Goal: Transaction & Acquisition: Register for event/course

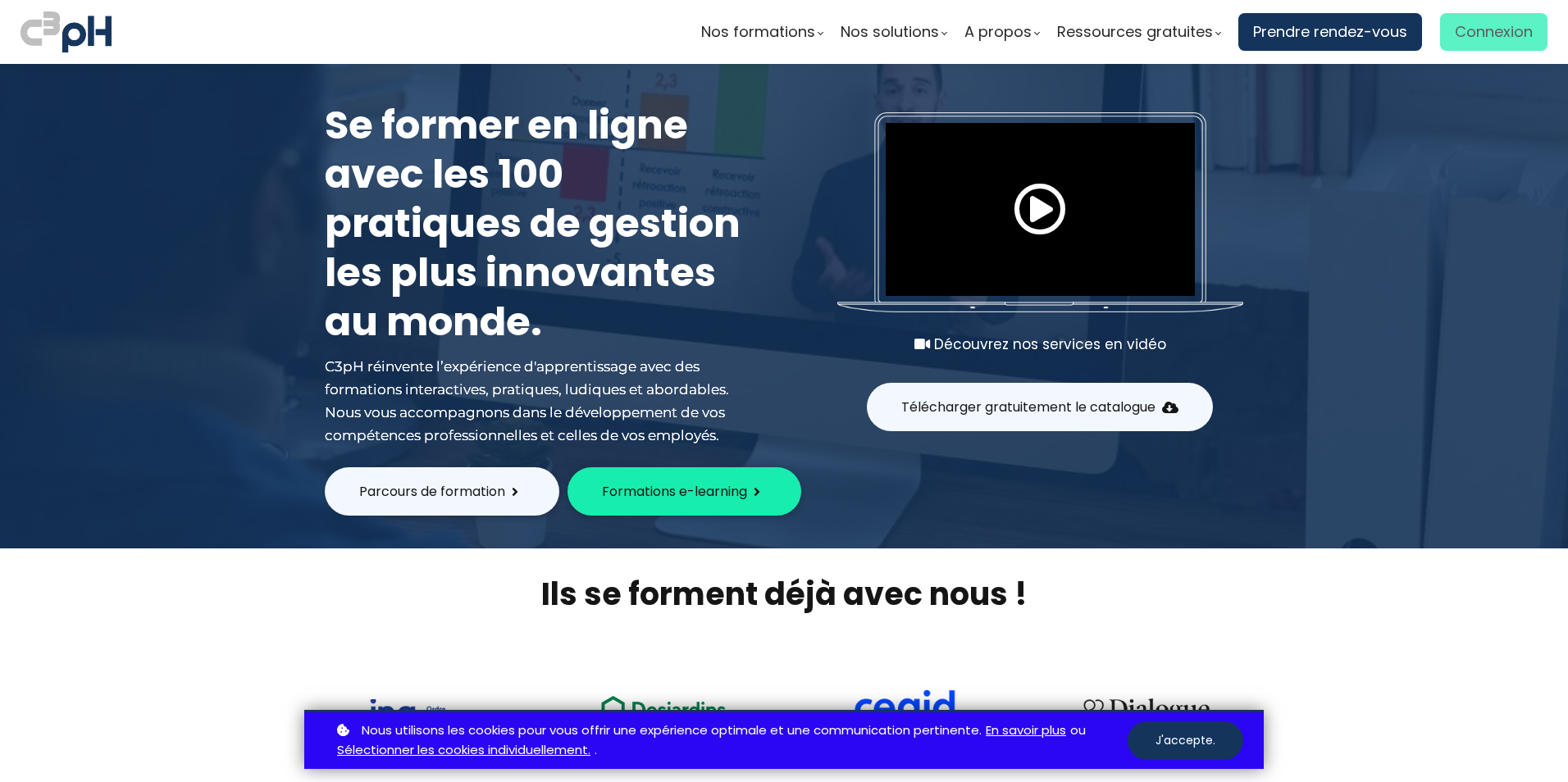
click at [1517, 33] on span "Connexion" at bounding box center [1493, 32] width 78 height 25
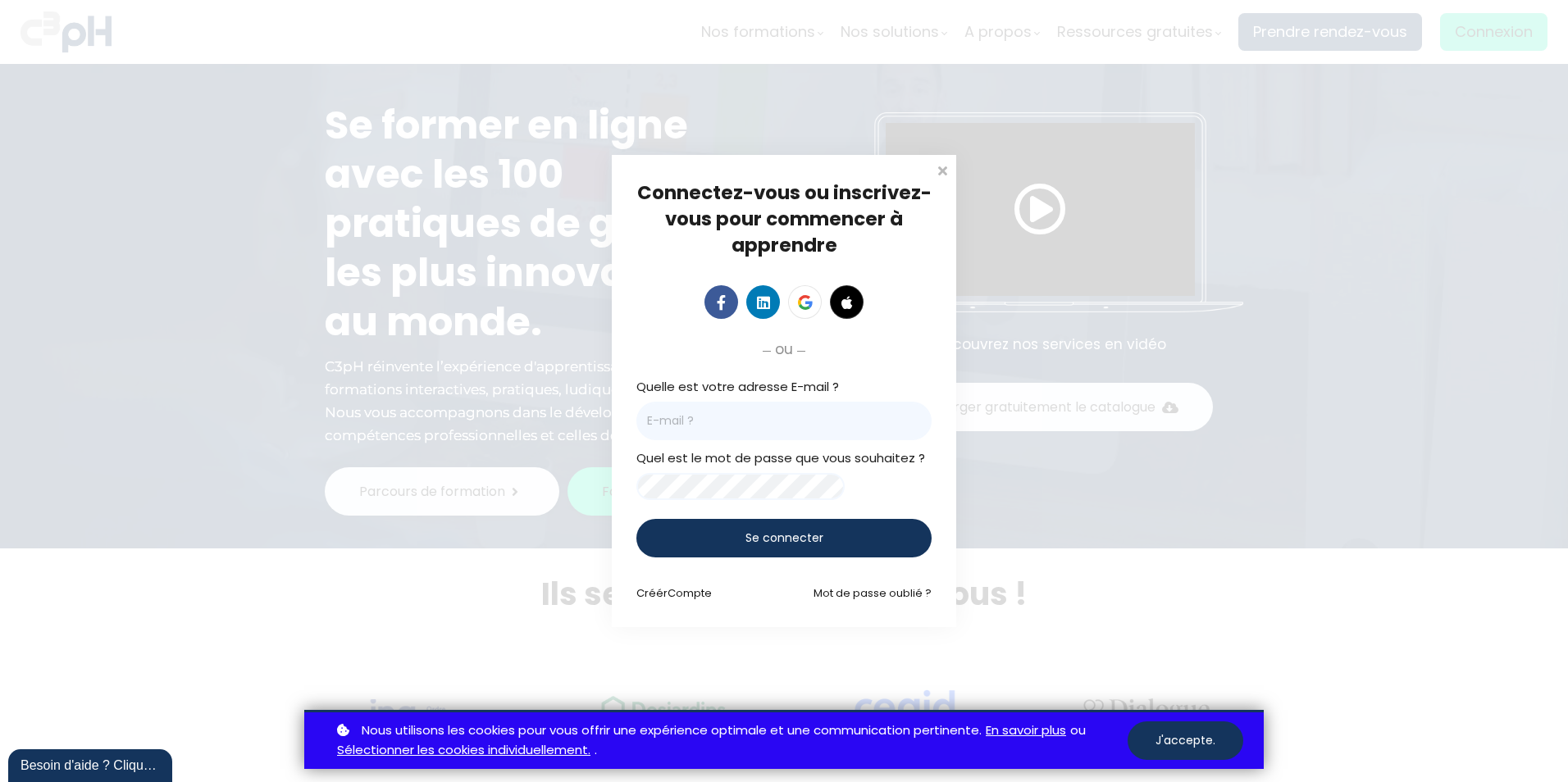
click at [1187, 742] on button "J'accepte." at bounding box center [1185, 741] width 115 height 38
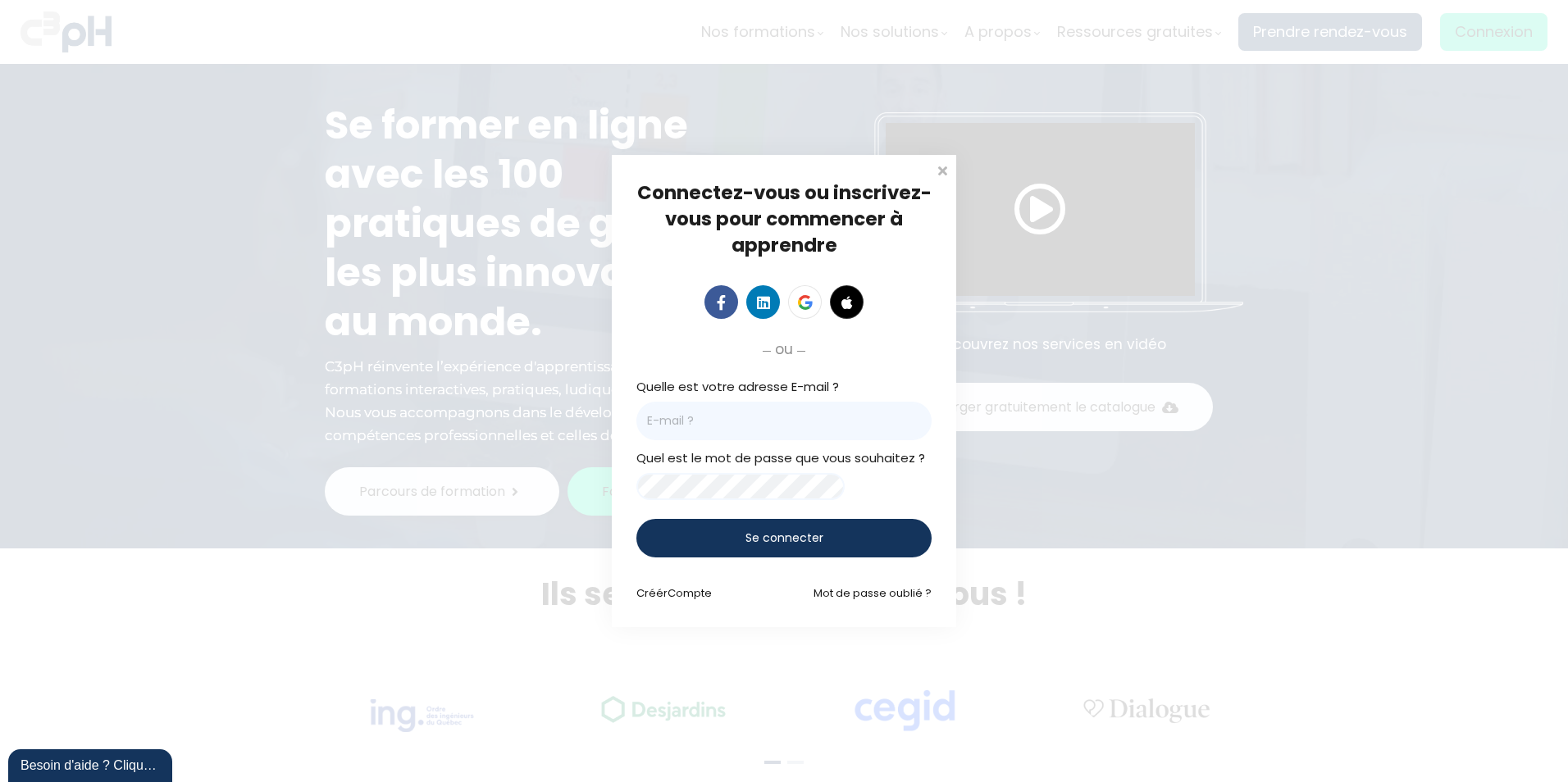
click at [818, 419] on input "email" at bounding box center [783, 421] width 295 height 38
type input "malabonte@groupebouchersports.com"
click at [754, 547] on span "Se connecter" at bounding box center [784, 538] width 78 height 17
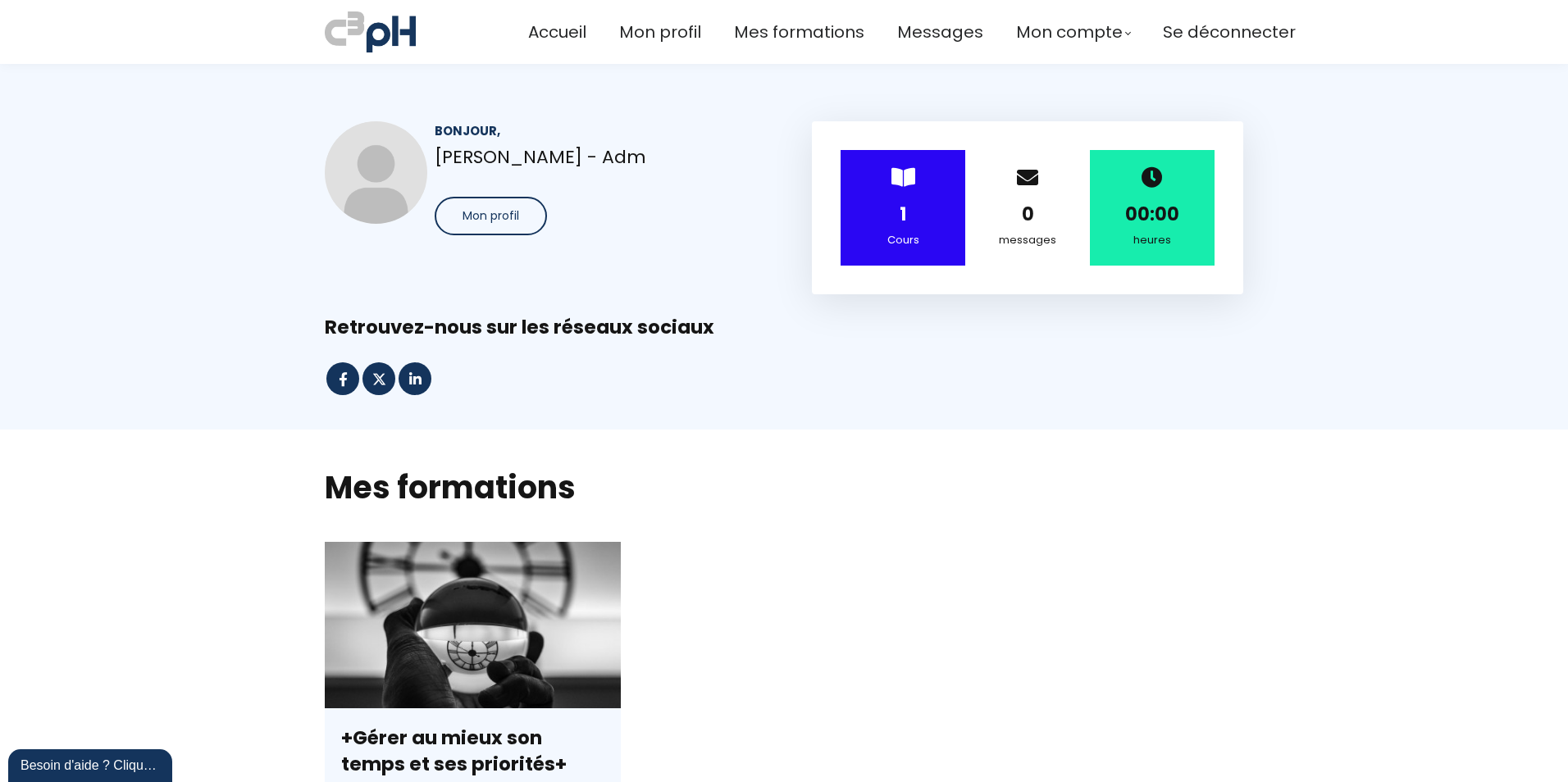
click at [925, 190] on div "> 1 Cours" at bounding box center [903, 208] width 124 height 115
click at [825, 33] on span "Mes formations" at bounding box center [799, 33] width 130 height 27
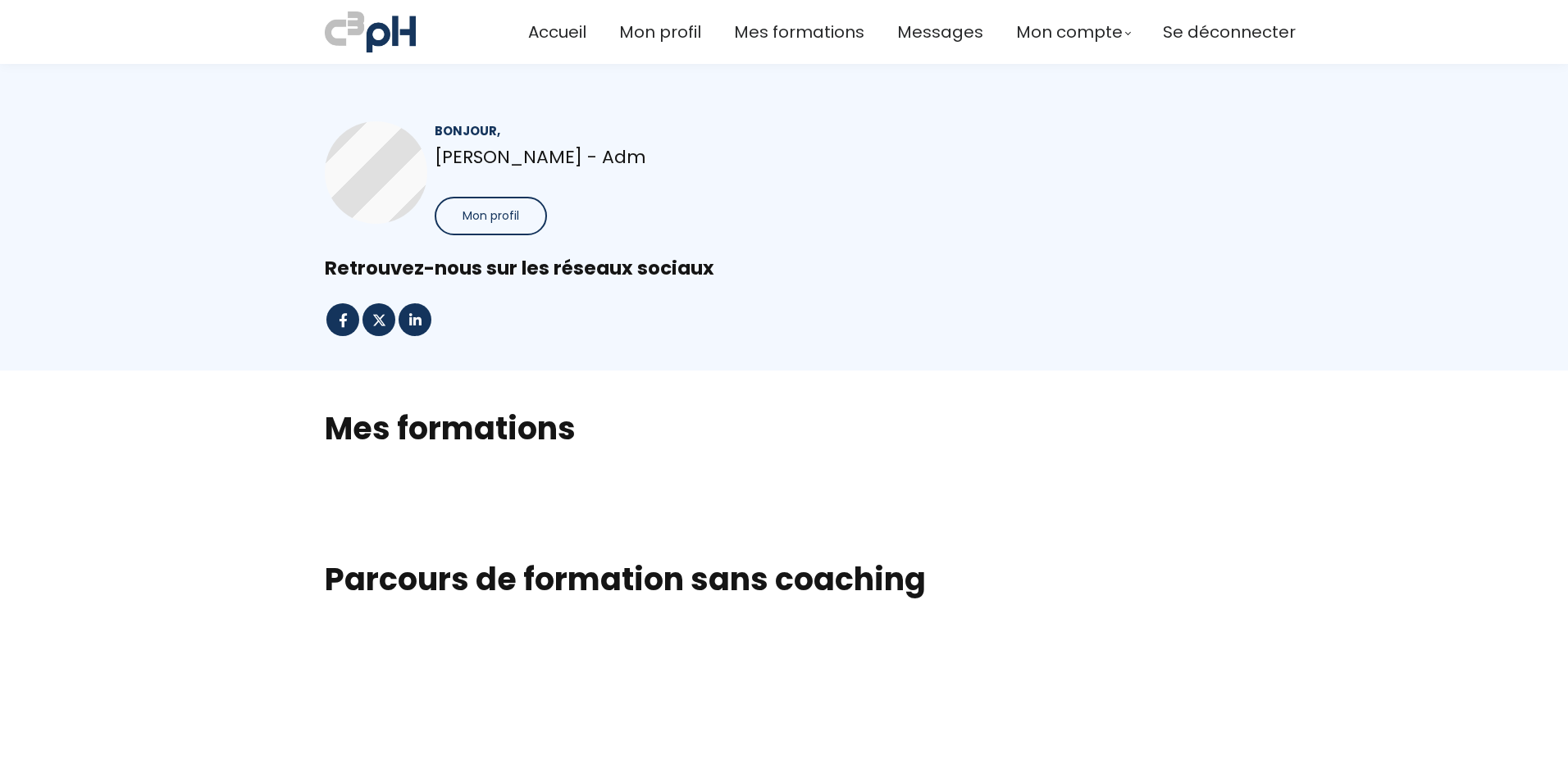
click at [560, 28] on span "Accueil" at bounding box center [557, 33] width 59 height 27
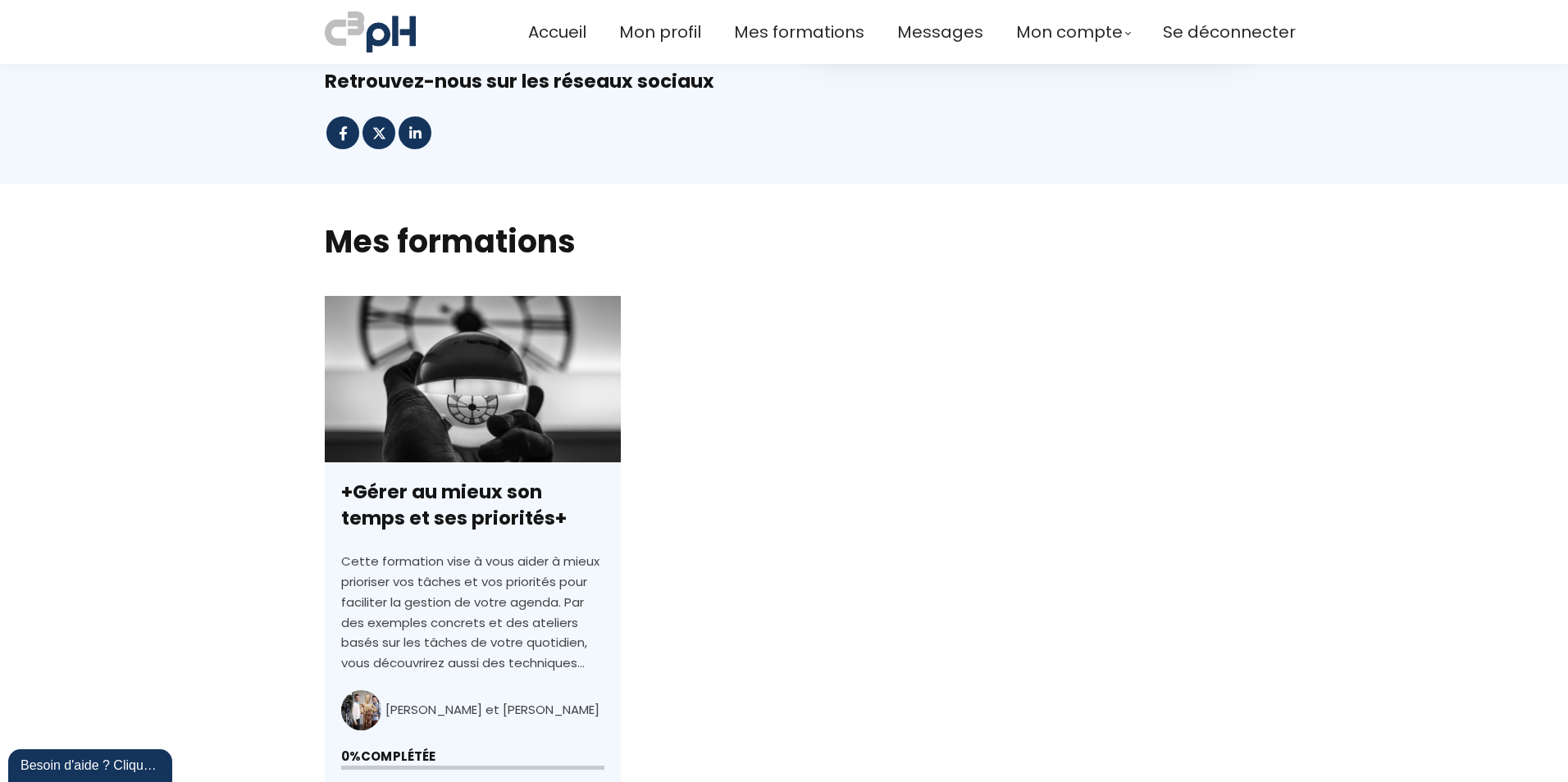
click at [518, 504] on link "+Gérer au mieux son temps et ses priorités+" at bounding box center [473, 578] width 296 height 563
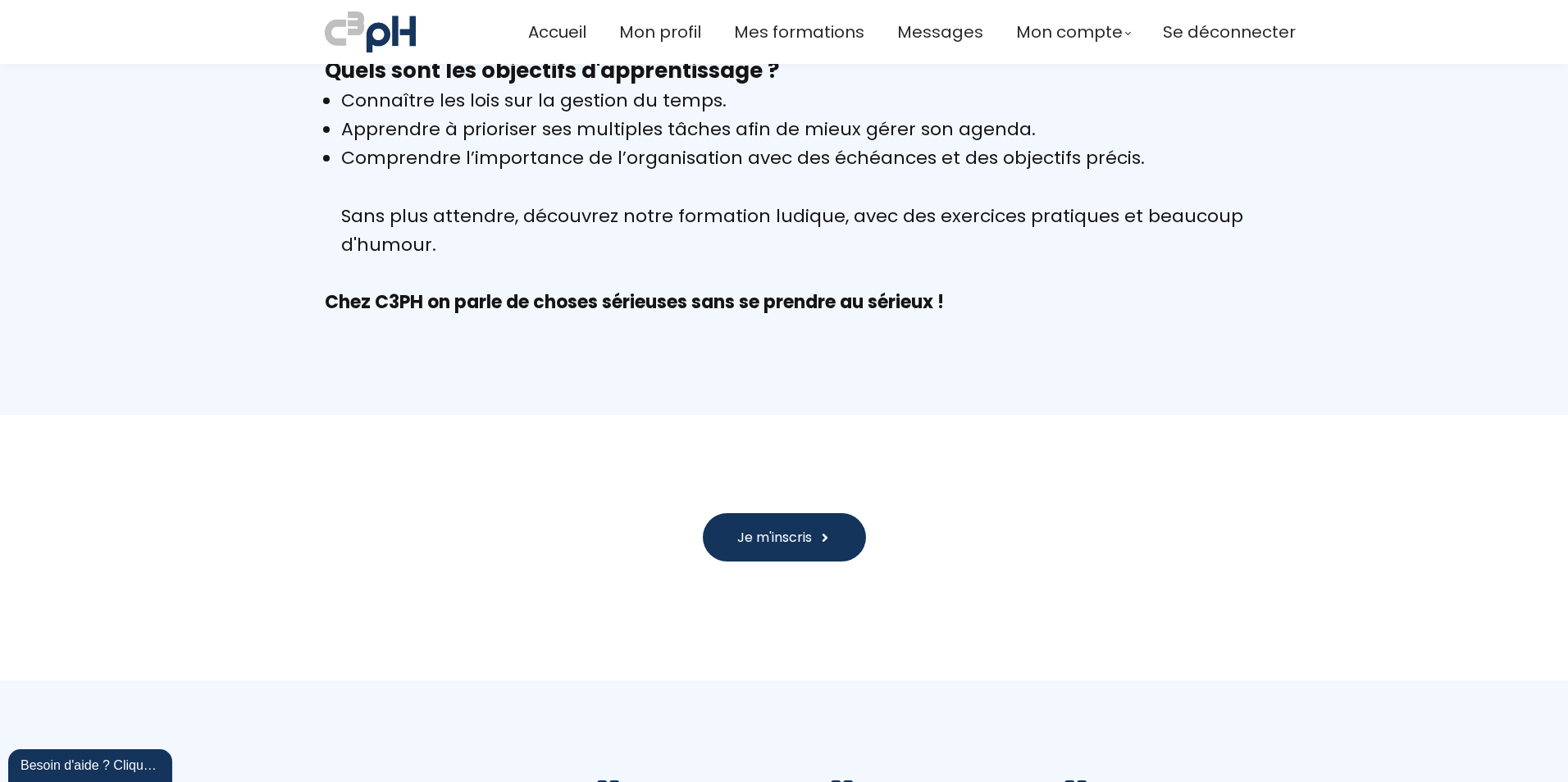
scroll to position [1394, 0]
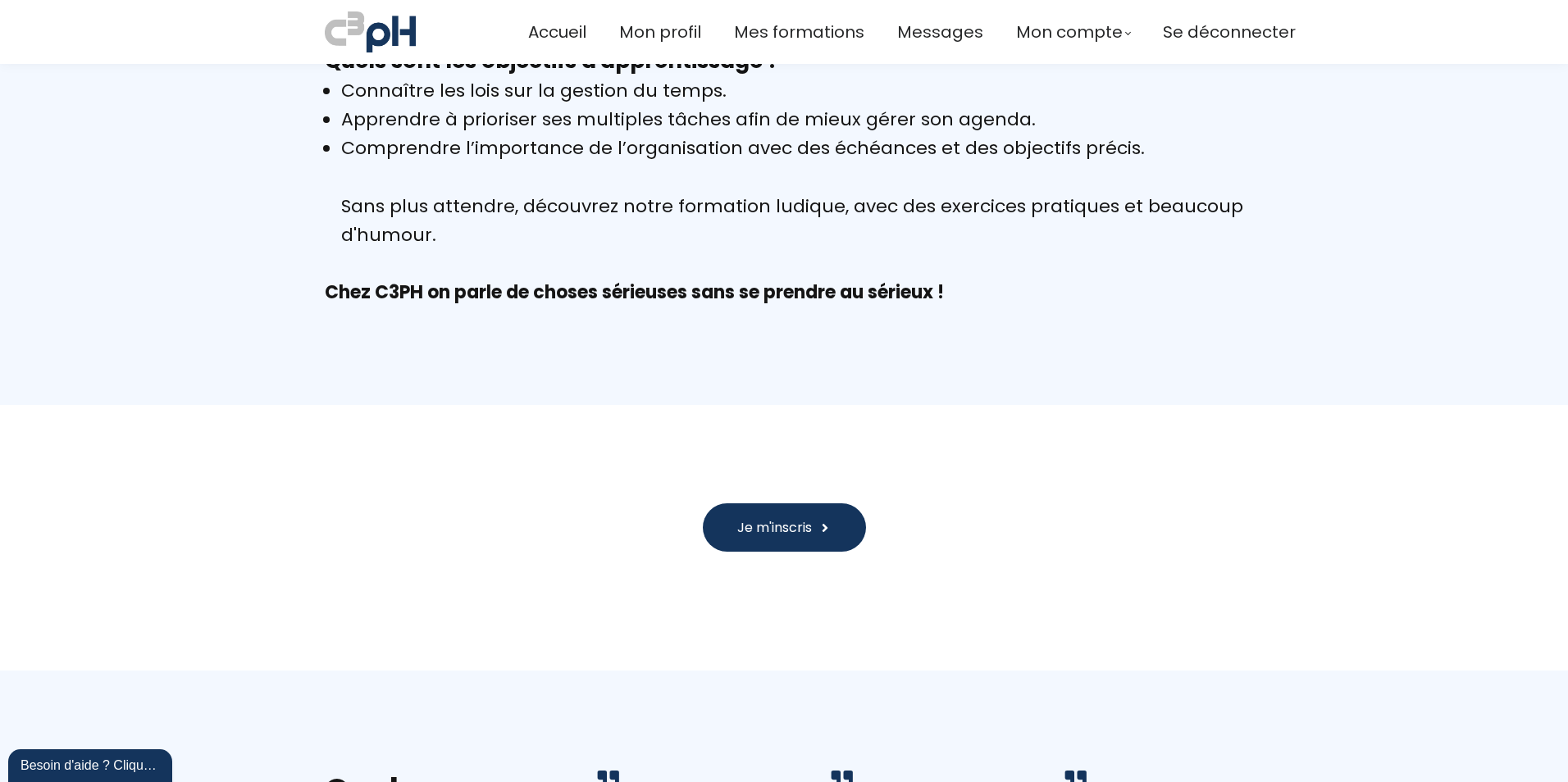
click at [776, 517] on button "Je m'inscris" at bounding box center [784, 527] width 163 height 48
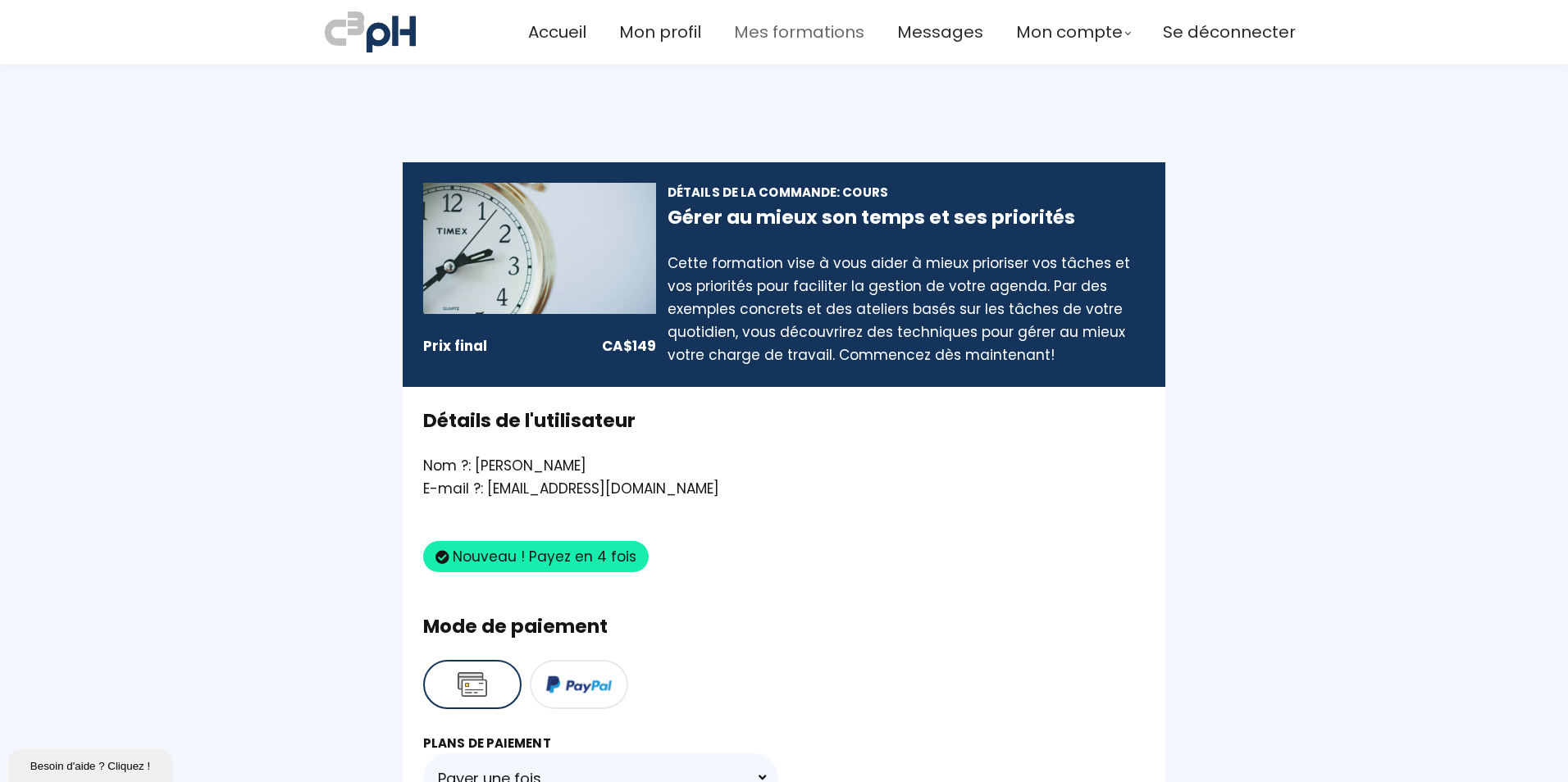
click at [822, 26] on span "Mes formations" at bounding box center [799, 33] width 130 height 27
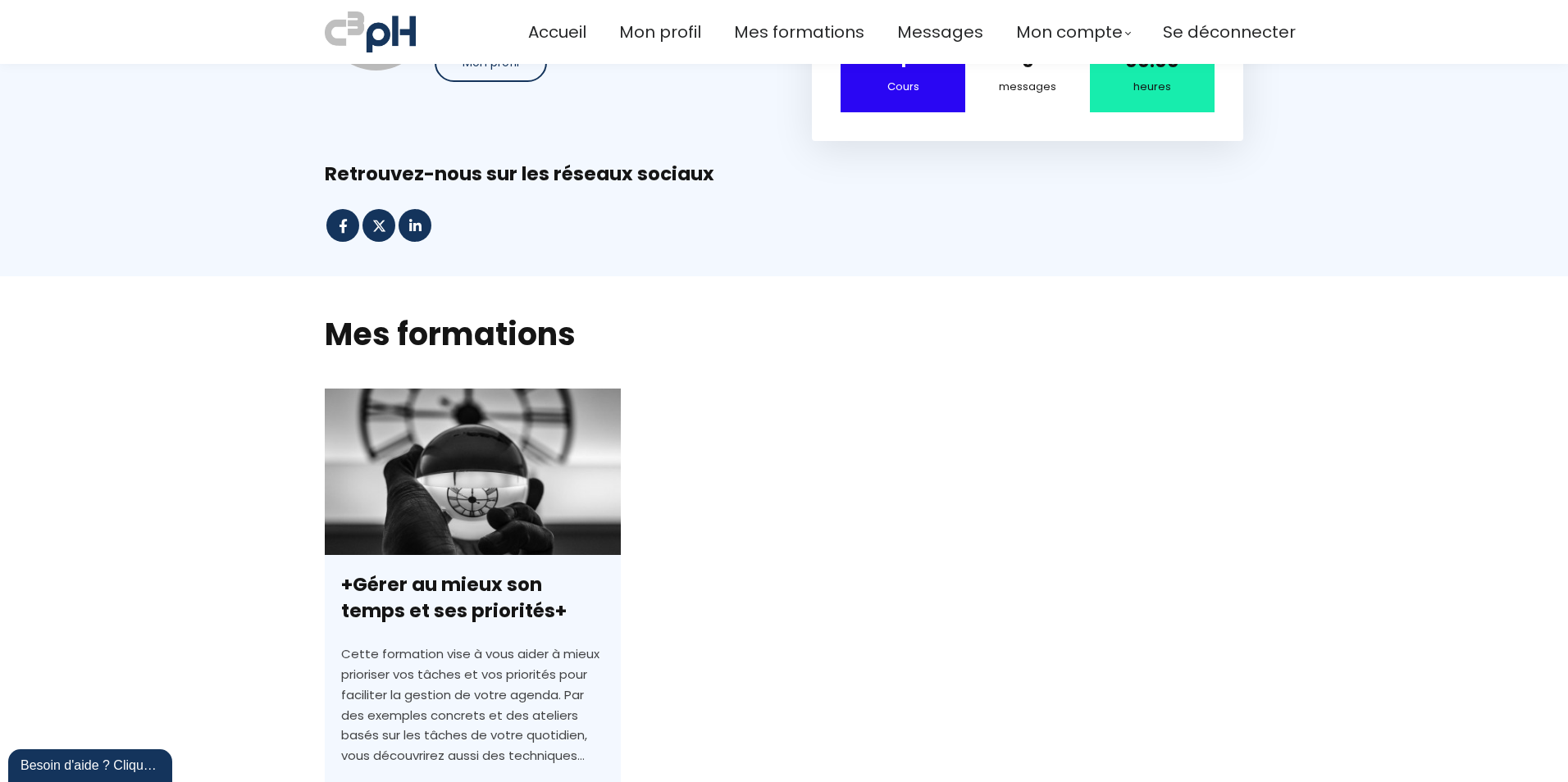
scroll to position [164, 0]
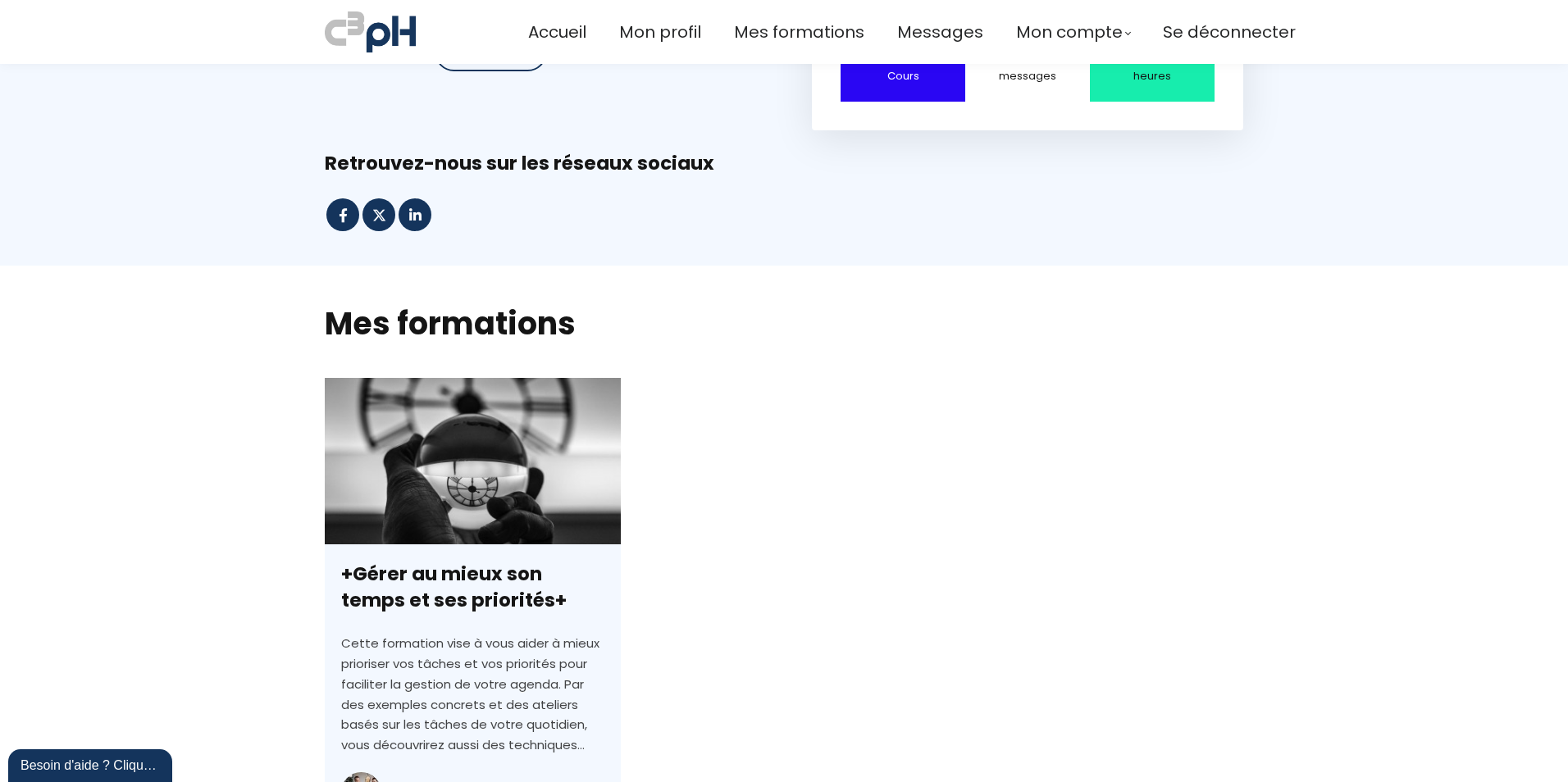
click at [470, 542] on link "+Gérer au mieux son temps et ses priorités+" at bounding box center [473, 659] width 296 height 563
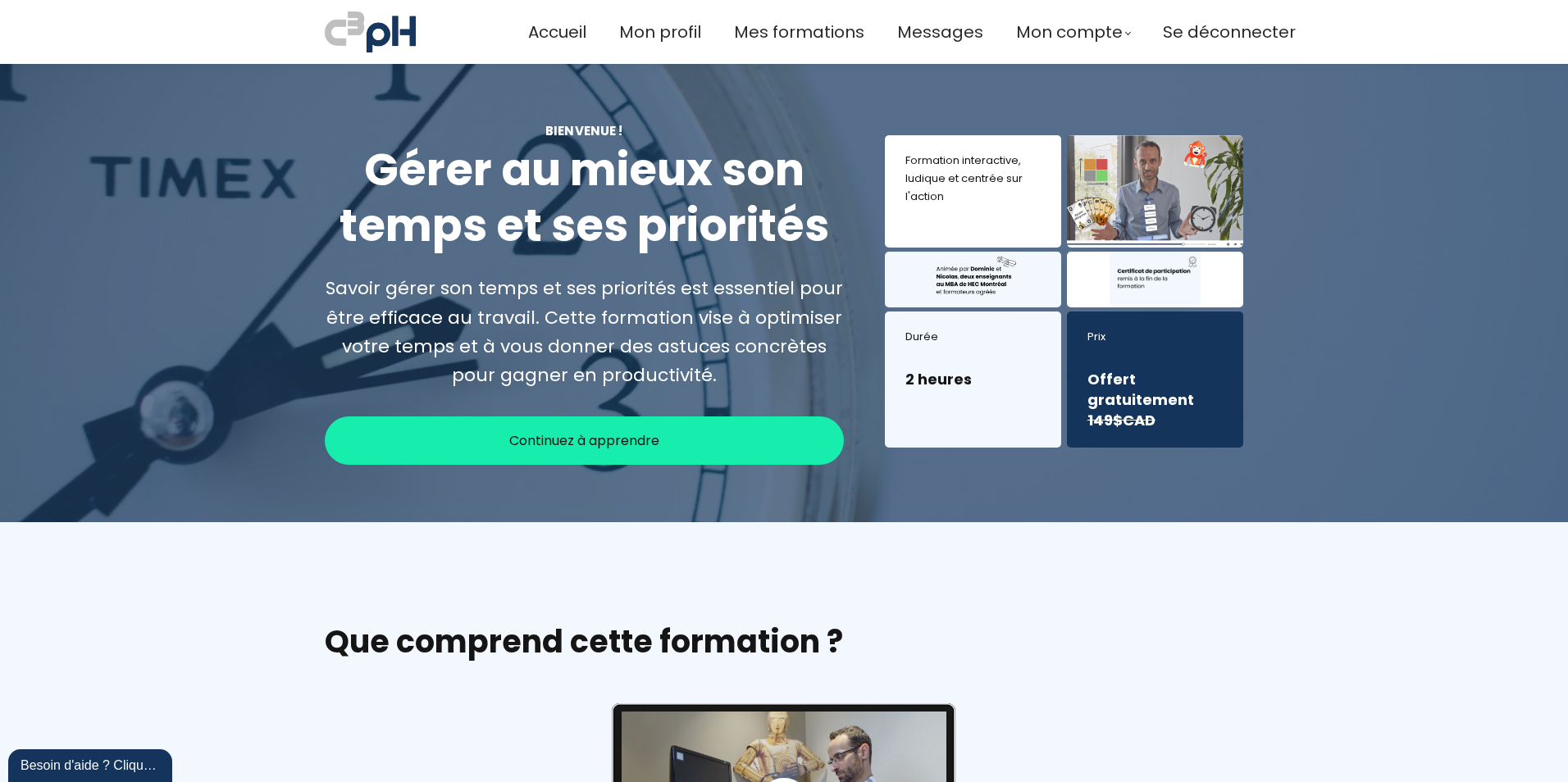
click at [787, 444] on div "Continuez à apprendre" at bounding box center [584, 440] width 519 height 48
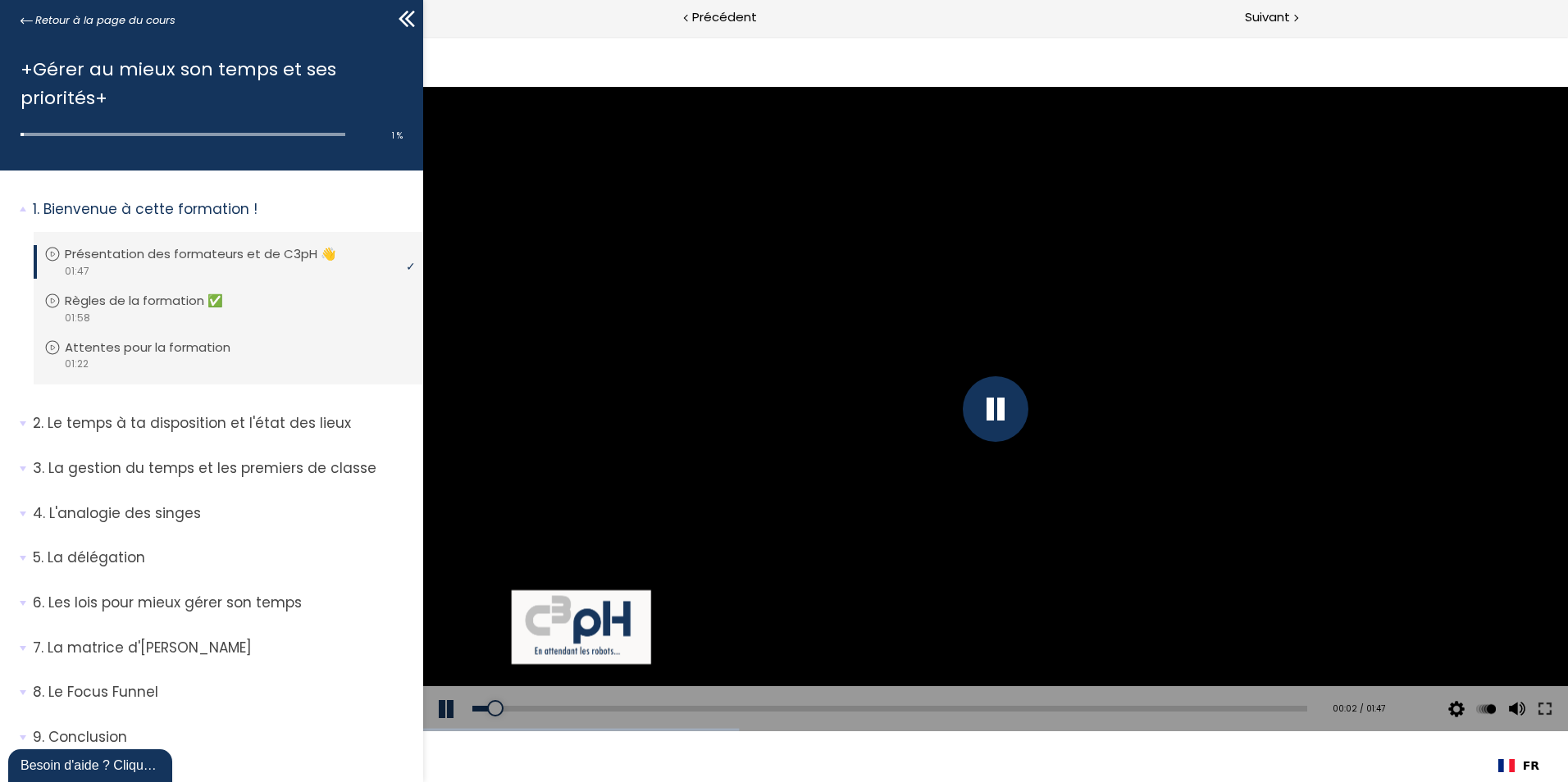
click at [990, 404] on div at bounding box center [995, 409] width 66 height 66
click at [972, 405] on div at bounding box center [995, 409] width 66 height 66
click at [984, 404] on div at bounding box center [995, 409] width 66 height 66
click at [1516, 678] on div at bounding box center [1515, 637] width 31 height 82
drag, startPoint x: 1513, startPoint y: 644, endPoint x: 1518, endPoint y: 620, distance: 24.5
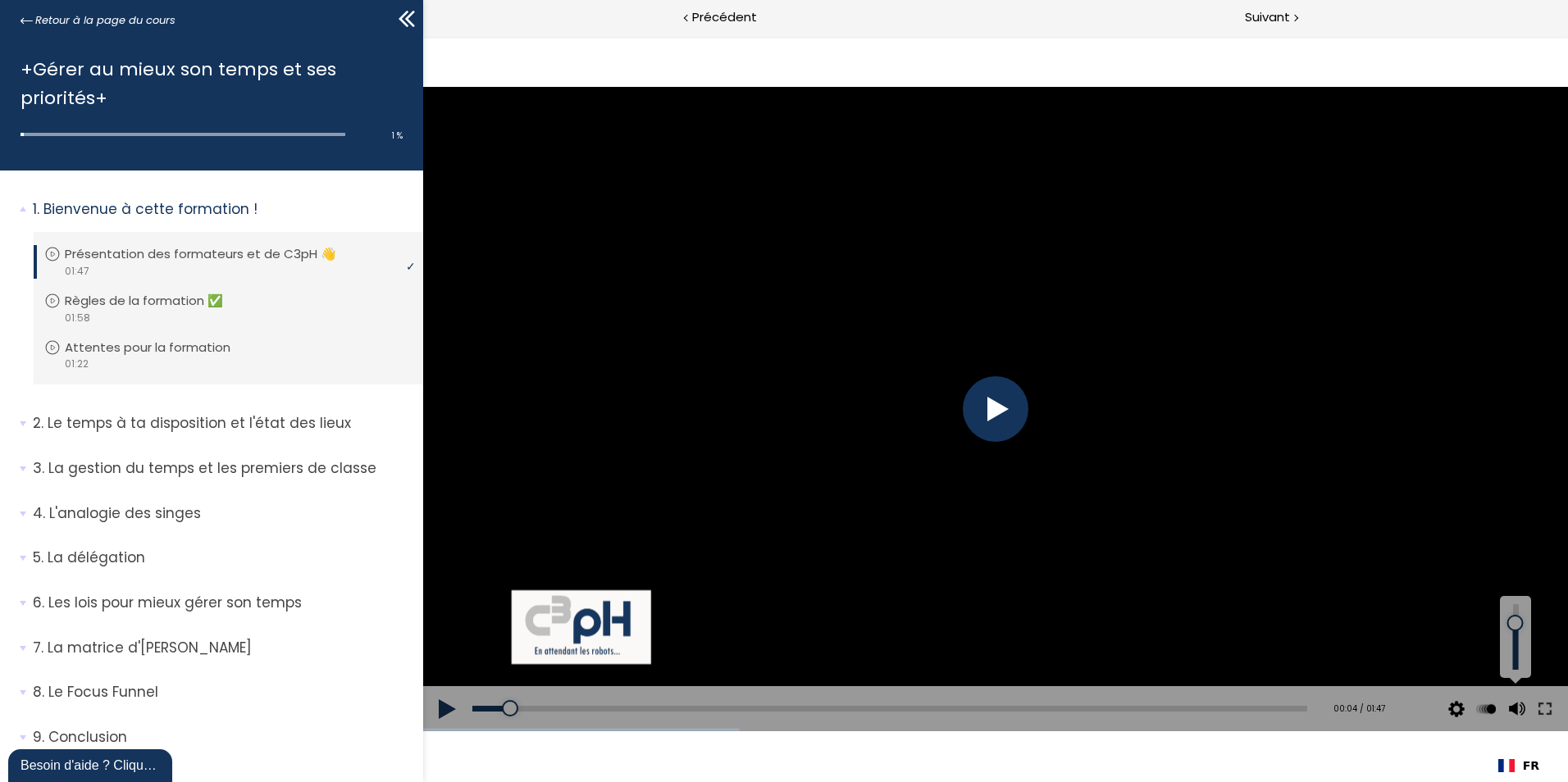
click at [1515, 623] on div at bounding box center [1515, 623] width 0 height 0
click at [1017, 409] on div at bounding box center [995, 409] width 66 height 66
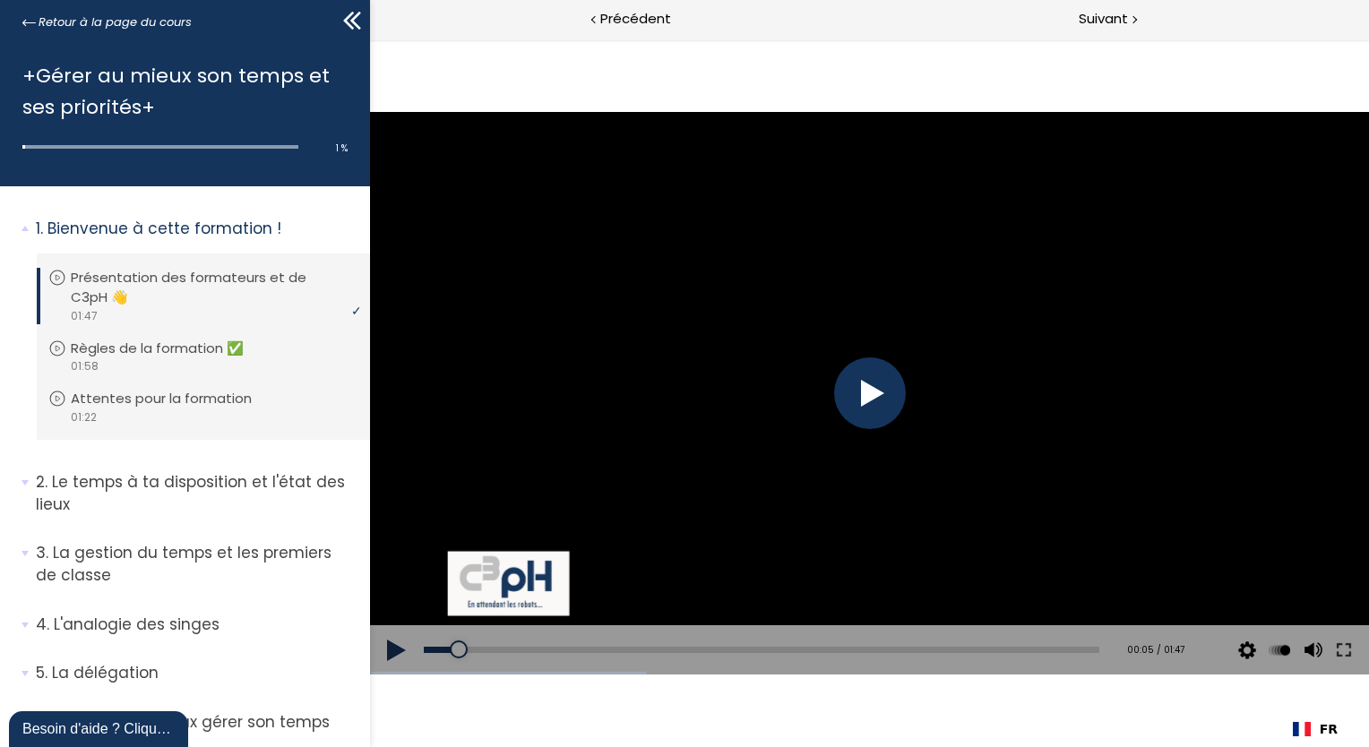
click at [842, 400] on div at bounding box center [869, 394] width 72 height 72
click at [852, 397] on div at bounding box center [869, 394] width 72 height 72
click at [871, 407] on div at bounding box center [869, 394] width 72 height 72
click at [896, 414] on div at bounding box center [869, 394] width 72 height 72
click at [817, 344] on div at bounding box center [868, 394] width 999 height 562
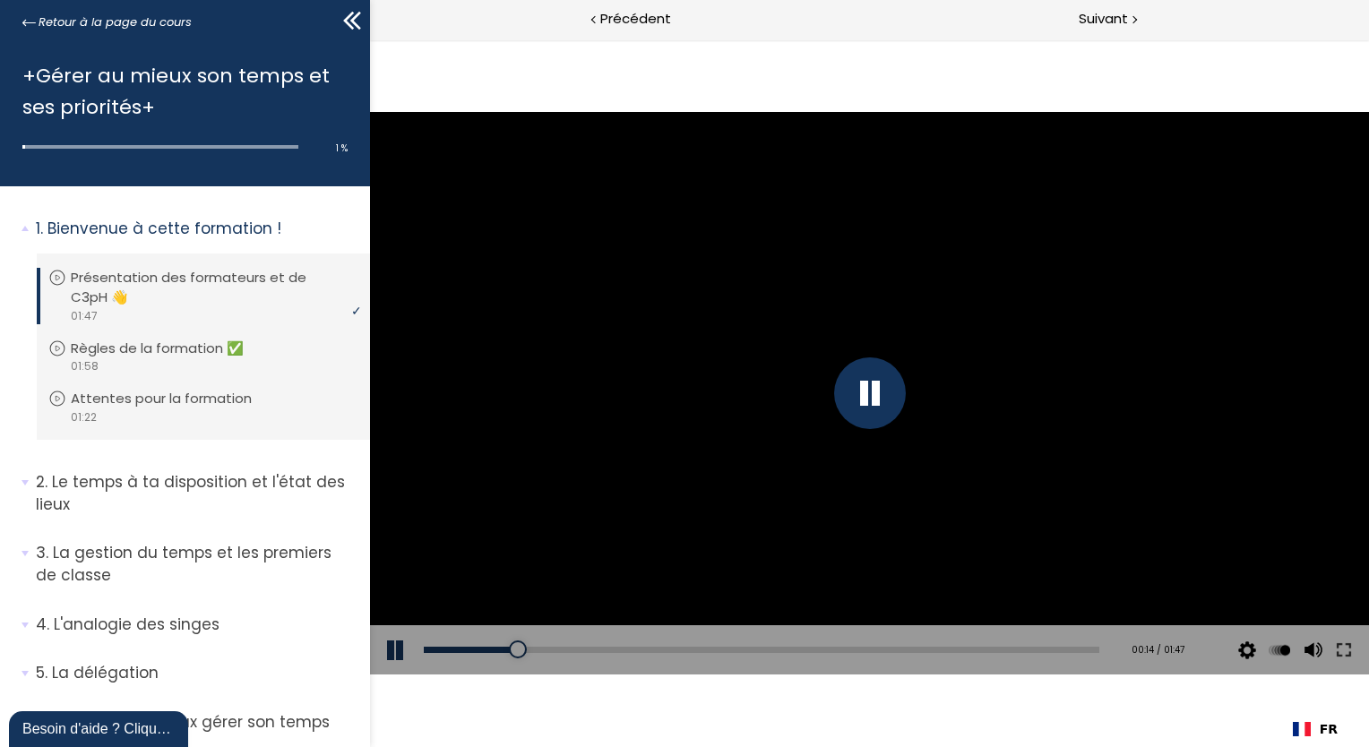
click at [842, 365] on div at bounding box center [868, 394] width 999 height 562
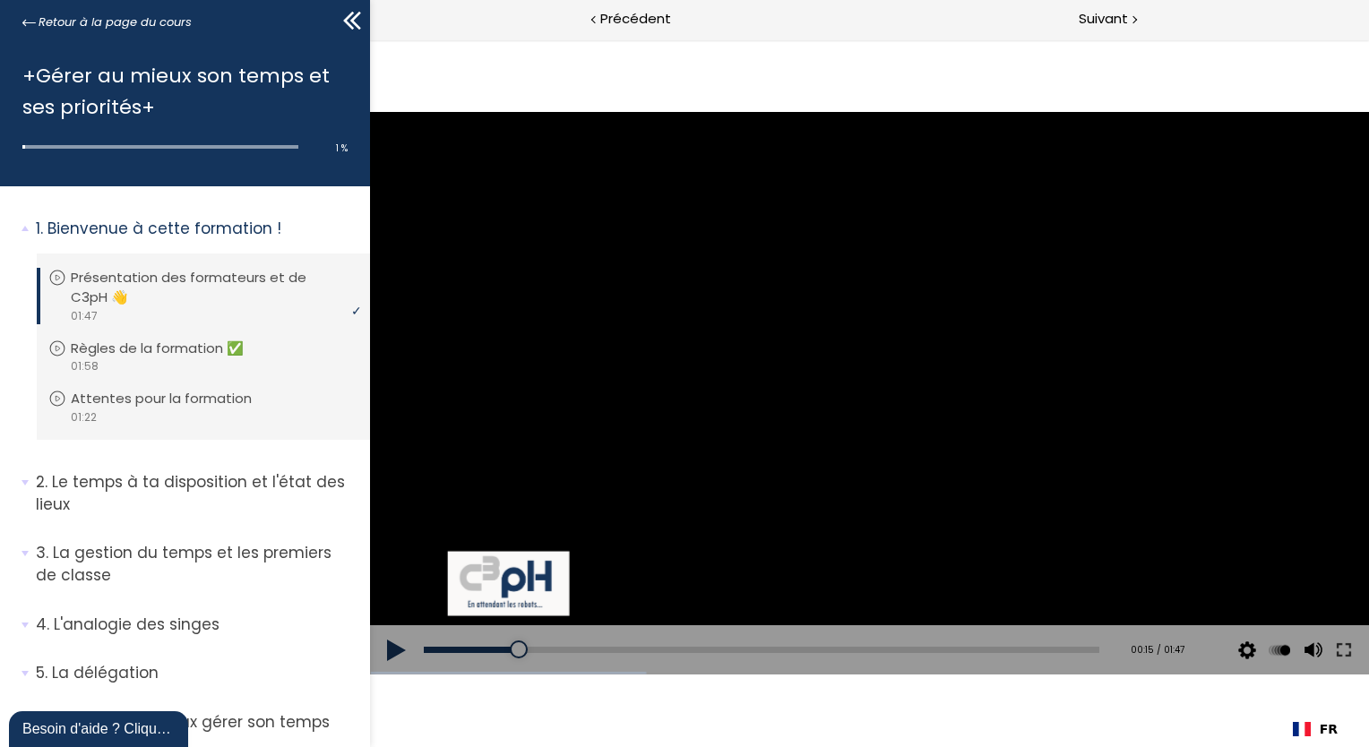
click at [392, 640] on button at bounding box center [396, 651] width 54 height 50
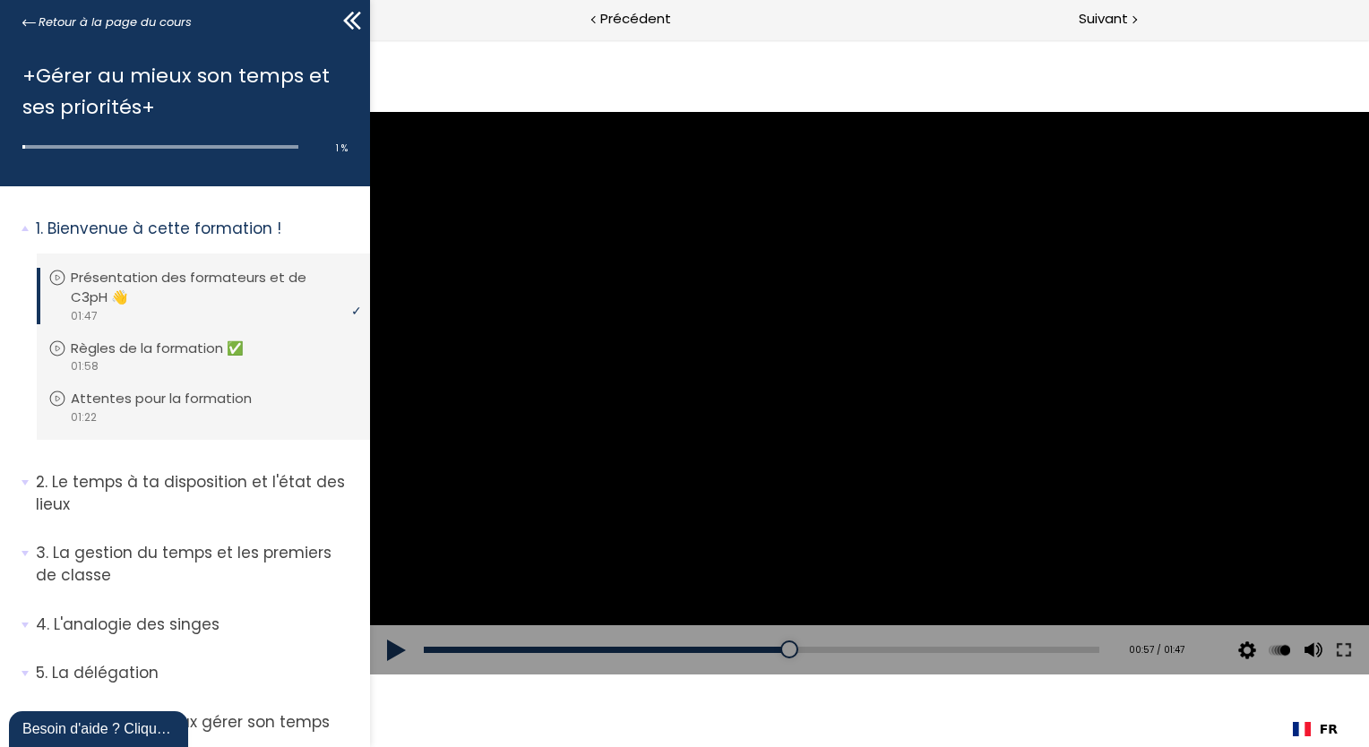
click at [770, 500] on div at bounding box center [868, 394] width 999 height 562
click at [864, 389] on div at bounding box center [869, 394] width 72 height 72
click at [344, 15] on icon at bounding box center [352, 20] width 27 height 27
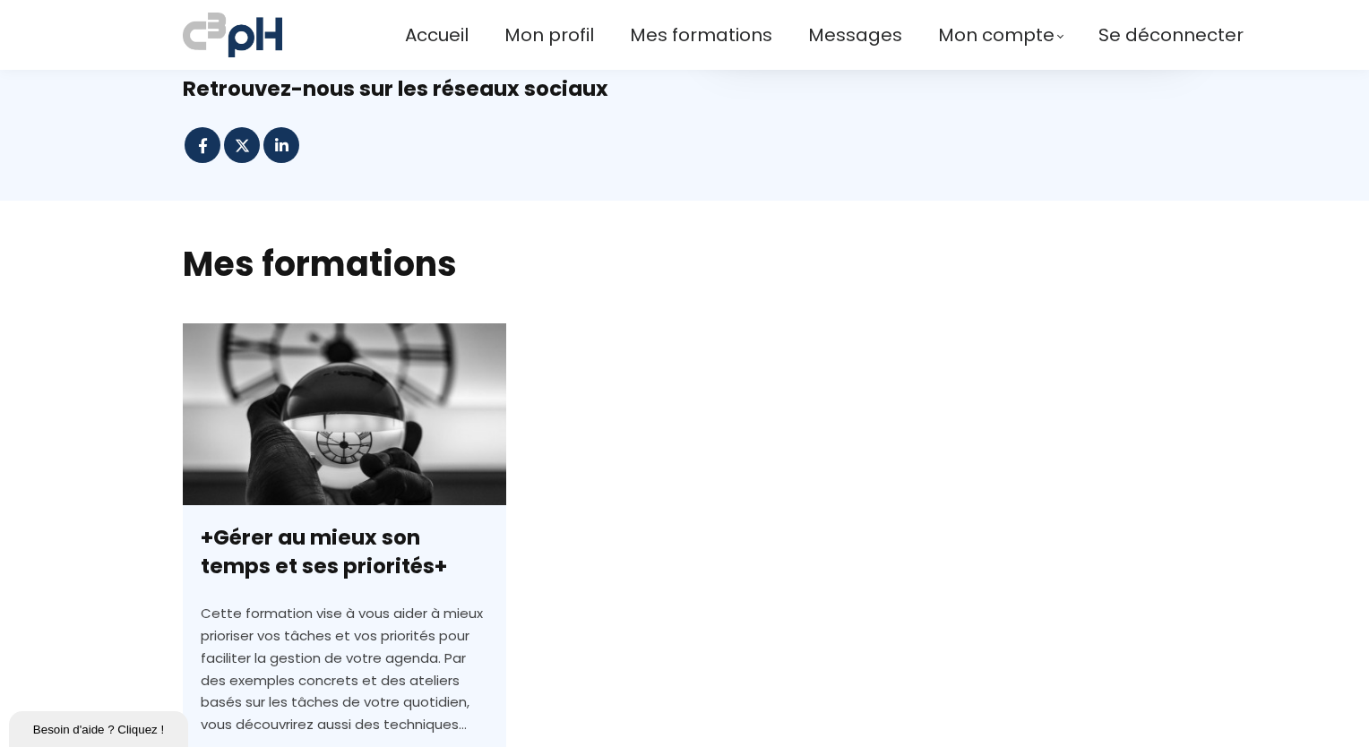
click at [281, 529] on link "+Gérer au mieux son temps et ses priorités+" at bounding box center [345, 632] width 324 height 616
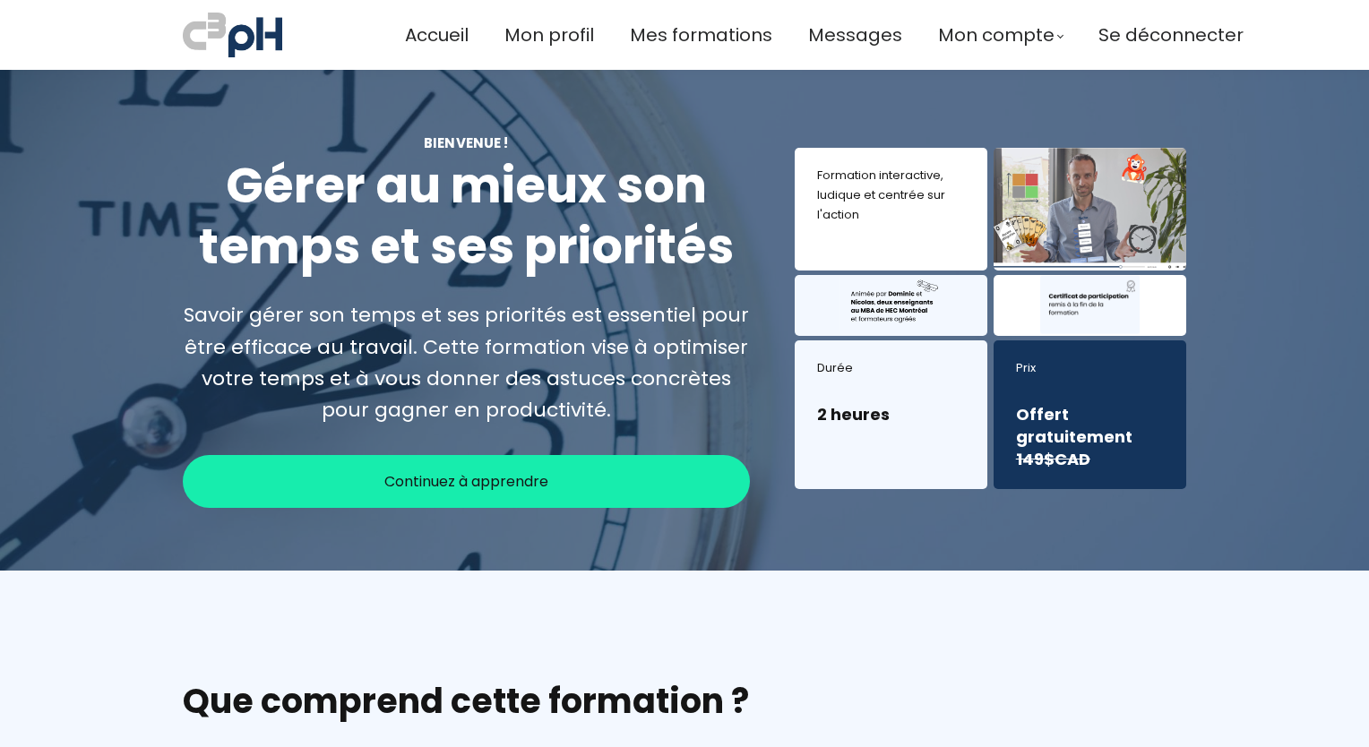
scroll to position [141, 0]
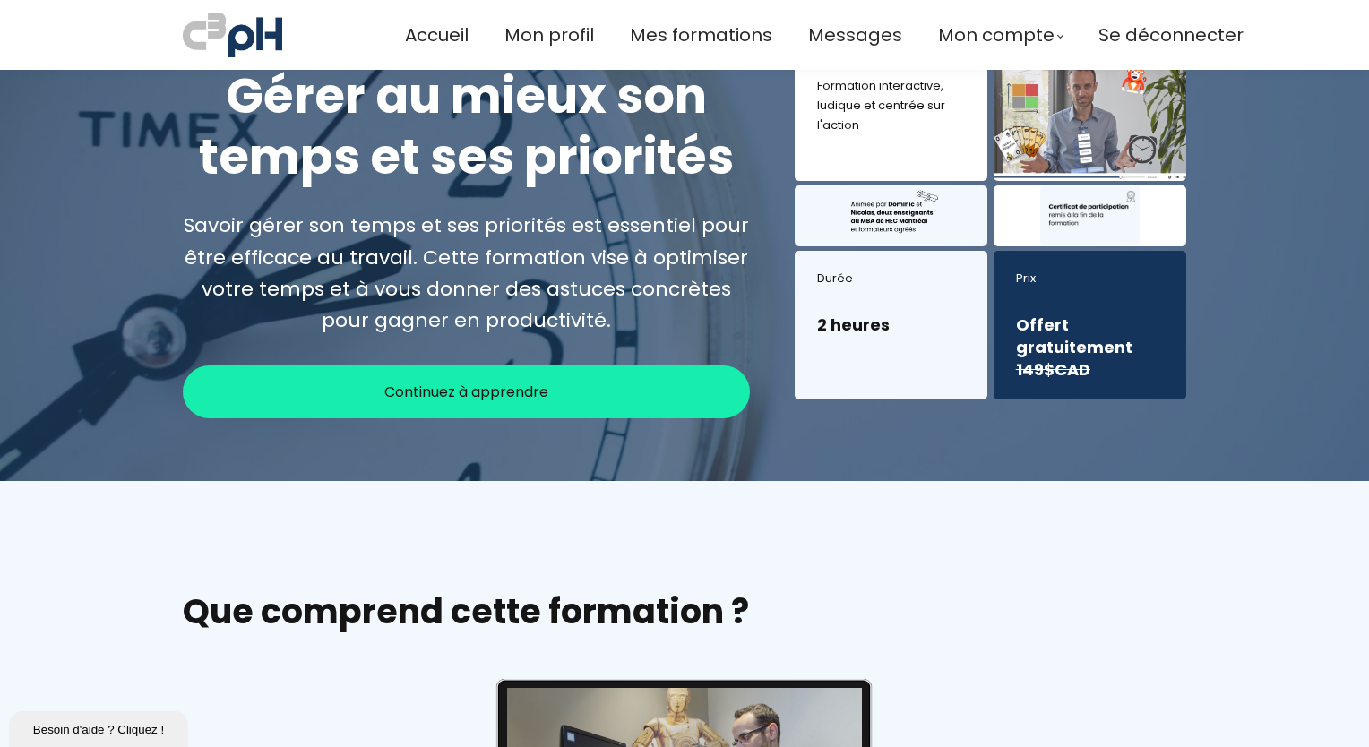
scroll to position [0, 0]
click at [537, 382] on span "Continuez à apprendre" at bounding box center [466, 392] width 164 height 22
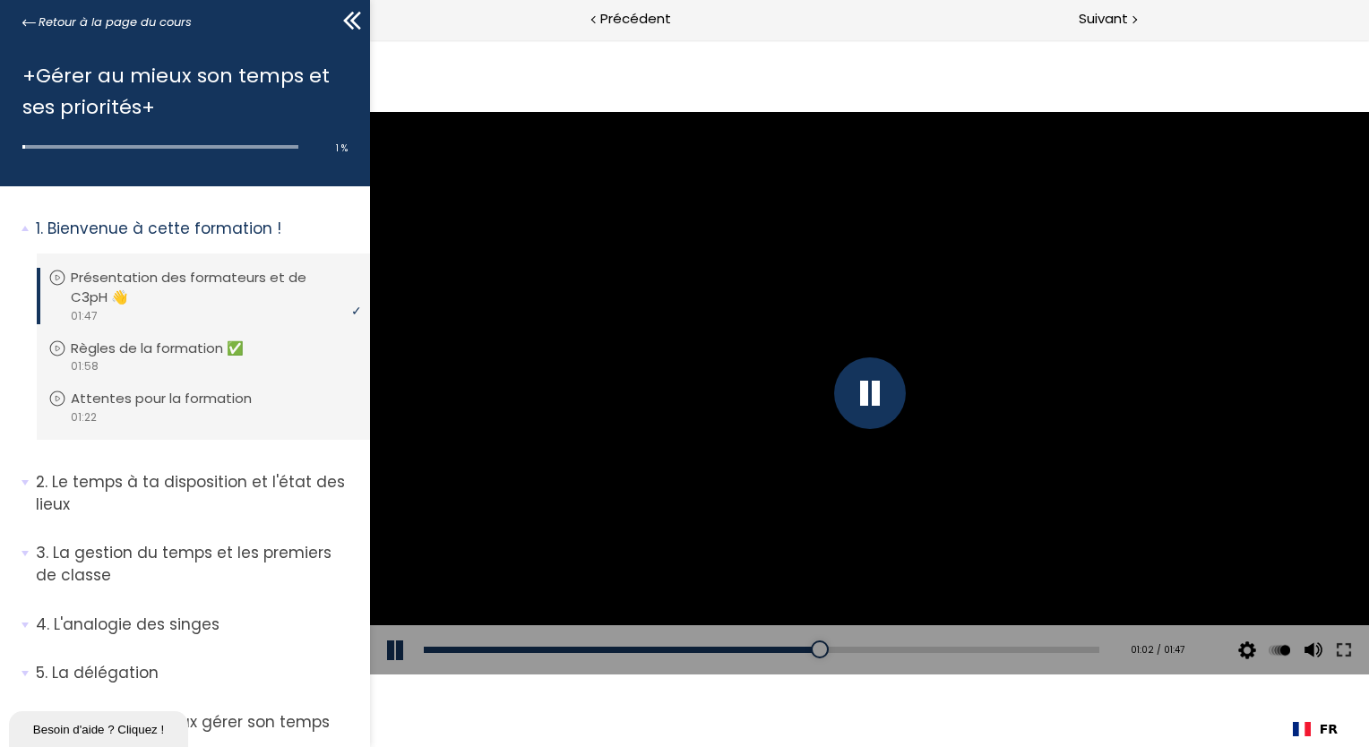
click at [897, 379] on div at bounding box center [869, 394] width 72 height 72
click at [654, 84] on div "Click for sound @keyframes VOLUME_SMALL_WAVE_FLASH { 0% { opacity: 0; } 33% { o…" at bounding box center [868, 393] width 999 height 708
click at [401, 641] on button at bounding box center [396, 651] width 54 height 50
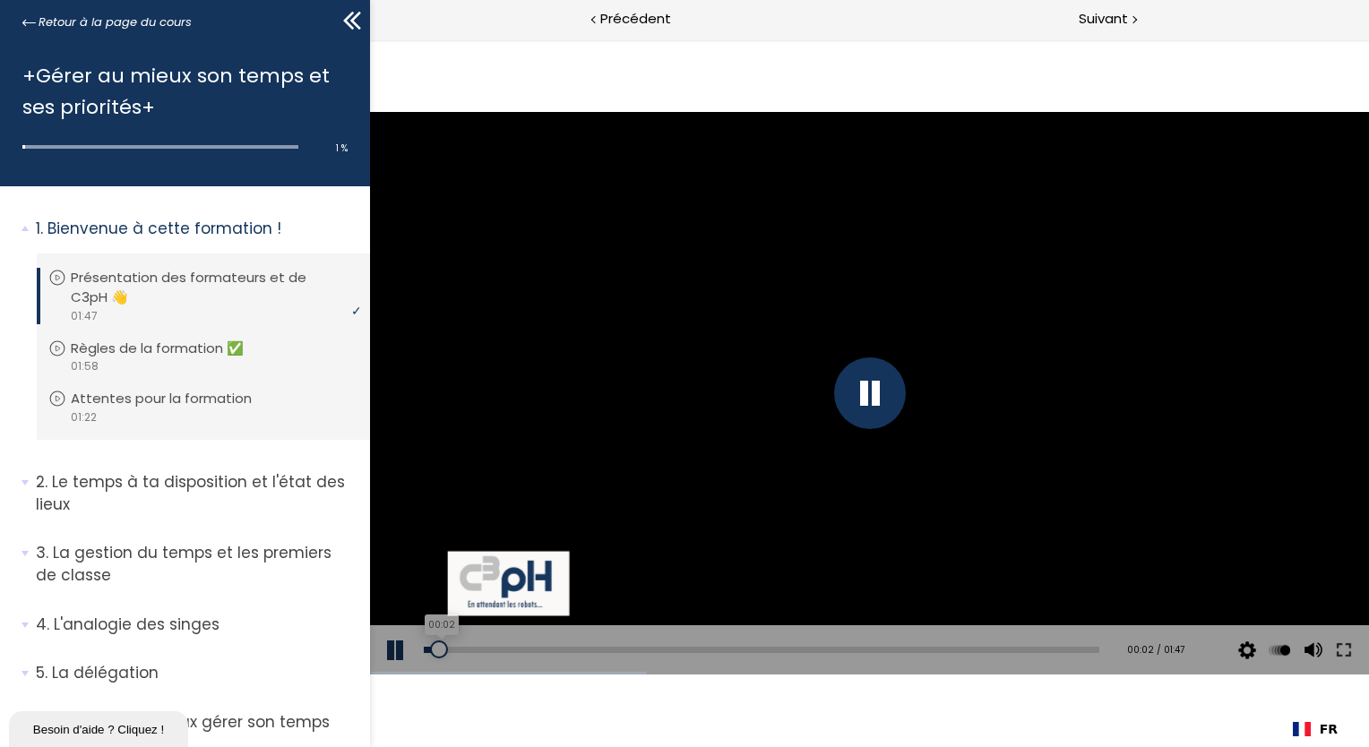
drag, startPoint x: 818, startPoint y: 648, endPoint x: 417, endPoint y: 654, distance: 401.6
click at [429, 654] on div at bounding box center [438, 650] width 18 height 18
click at [854, 397] on div at bounding box center [869, 394] width 72 height 72
click at [376, 654] on button at bounding box center [396, 651] width 54 height 50
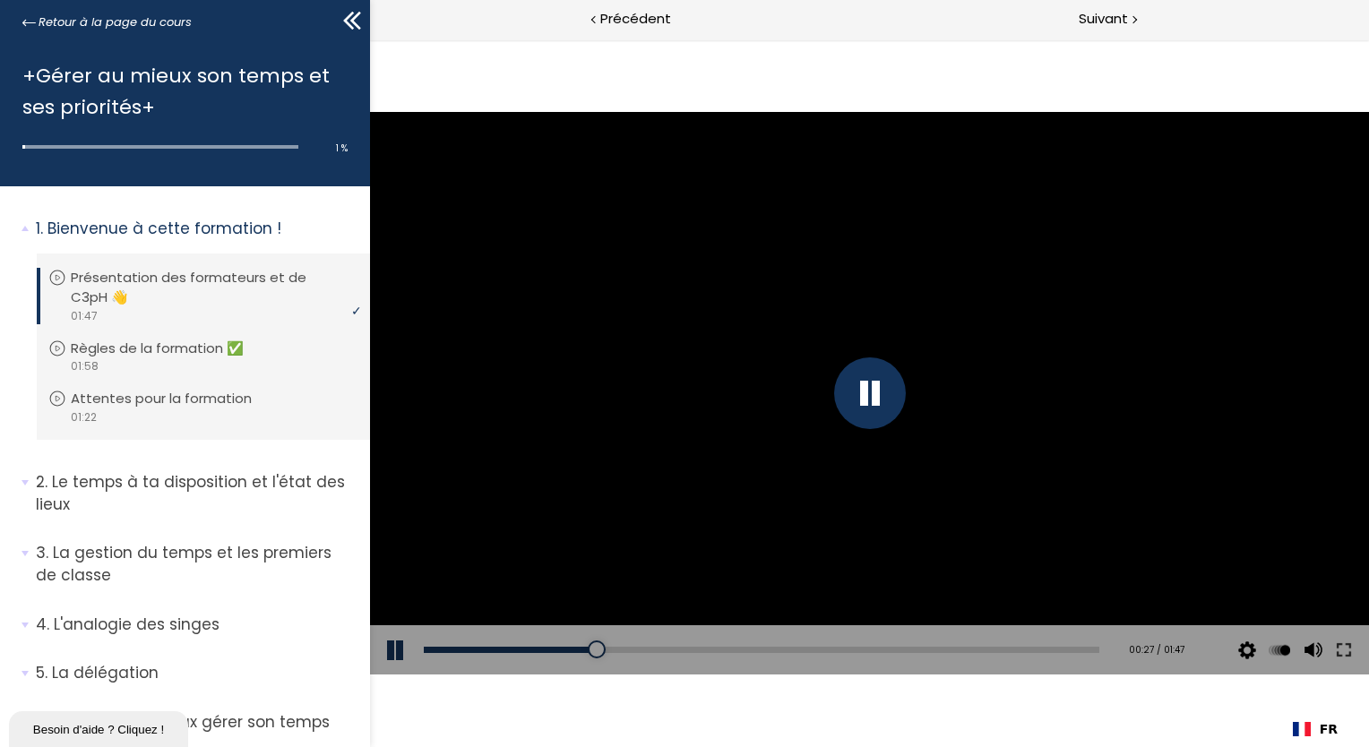
click at [876, 360] on div at bounding box center [869, 394] width 72 height 72
click at [867, 391] on div at bounding box center [869, 394] width 72 height 72
click at [1306, 649] on button at bounding box center [1311, 651] width 27 height 50
click at [1309, 617] on div at bounding box center [1311, 572] width 34 height 90
drag, startPoint x: 1315, startPoint y: 609, endPoint x: 1308, endPoint y: 547, distance: 62.2
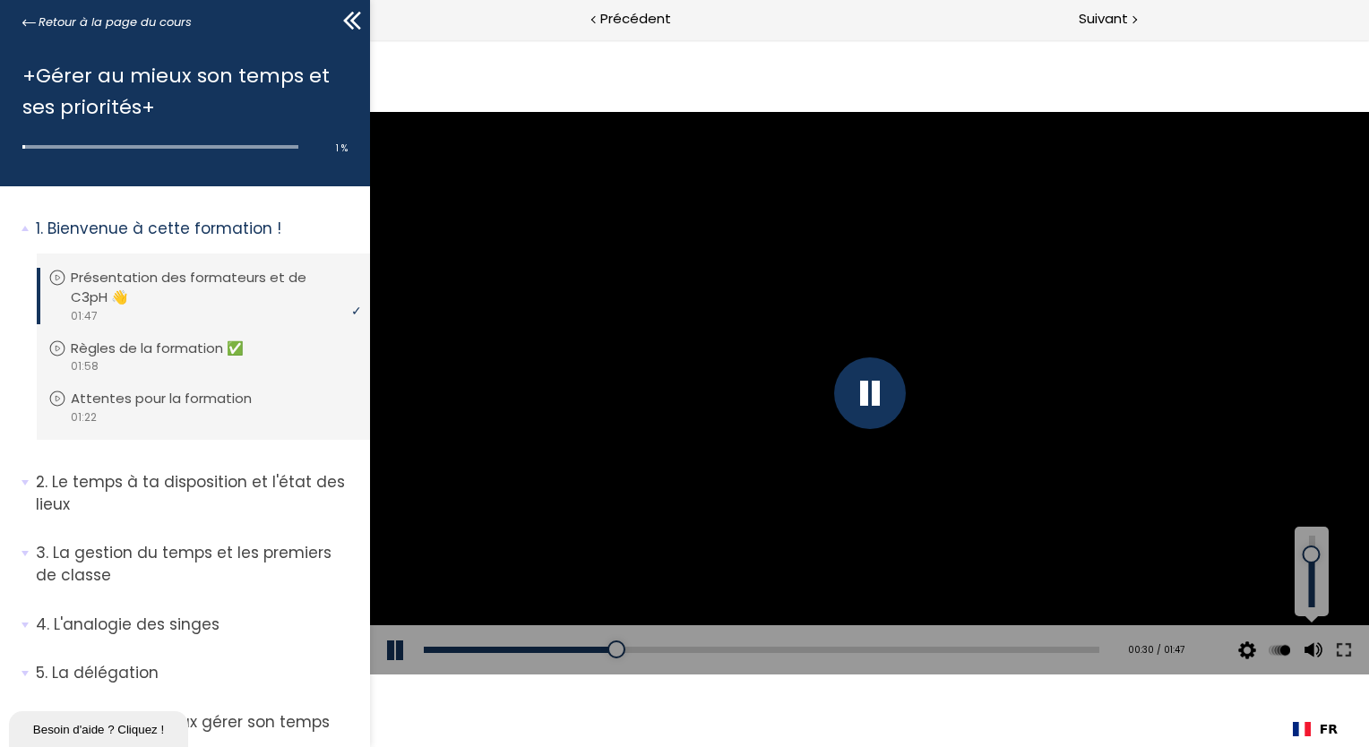
click at [1311, 555] on div at bounding box center [1311, 555] width 0 height 0
click at [358, 19] on icon at bounding box center [352, 20] width 27 height 27
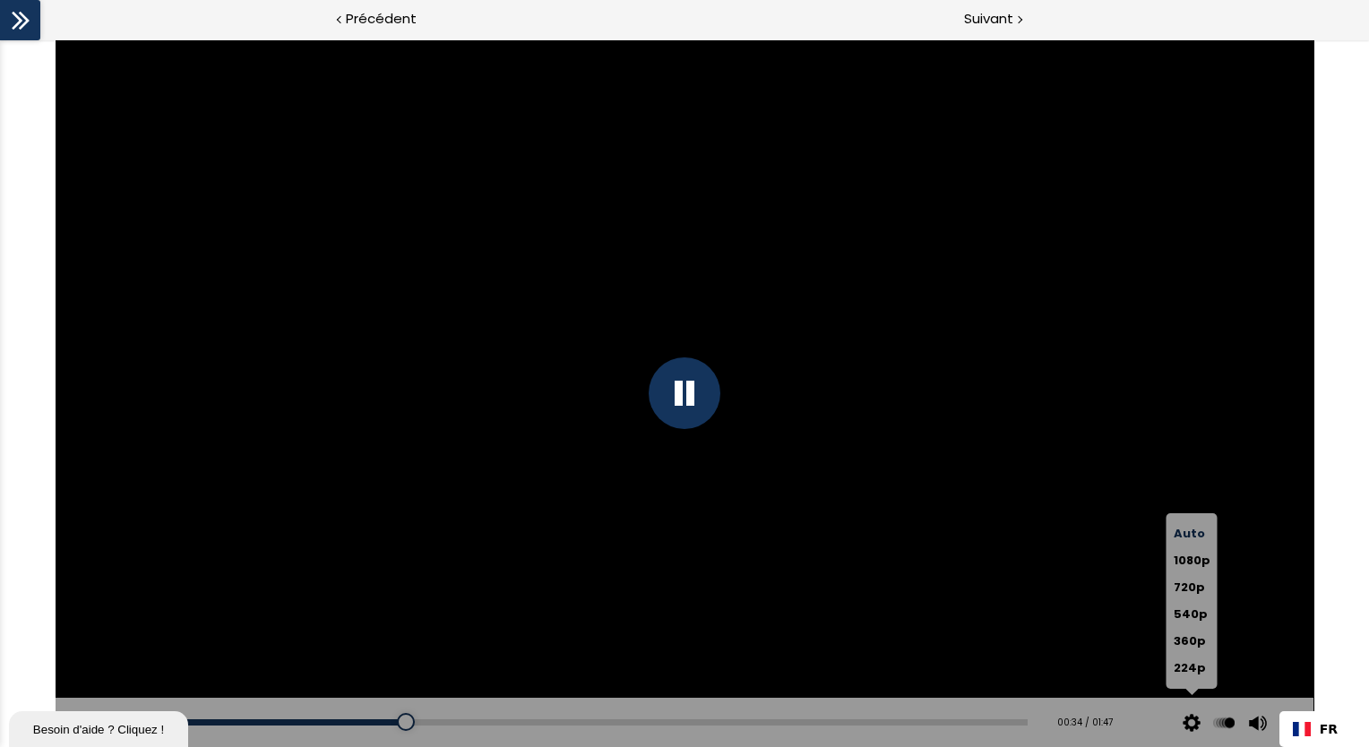
click at [1187, 726] on button at bounding box center [1192, 723] width 27 height 50
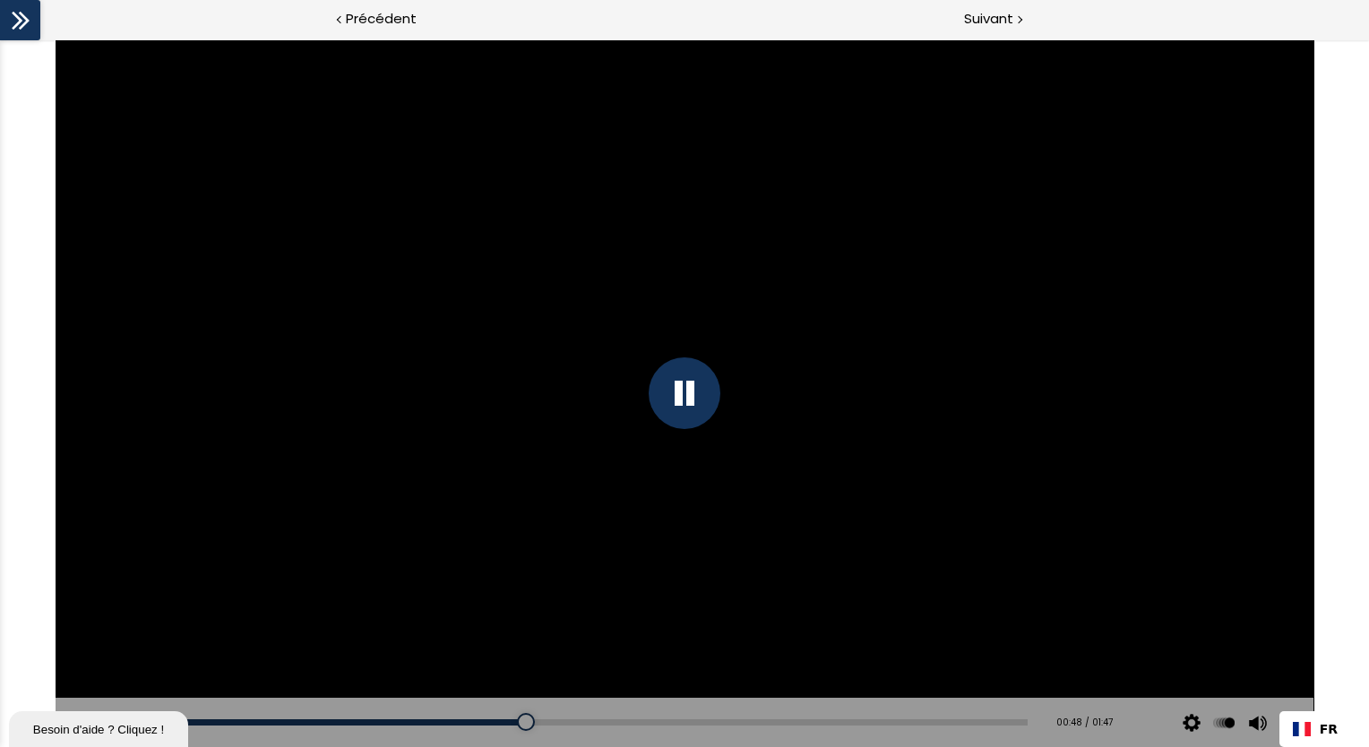
click at [688, 392] on div at bounding box center [685, 394] width 72 height 72
drag, startPoint x: 519, startPoint y: 727, endPoint x: 66, endPoint y: 50, distance: 814.1
click at [78, 721] on div "Add chapter 00:00 00:00 / 01:47 Subtitles None Auto 1080p 720p 540p 360p 224p x…" at bounding box center [685, 723] width 1258 height 50
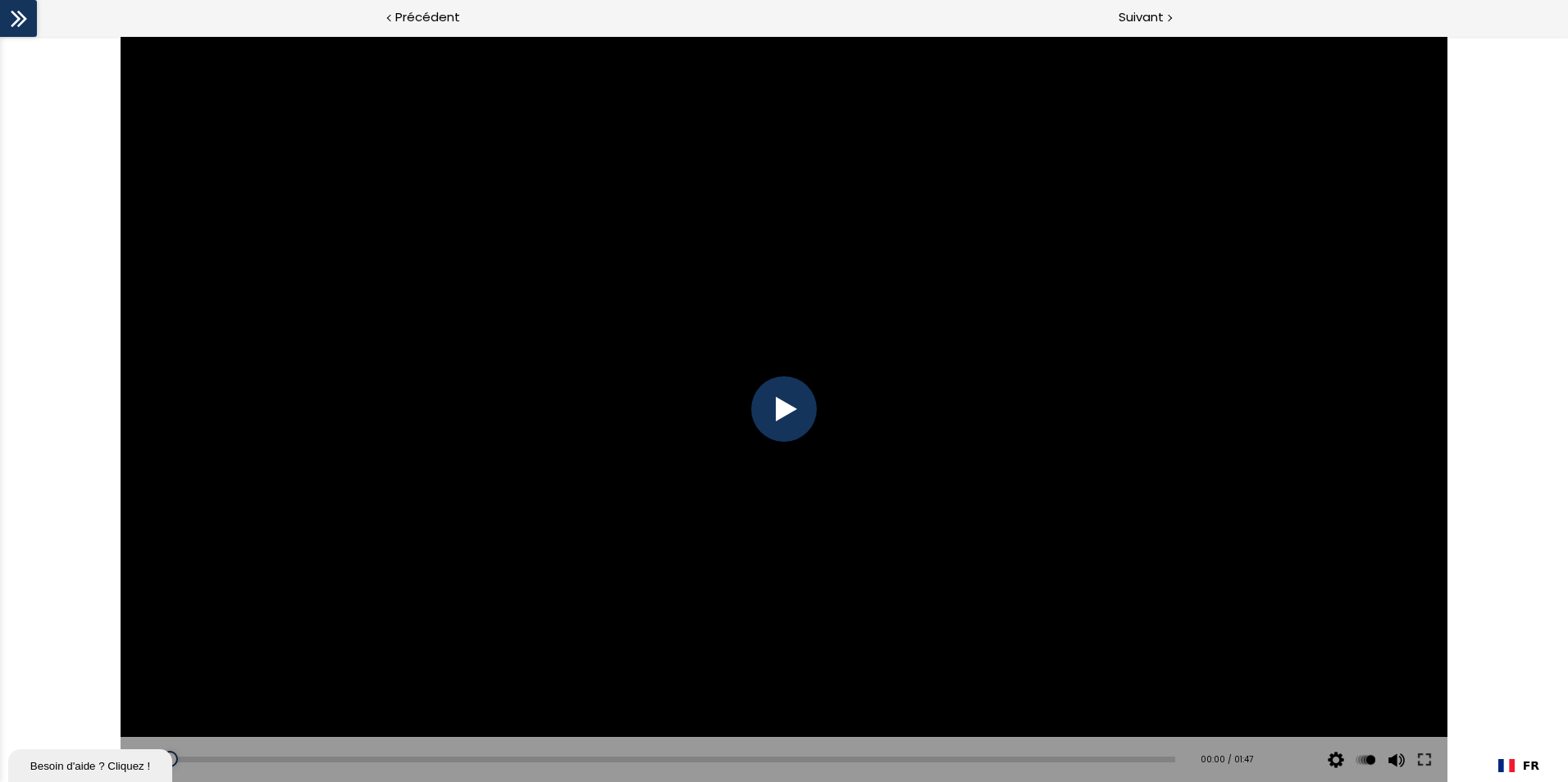
click at [800, 399] on div at bounding box center [784, 409] width 66 height 66
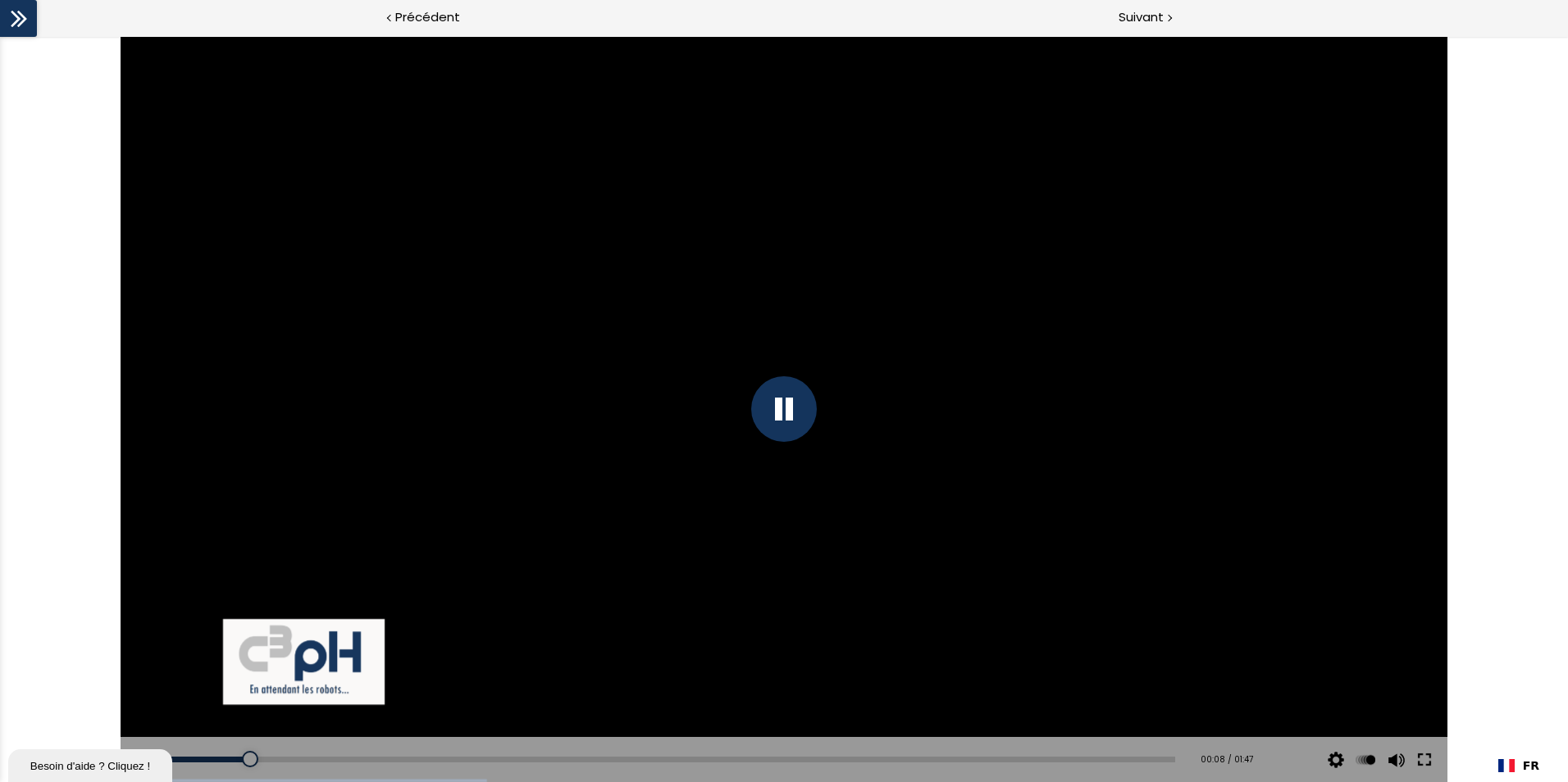
click at [1252, 683] on button at bounding box center [1424, 760] width 29 height 46
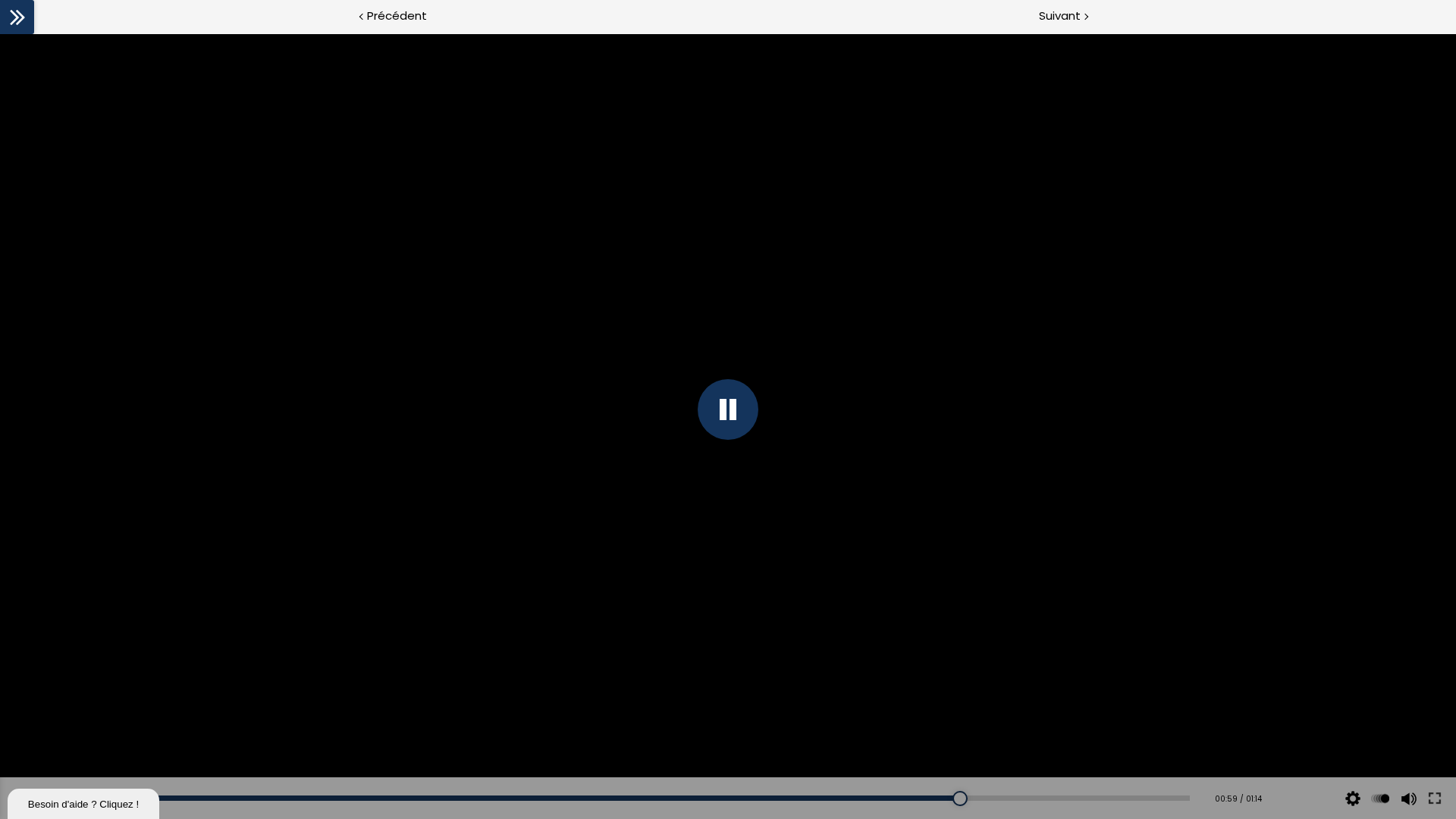
click at [699, 394] on div at bounding box center [728, 410] width 1456 height 819
click at [744, 397] on div at bounding box center [728, 410] width 61 height 61
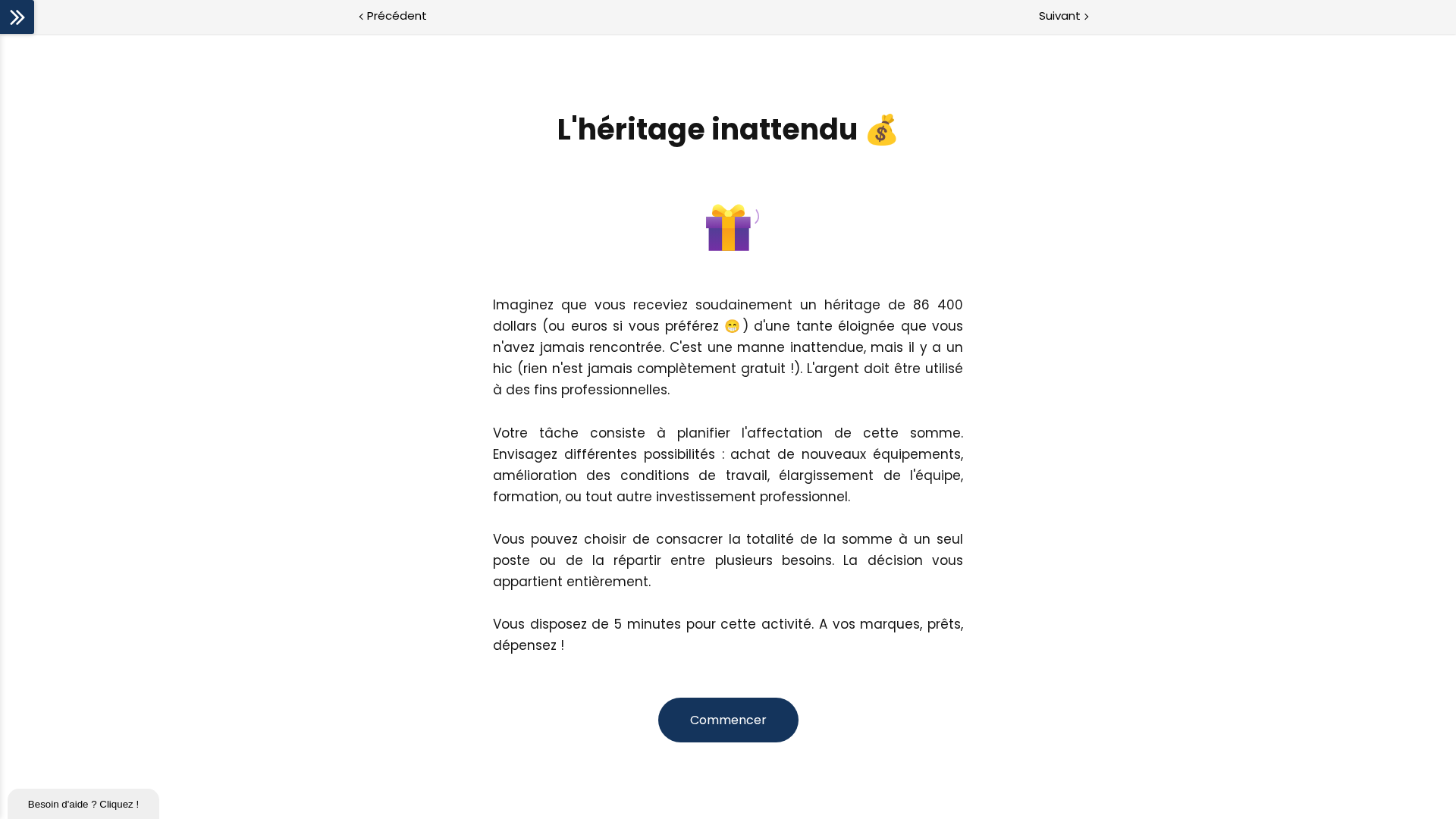
click at [765, 632] on button "Commencer" at bounding box center [728, 720] width 140 height 45
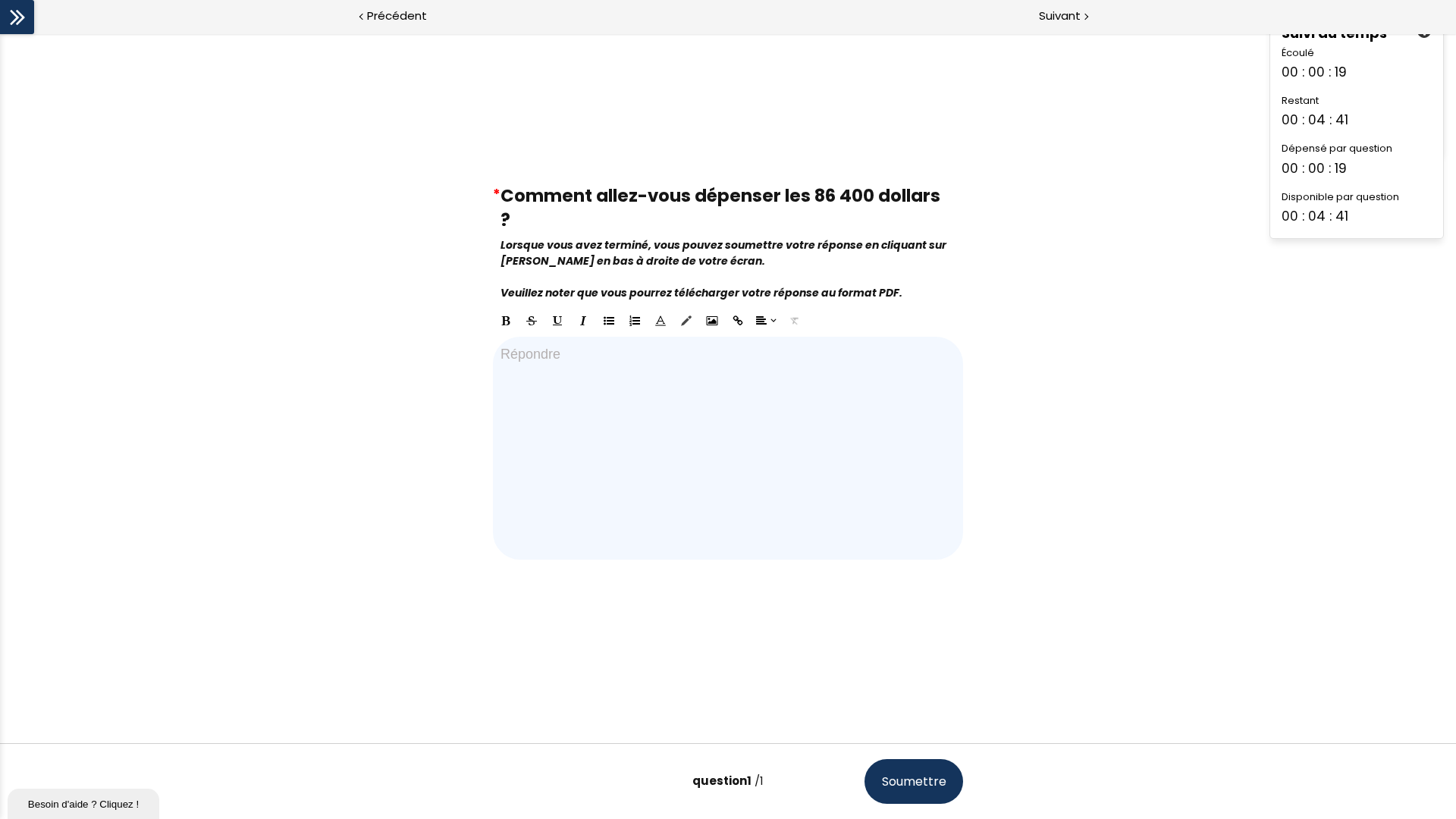
click at [1158, 27] on img at bounding box center [1424, 31] width 14 height 14
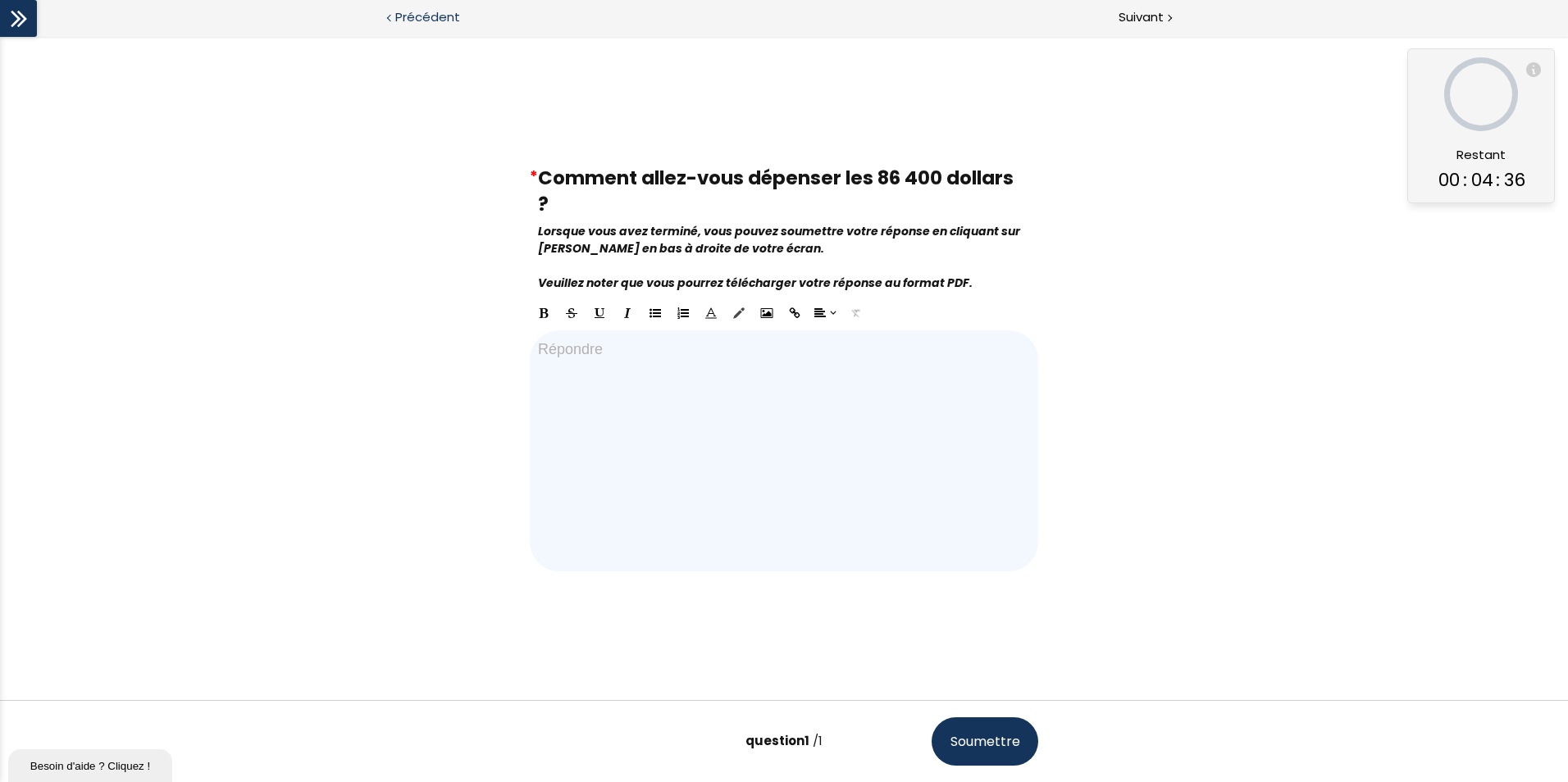
click at [445, 17] on span "Précédent" at bounding box center [427, 17] width 65 height 20
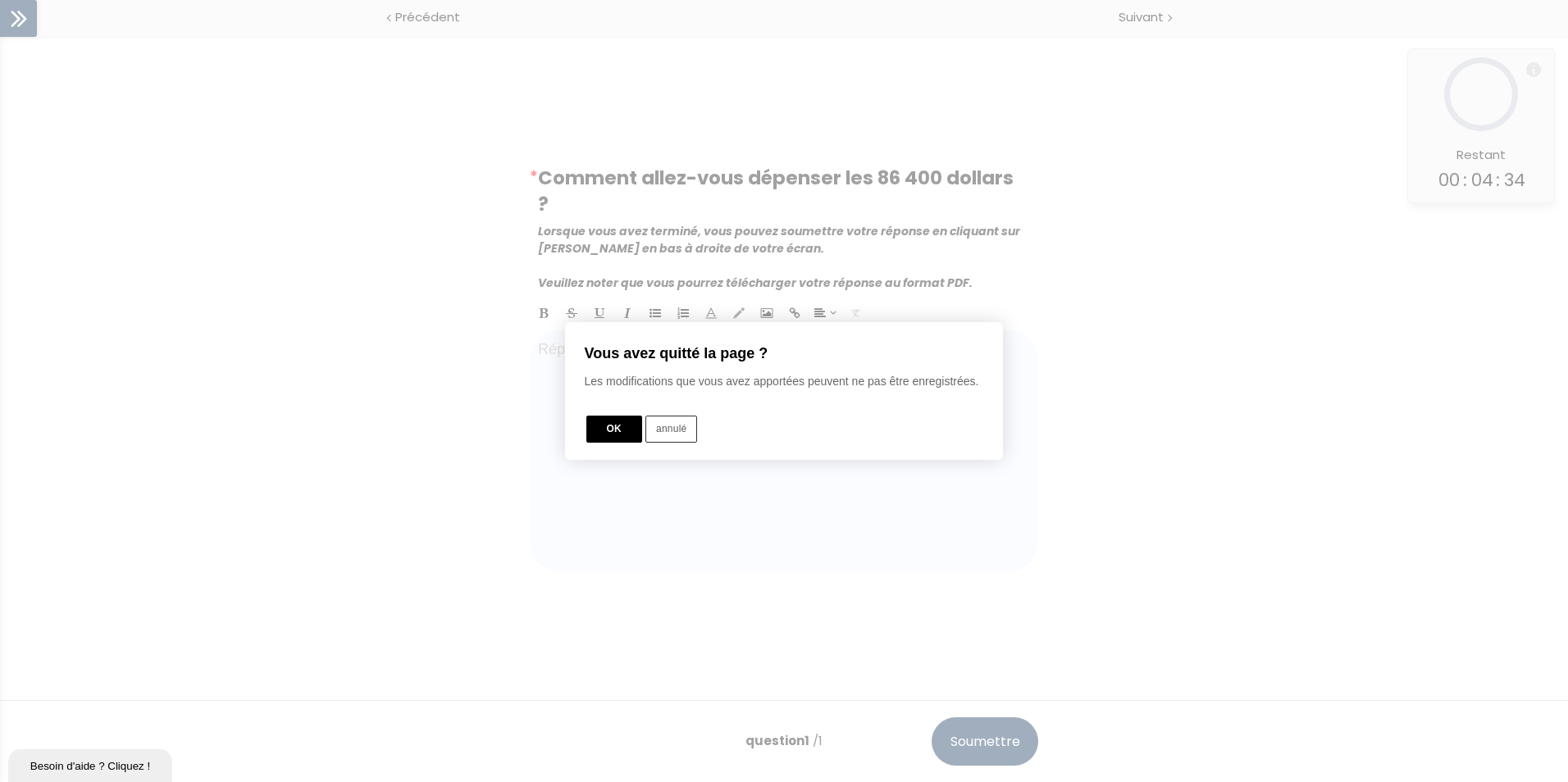
click at [631, 434] on button "OK" at bounding box center [614, 429] width 56 height 27
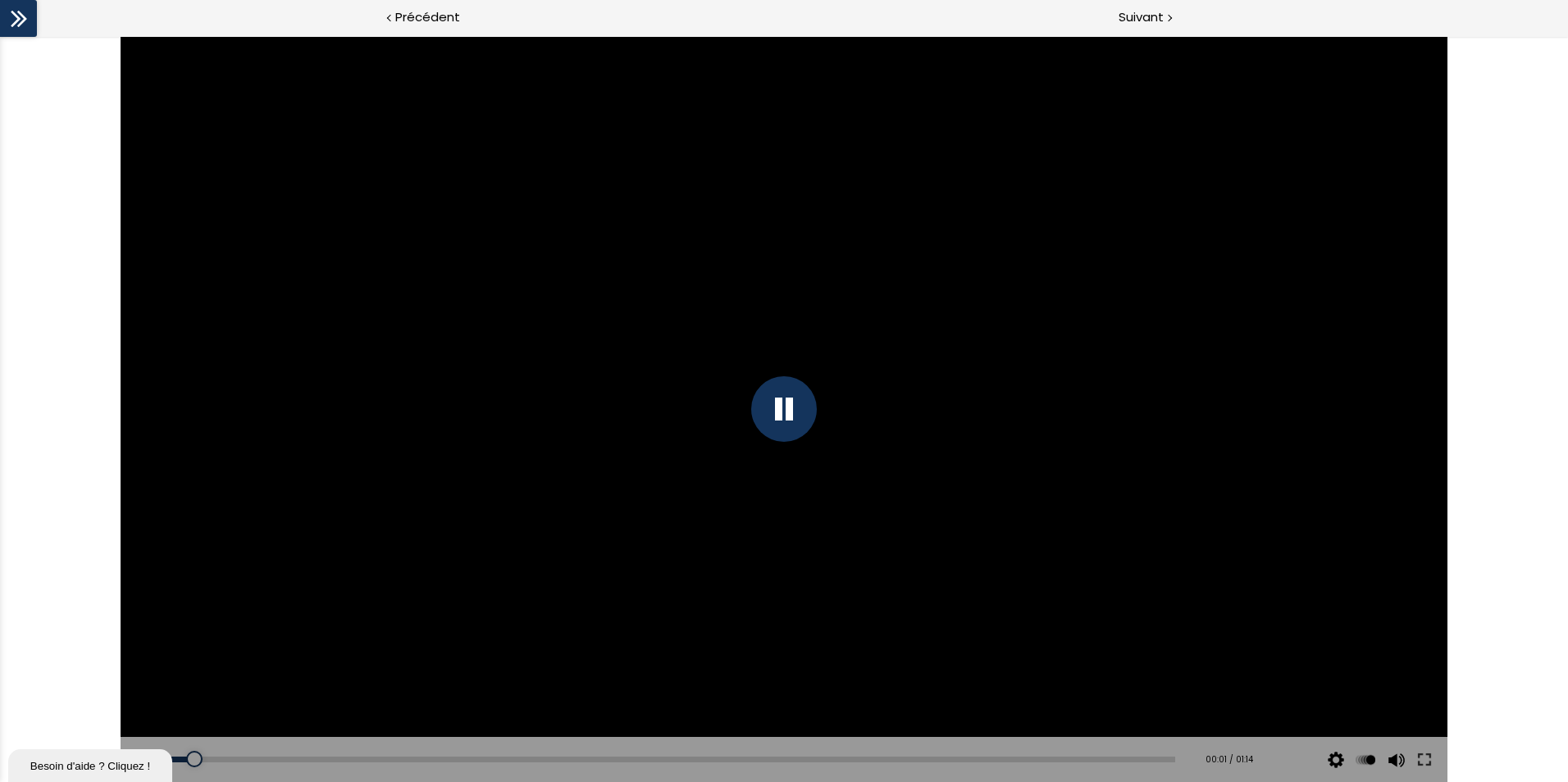
drag, startPoint x: 1425, startPoint y: 751, endPoint x: 1428, endPoint y: 849, distance: 98.0
click at [1252, 683] on button at bounding box center [1424, 760] width 29 height 46
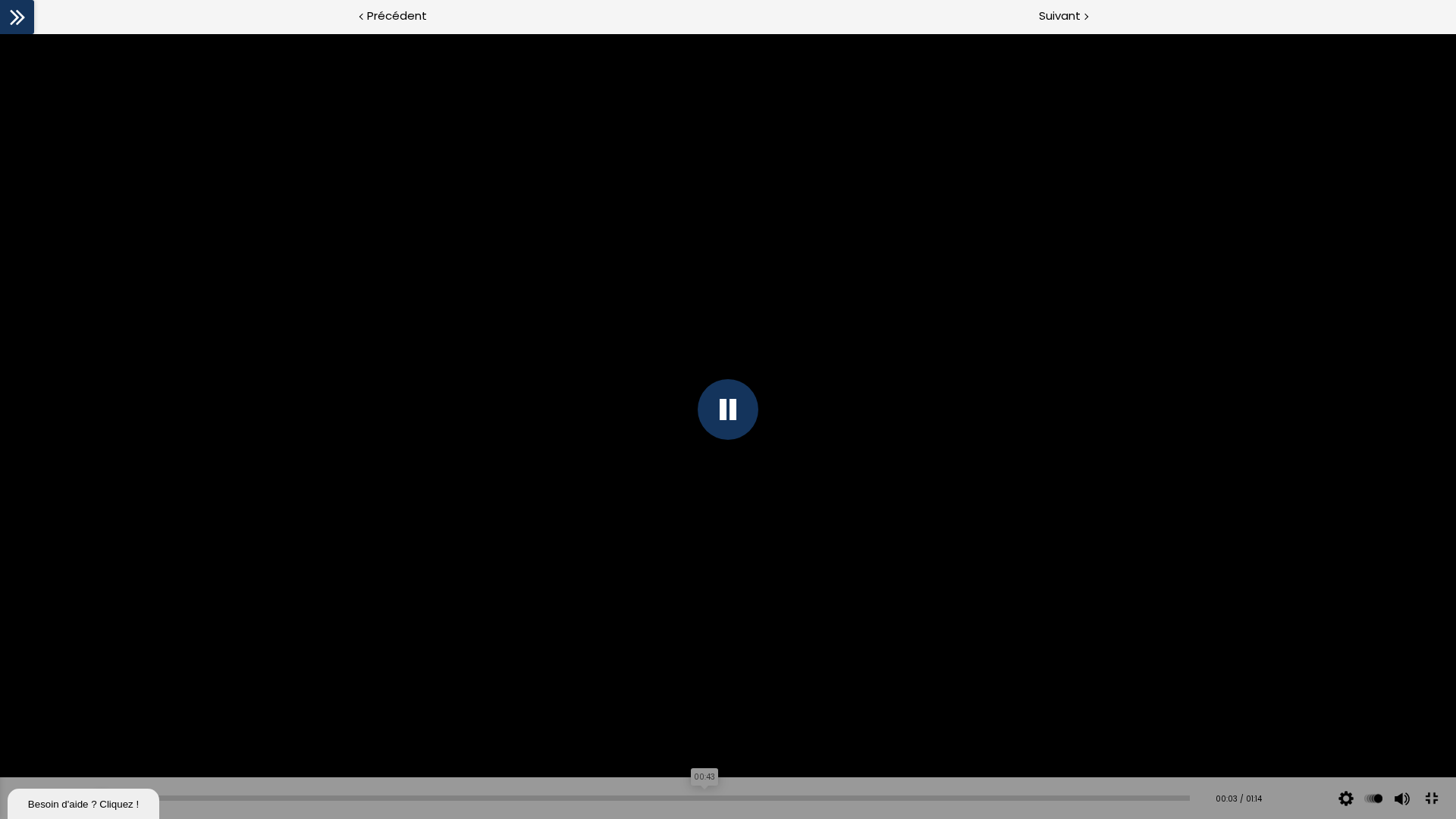
click at [692, 632] on div "00:43" at bounding box center [618, 798] width 1144 height 5
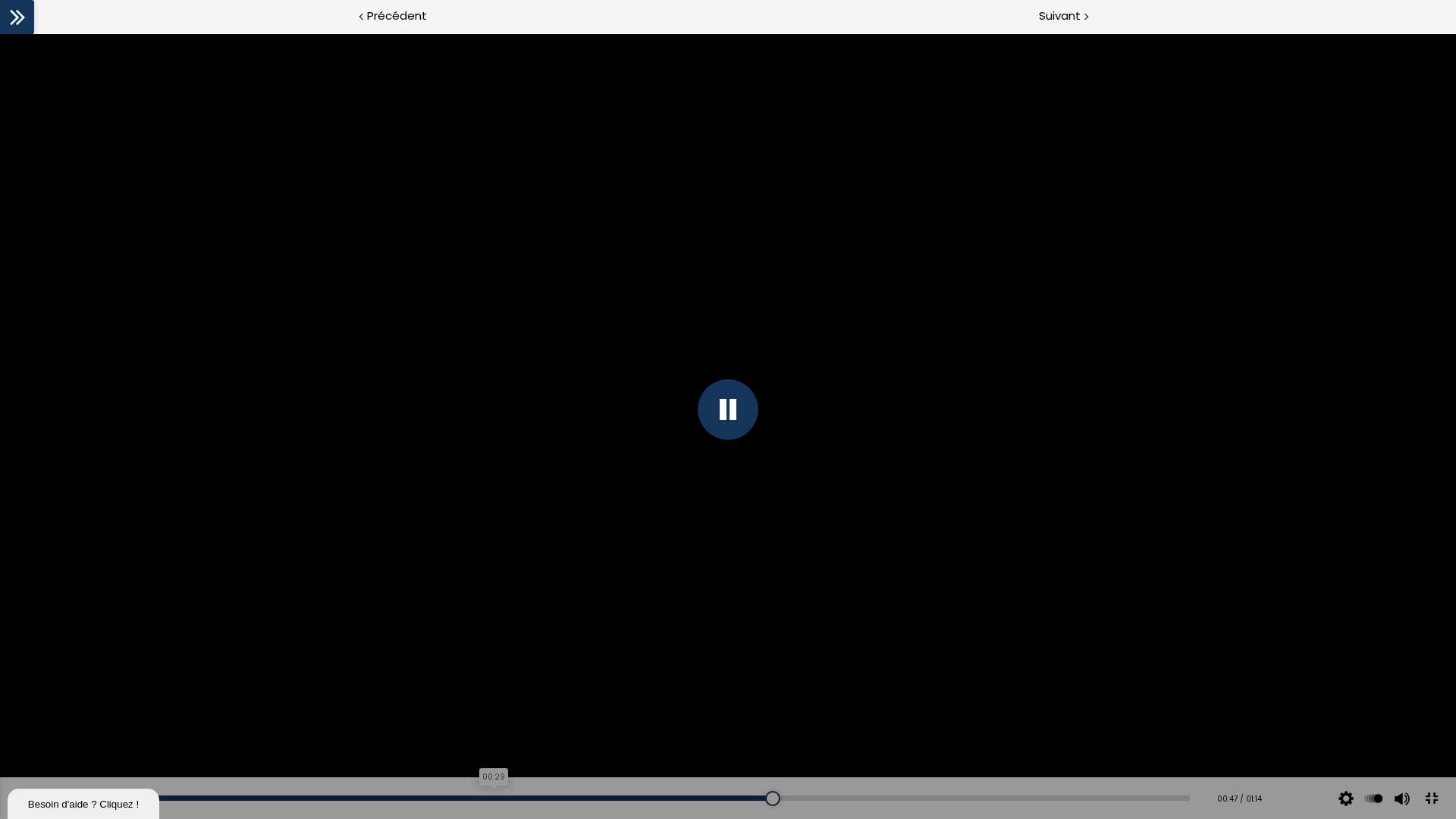
click at [485, 632] on div "00:29" at bounding box center [618, 798] width 1144 height 5
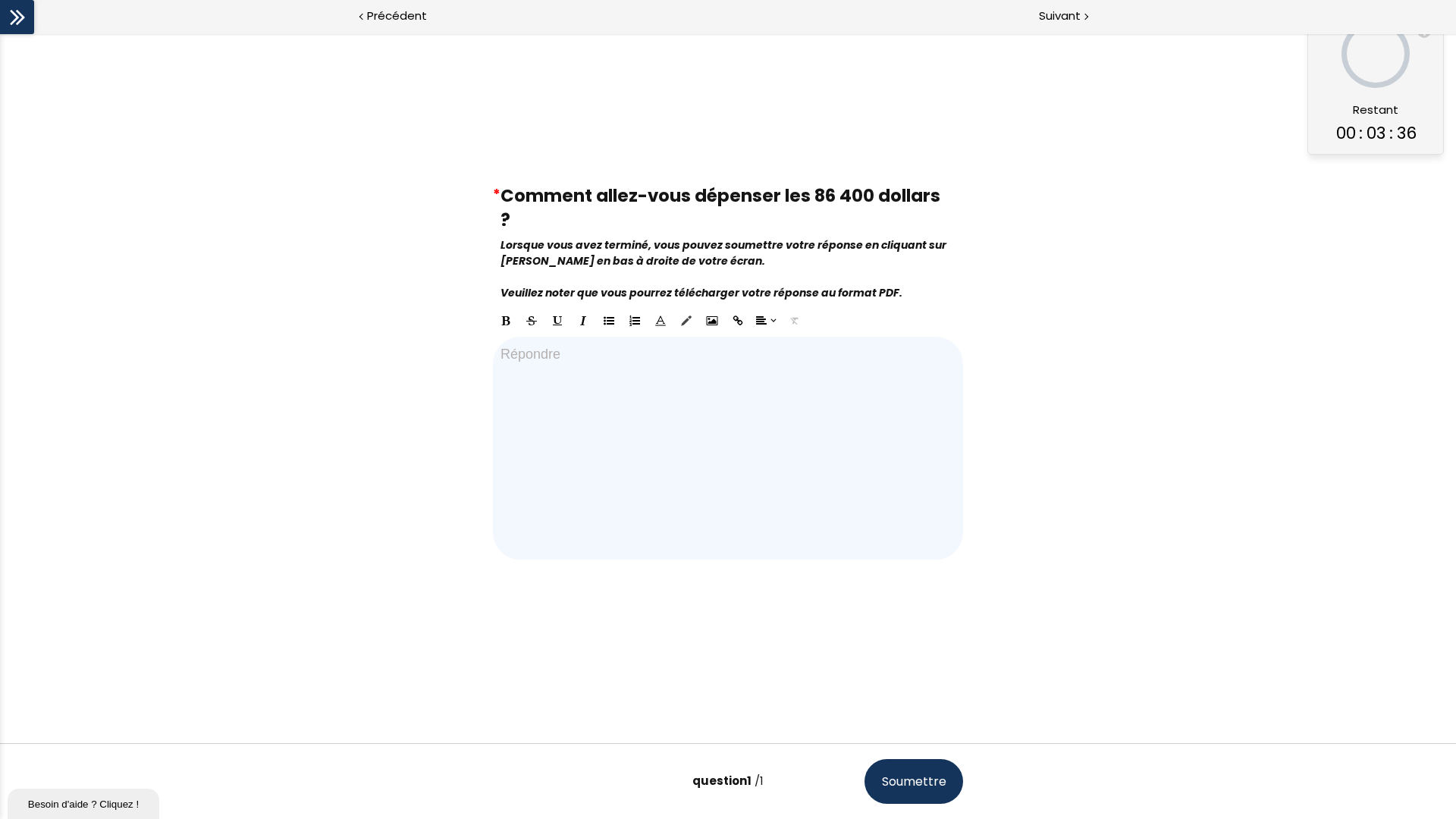
click at [755, 415] on div at bounding box center [728, 448] width 470 height 223
click at [931, 632] on button "Soumettre" at bounding box center [914, 781] width 99 height 45
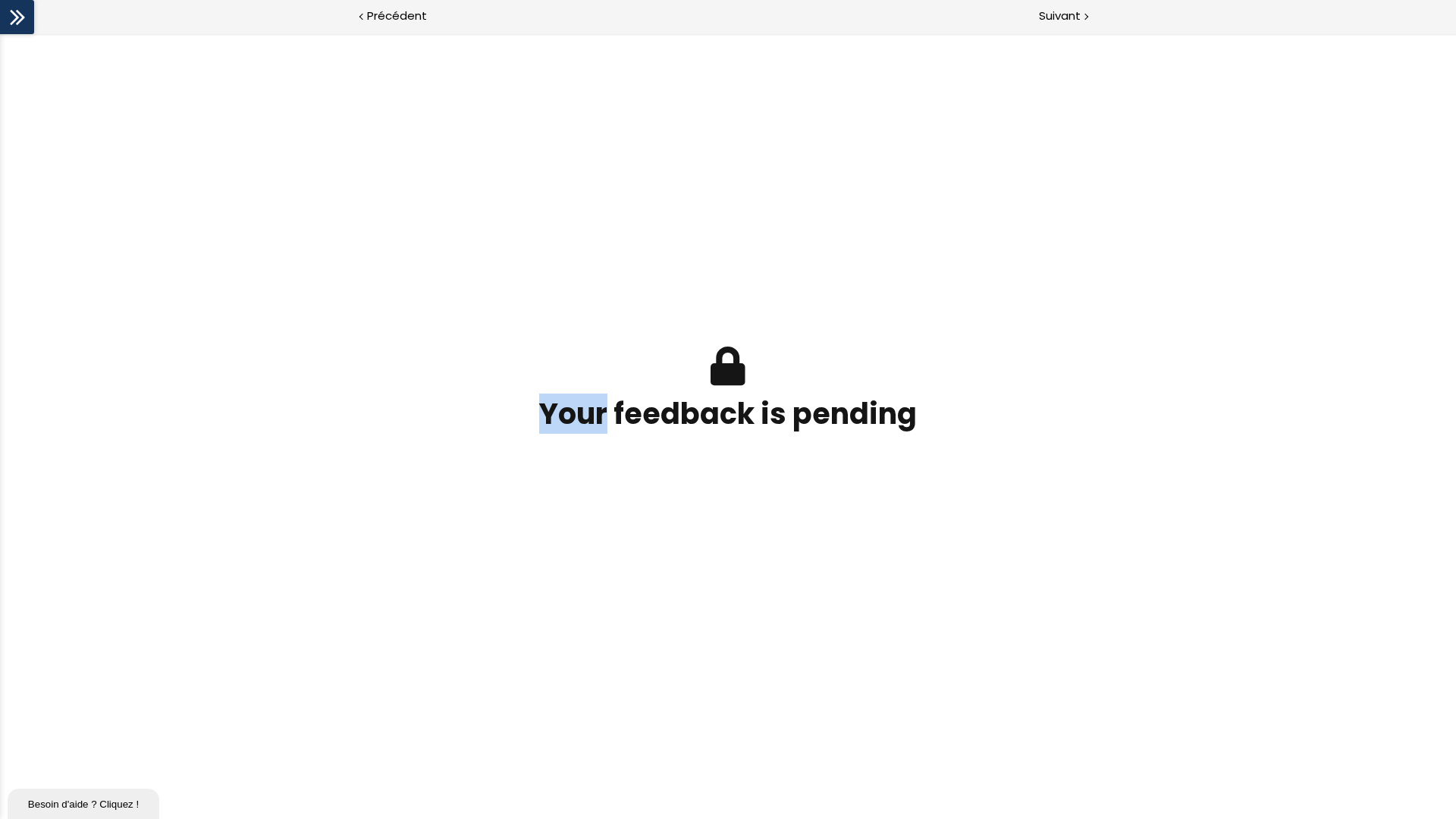
drag, startPoint x: 559, startPoint y: 382, endPoint x: 646, endPoint y: 407, distance: 90.5
click at [646, 407] on div "Your feedback is pending" at bounding box center [728, 390] width 440 height 87
drag, startPoint x: 646, startPoint y: 407, endPoint x: 762, endPoint y: 413, distance: 116.2
click at [762, 413] on h3 "Your feedback is pending" at bounding box center [728, 413] width 440 height 40
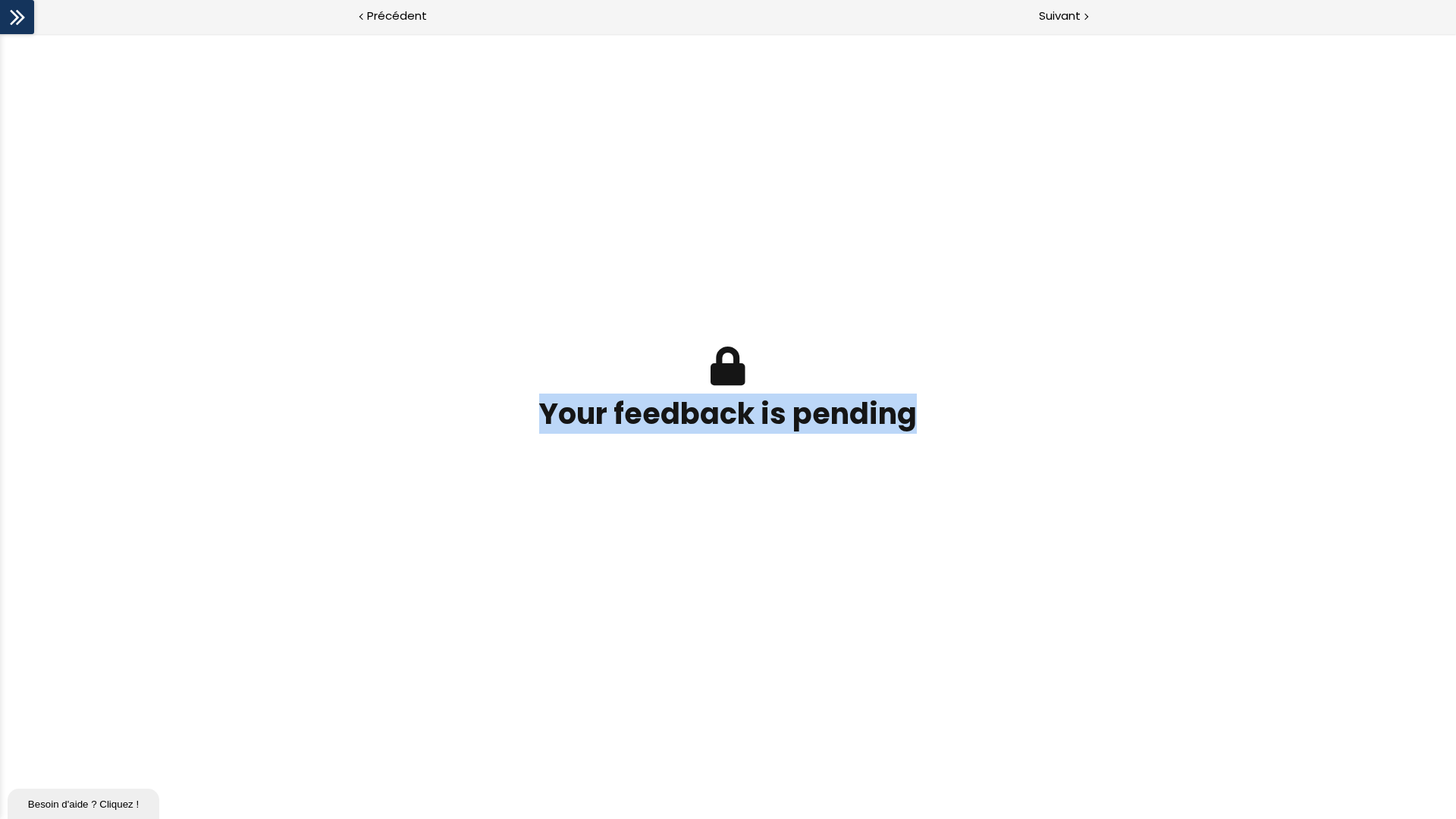
drag, startPoint x: 519, startPoint y: 296, endPoint x: 917, endPoint y: 447, distance: 425.7
click at [917, 447] on div "Your feedback is pending score: - Points: 0 / 0 Réponse correcte.: Temps passé:…" at bounding box center [728, 409] width 705 height 246
drag, startPoint x: 917, startPoint y: 447, endPoint x: 990, endPoint y: 423, distance: 76.8
click at [990, 423] on div "Your feedback is pending score: - Points: 0 / 0 Réponse correcte.: Temps passé:…" at bounding box center [728, 410] width 705 height 186
drag, startPoint x: 388, startPoint y: 268, endPoint x: 1014, endPoint y: 481, distance: 661.2
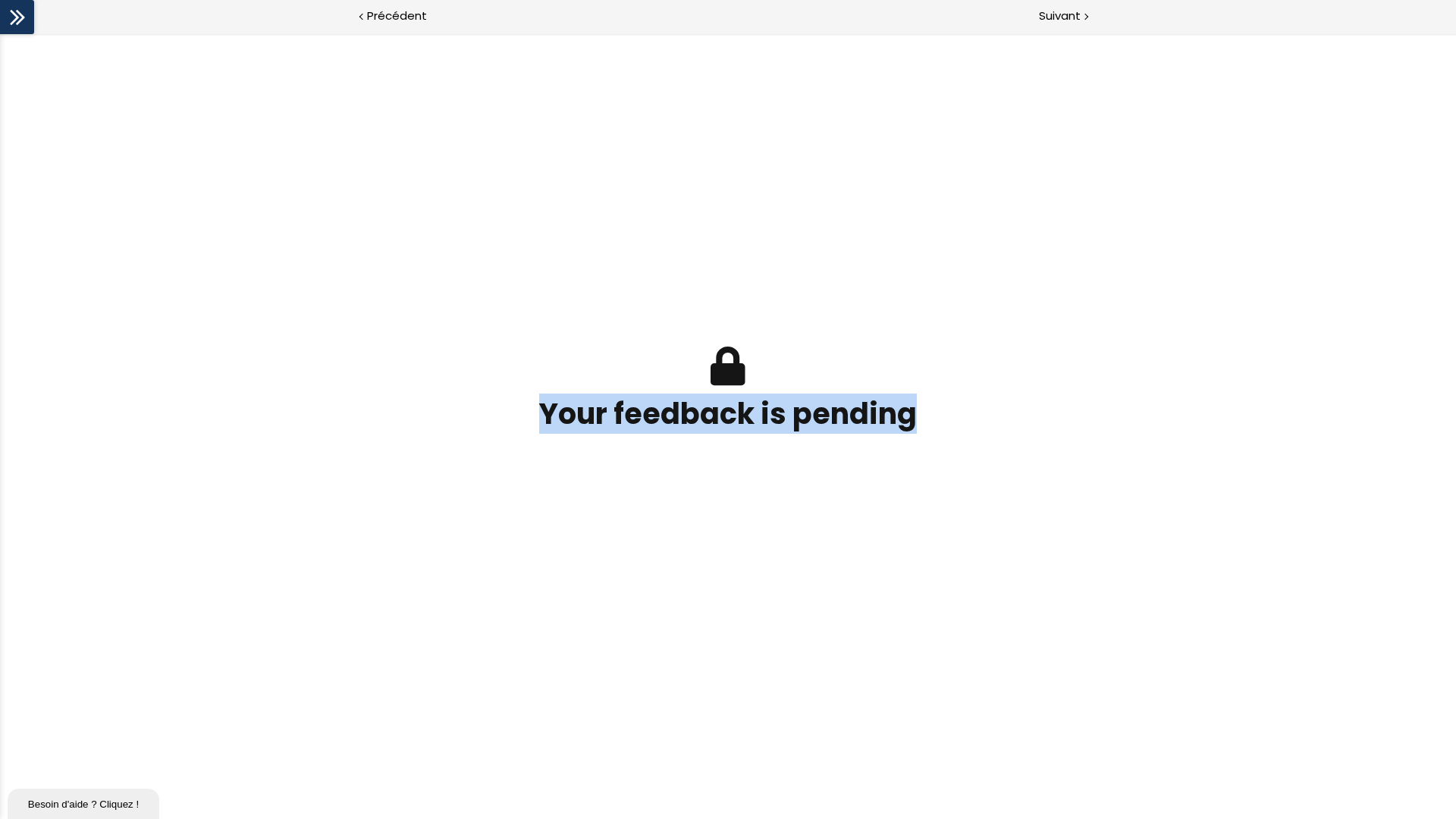
click at [1014, 481] on div "Your feedback is pending score: - Points: 0 / 0 Réponse correcte.: Temps passé:…" at bounding box center [728, 410] width 743 height 728
drag, startPoint x: 1014, startPoint y: 481, endPoint x: 1068, endPoint y: 428, distance: 75.7
click at [1068, 428] on div "Your feedback is pending score: - Points: 0 / 0 Réponse correcte.: Temps passé:…" at bounding box center [728, 410] width 705 height 186
click at [993, 329] on div "Your feedback is pending score: - Points: 0 / 0 Réponse correcte.: Temps passé:…" at bounding box center [728, 410] width 705 height 186
click at [898, 386] on div "Your feedback is pending" at bounding box center [728, 390] width 440 height 87
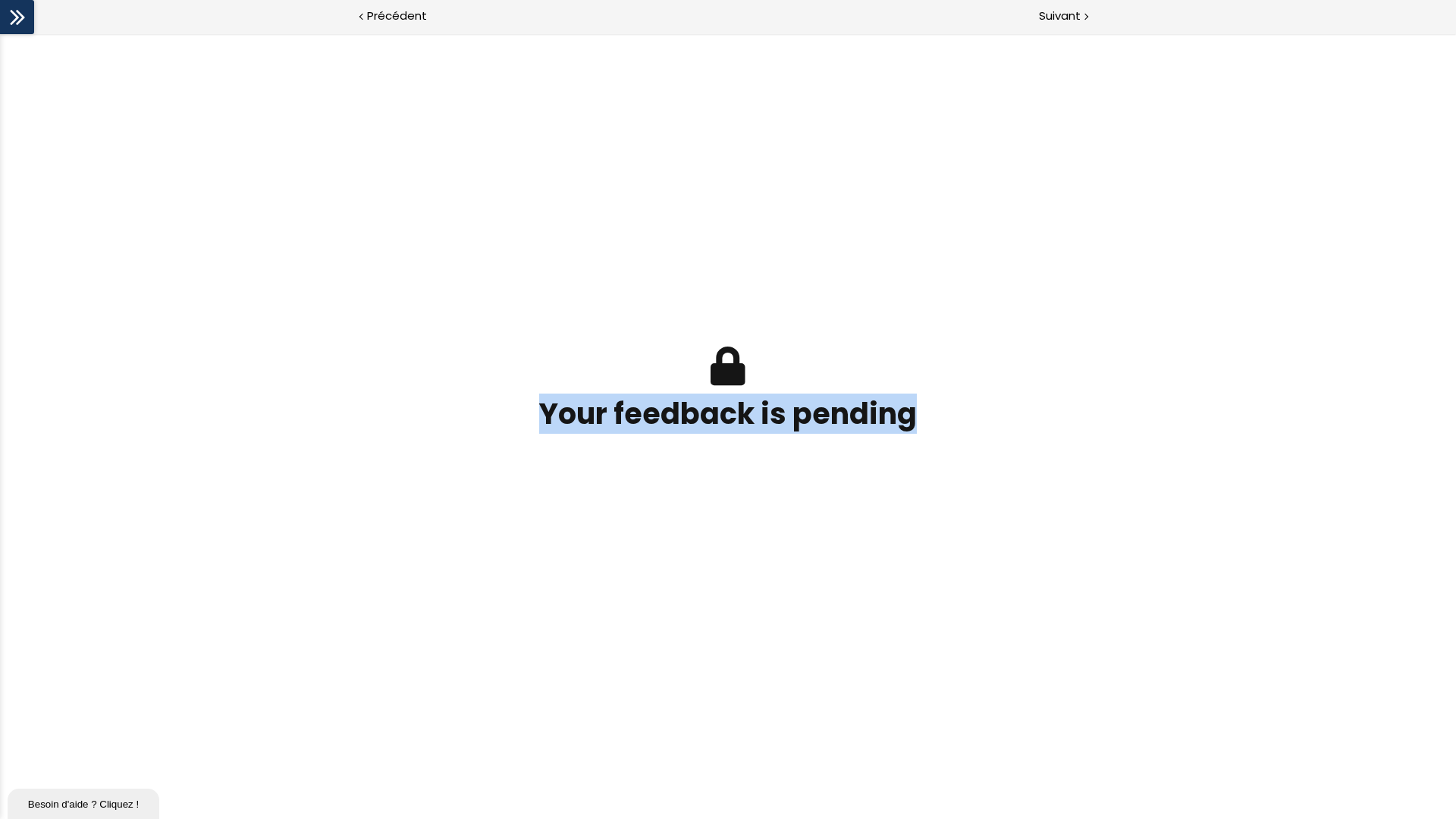
click at [914, 406] on h3 "Your feedback is pending" at bounding box center [728, 413] width 440 height 40
click at [827, 431] on h3 "Your feedback is pending" at bounding box center [728, 413] width 440 height 40
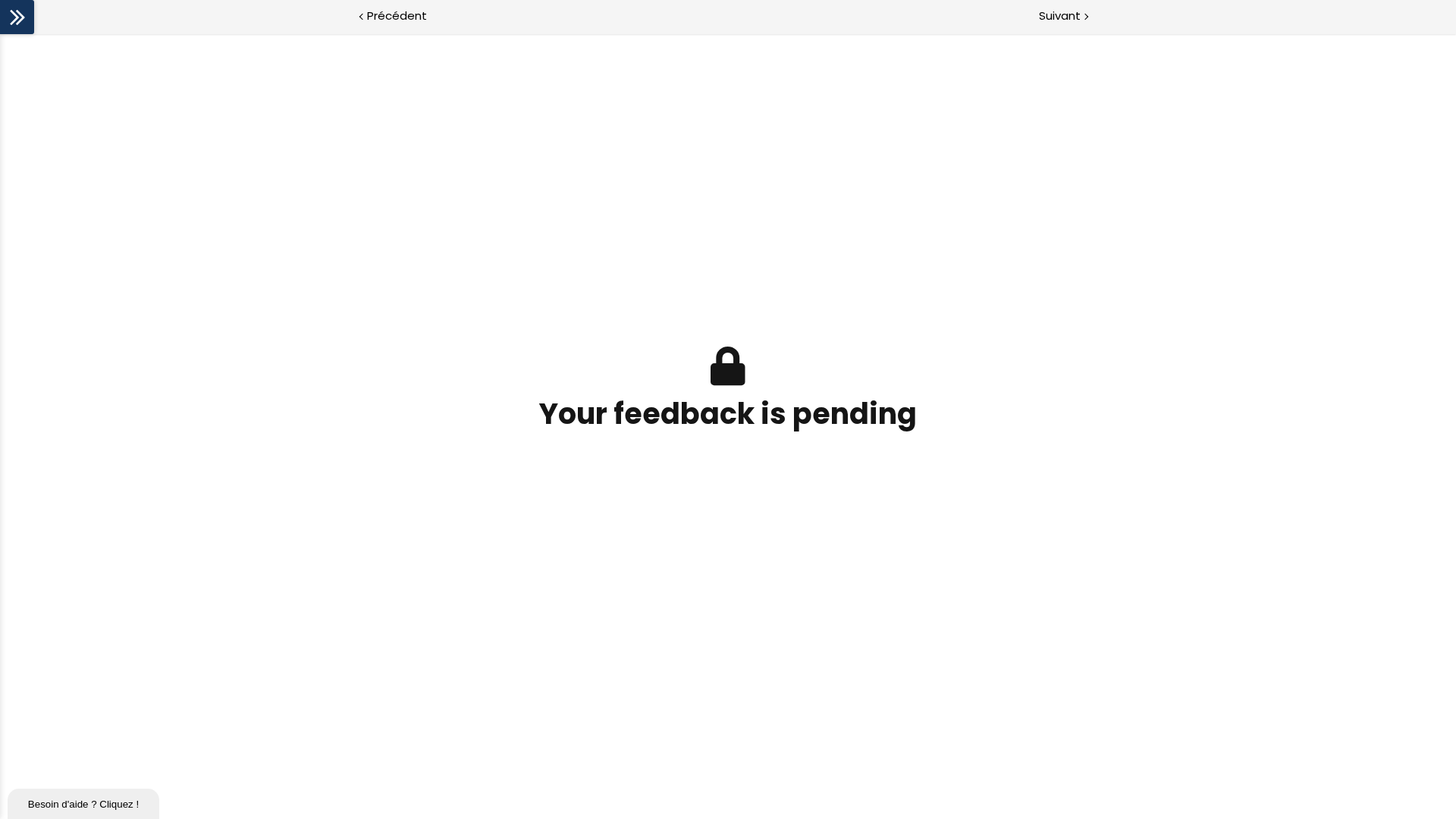
drag, startPoint x: 549, startPoint y: 417, endPoint x: 521, endPoint y: 415, distance: 28.1
click at [521, 415] on h3 "Your feedback is pending" at bounding box center [728, 413] width 440 height 40
click at [517, 416] on h3 "Your feedback is pending" at bounding box center [728, 413] width 440 height 40
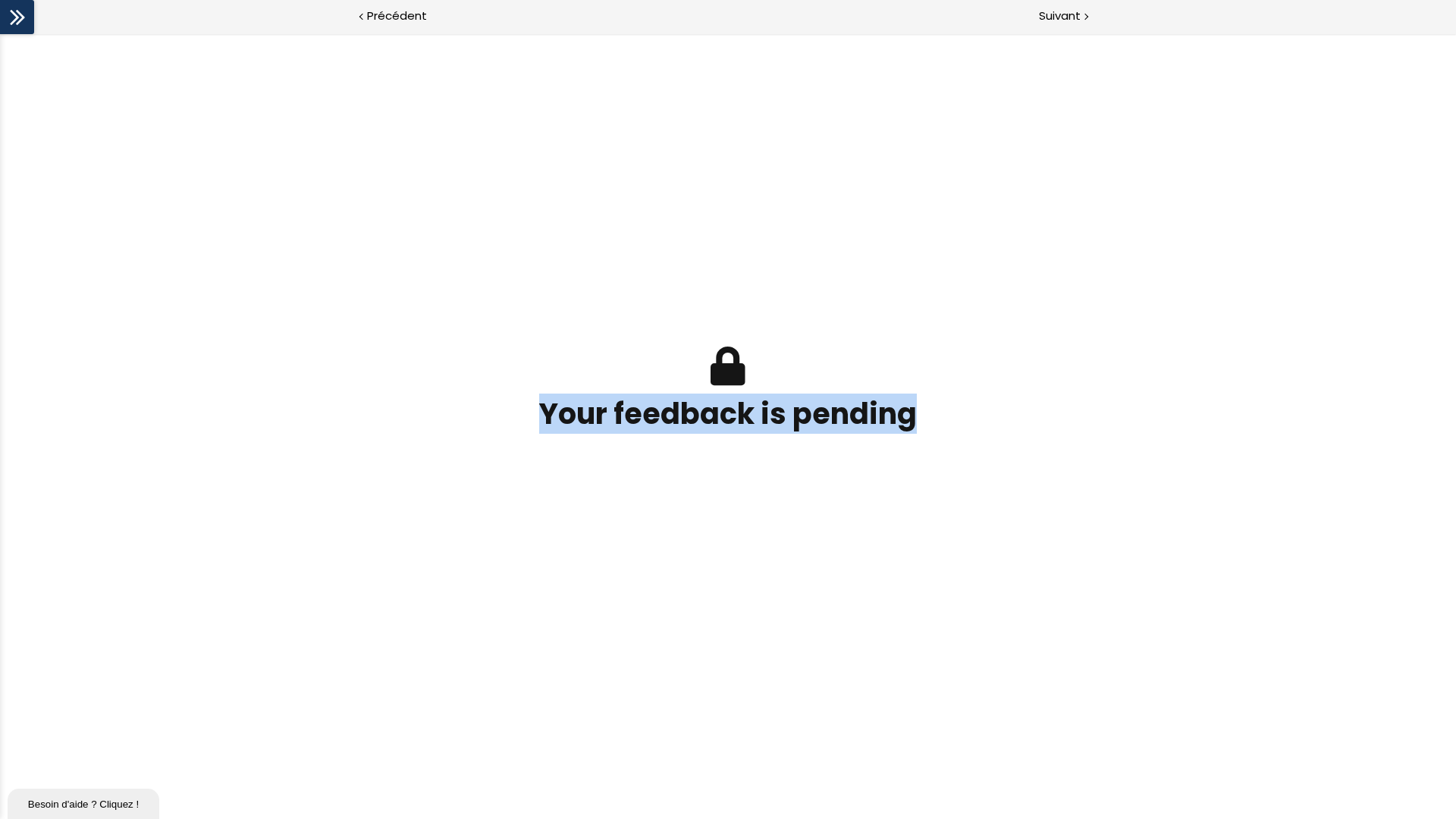
drag, startPoint x: 526, startPoint y: 411, endPoint x: 1004, endPoint y: 449, distance: 479.5
click at [1004, 449] on div "Your feedback is pending score: - Points: 0 / 0 Réponse correcte.: Temps passé:…" at bounding box center [728, 410] width 705 height 186
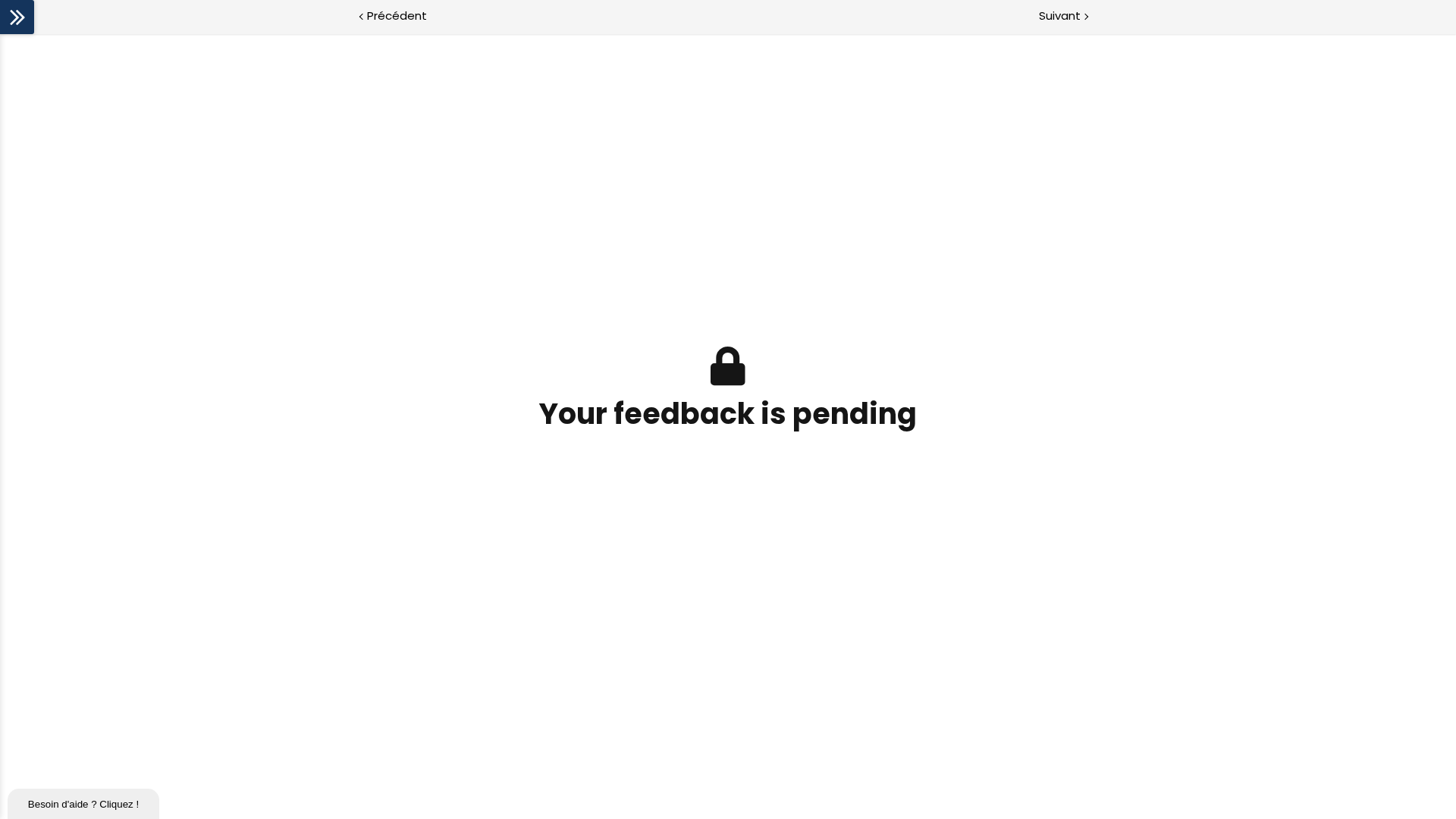
click at [563, 375] on div "Your feedback is pending" at bounding box center [728, 390] width 440 height 87
drag, startPoint x: 629, startPoint y: 373, endPoint x: 751, endPoint y: 373, distance: 122.0
click at [754, 375] on div "Your feedback is pending" at bounding box center [728, 390] width 440 height 87
drag, startPoint x: 749, startPoint y: 369, endPoint x: 717, endPoint y: 359, distance: 33.5
click at [713, 366] on div "Your feedback is pending" at bounding box center [728, 390] width 440 height 87
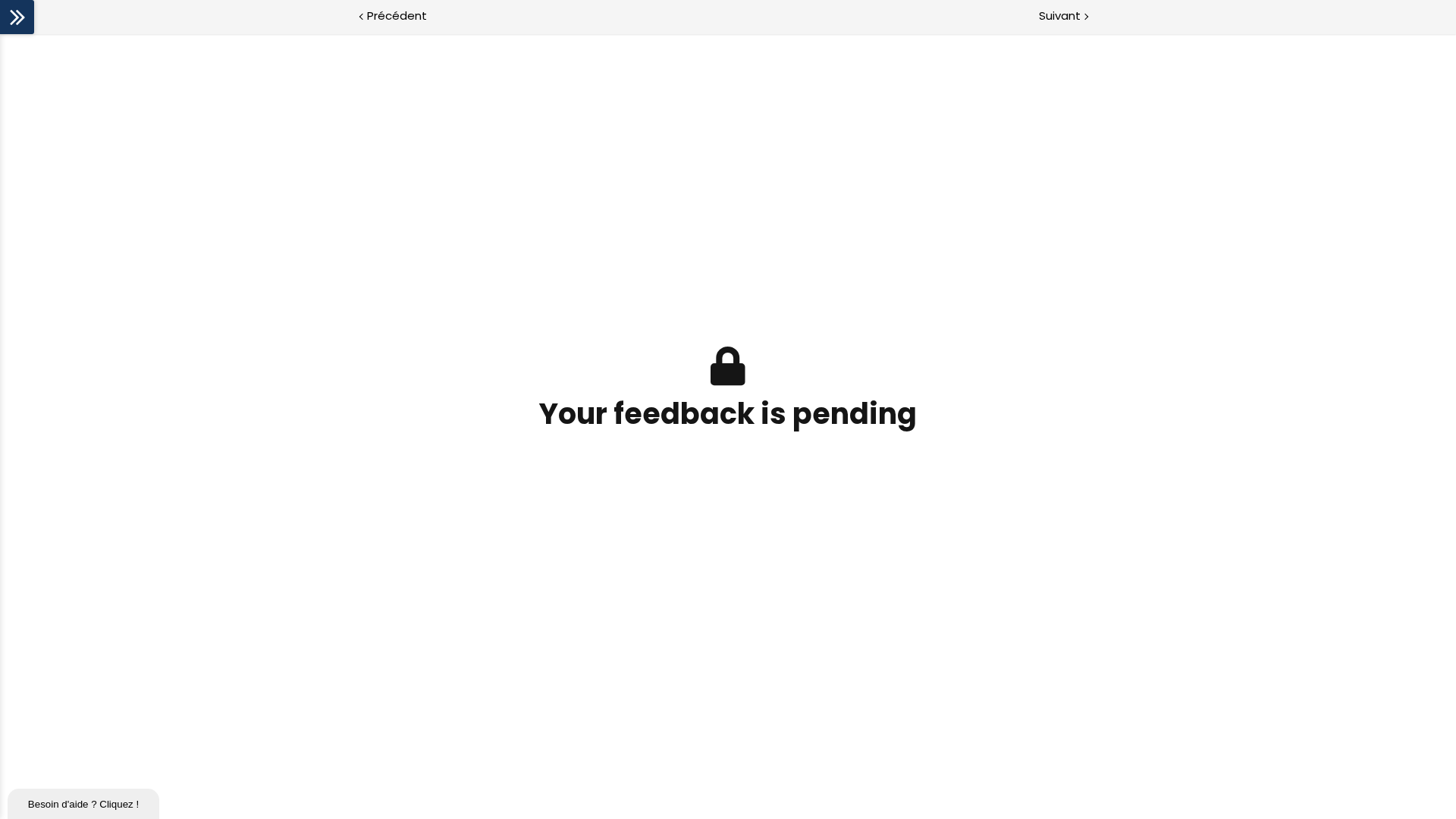
click at [733, 348] on div "Your feedback is pending score: - Points: 0 / 0 Réponse correcte.: Temps passé:…" at bounding box center [728, 398] width 470 height 133
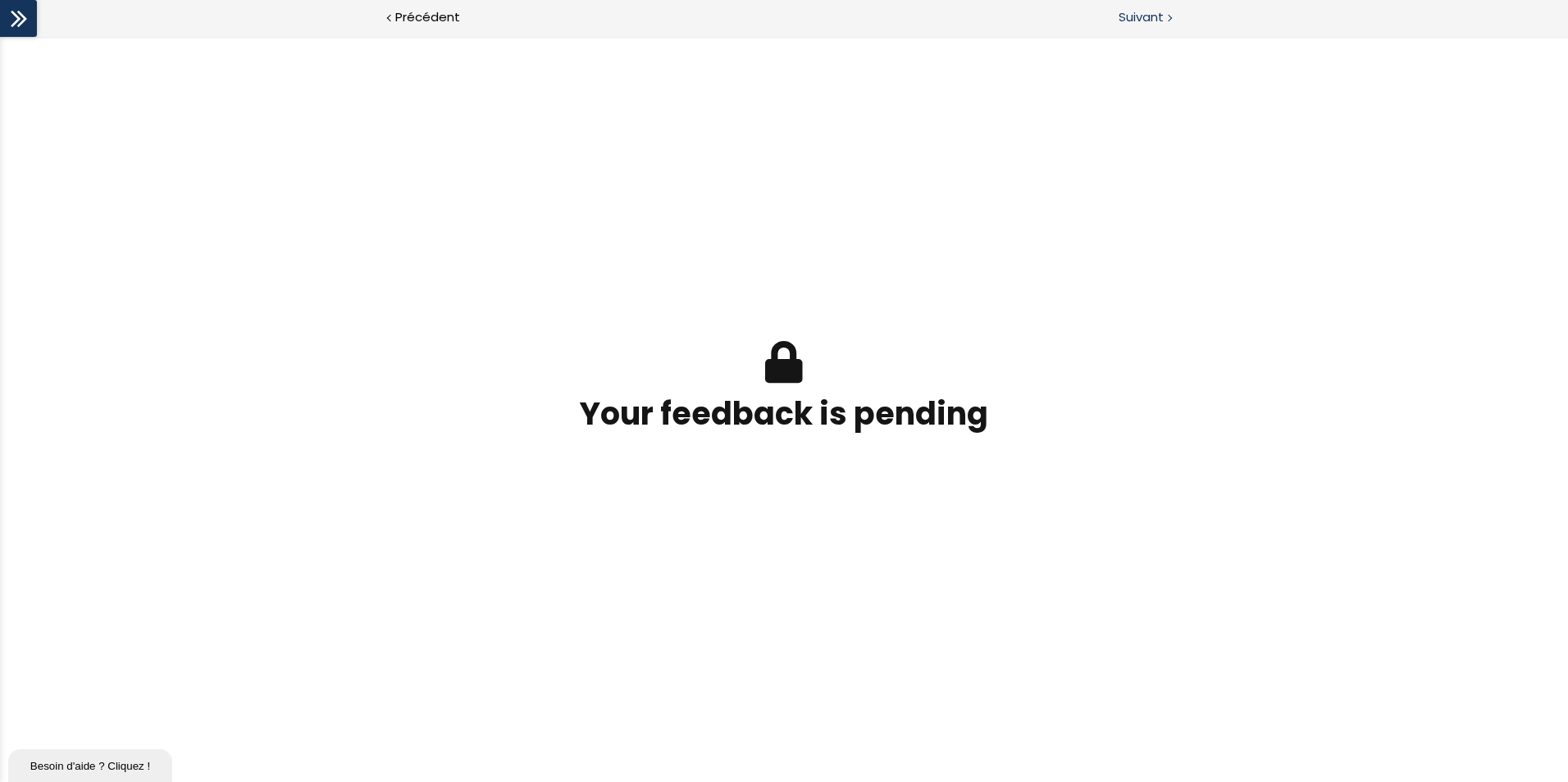
click at [1160, 18] on span "Suivant" at bounding box center [1140, 17] width 45 height 20
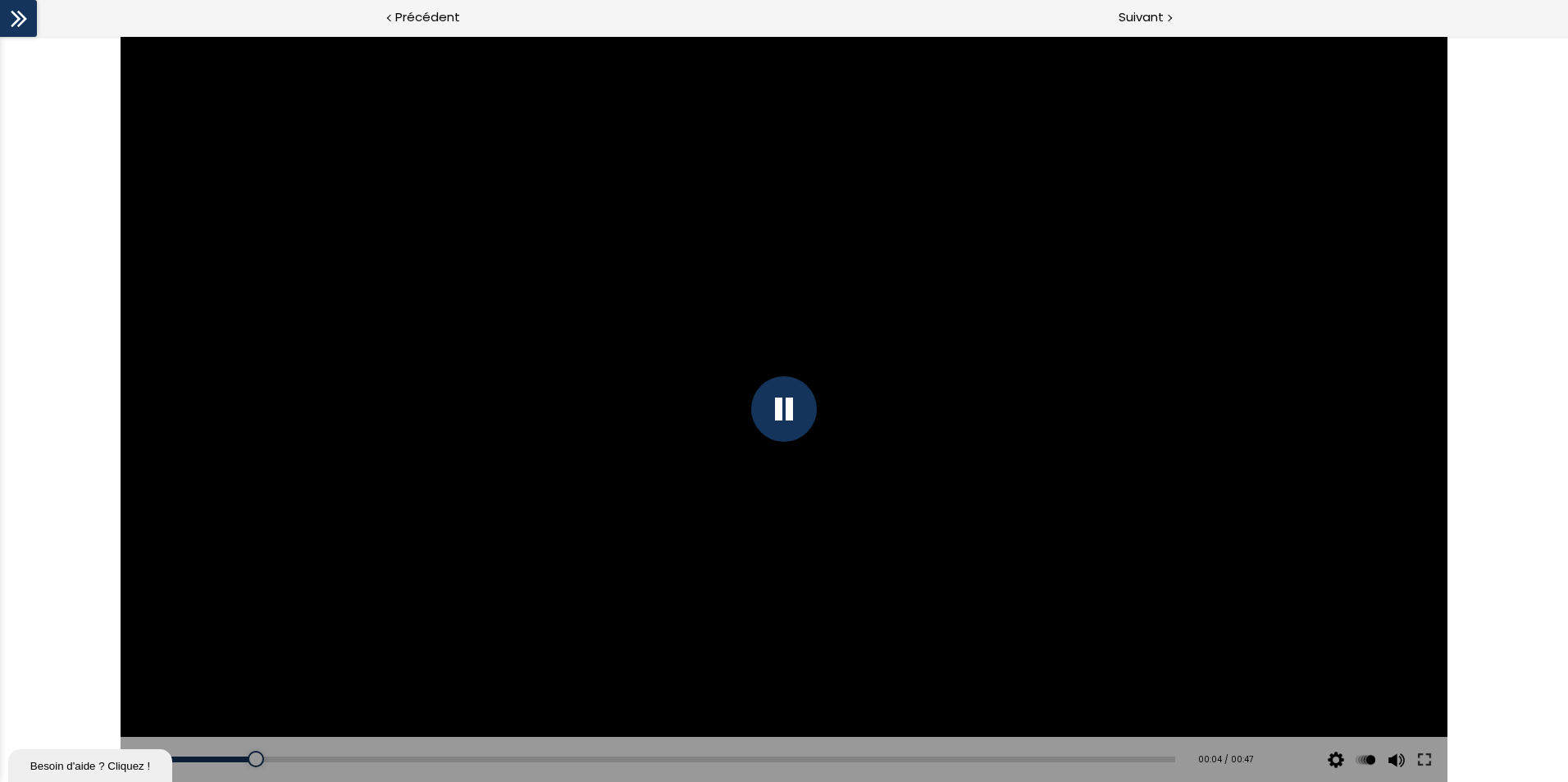
click at [1252, 220] on div "Click for sound @keyframes VOLUME_SMALL_WAVE_FLASH { 0% { opacity: 0; } 33% { o…" at bounding box center [784, 409] width 1568 height 746
click at [1252, 305] on div "Click for sound @keyframes VOLUME_SMALL_WAVE_FLASH { 0% { opacity: 0; } 33% { o…" at bounding box center [784, 409] width 1568 height 746
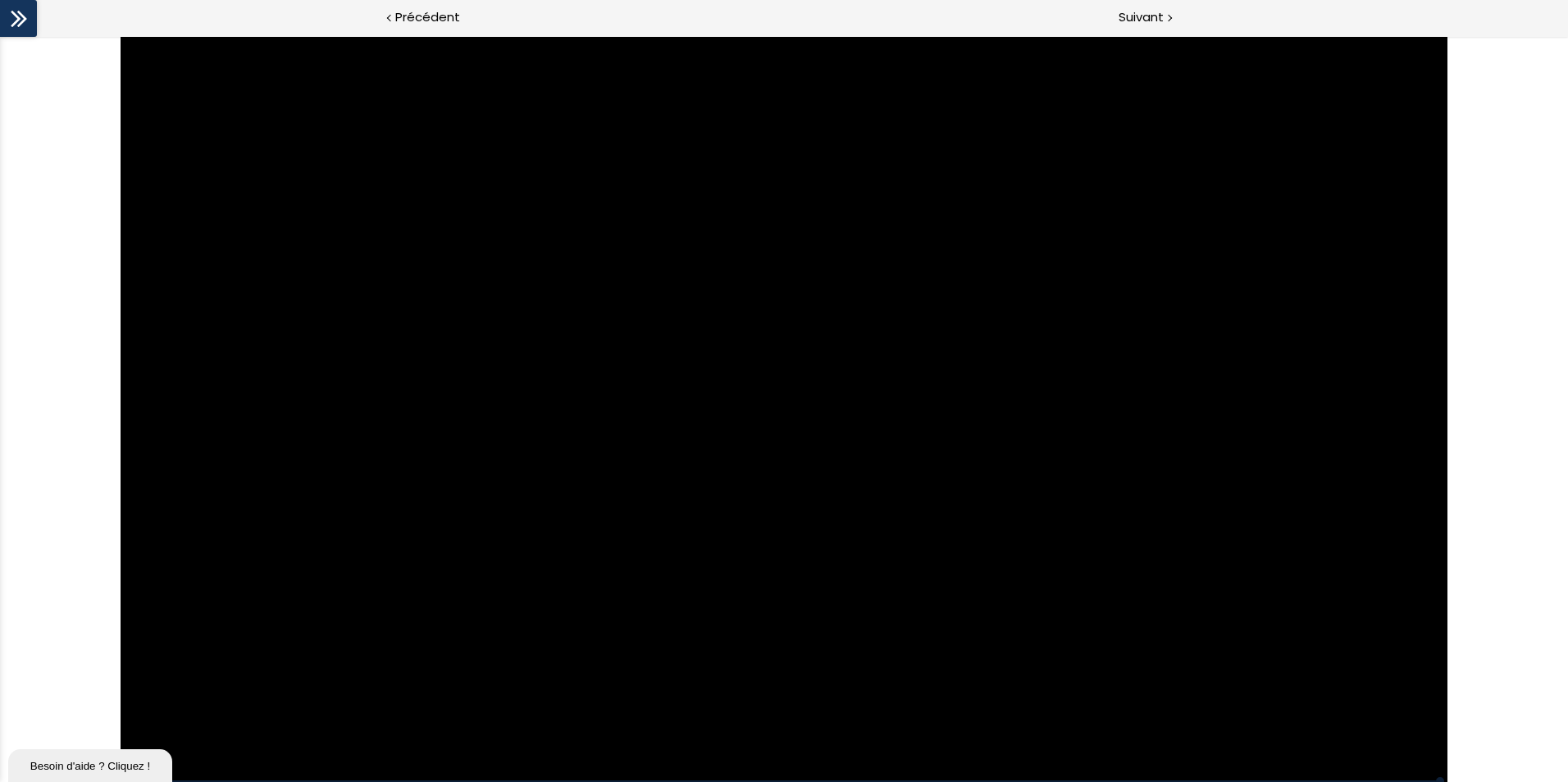
drag, startPoint x: 1570, startPoint y: 824, endPoint x: 1470, endPoint y: 196, distance: 635.9
click at [1252, 196] on div "Click for sound @keyframes VOLUME_SMALL_WAVE_FLASH { 0% { opacity: 0; } 33% { o…" at bounding box center [784, 409] width 1568 height 746
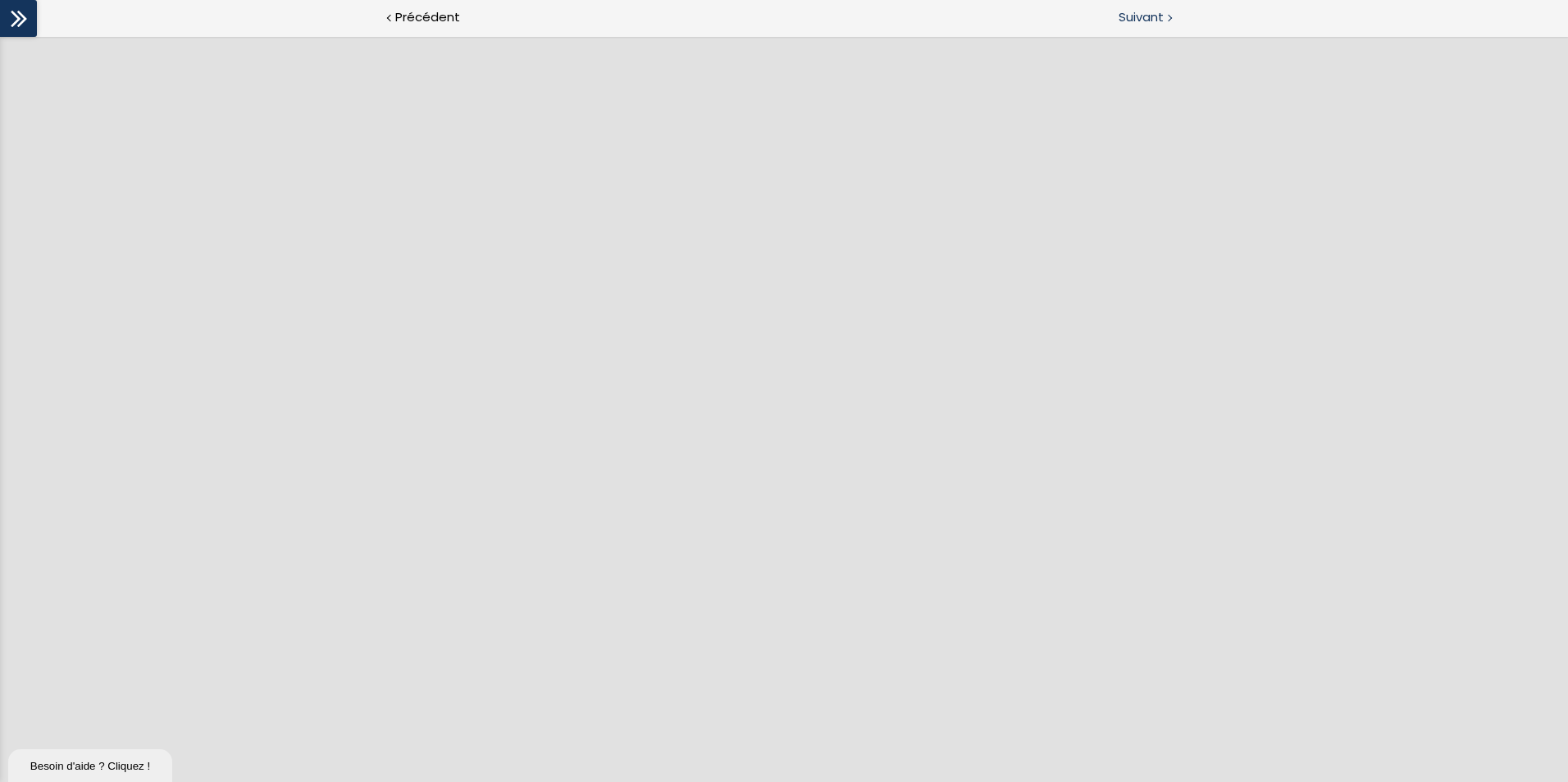
click at [1132, 17] on span "Suivant" at bounding box center [1140, 17] width 45 height 20
click at [1142, 21] on span "Suivant" at bounding box center [1140, 17] width 45 height 20
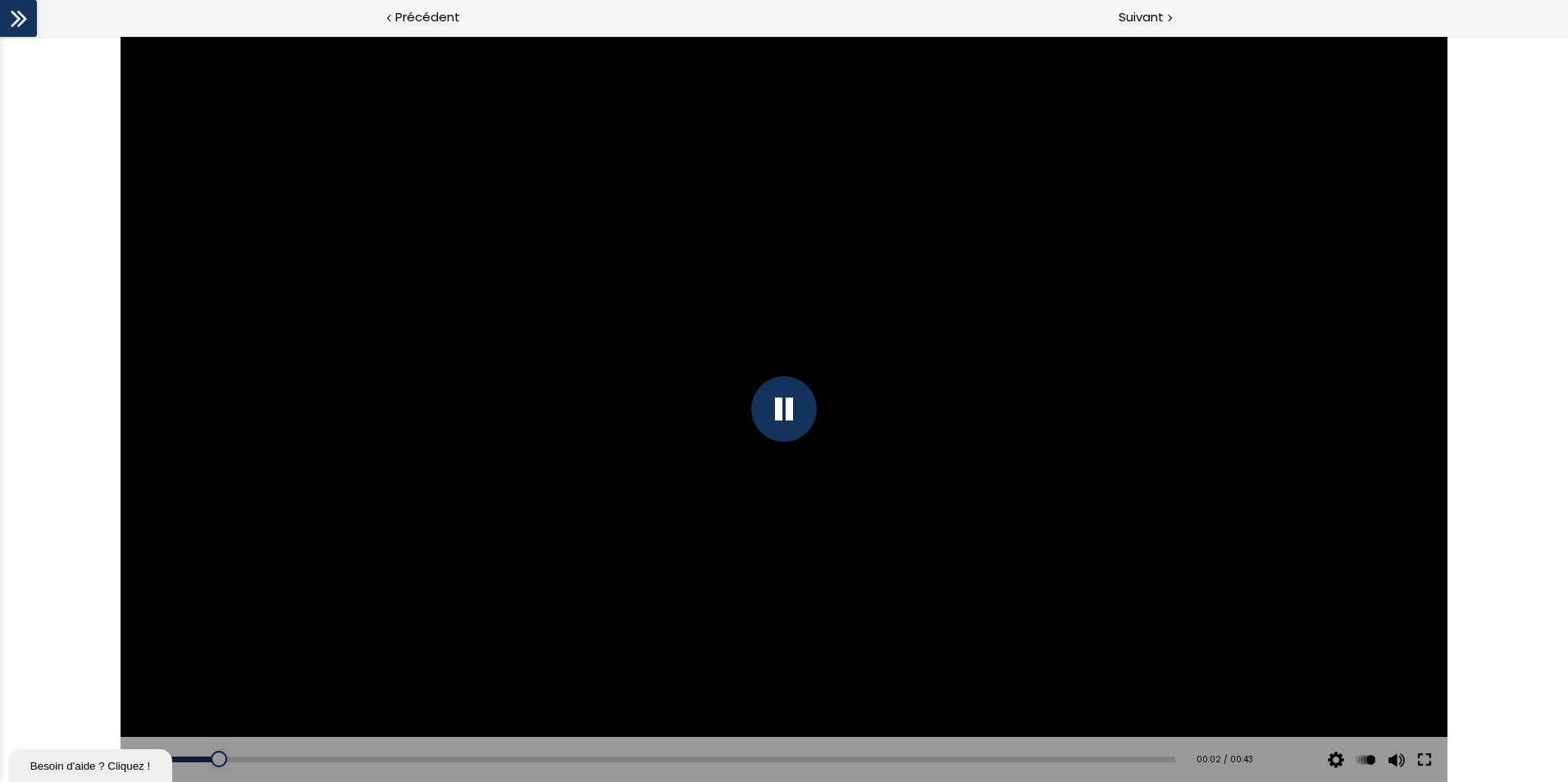
click at [1252, 683] on button at bounding box center [1424, 760] width 29 height 46
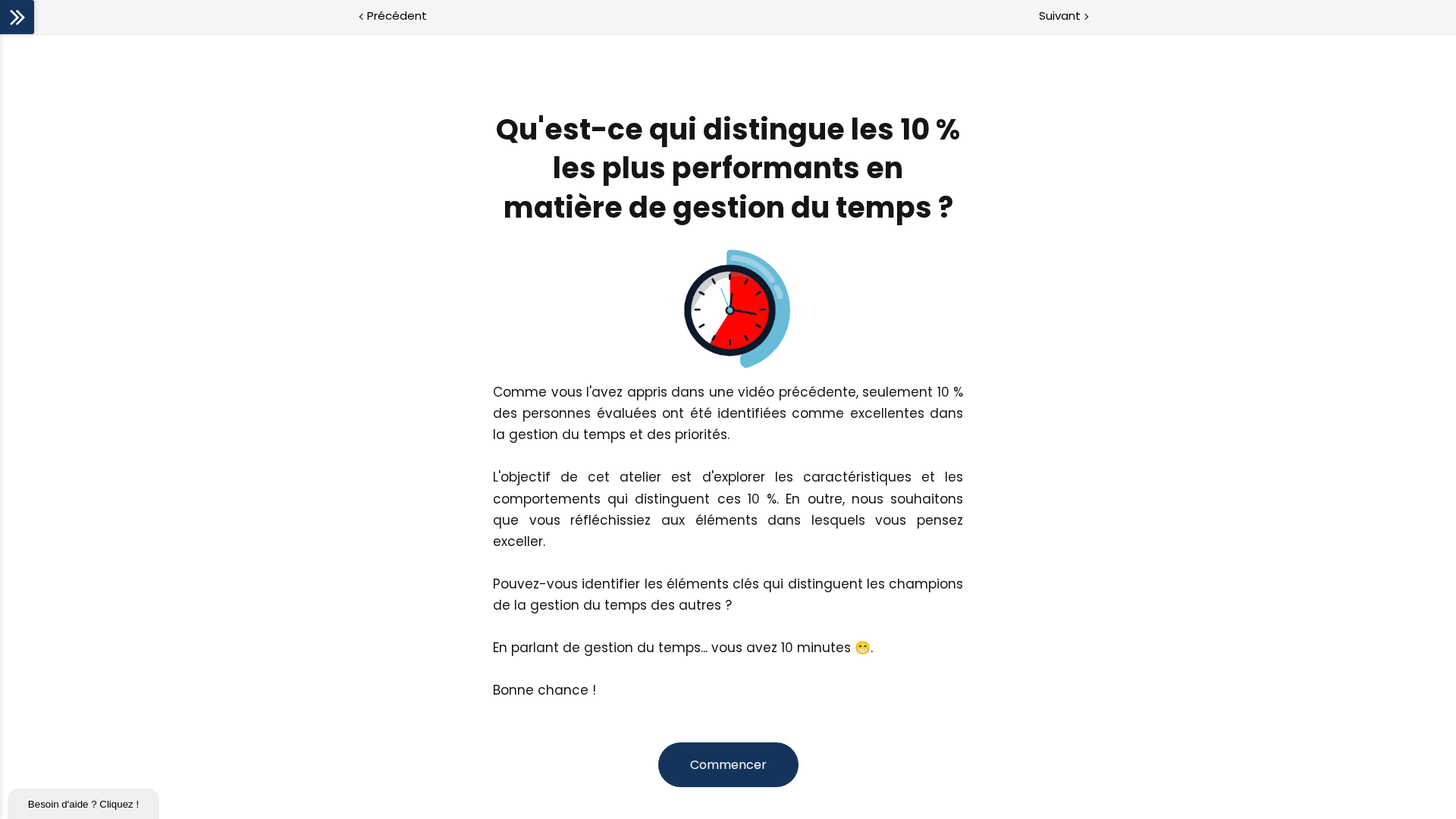
click at [725, 632] on span "Commencer" at bounding box center [728, 765] width 77 height 18
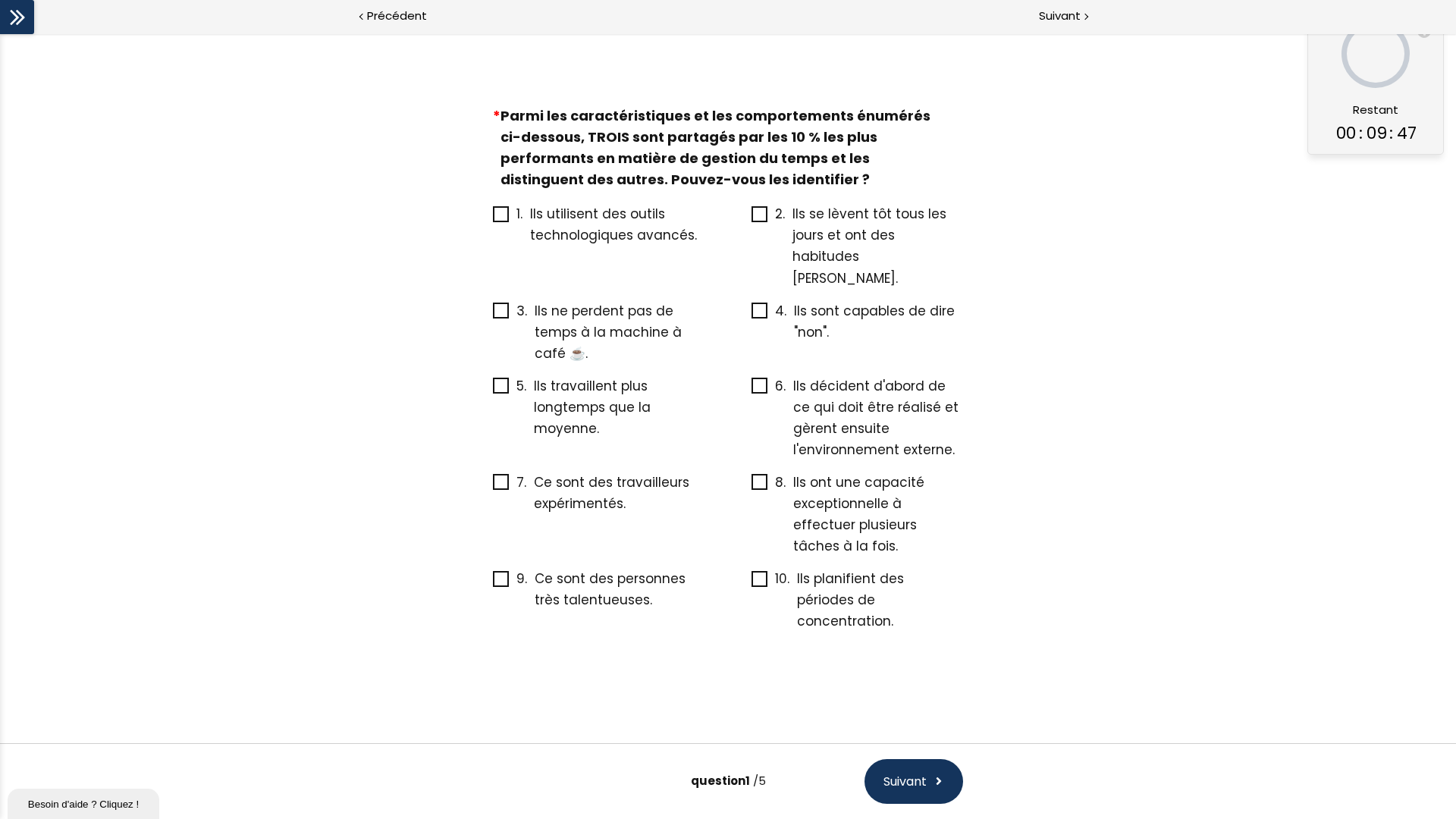
click at [572, 245] on span "Ils utilisent des outils technologiques avancés." at bounding box center [613, 224] width 167 height 40
click at [493, 218] on input "1. Ils utilisent des outils technologiques avancés." at bounding box center [493, 218] width 0 height 0
click at [838, 438] on span "Ils décident d'abord de ce qui doit être réalisé et gèrent ensuite l'environnem…" at bounding box center [875, 417] width 165 height 82
click at [751, 391] on input "6. Ils décident d'abord de ce qui doit être réalisé et gèrent ensuite l'environ…" at bounding box center [751, 391] width 0 height 0
click at [843, 548] on div "8. Ils ont une capacité exceptionnelle à effectuer plusieurs tâches à la fois." at bounding box center [857, 514] width 212 height 96
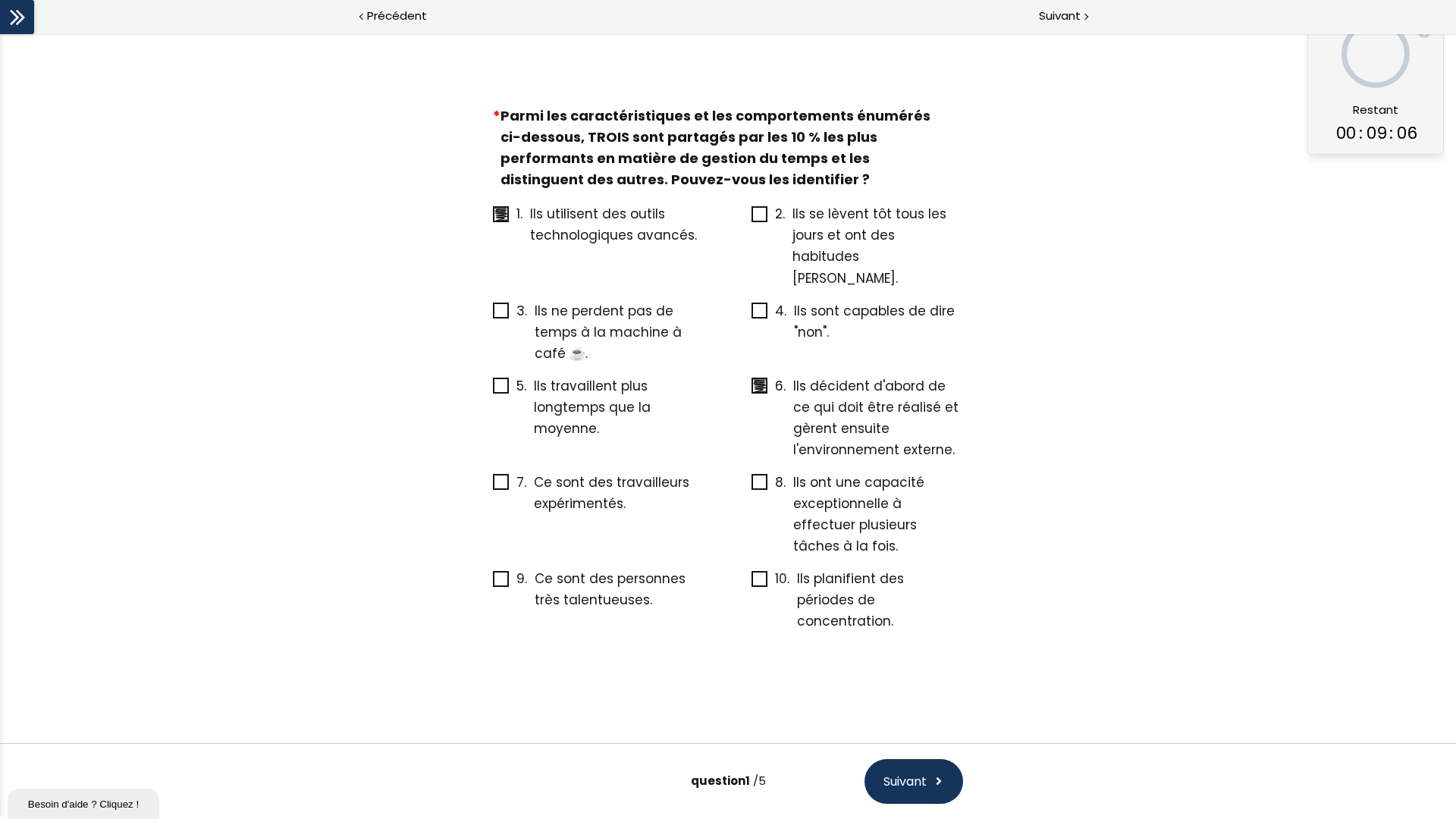
click at [821, 574] on span "Ils planifient des périodes de concentration." at bounding box center [850, 600] width 107 height 61
click at [751, 583] on input "10. Ils planifient des périodes de concentration." at bounding box center [751, 583] width 0 height 0
click at [900, 632] on button "Suivant" at bounding box center [914, 781] width 99 height 45
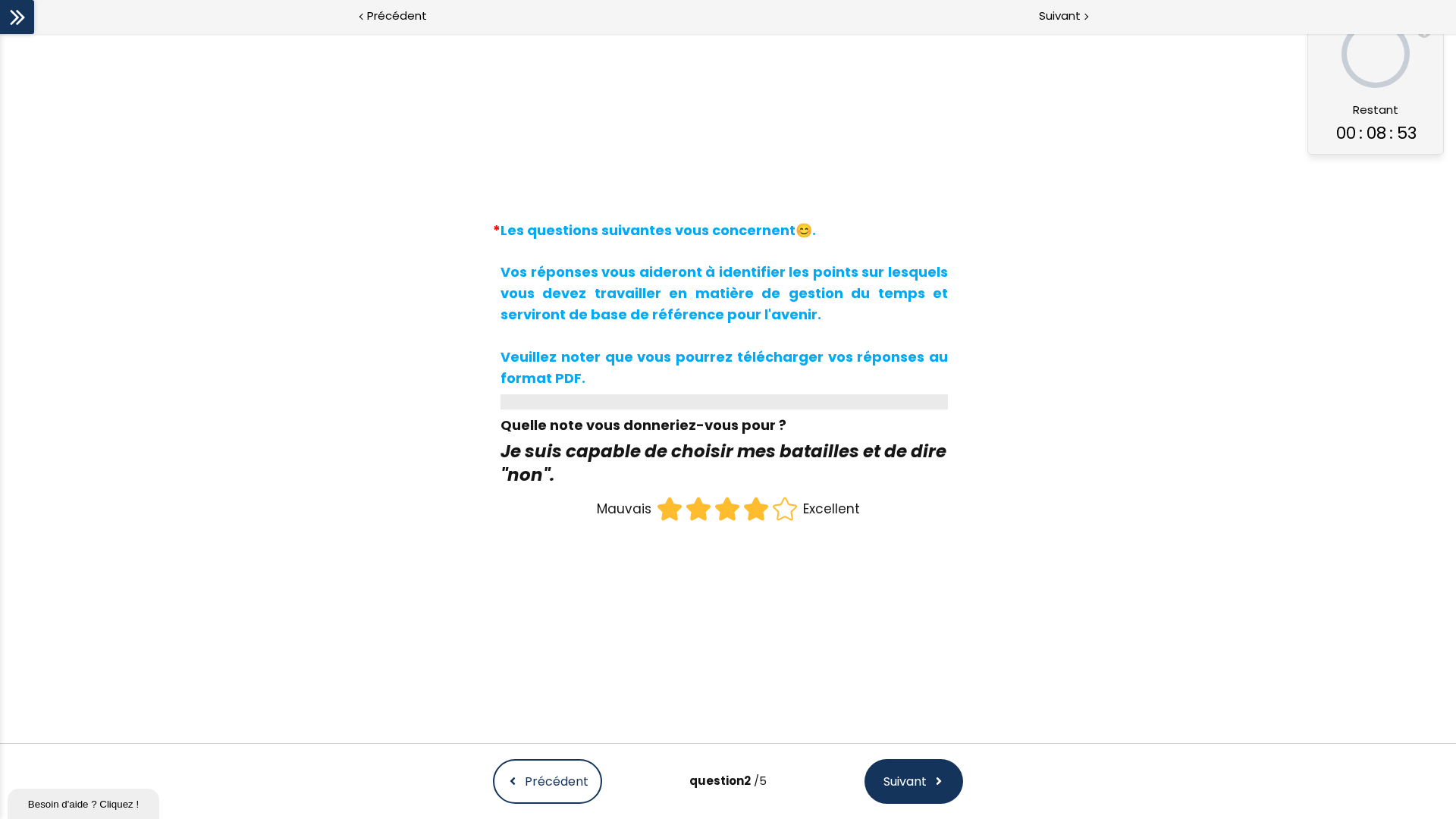
click at [760, 508] on icon at bounding box center [755, 509] width 23 height 22
click at [741, 494] on input "radio" at bounding box center [741, 494] width 0 height 0
click at [547, 632] on button "Précédent" at bounding box center [547, 781] width 109 height 45
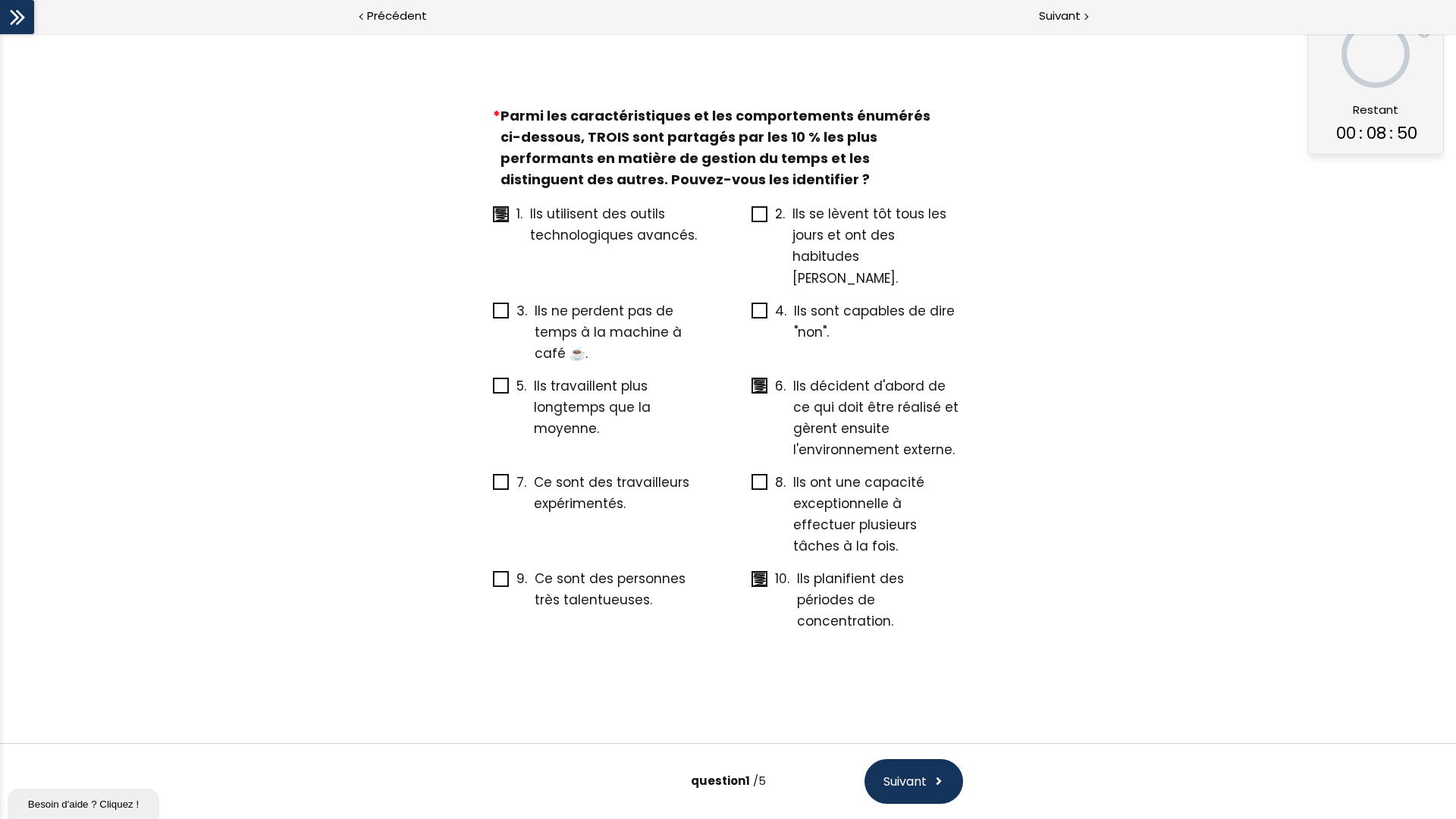
click at [763, 317] on icon at bounding box center [759, 310] width 13 height 13
click at [751, 316] on input "4. Ils sont capables de dire "non"." at bounding box center [751, 316] width 0 height 0
click at [756, 573] on icon at bounding box center [760, 579] width 12 height 12
click at [751, 583] on input "10. Ils planifient des périodes de concentration." at bounding box center [751, 583] width 0 height 0
click at [898, 632] on button "Suivant" at bounding box center [914, 781] width 99 height 45
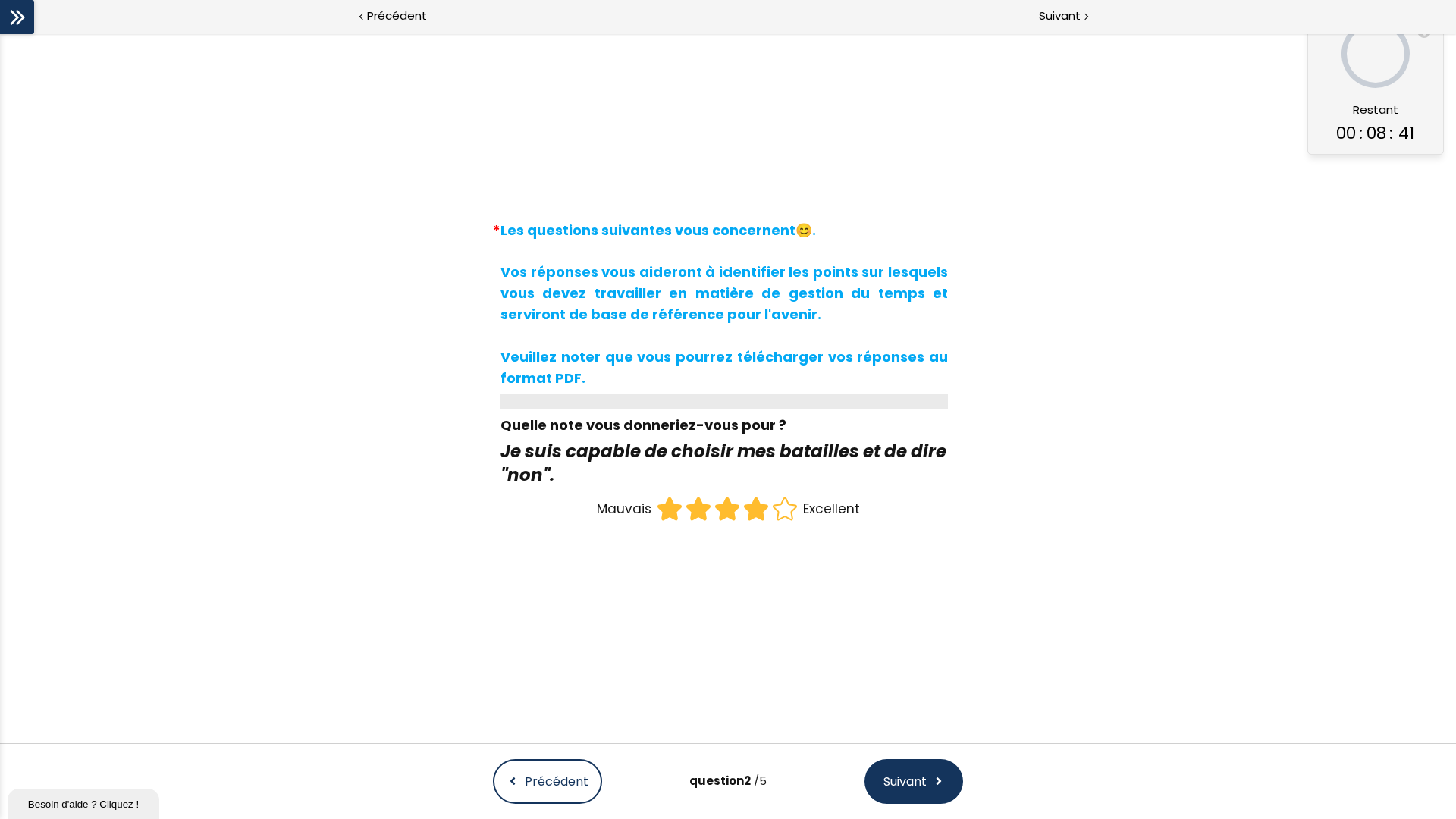
click at [921, 632] on button "Suivant" at bounding box center [914, 781] width 99 height 45
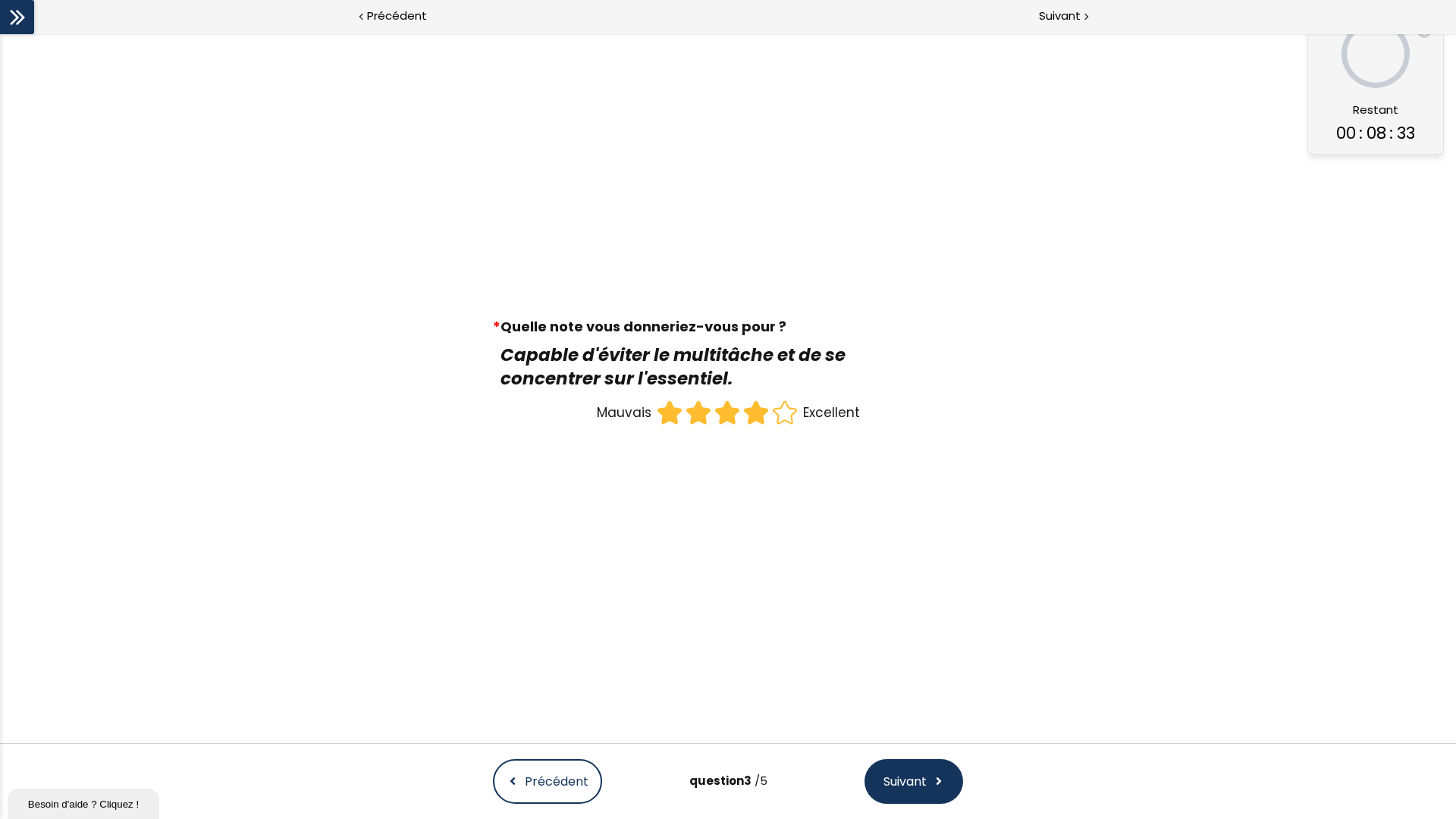
click at [752, 409] on icon at bounding box center [755, 412] width 23 height 22
click at [741, 399] on input "radio" at bounding box center [741, 399] width 0 height 0
click at [923, 632] on button "Suivant" at bounding box center [914, 781] width 99 height 45
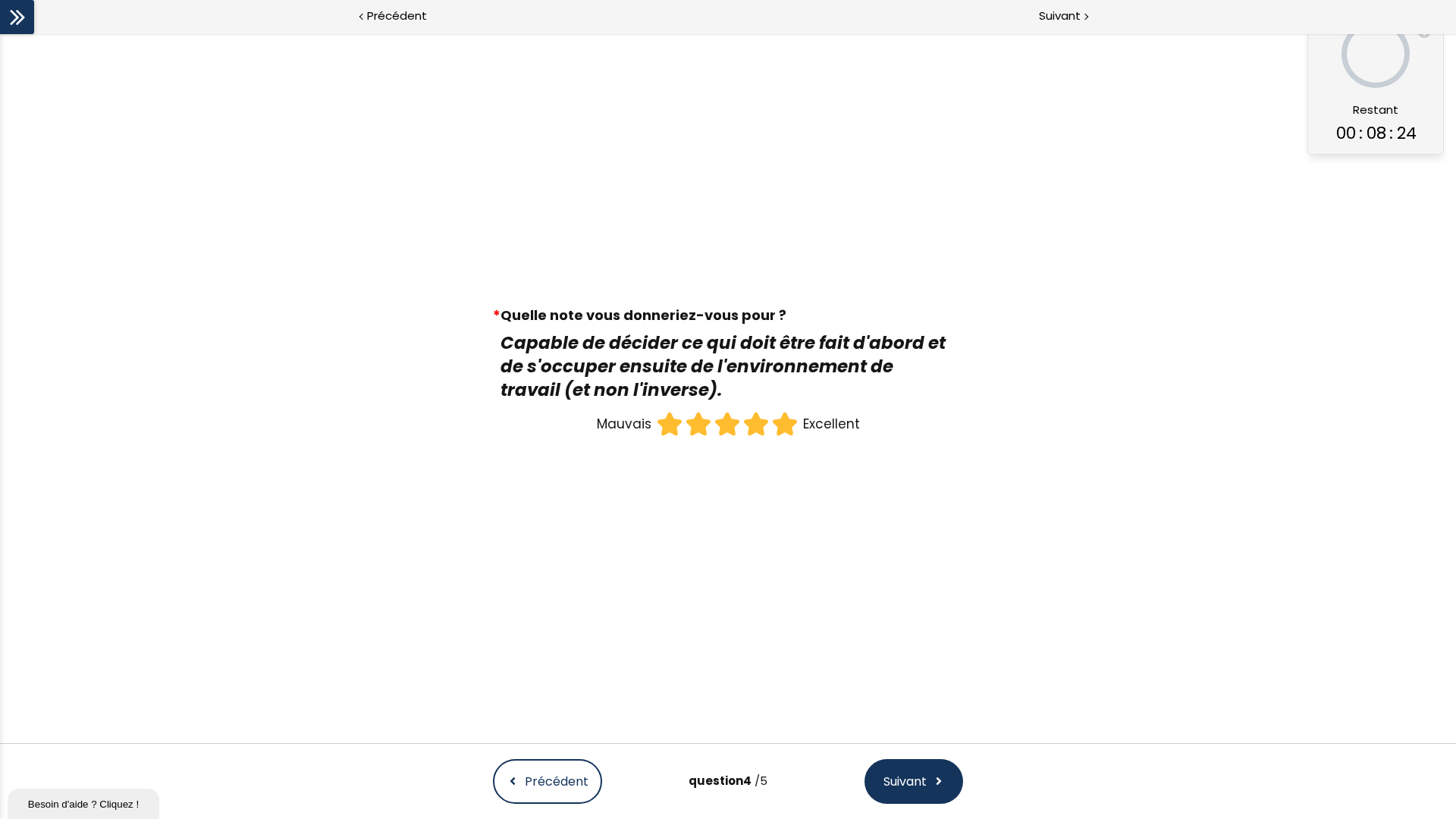
click at [772, 421] on icon at bounding box center [783, 424] width 23 height 22
click at [771, 410] on input "radio" at bounding box center [771, 410] width 0 height 0
click at [883, 632] on span "Suivant" at bounding box center [904, 781] width 43 height 19
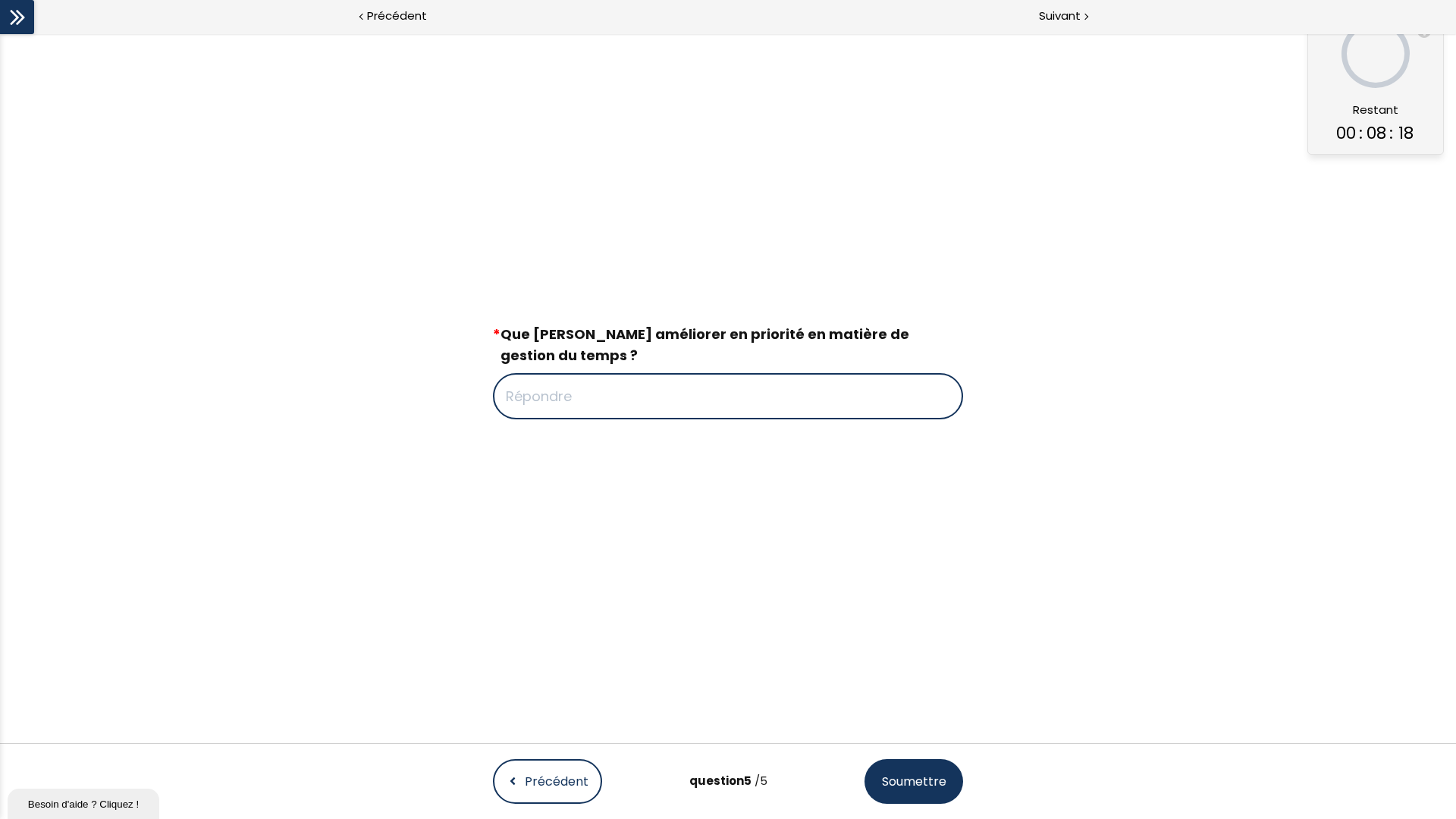
click at [601, 632] on div "Précédent" at bounding box center [552, 781] width 118 height 45
click at [591, 632] on button "Précédent" at bounding box center [547, 781] width 109 height 45
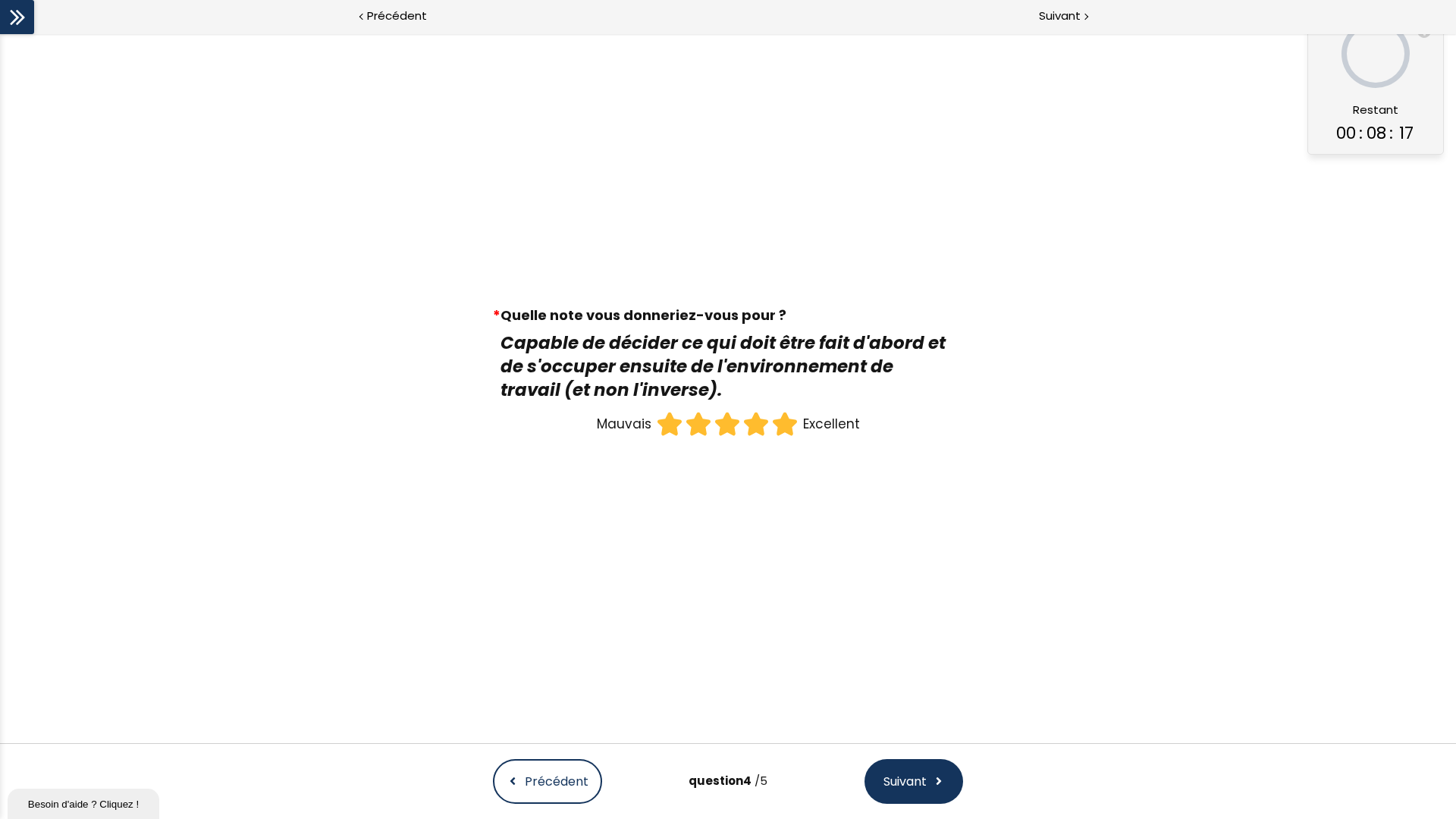
click at [591, 632] on button "Précédent" at bounding box center [547, 781] width 109 height 45
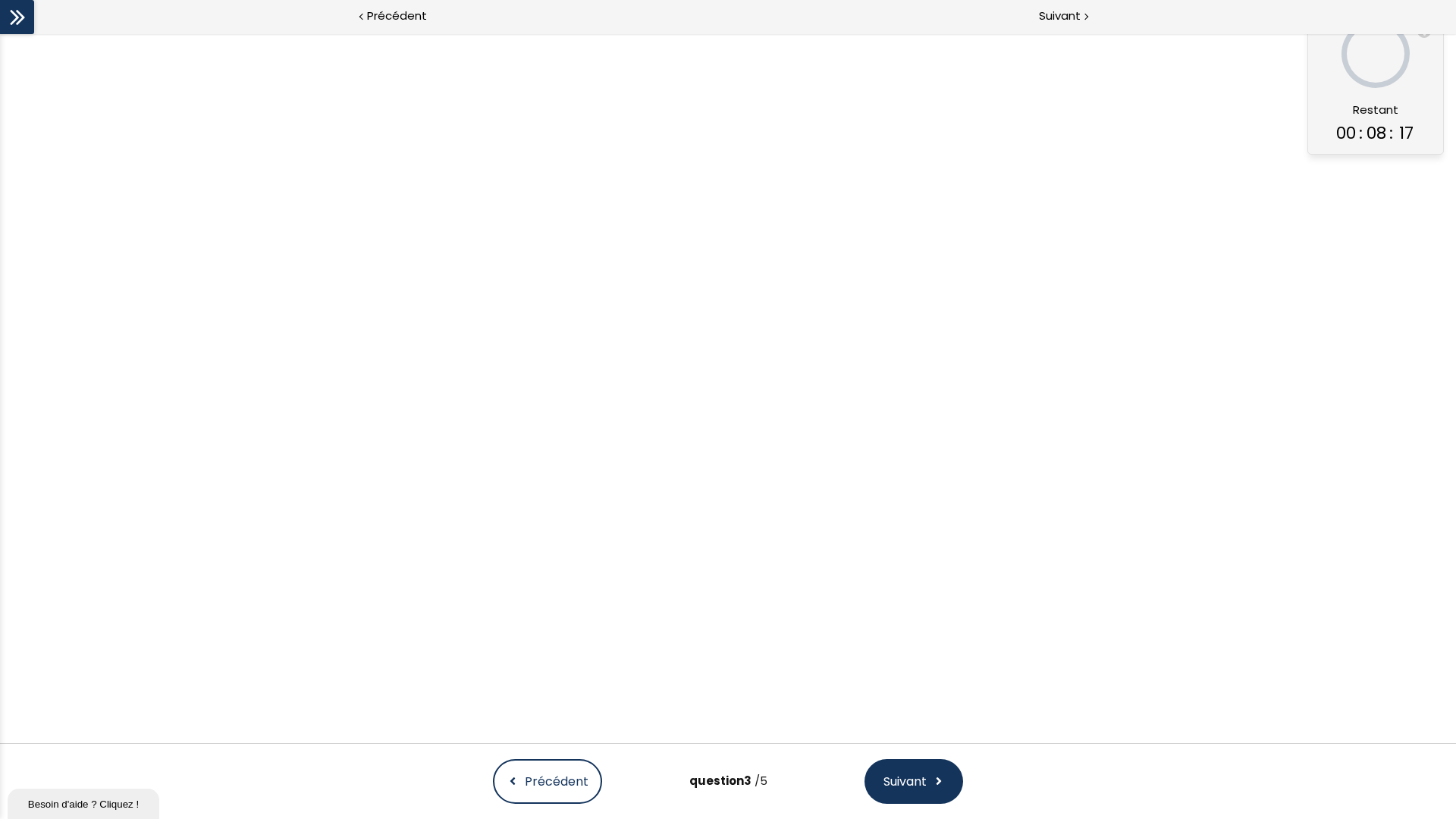
click at [592, 632] on button "Précédent" at bounding box center [547, 781] width 109 height 45
click at [594, 632] on button "Précédent" at bounding box center [547, 781] width 109 height 45
click at [595, 632] on div "question 1 /5 Suivant" at bounding box center [728, 789] width 501 height 60
click at [596, 632] on div "question 1 /5 Suivant" at bounding box center [728, 789] width 501 height 60
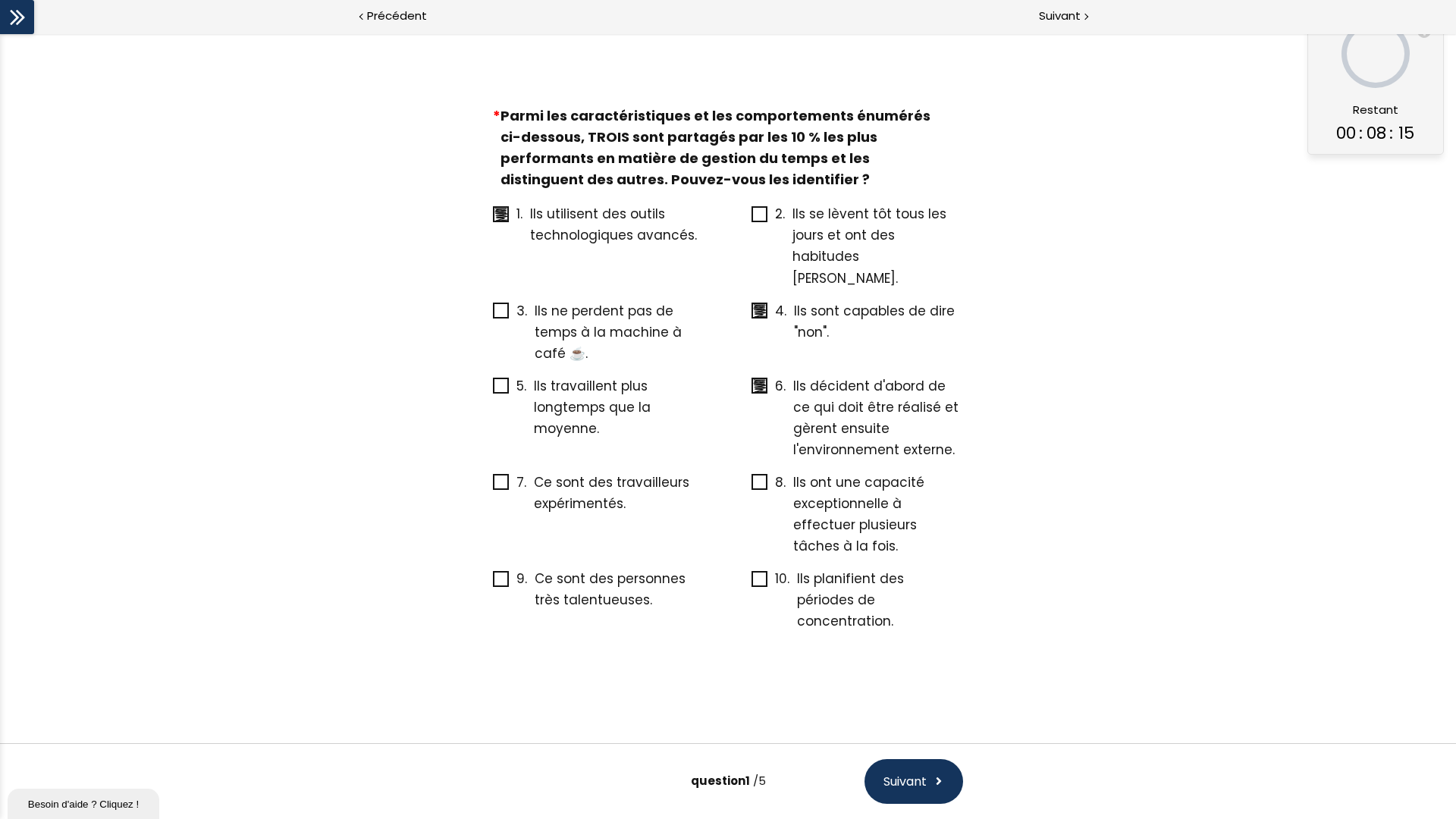
drag, startPoint x: 596, startPoint y: 793, endPoint x: 783, endPoint y: 723, distance: 199.7
click at [783, 632] on div "* Parmi les caractéristiques et les comportements énumérés ci-dessous, TROIS so…" at bounding box center [728, 371] width 1456 height 743
click at [497, 223] on span at bounding box center [501, 214] width 16 height 16
click at [493, 218] on input "1. Ils utilisent des outils technologiques avancés." at bounding box center [493, 218] width 0 height 0
click at [763, 573] on icon at bounding box center [759, 579] width 13 height 13
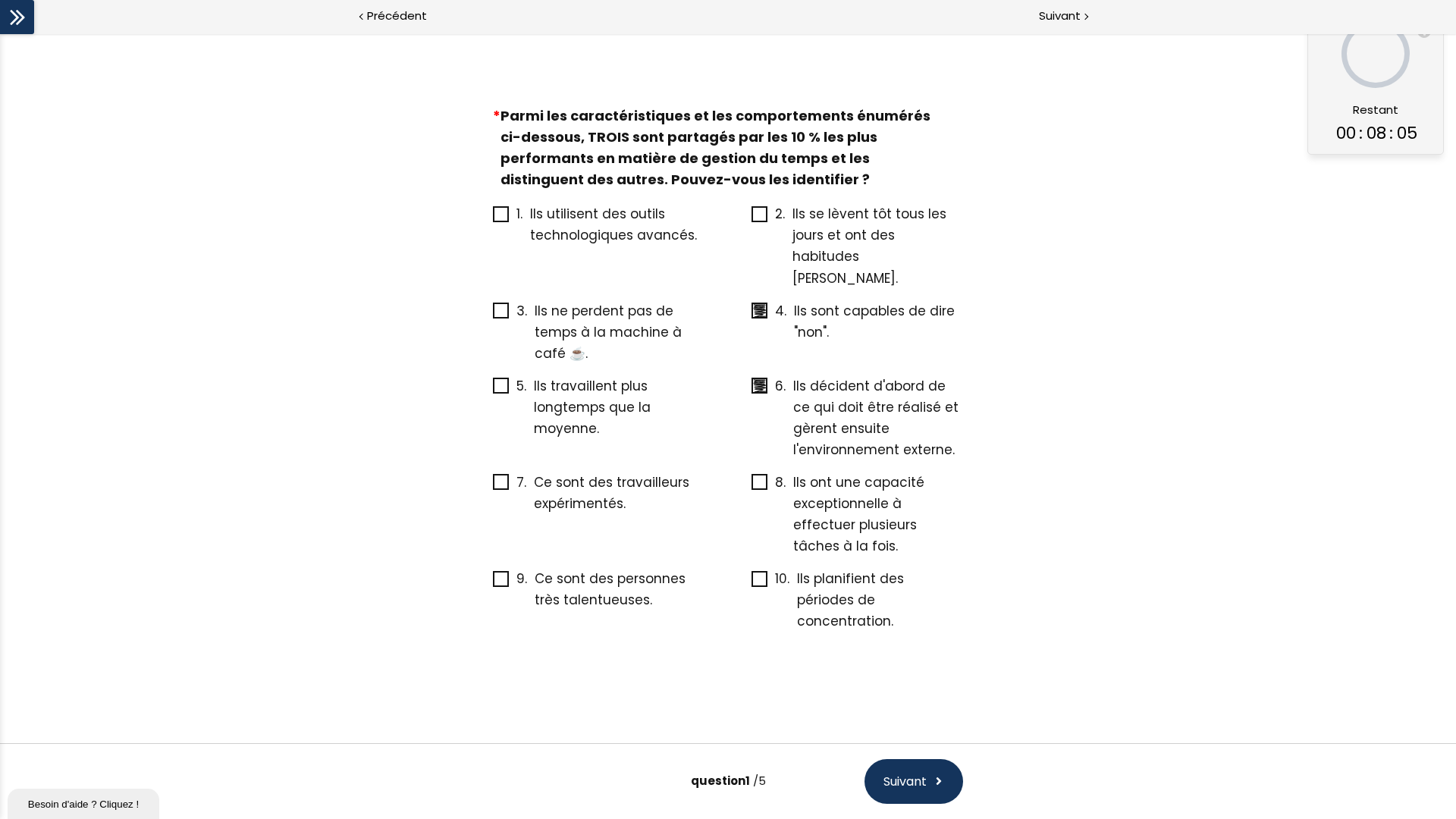
click at [751, 583] on input "10. Ils planifient des périodes de concentration." at bounding box center [751, 583] width 0 height 0
click at [916, 632] on span "Suivant" at bounding box center [904, 781] width 43 height 19
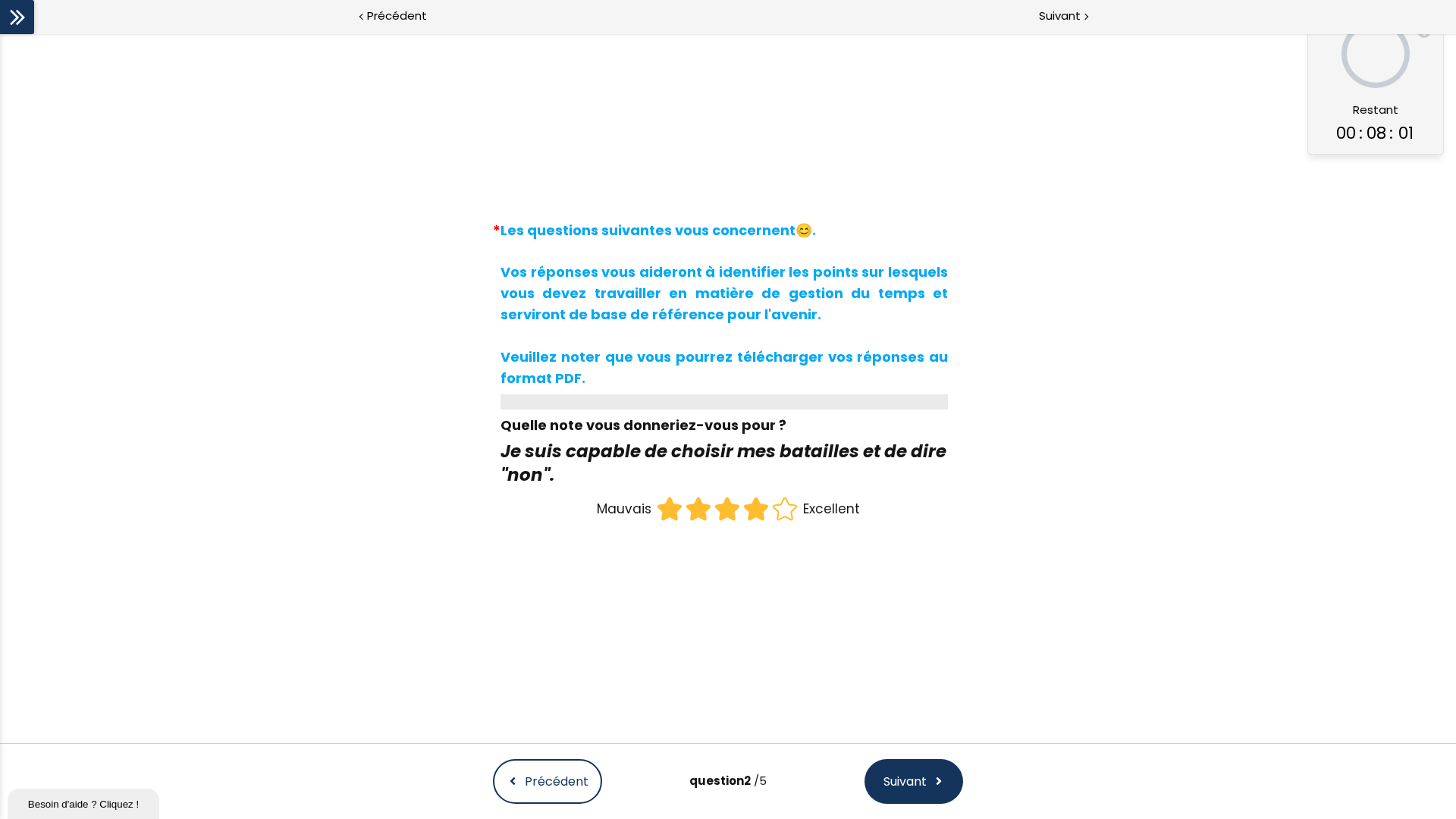
click at [916, 632] on span "Suivant" at bounding box center [904, 781] width 43 height 19
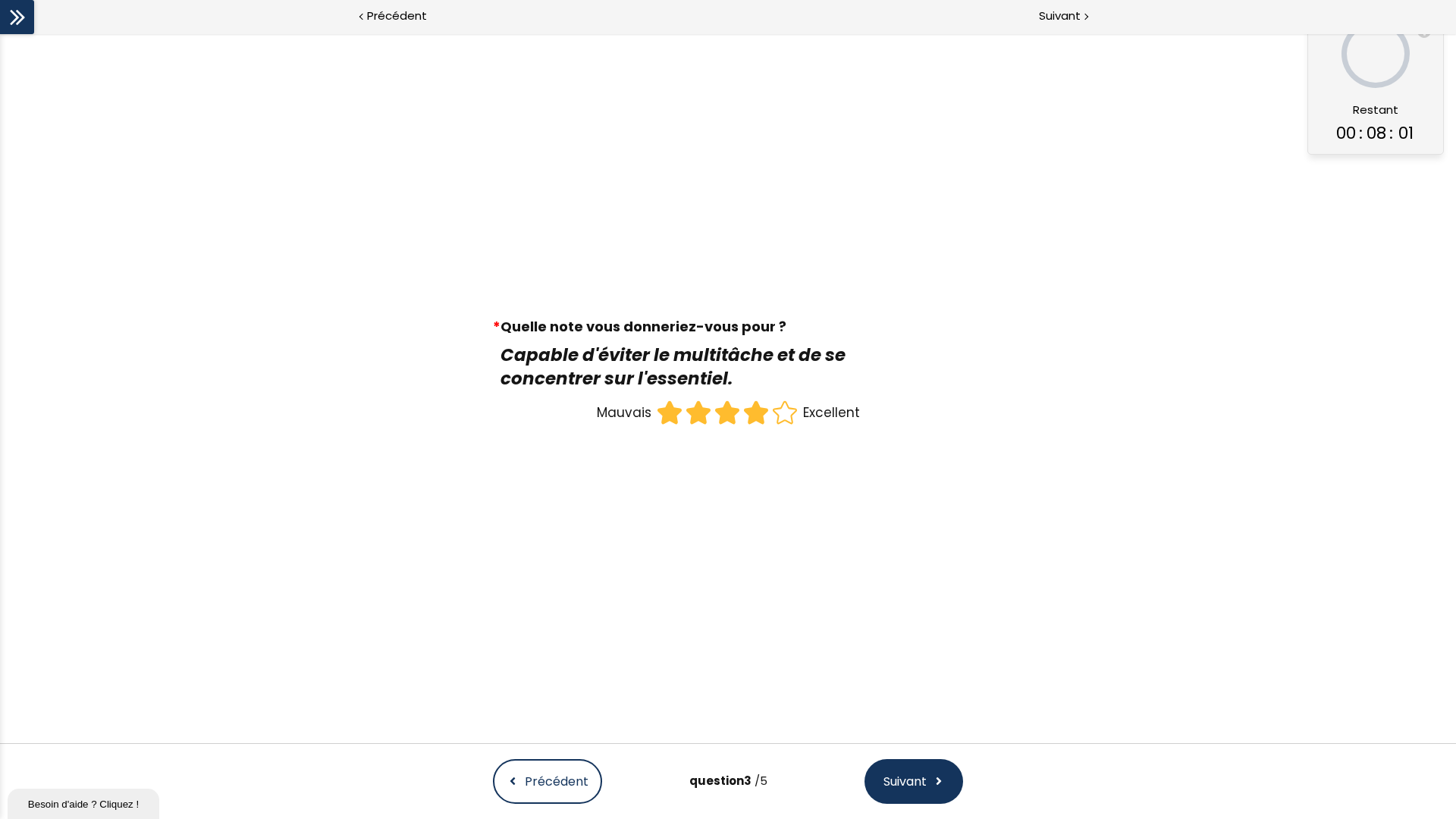
click at [916, 632] on span "Suivant" at bounding box center [904, 781] width 43 height 19
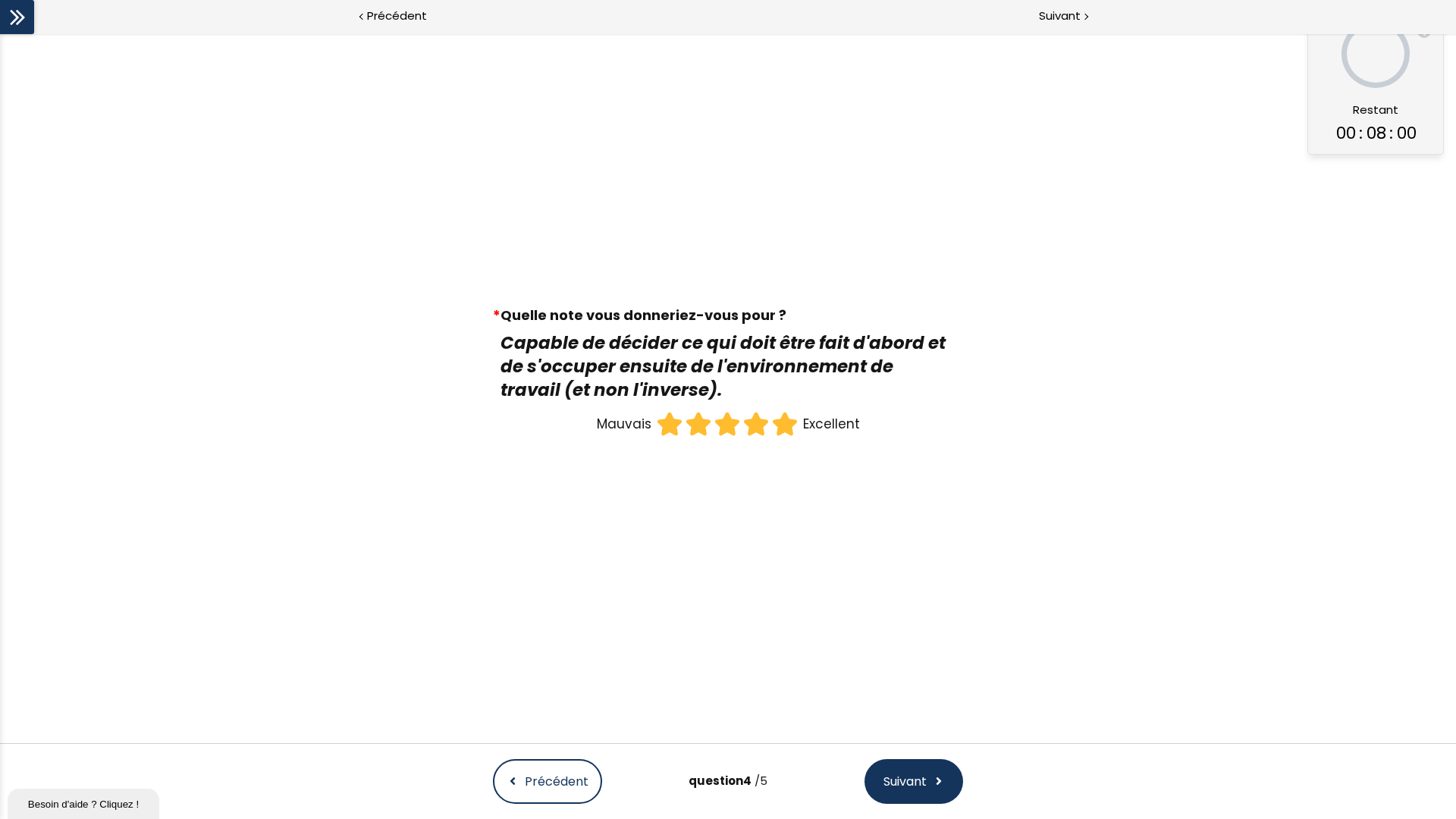
click at [916, 632] on span "Suivant" at bounding box center [904, 781] width 43 height 19
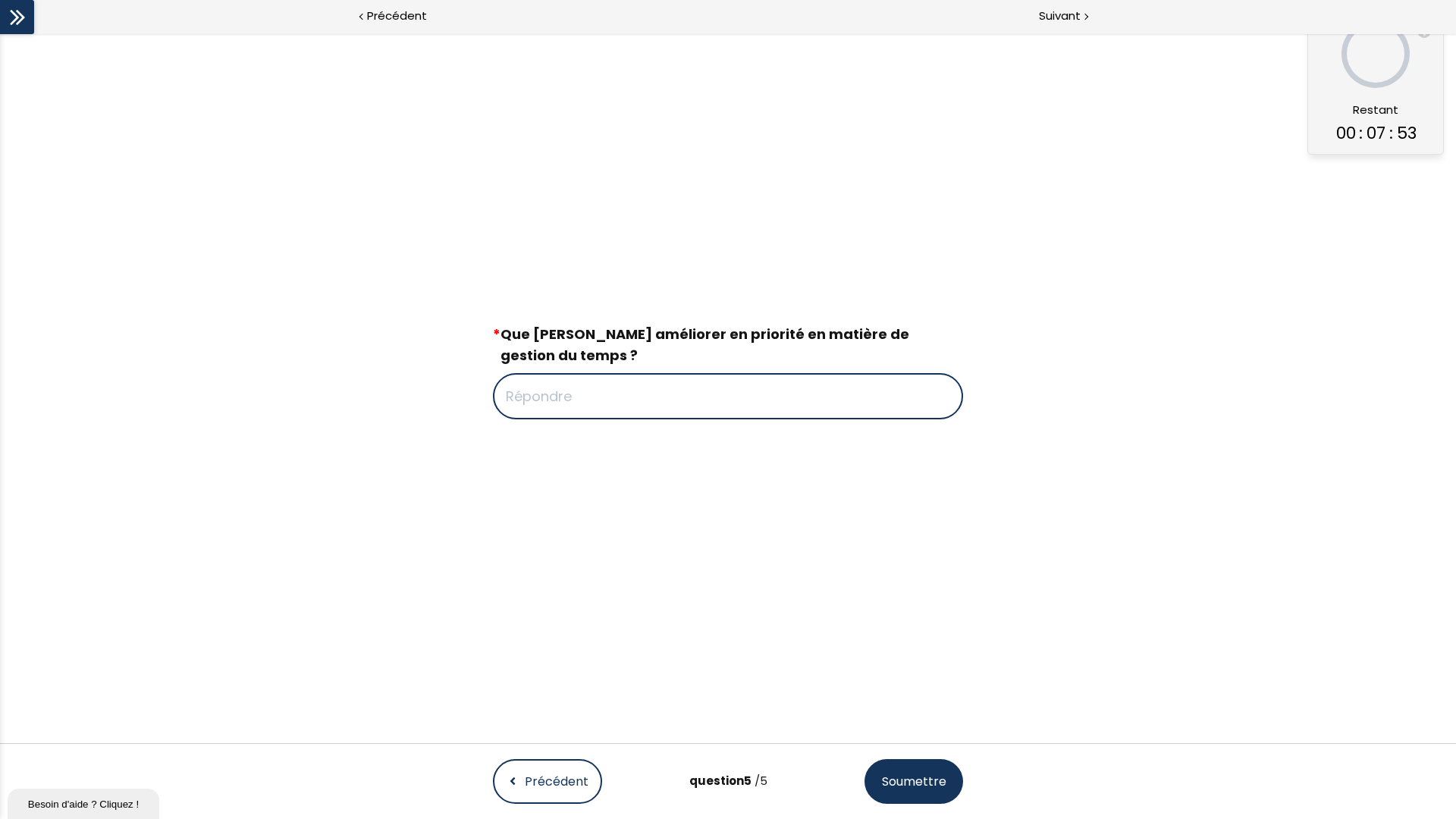
click at [662, 400] on input "text" at bounding box center [728, 396] width 470 height 47
type input "La priorité des travaux à effectuer"
click at [920, 632] on span "Soumettre" at bounding box center [914, 781] width 64 height 19
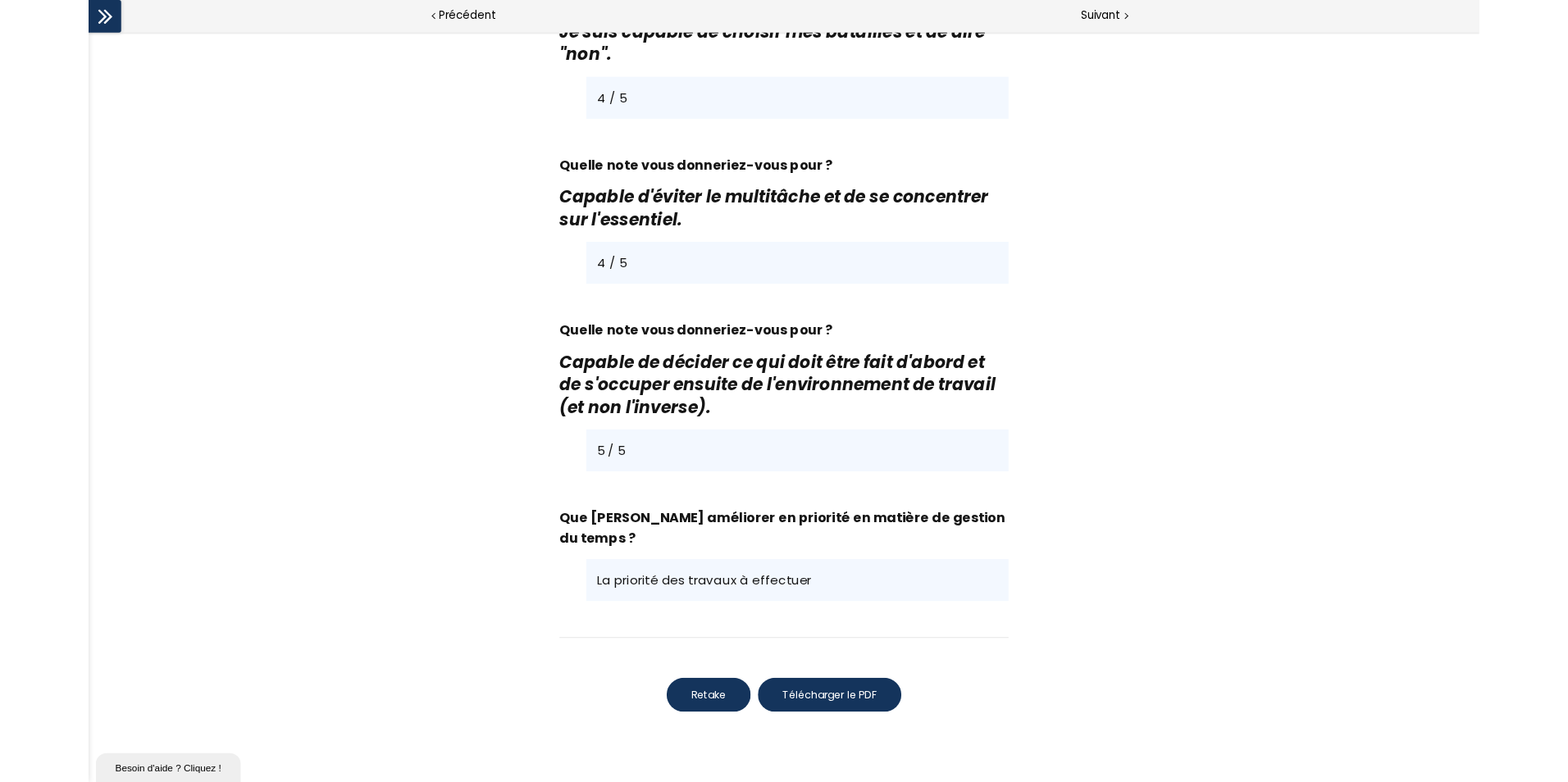
scroll to position [1393, 0]
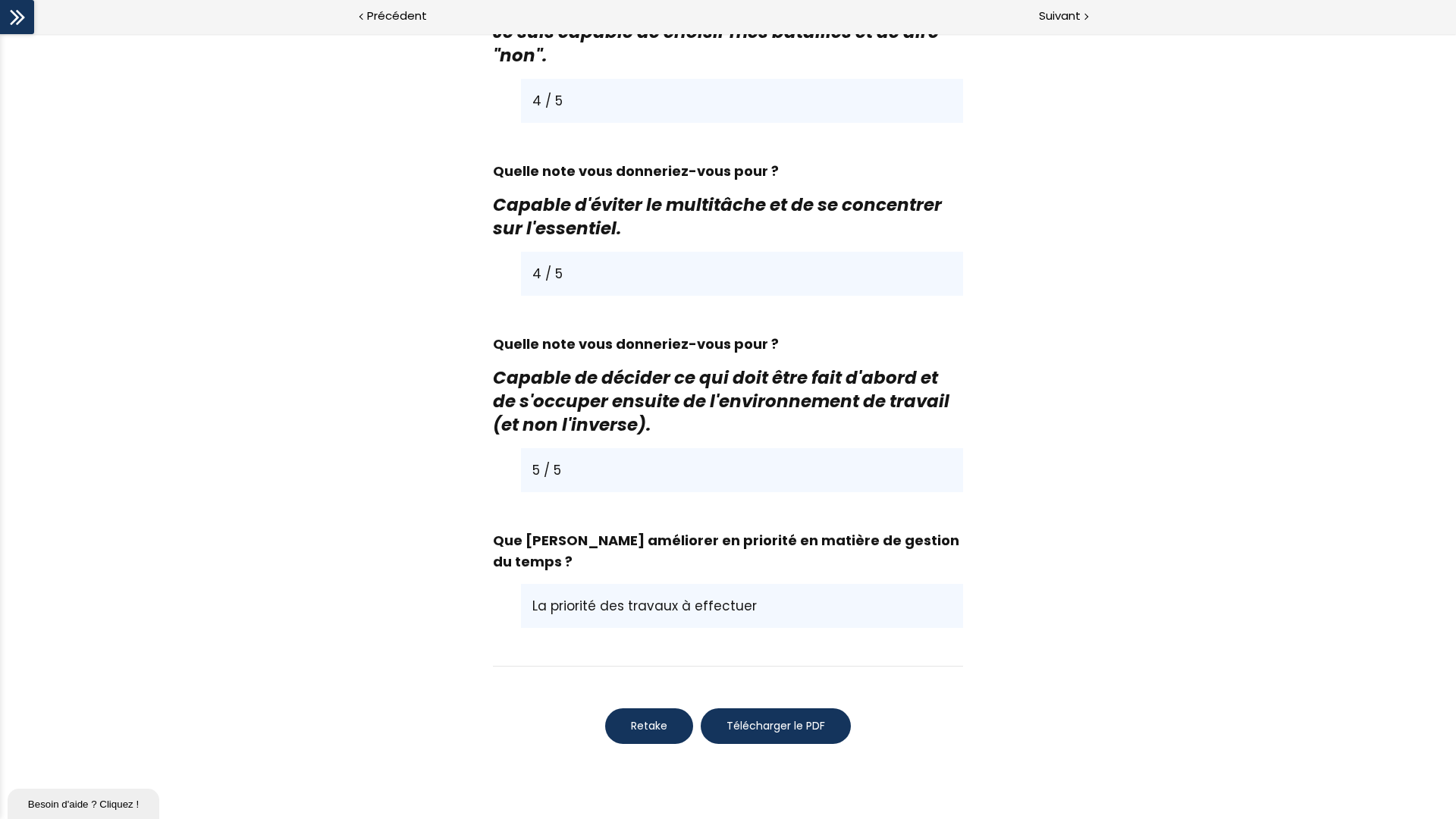
click at [739, 632] on span "Télécharger le PDF" at bounding box center [776, 726] width 99 height 16
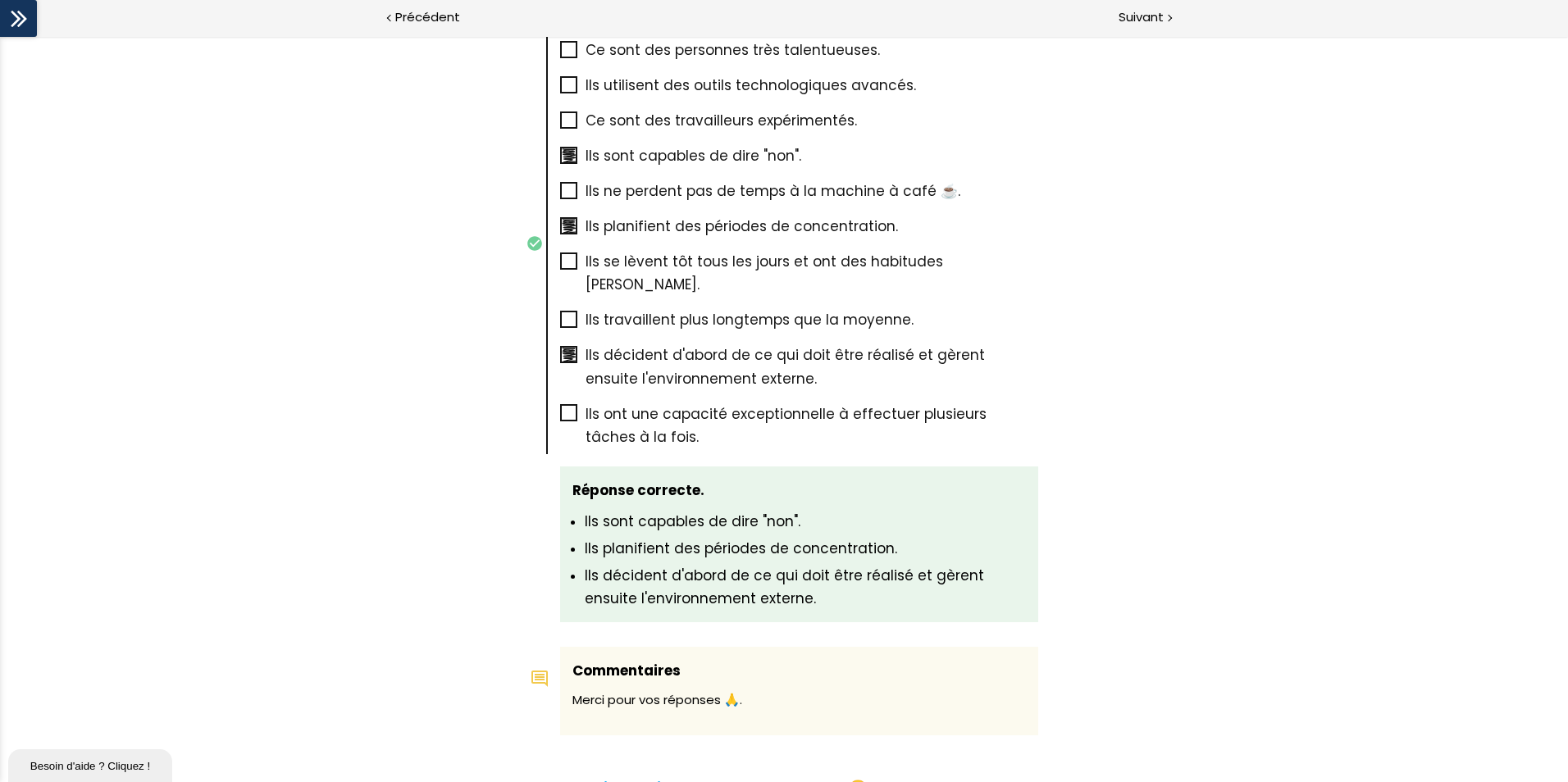
scroll to position [327, 0]
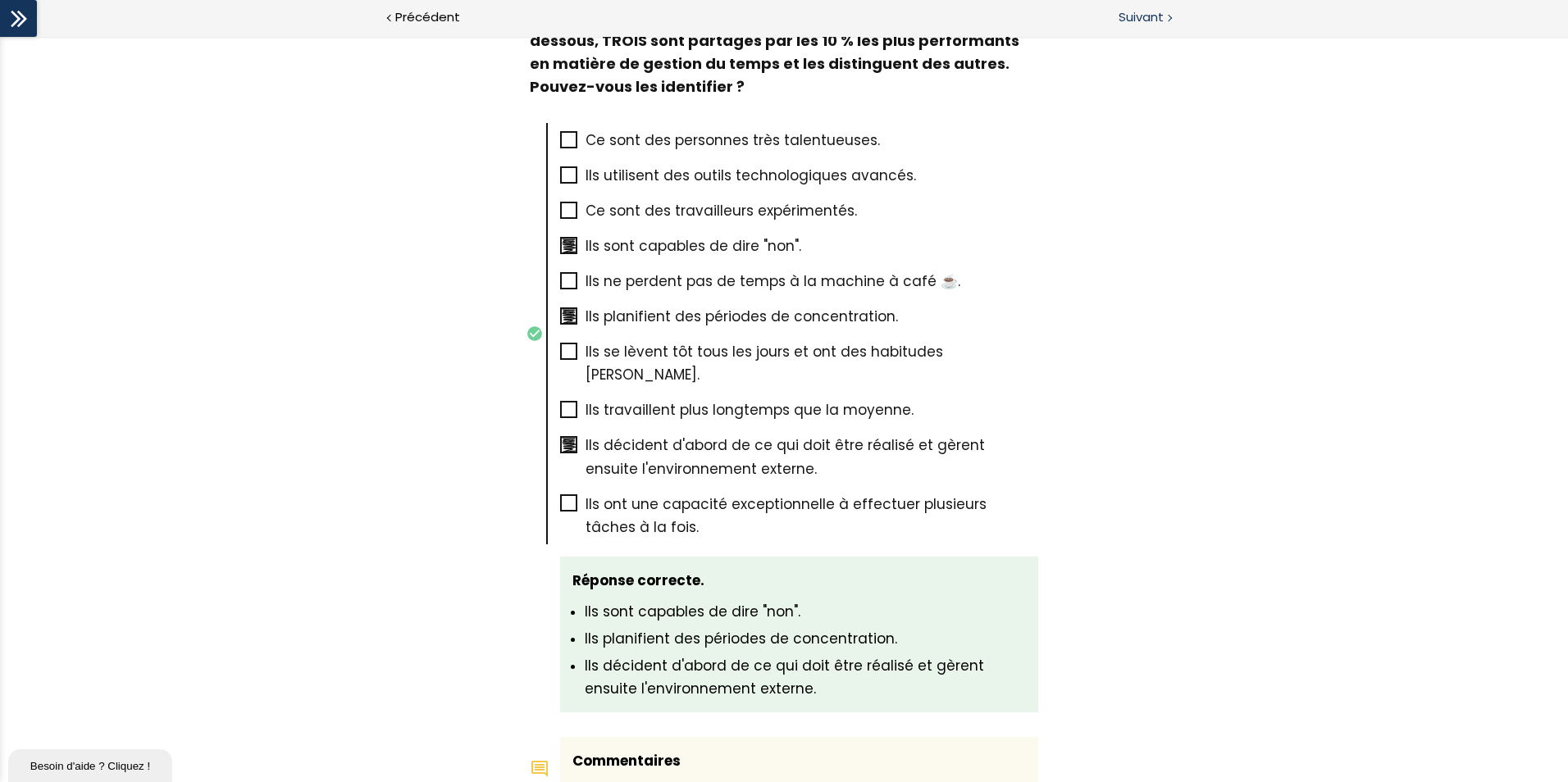
click at [1168, 14] on div at bounding box center [1167, 16] width 5 height 20
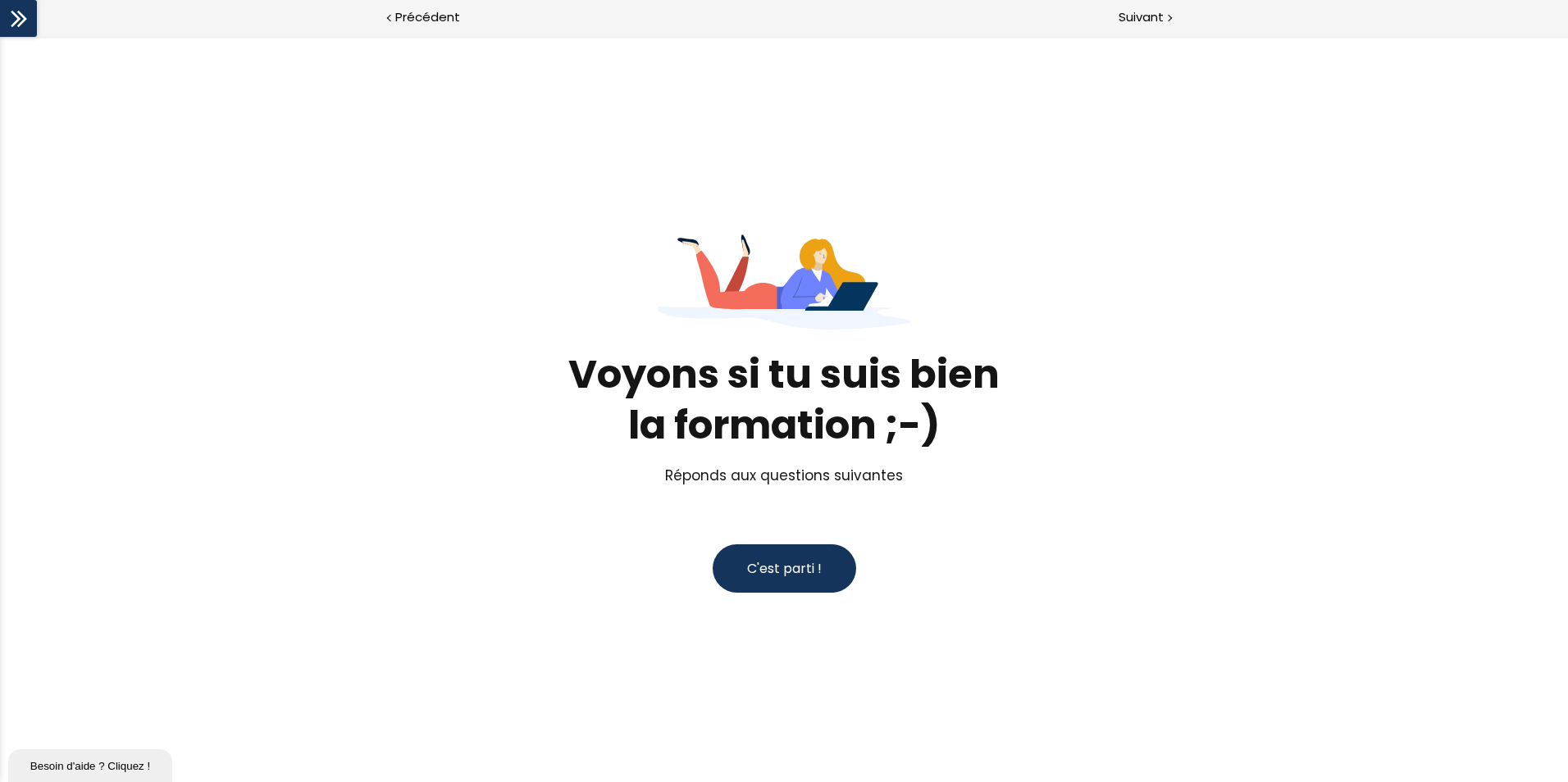
click at [743, 548] on button "C'est parti !" at bounding box center [784, 568] width 144 height 48
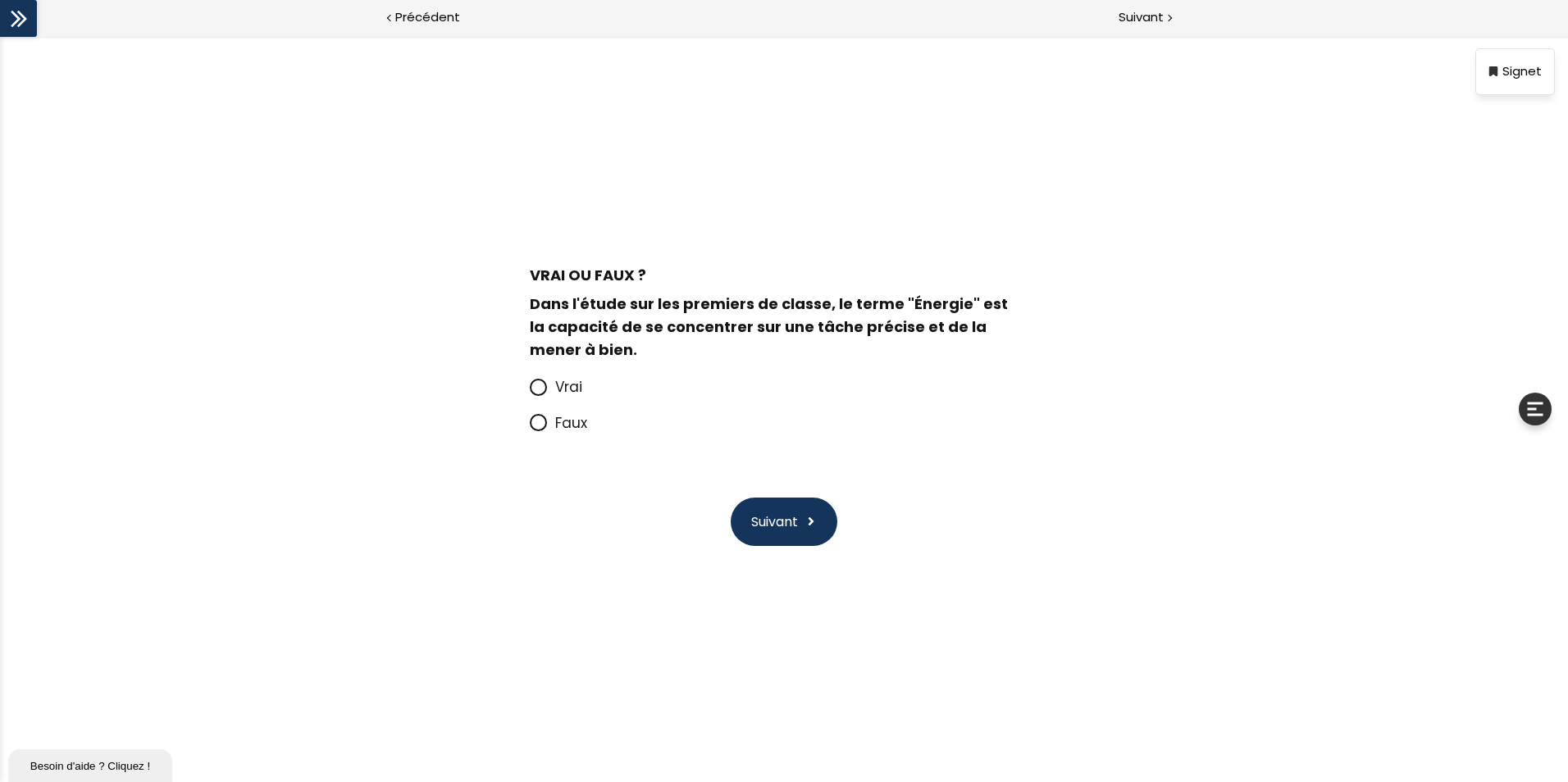
click at [536, 423] on icon at bounding box center [538, 422] width 10 height 10
click at [530, 428] on input "Faux" at bounding box center [530, 428] width 0 height 0
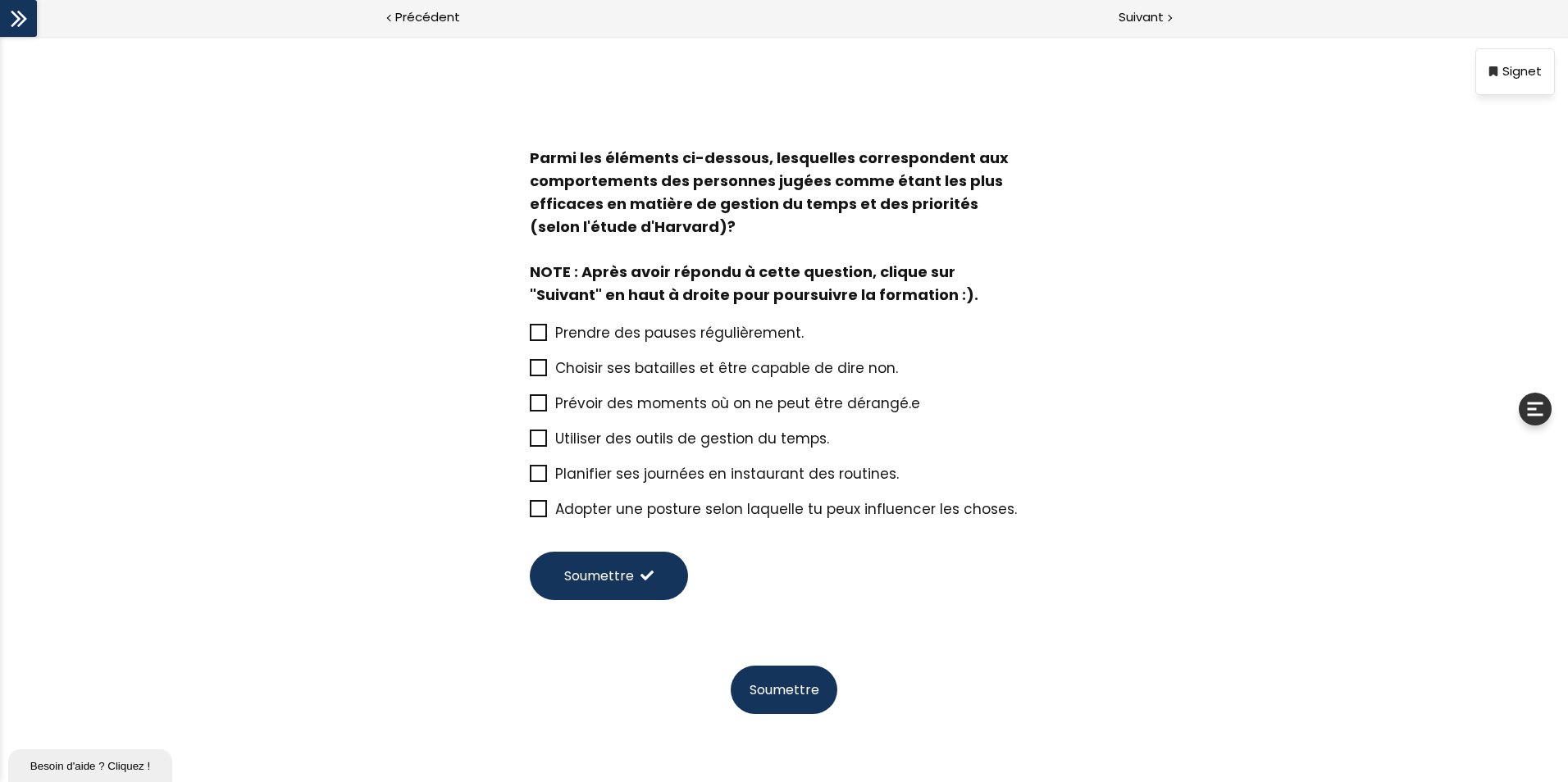
scroll to position [51, 0]
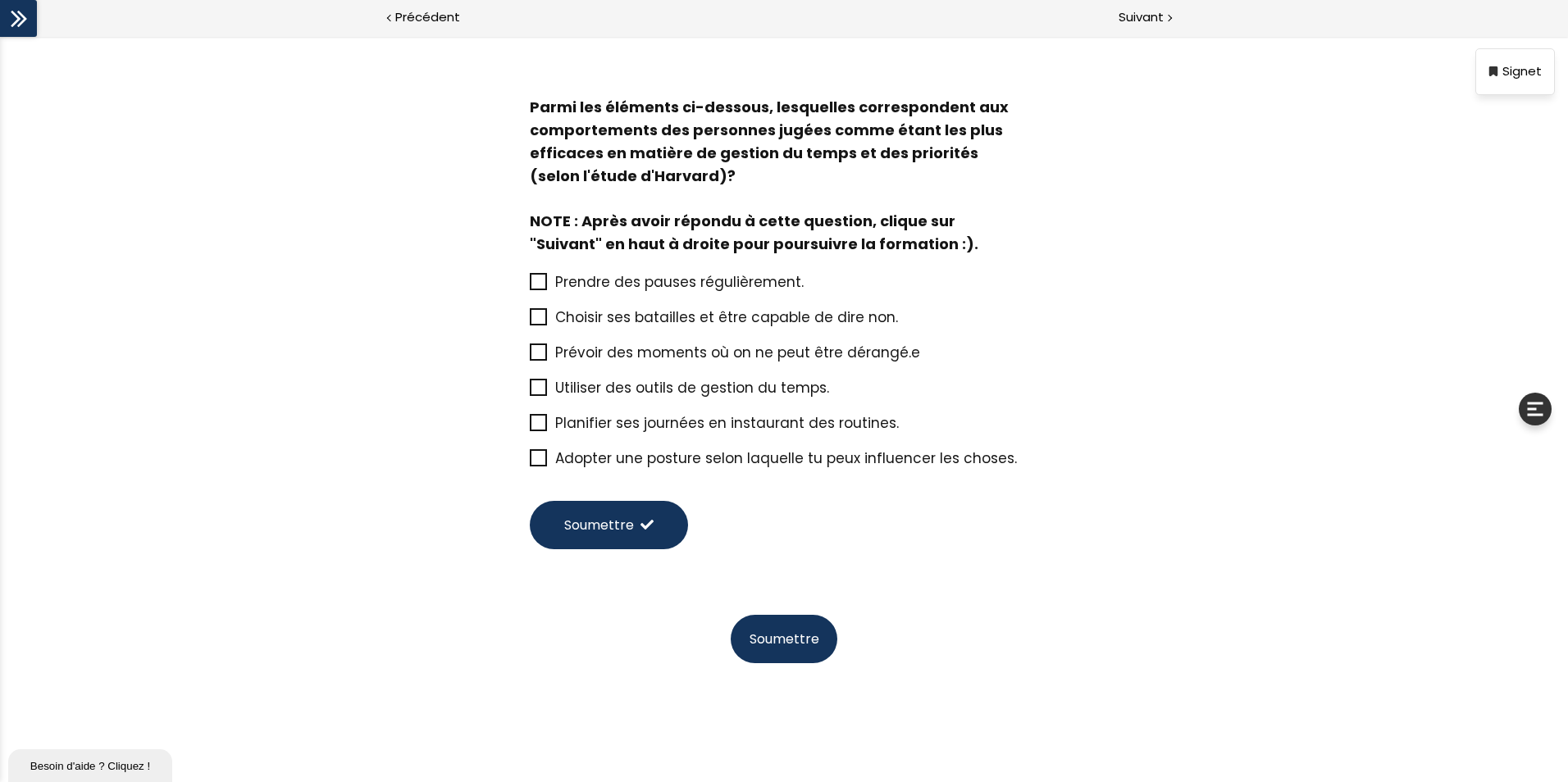
click at [541, 316] on icon at bounding box center [539, 317] width 13 height 13
click at [530, 322] on input "Choisir ses batailles et être capable de dire non." at bounding box center [530, 322] width 0 height 0
click at [541, 350] on icon at bounding box center [538, 351] width 14 height 14
click at [530, 358] on input "Prévoir des moments où on ne peut être dérangé.e" at bounding box center [530, 358] width 0 height 0
click at [542, 450] on span at bounding box center [538, 457] width 17 height 17
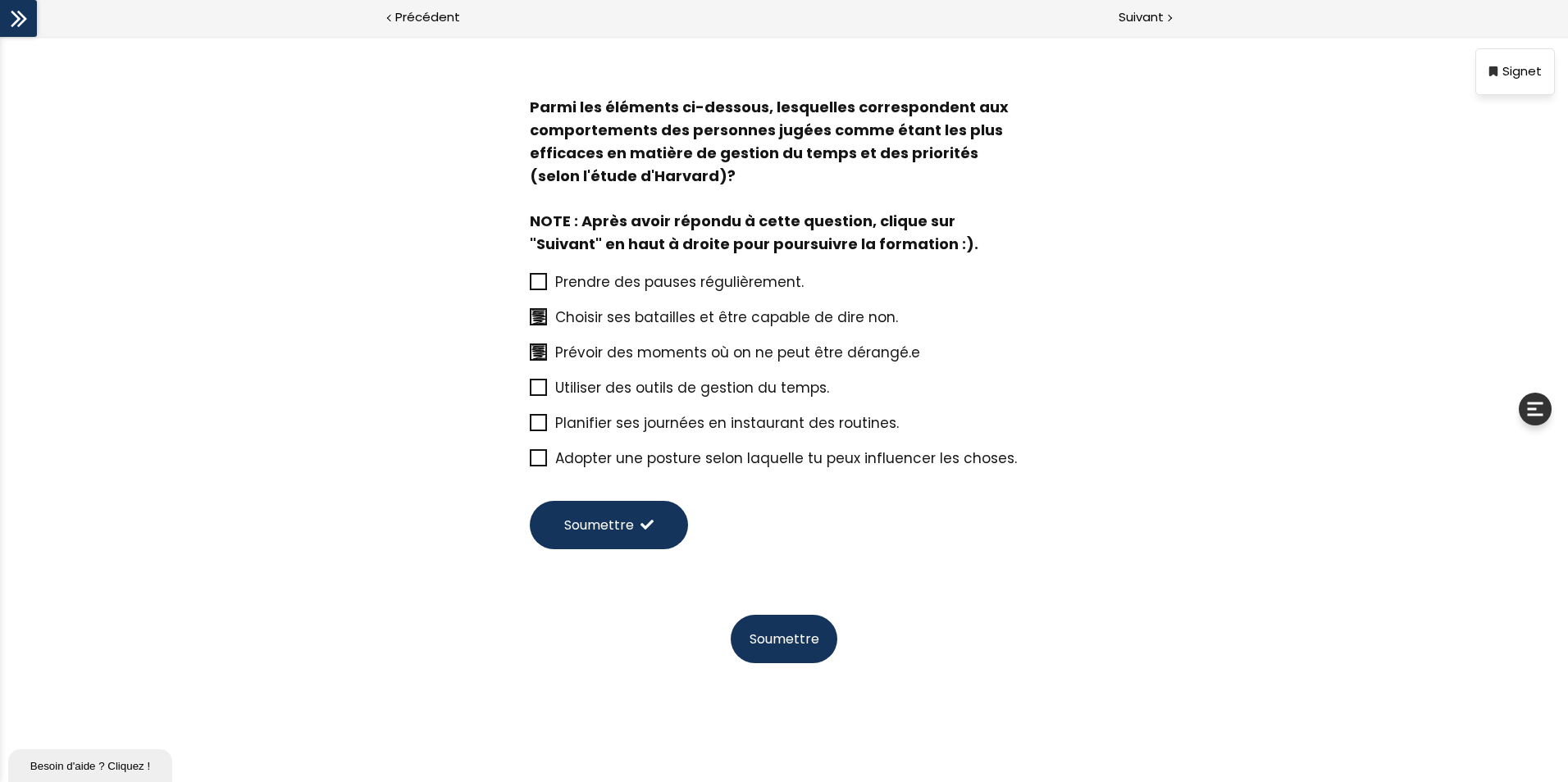
click at [530, 463] on input "Adopter une posture selon laquelle tu peux influencer les choses." at bounding box center [530, 463] width 0 height 0
click at [773, 627] on button "Soumettre" at bounding box center [784, 638] width 107 height 48
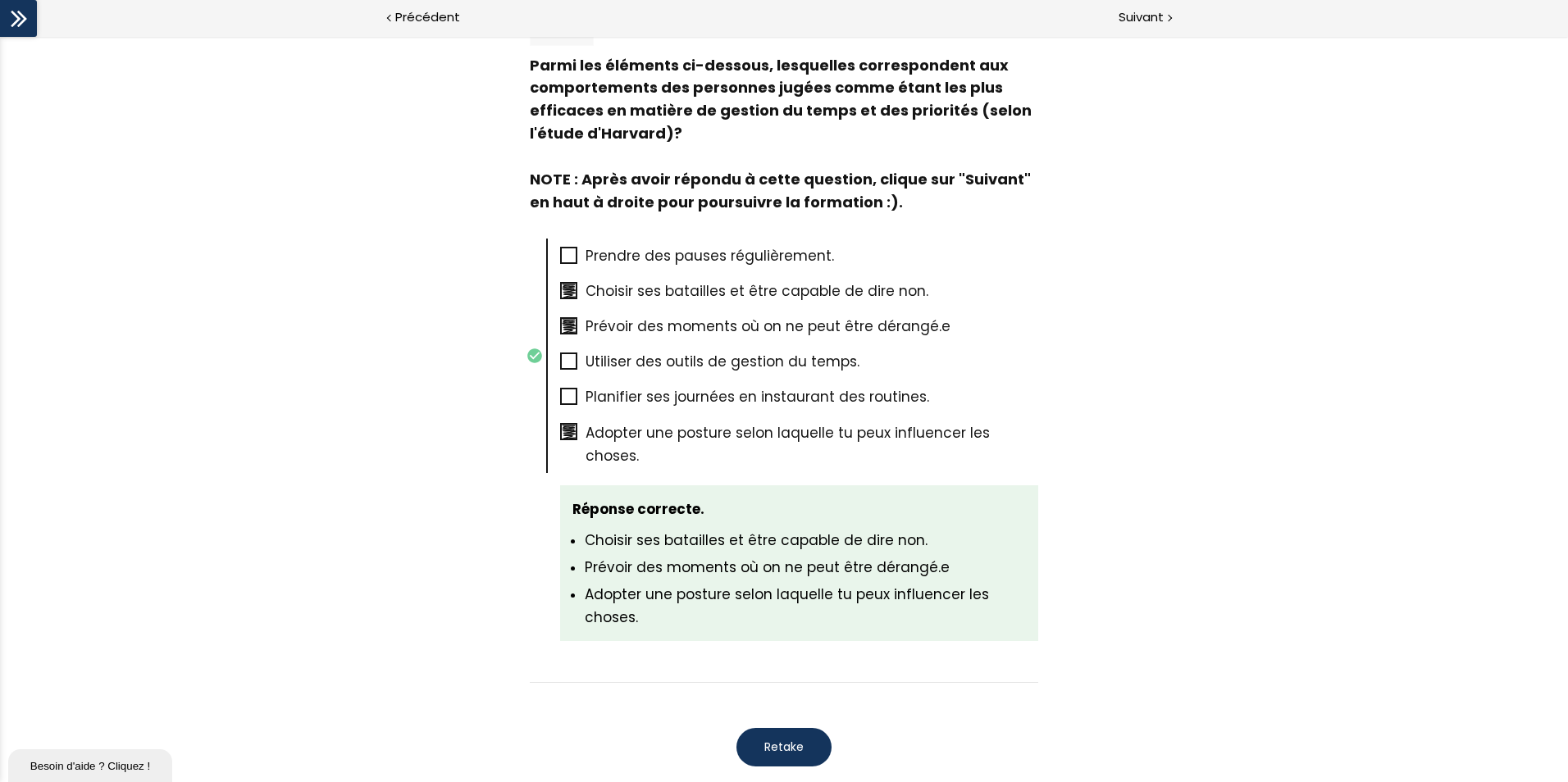
scroll to position [922, 0]
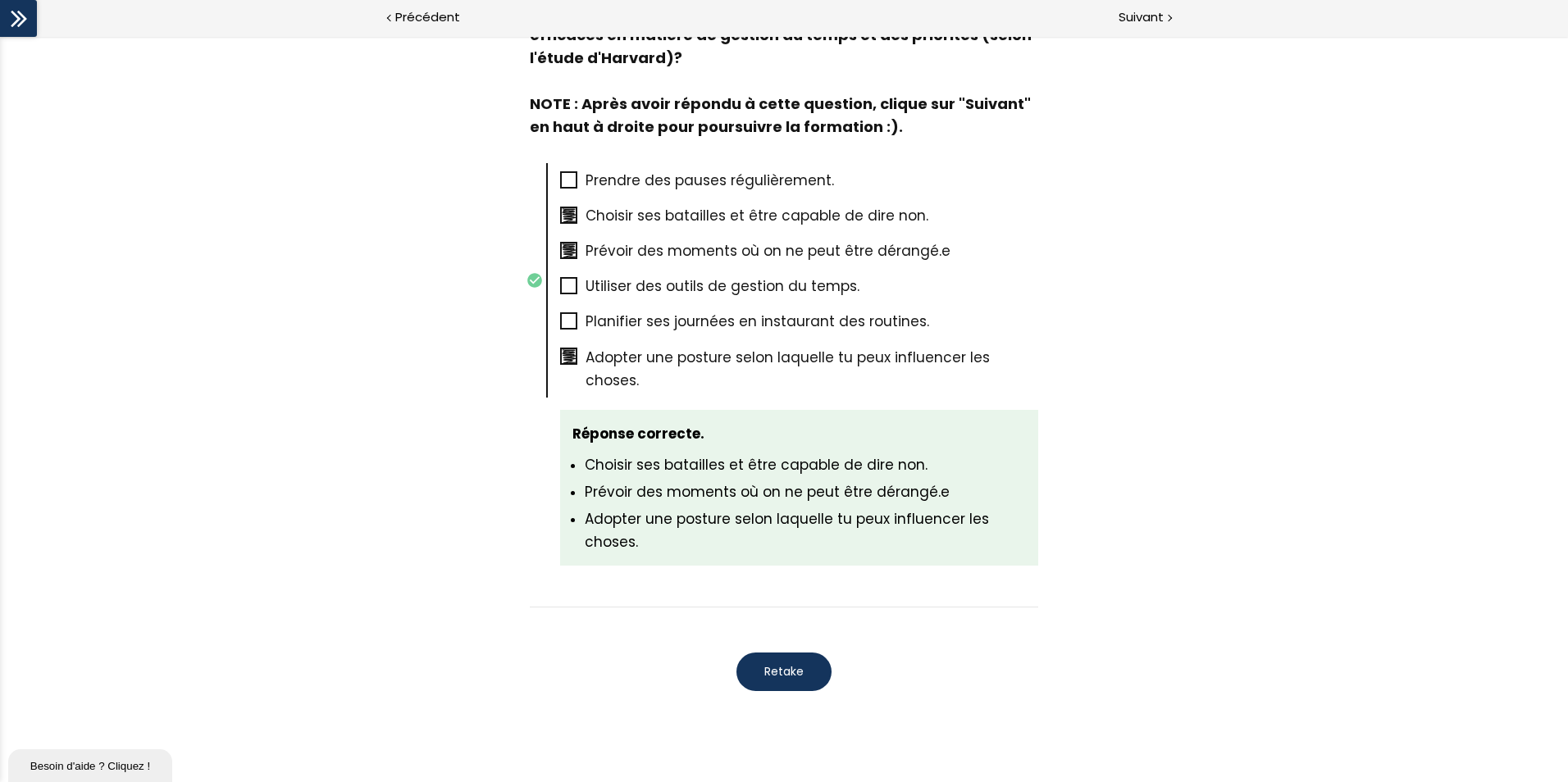
click at [786, 652] on button "Retake" at bounding box center [784, 671] width 95 height 38
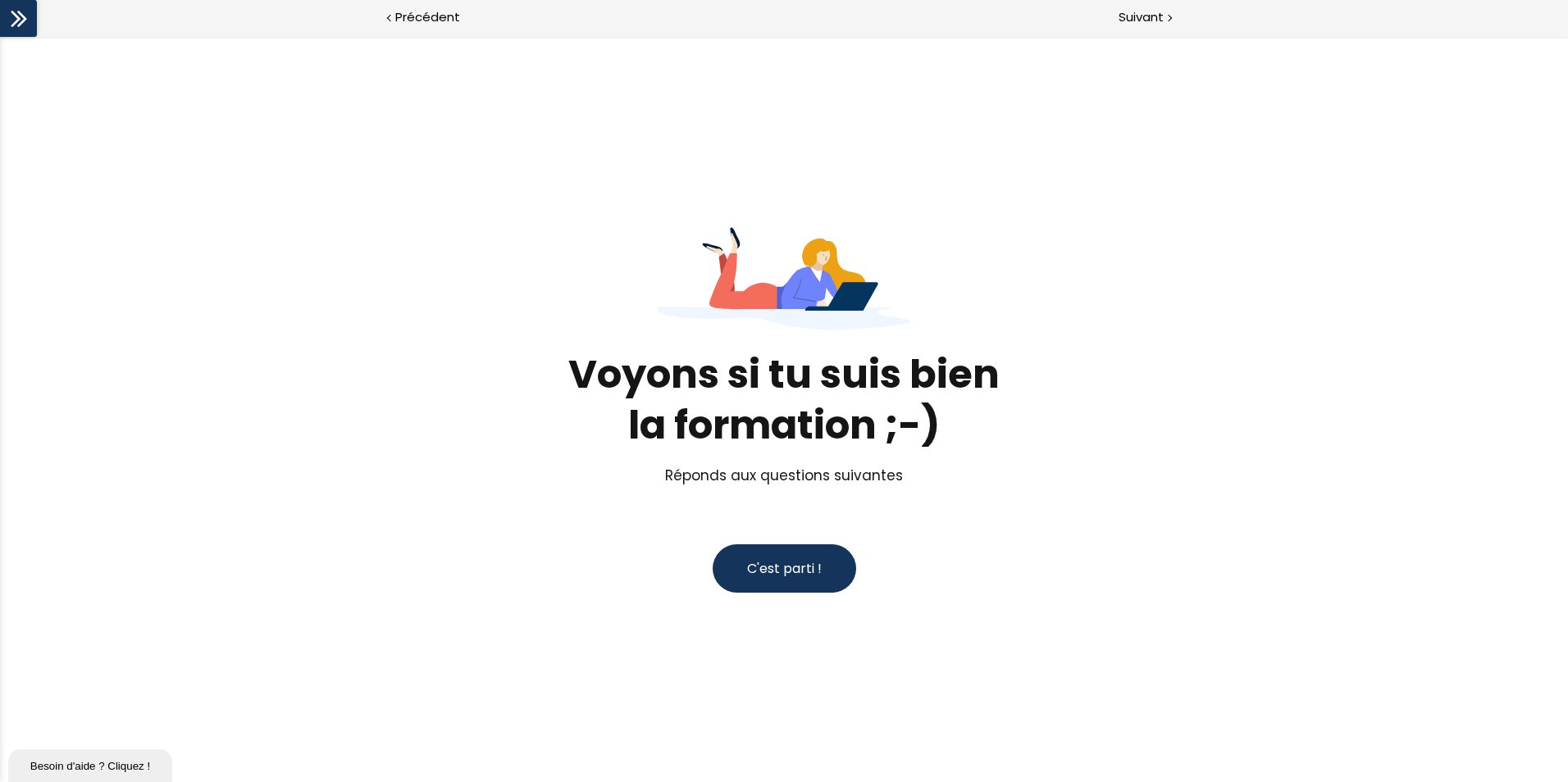
click at [795, 553] on button "C'est parti !" at bounding box center [784, 568] width 144 height 48
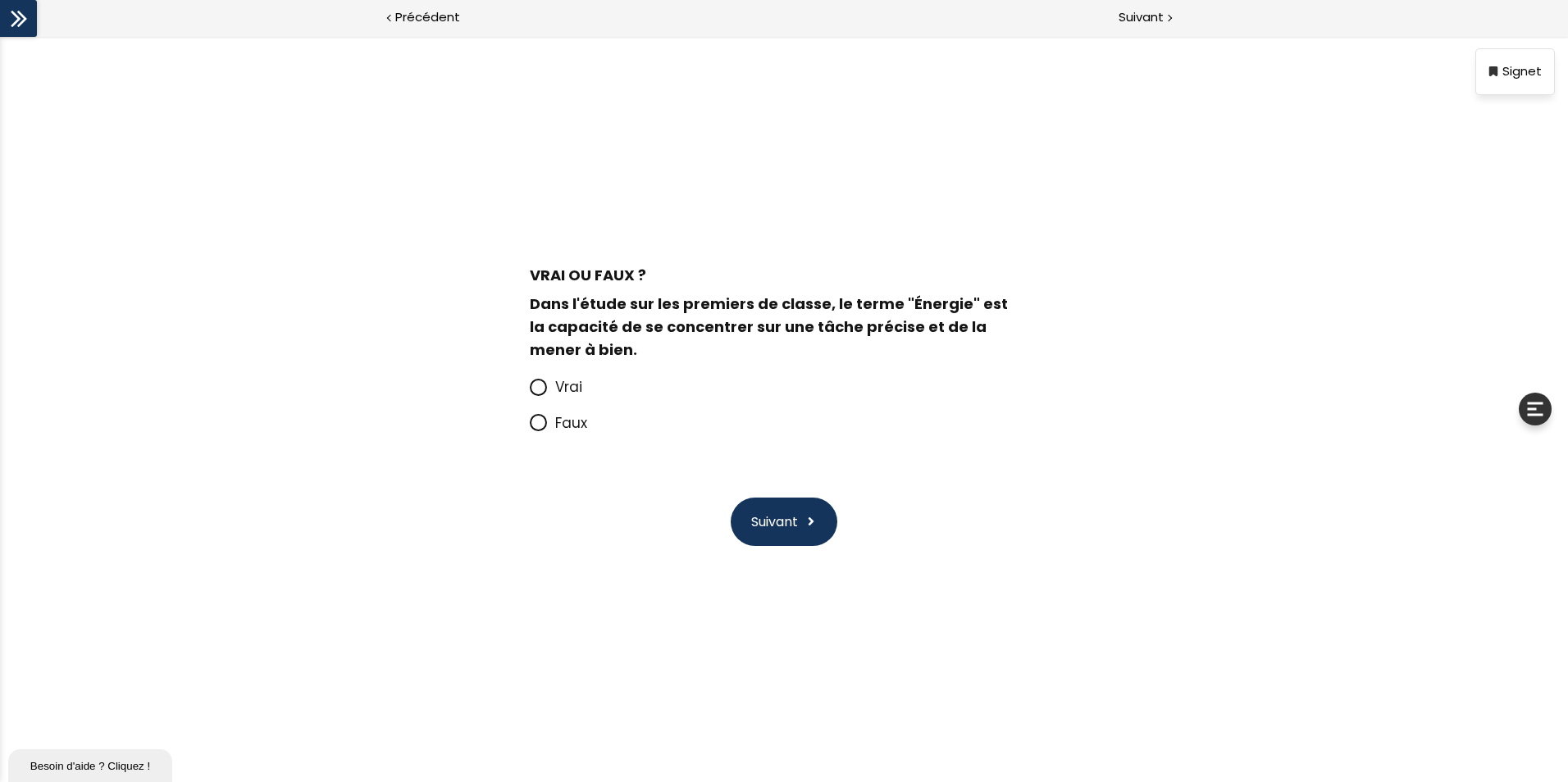
click at [535, 420] on icon at bounding box center [538, 422] width 10 height 10
click at [530, 428] on input "Faux" at bounding box center [530, 428] width 0 height 0
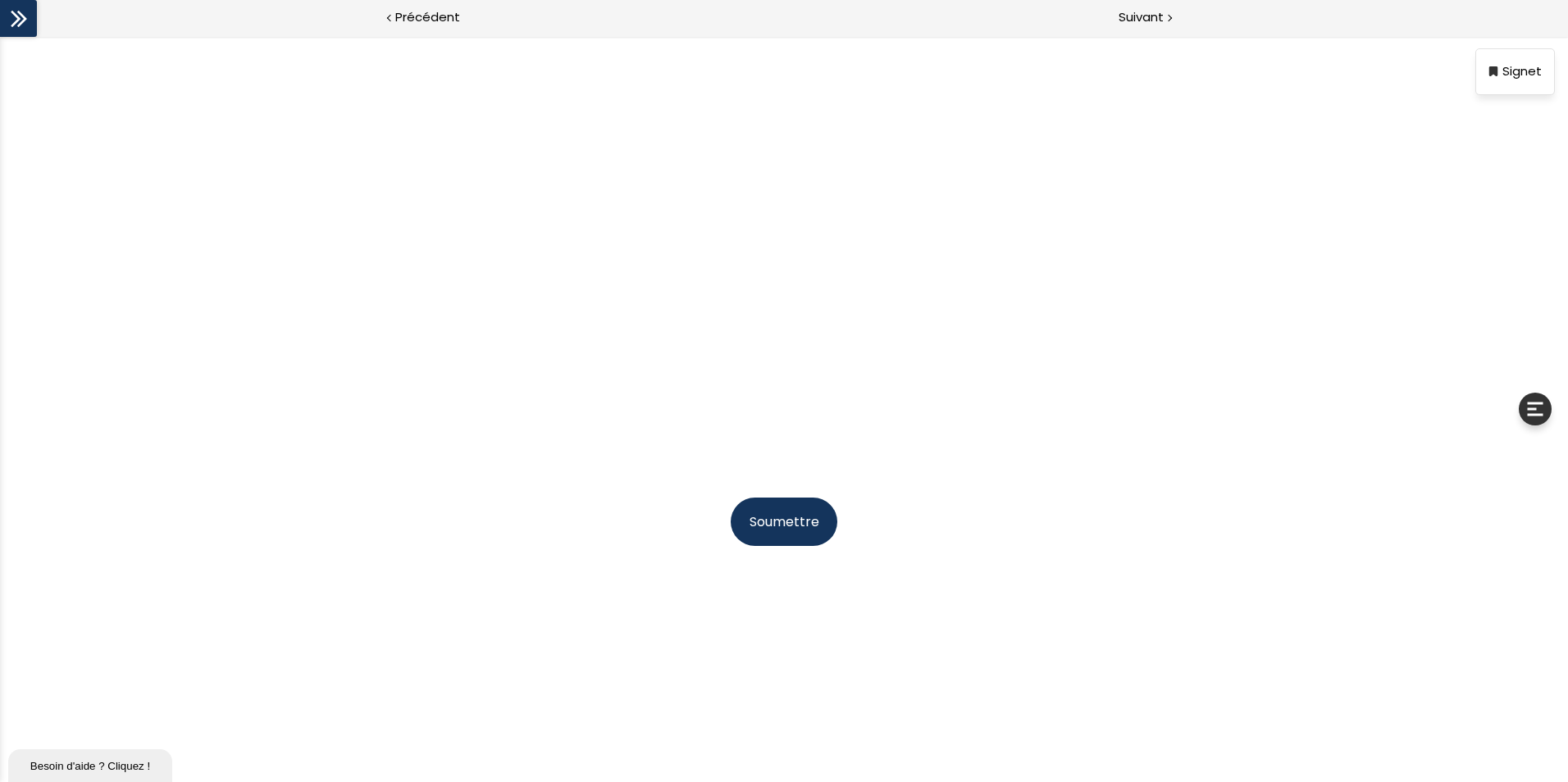
scroll to position [51, 0]
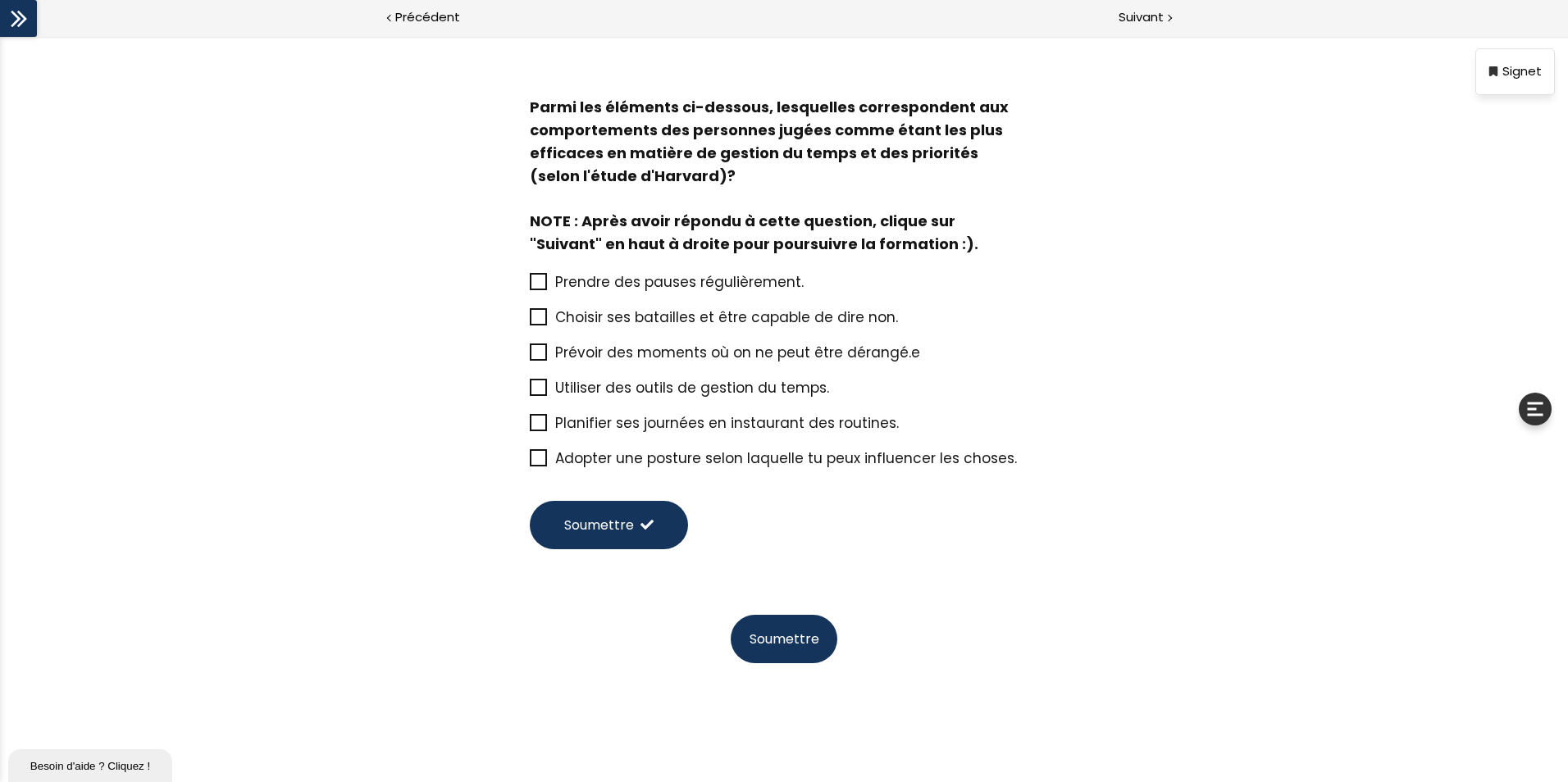
click at [557, 460] on span "Adopter une posture selon laquelle tu peux influencer les choses." at bounding box center [786, 458] width 462 height 20
click at [530, 463] on input "Adopter une posture selon laquelle tu peux influencer les choses." at bounding box center [530, 463] width 0 height 0
click at [557, 347] on span "Prévoir des moments où on ne peut être dérangé.e" at bounding box center [737, 353] width 365 height 20
click at [530, 358] on input "Prévoir des moments où on ne peut être dérangé.e" at bounding box center [530, 358] width 0 height 0
click at [557, 319] on span "Choisir ses batailles et être capable de dire non." at bounding box center [726, 317] width 343 height 20
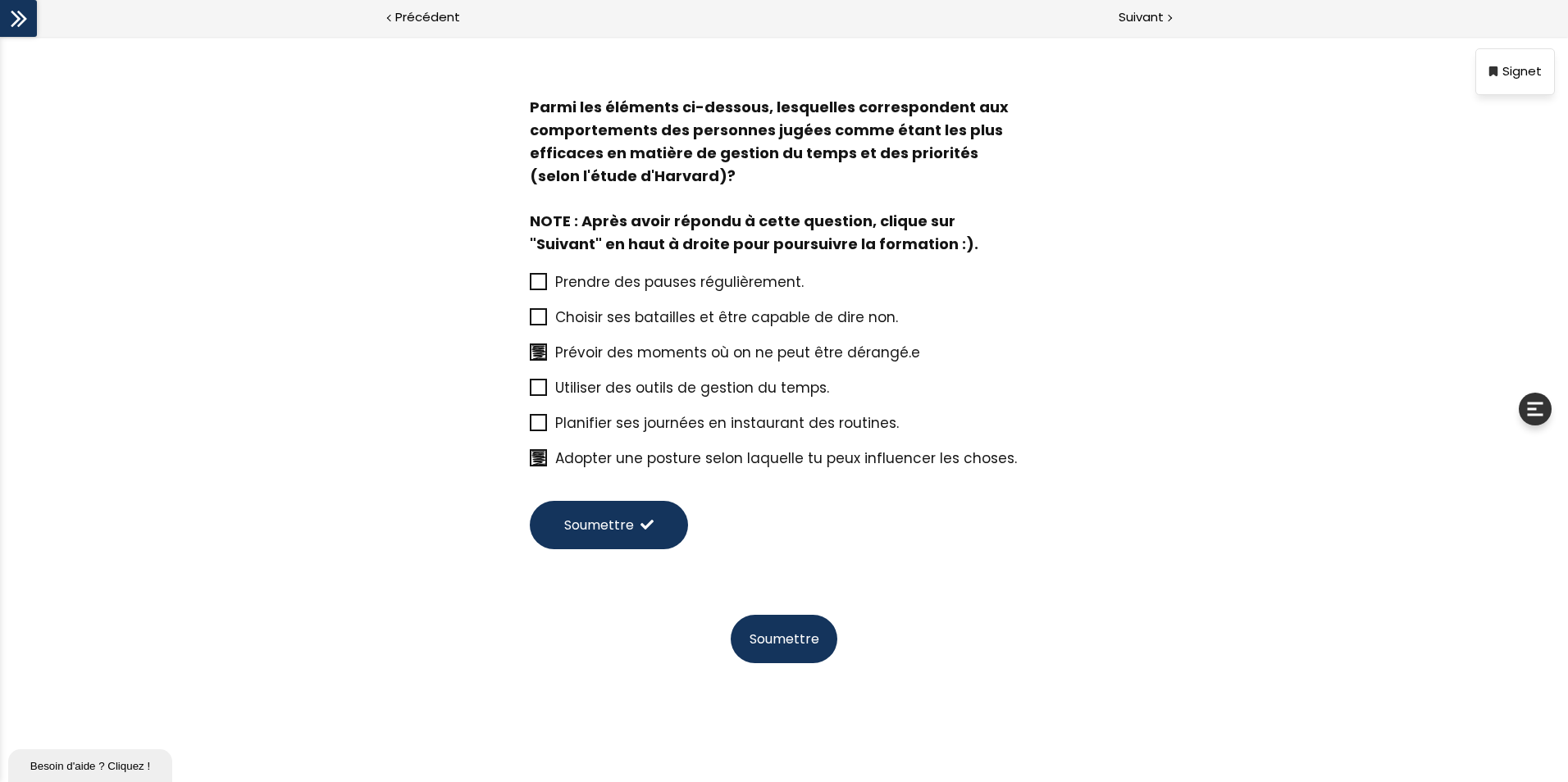
click at [530, 322] on input "Choisir ses batailles et être capable de dire non." at bounding box center [530, 322] width 0 height 0
click at [668, 523] on button "Soumettre" at bounding box center [608, 525] width 158 height 48
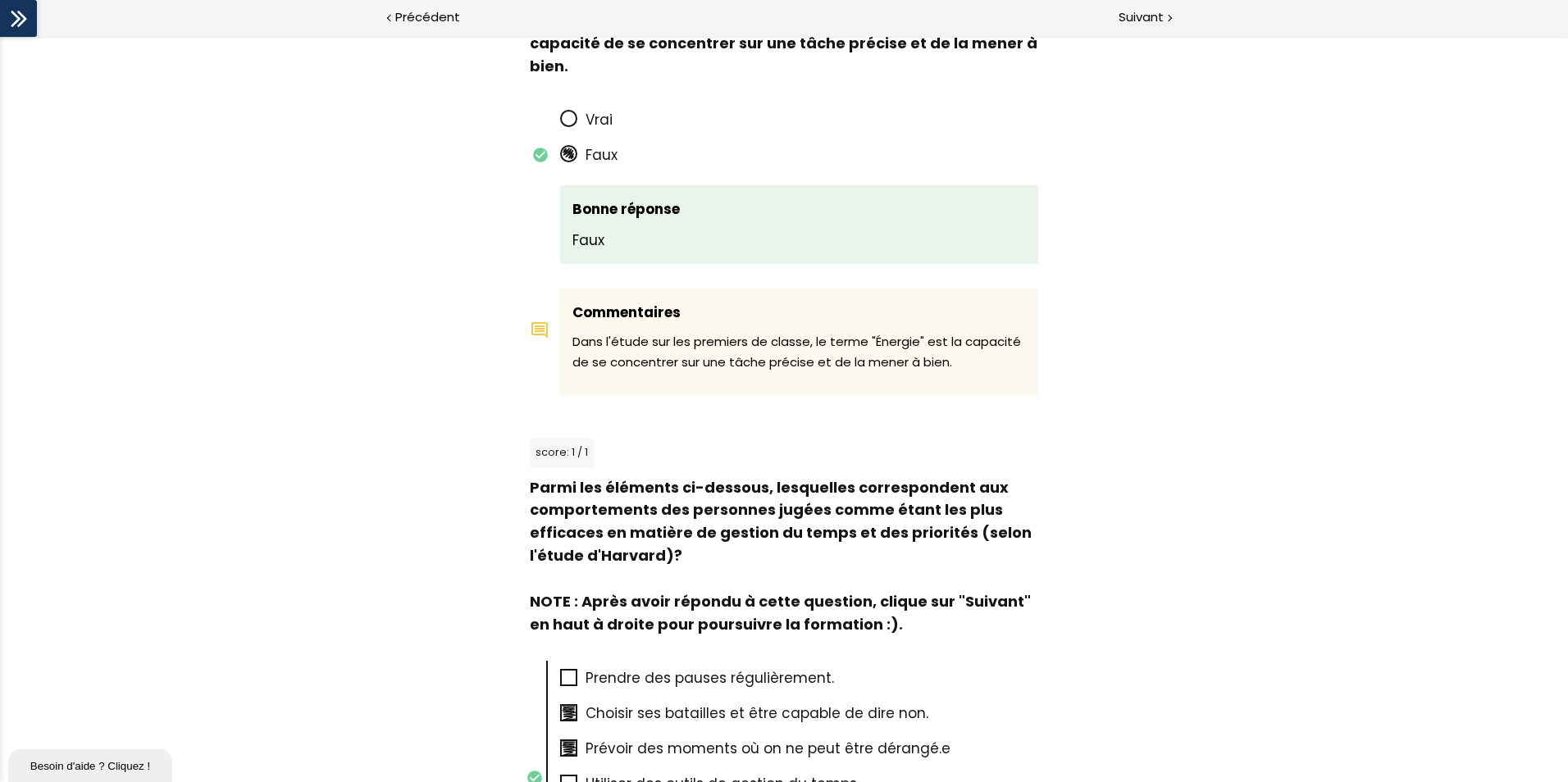
scroll to position [431, 0]
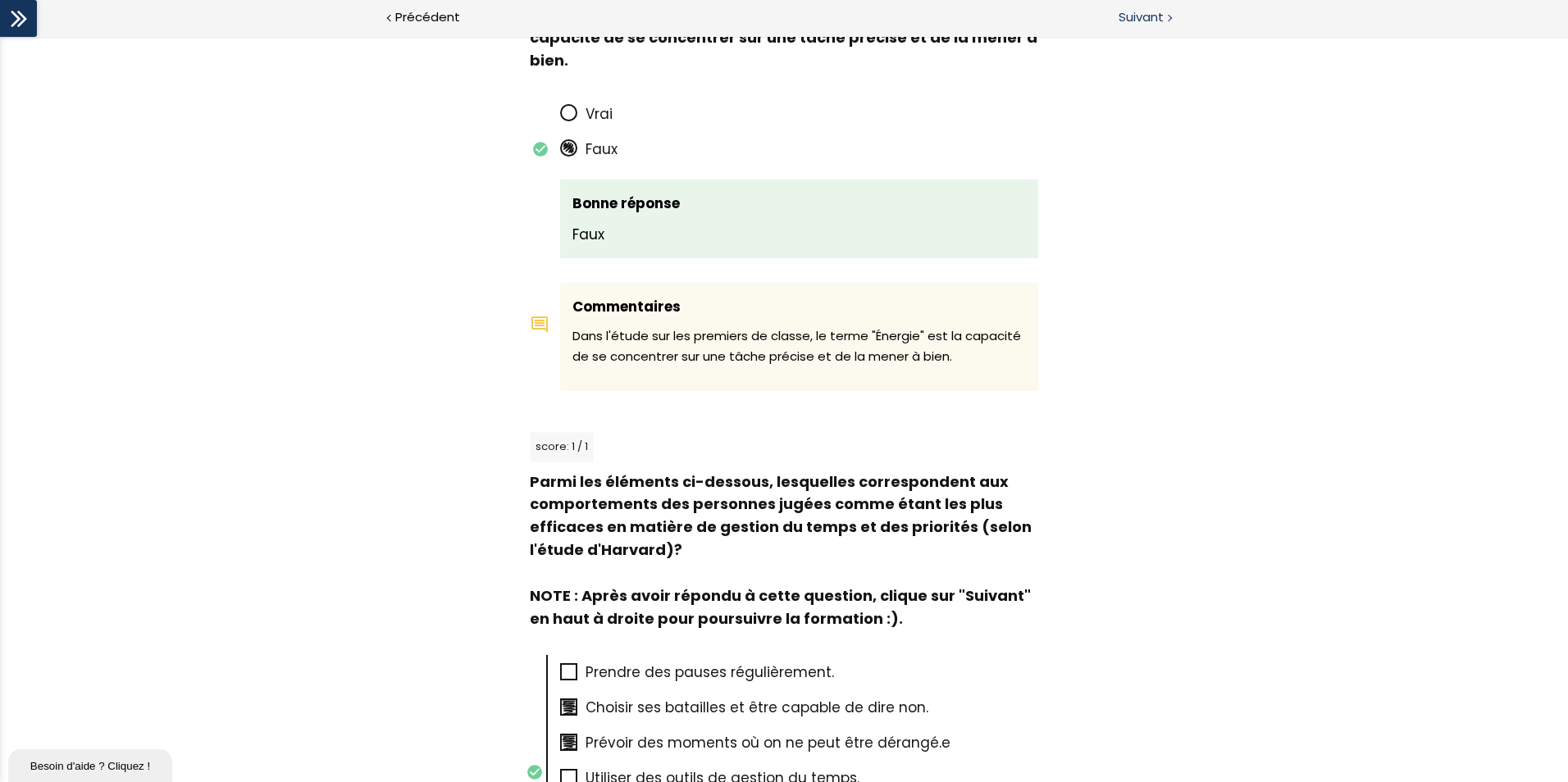
click at [1147, 26] on span "Suivant" at bounding box center [1140, 17] width 45 height 20
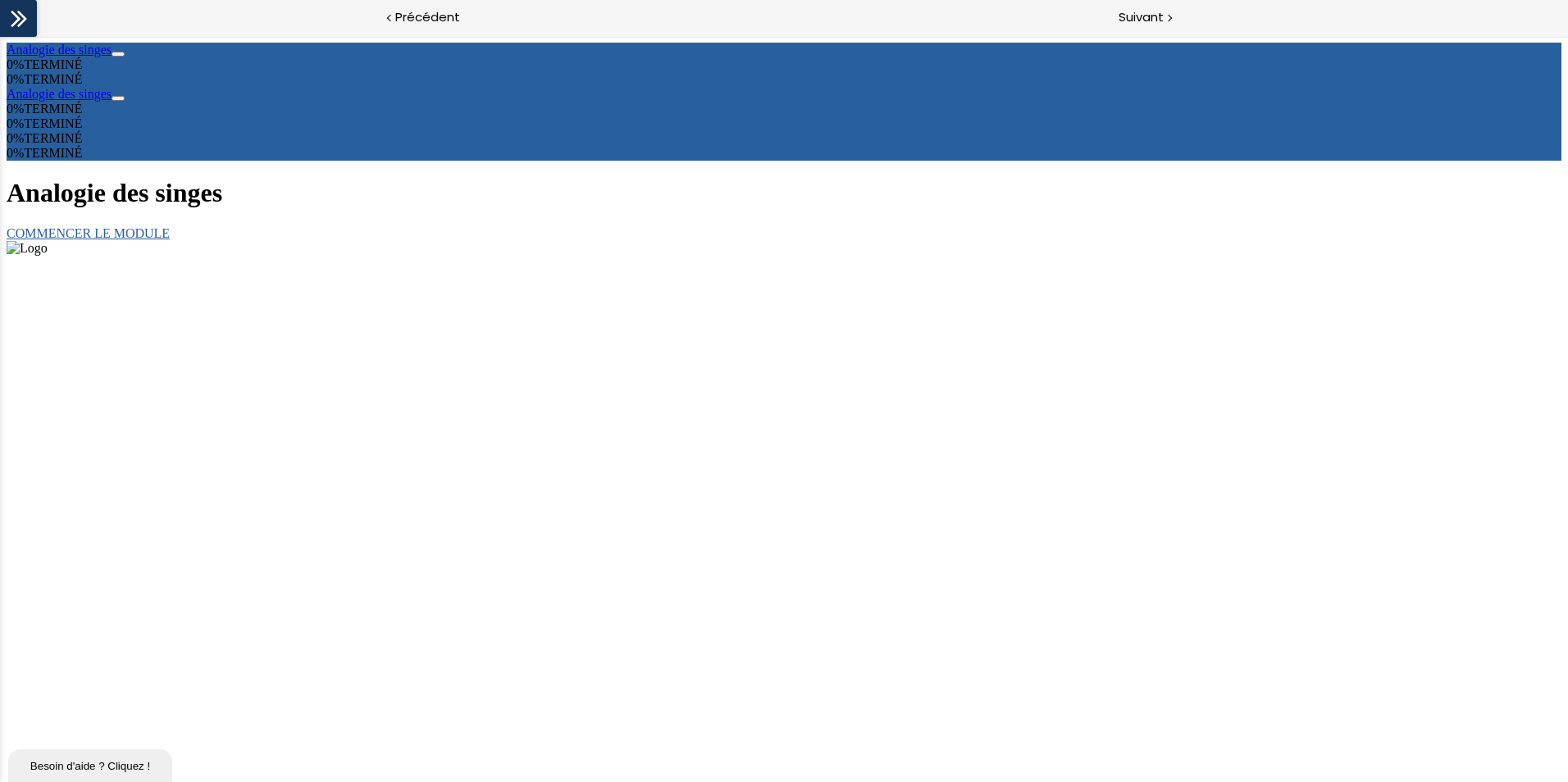
click at [170, 241] on link "COMMENCER LE MODULE" at bounding box center [88, 232] width 163 height 14
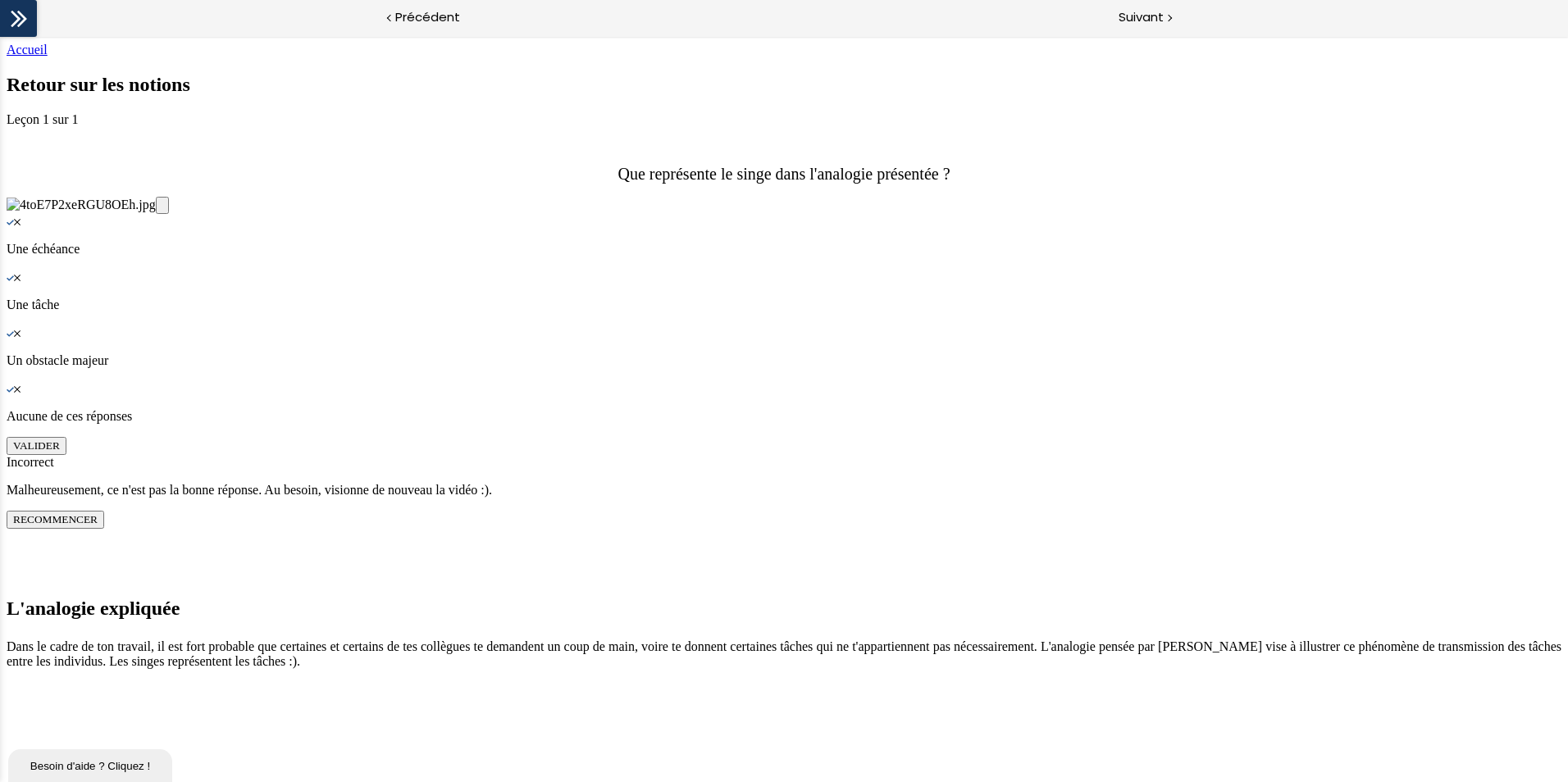
scroll to position [303, 0]
click at [571, 284] on div "Knowledge Check: Multiple Choice" at bounding box center [783, 277] width 1554 height 15
click at [67, 455] on button "VALIDER" at bounding box center [36, 446] width 59 height 18
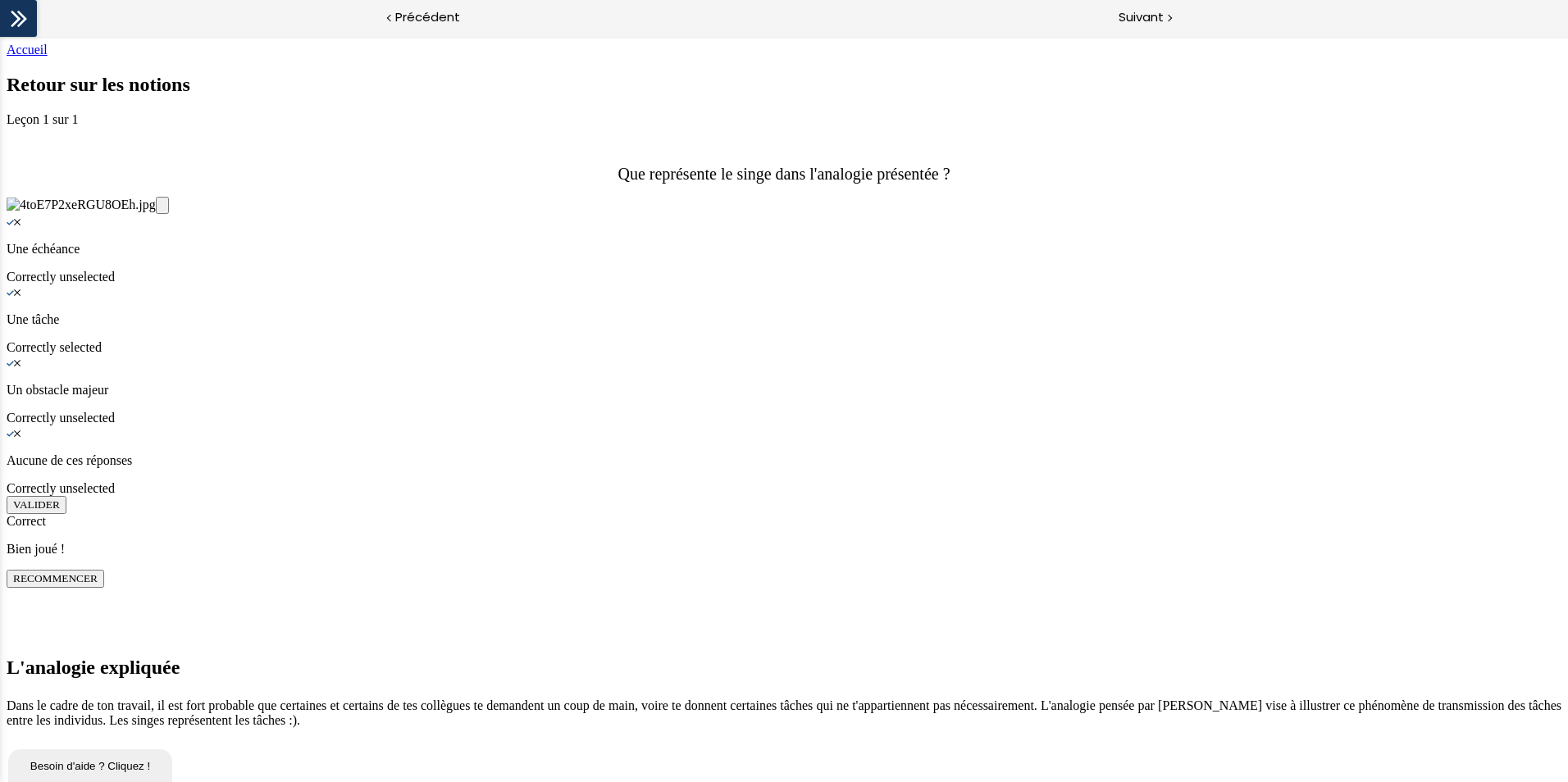
scroll to position [1450, 0]
drag, startPoint x: 634, startPoint y: 456, endPoint x: 909, endPoint y: 273, distance: 330.3
drag, startPoint x: 658, startPoint y: 371, endPoint x: 884, endPoint y: 366, distance: 226.1
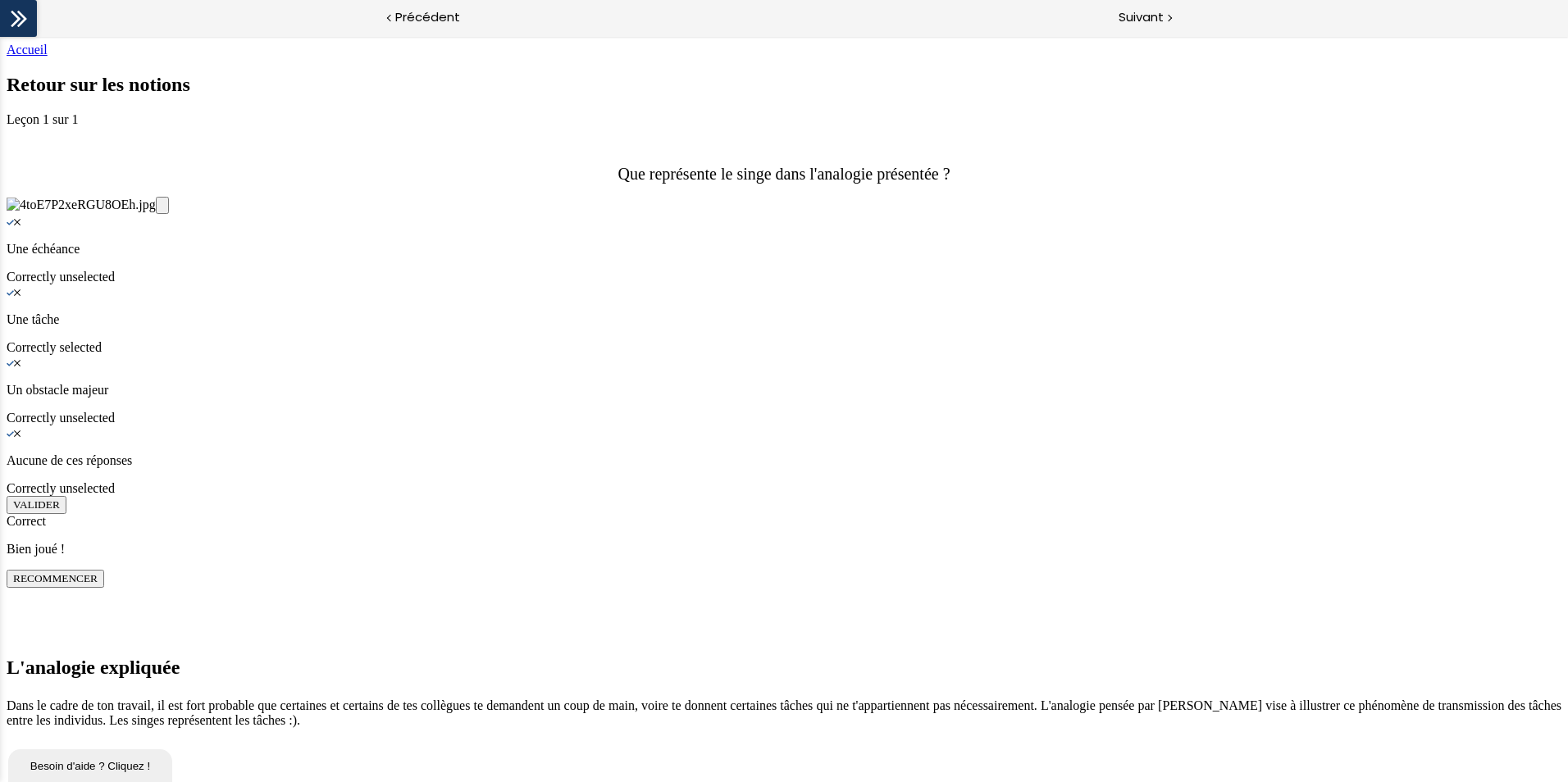
drag, startPoint x: 633, startPoint y: 460, endPoint x: 849, endPoint y: 451, distance: 216.2
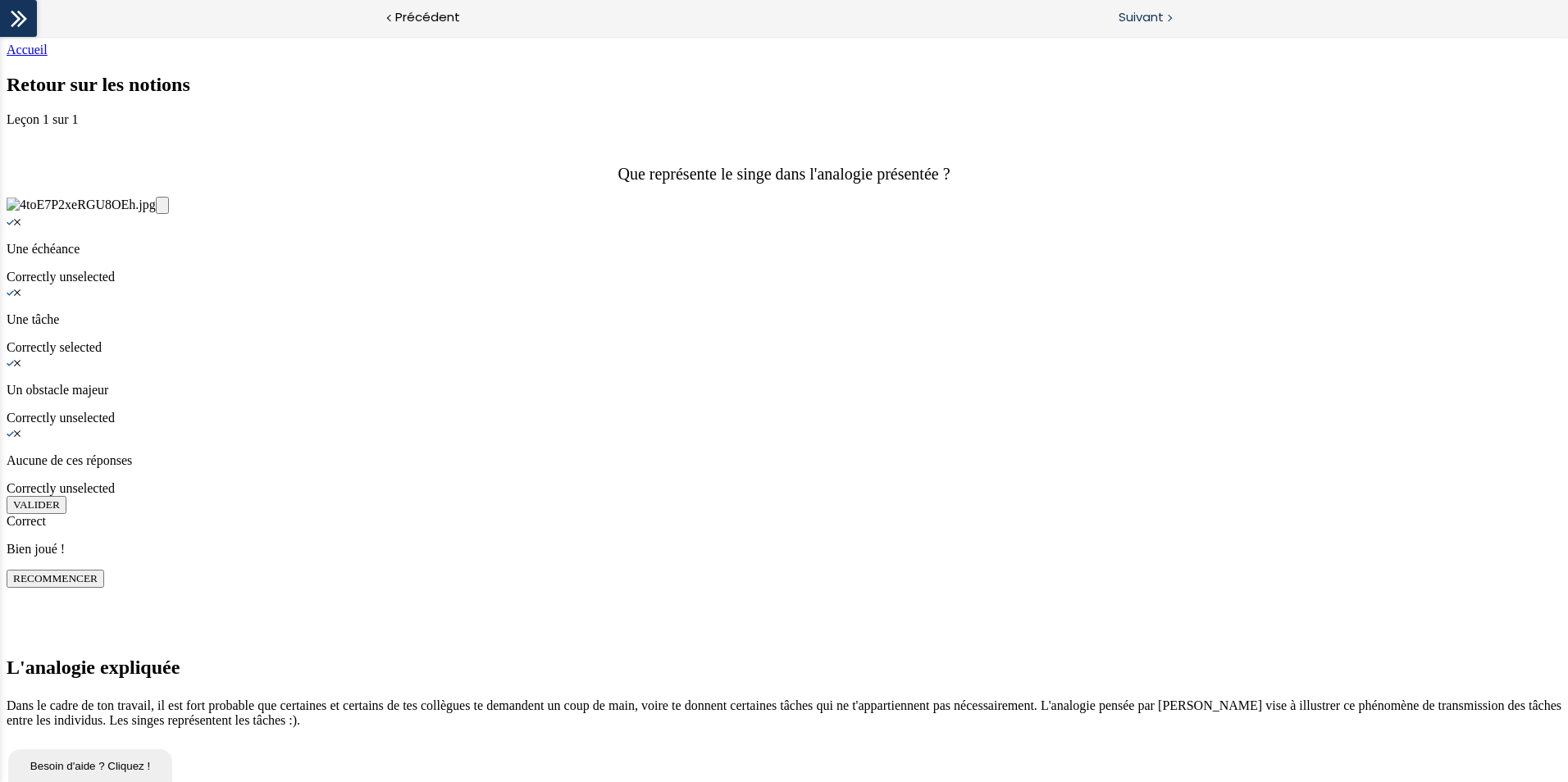
click at [1117, 6] on div "Suivant" at bounding box center [1176, 18] width 784 height 37
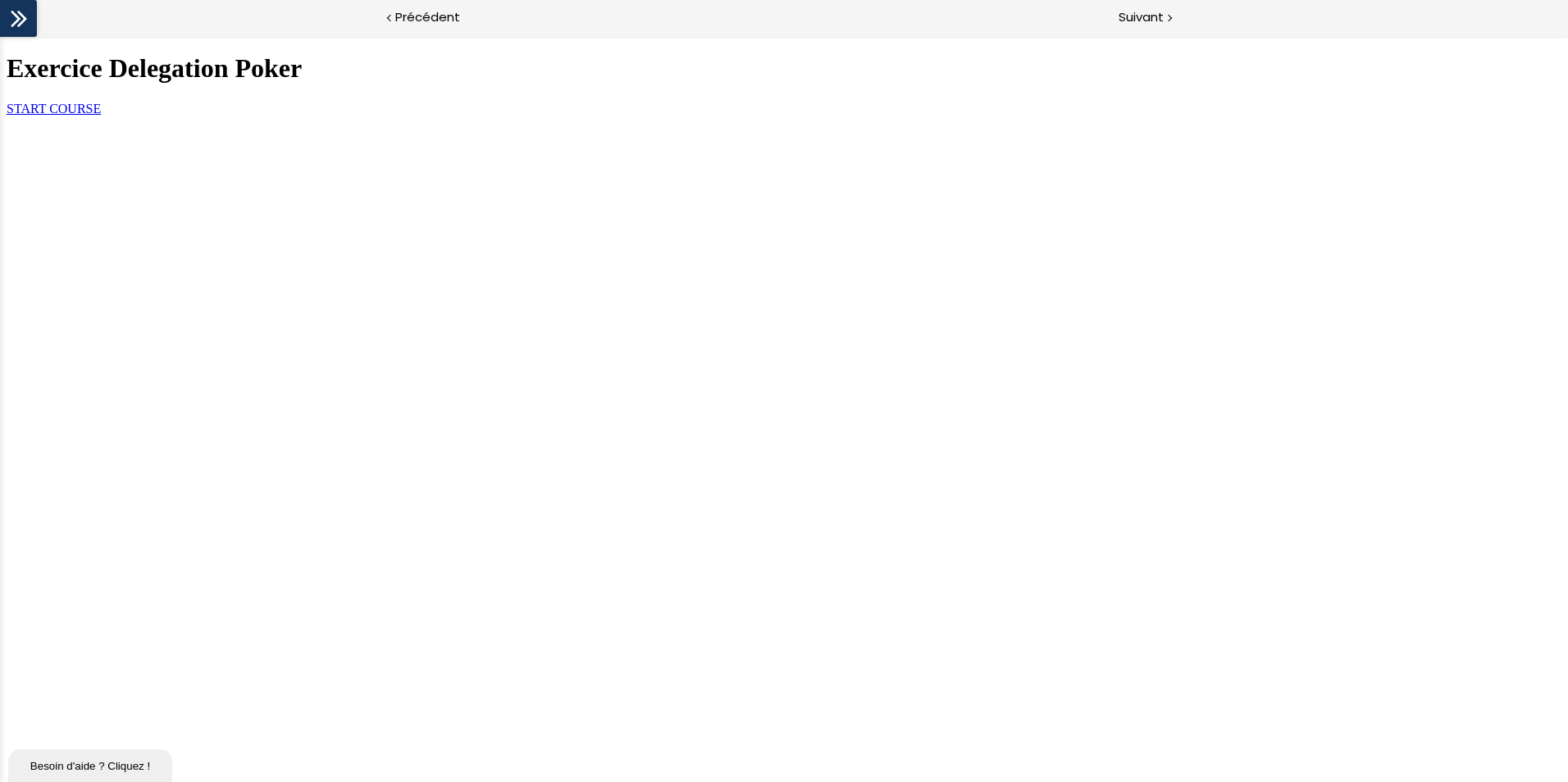
click at [101, 115] on link "START COURSE" at bounding box center [53, 108] width 94 height 14
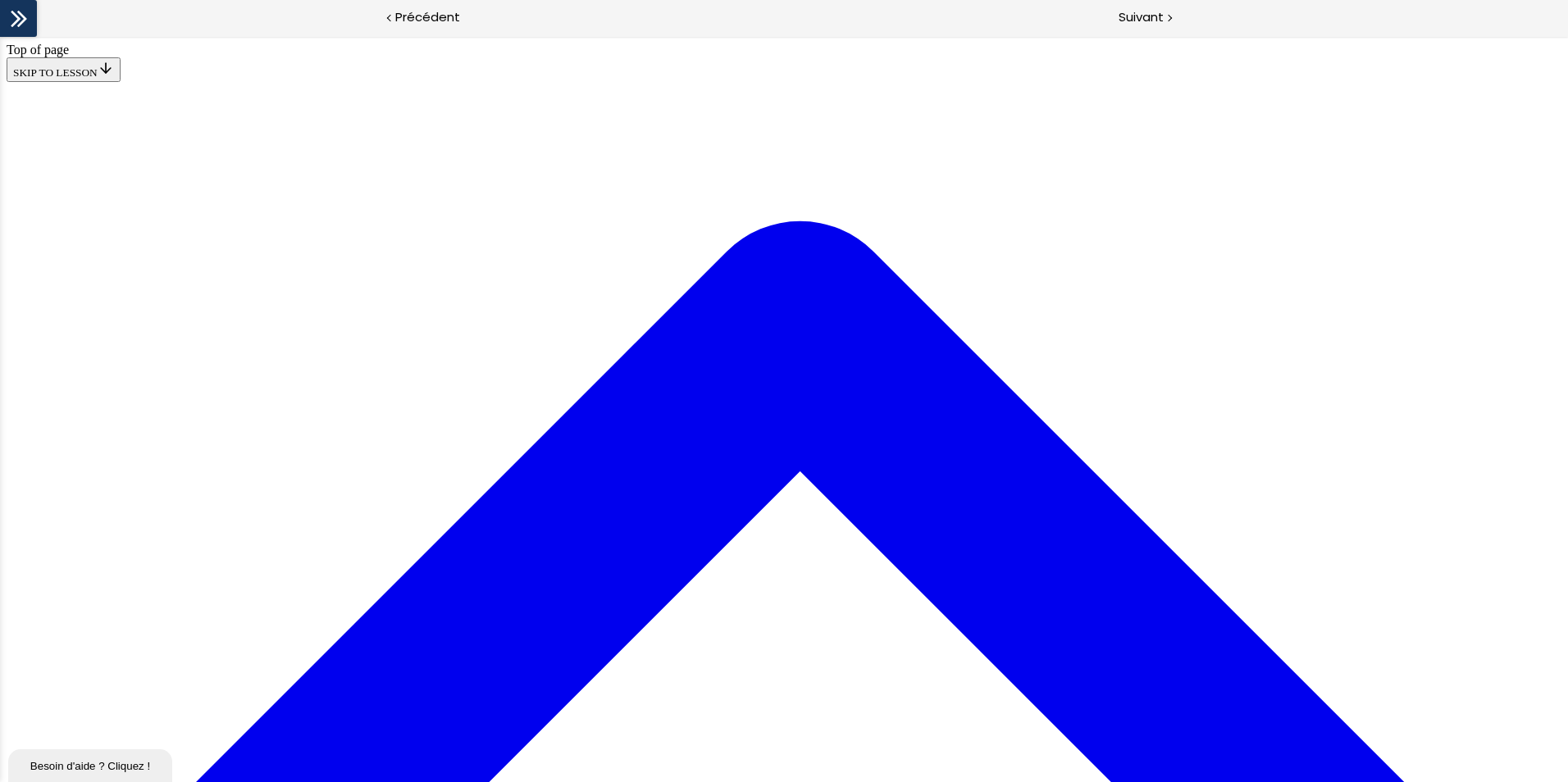
scroll to position [236, 0]
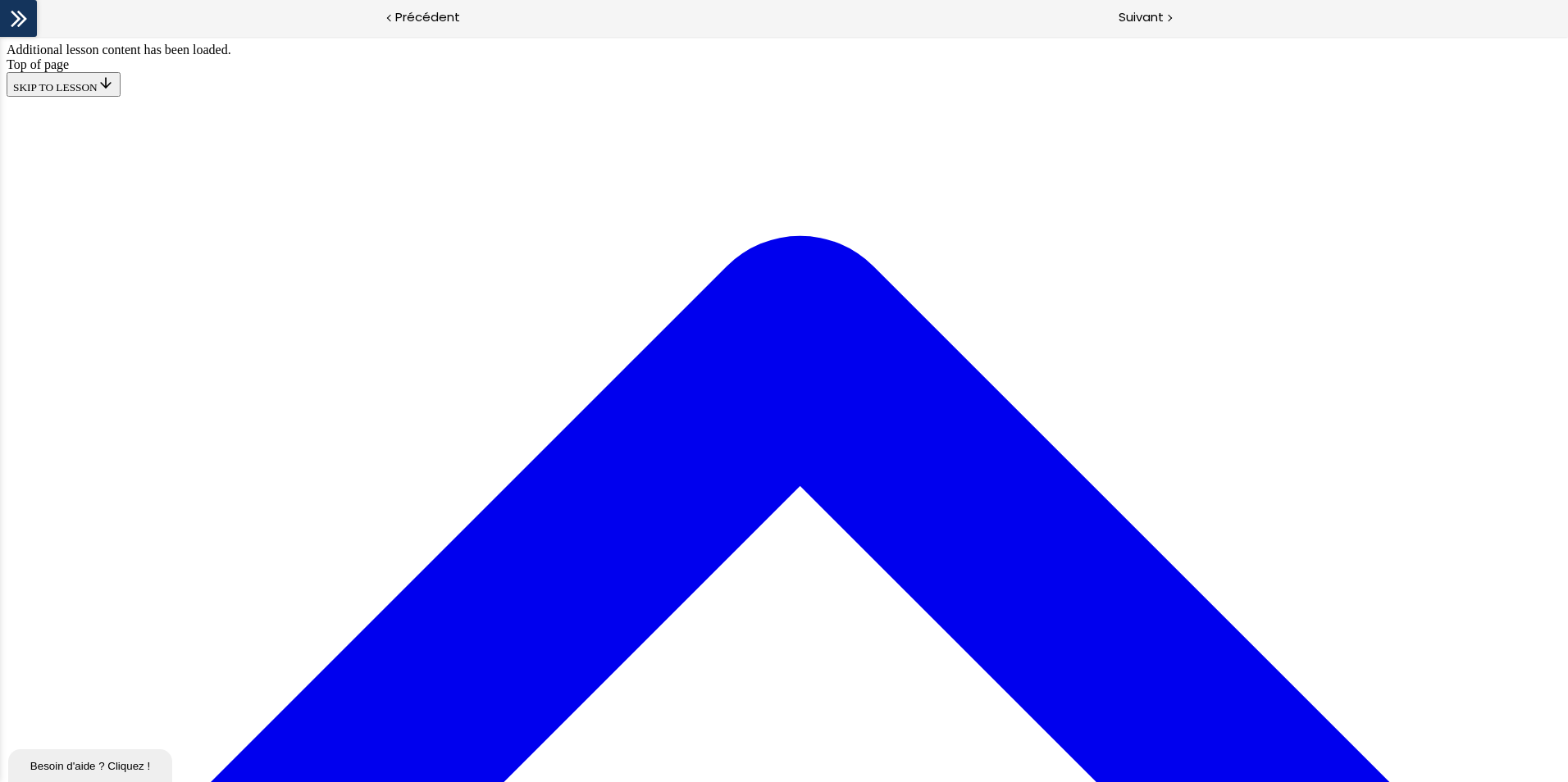
scroll to position [884, 0]
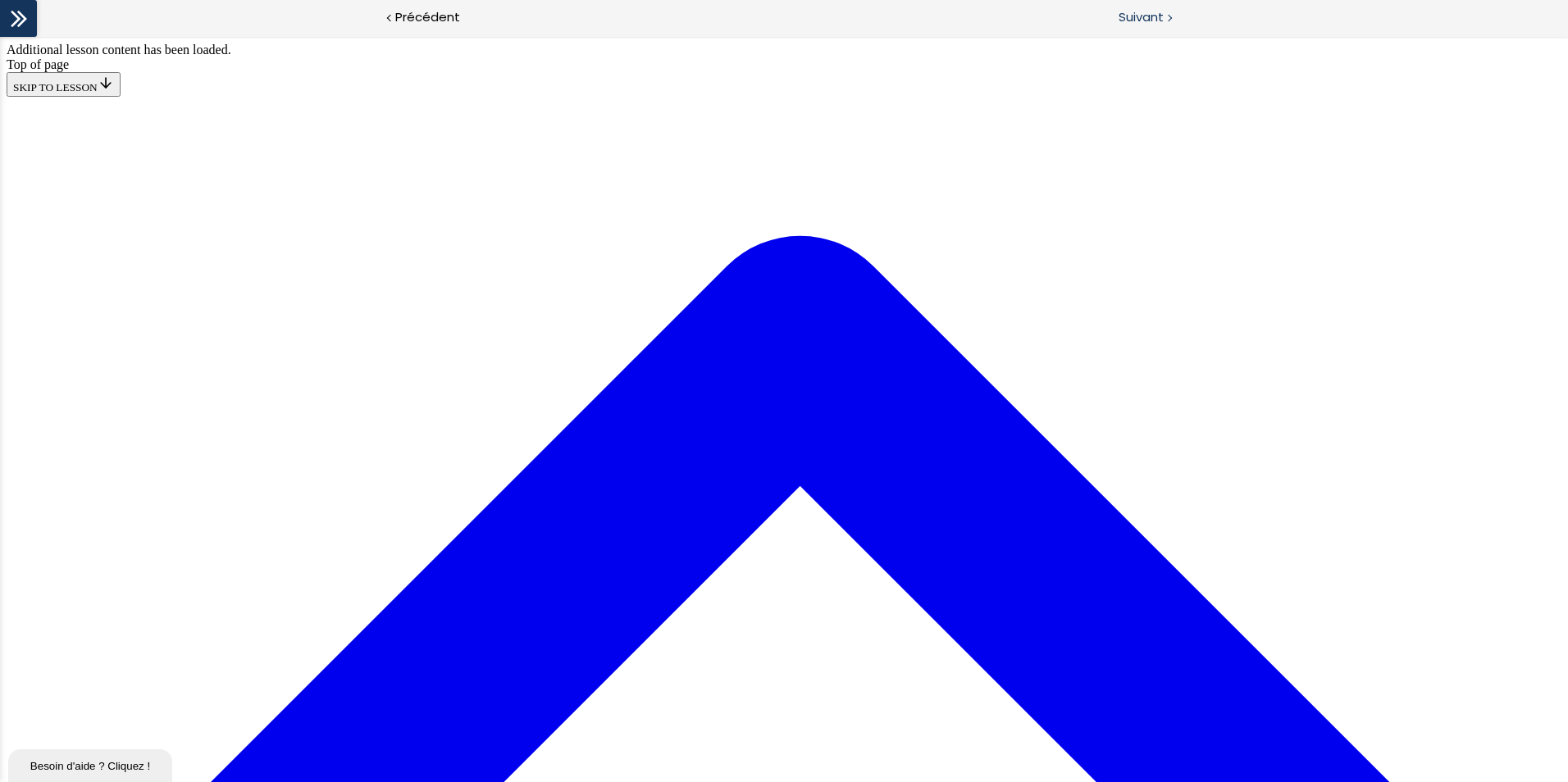
click at [1131, 21] on span "Suivant" at bounding box center [1140, 17] width 45 height 20
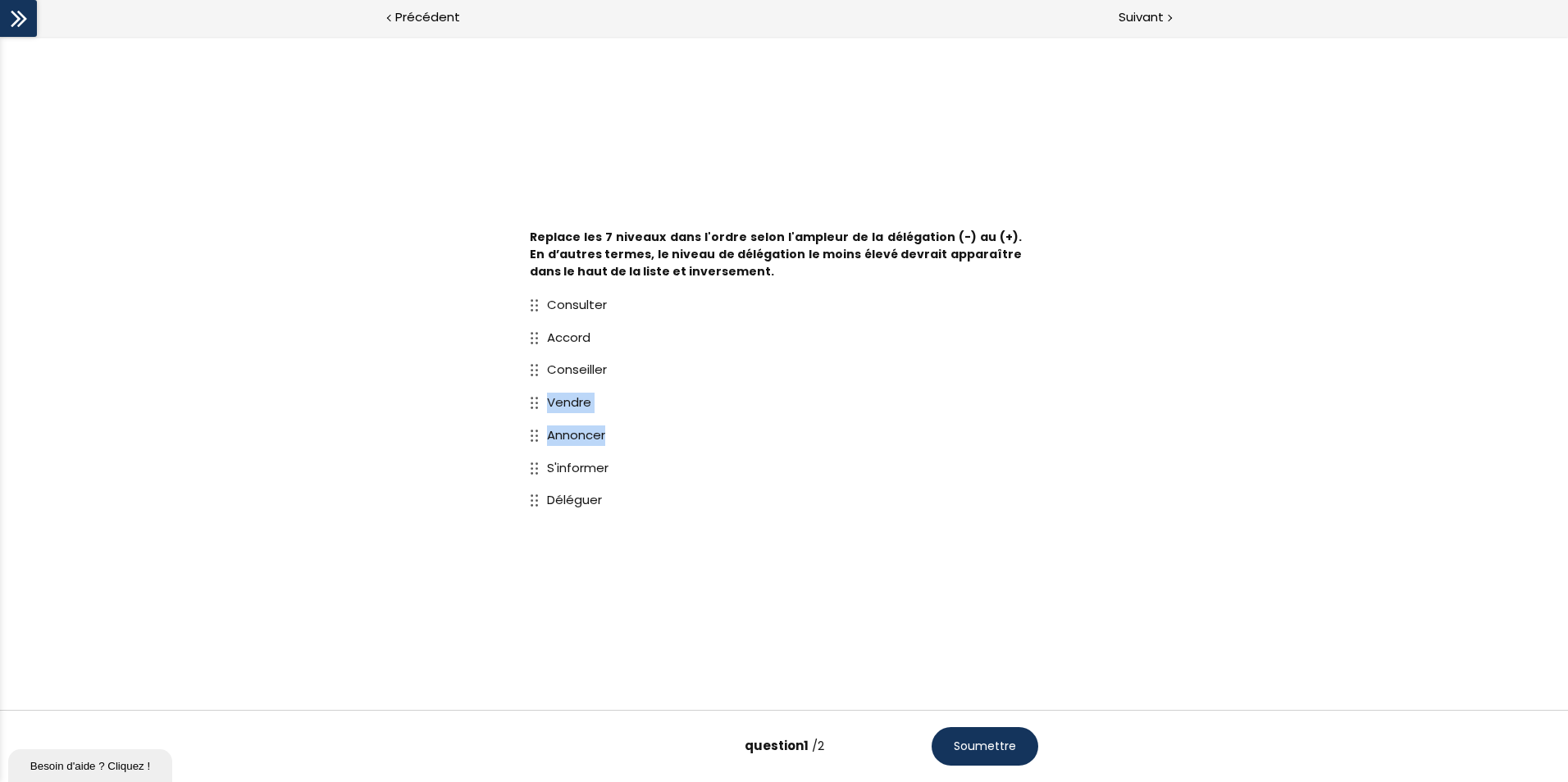
drag, startPoint x: 528, startPoint y: 395, endPoint x: 548, endPoint y: 477, distance: 84.4
click at [548, 477] on div "Consulter Accord Conseiller Vendre Annoncer S'informer Déléguer" at bounding box center [784, 402] width 542 height 244
click at [1015, 746] on span "Soumettre" at bounding box center [984, 746] width 62 height 17
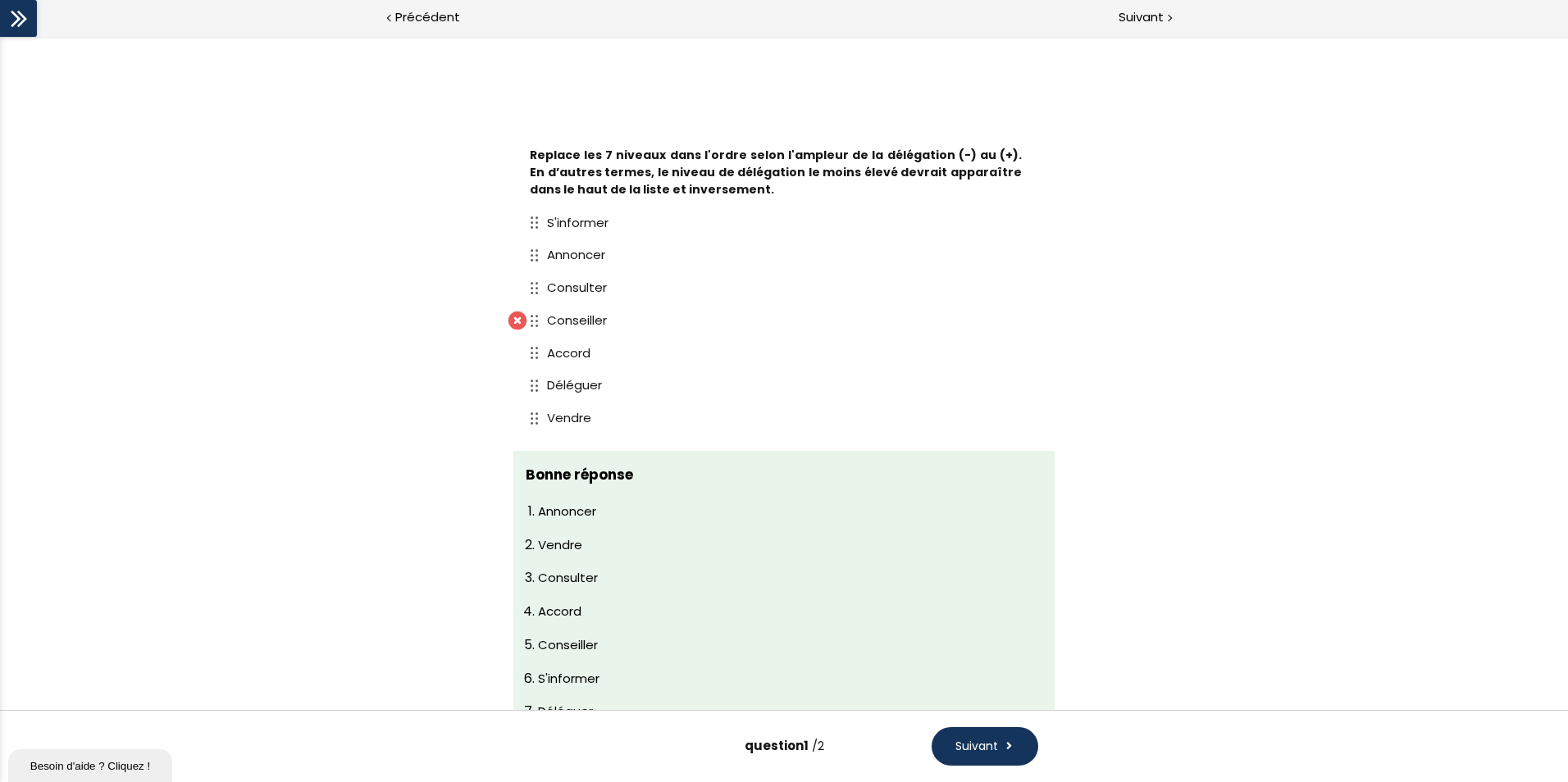
scroll to position [82, 0]
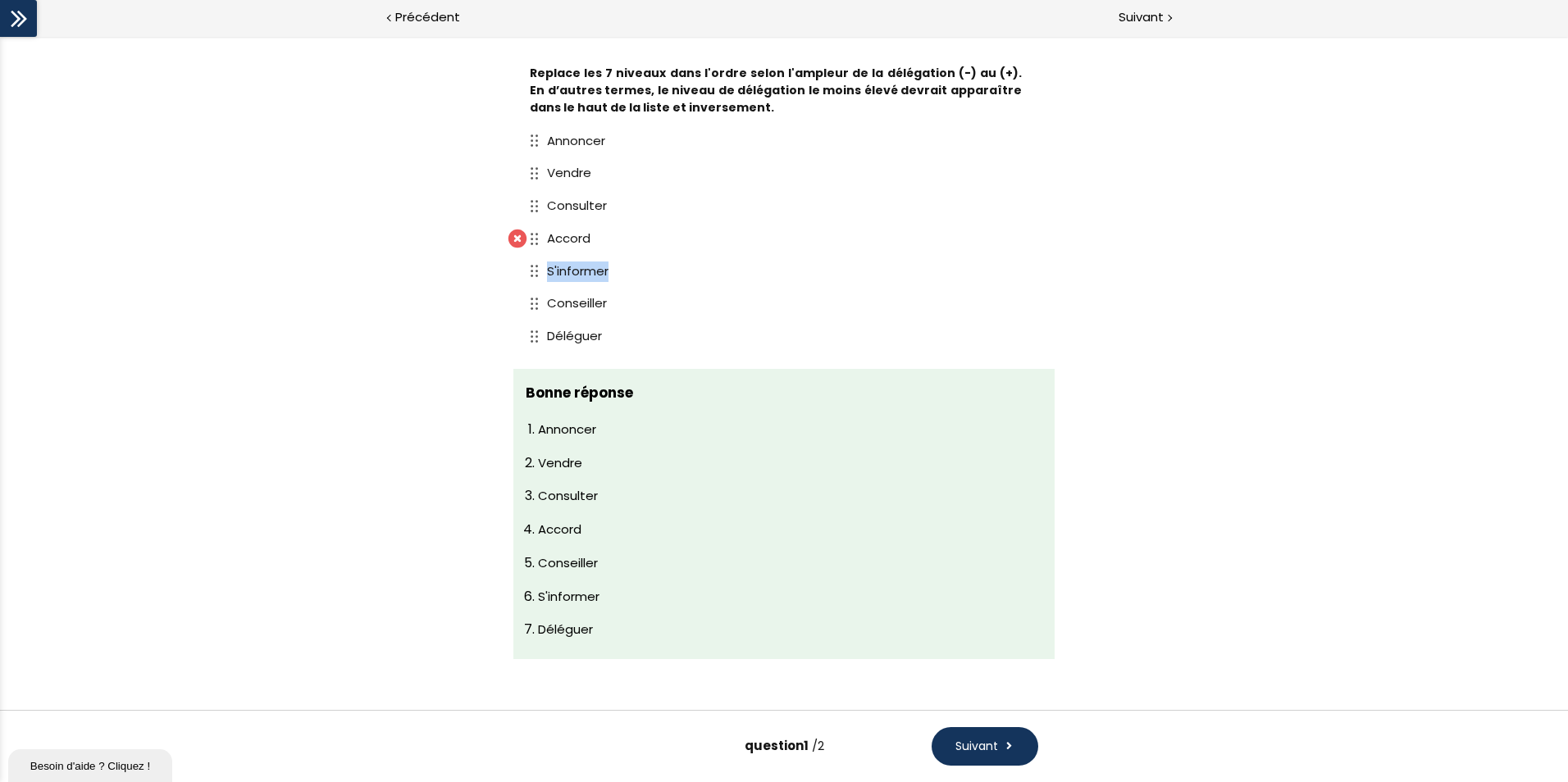
drag, startPoint x: 534, startPoint y: 302, endPoint x: 535, endPoint y: 268, distance: 34.0
click at [535, 268] on div "Annoncer Vendre Consulter Accord S'informer Conseiller Déléguer" at bounding box center [784, 238] width 509 height 228
click at [1029, 748] on button "Suivant" at bounding box center [984, 746] width 107 height 38
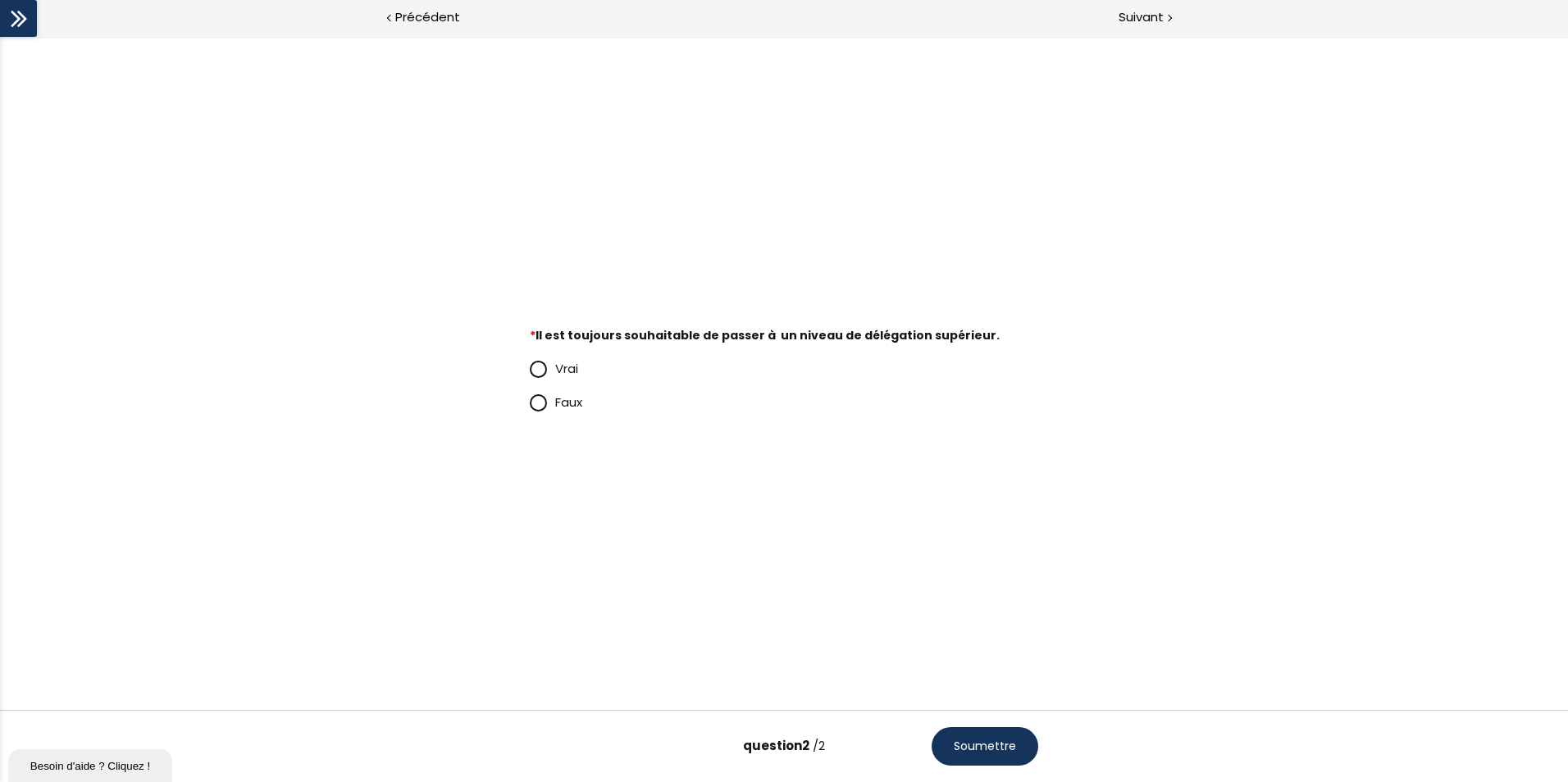
scroll to position [0, 0]
click at [563, 376] on span "Vrai" at bounding box center [566, 368] width 23 height 17
click at [530, 373] on input "Vrai" at bounding box center [530, 373] width 0 height 0
click at [545, 423] on div "Vrai Faux" at bounding box center [784, 385] width 542 height 83
click at [540, 415] on div "Faux" at bounding box center [784, 402] width 509 height 34
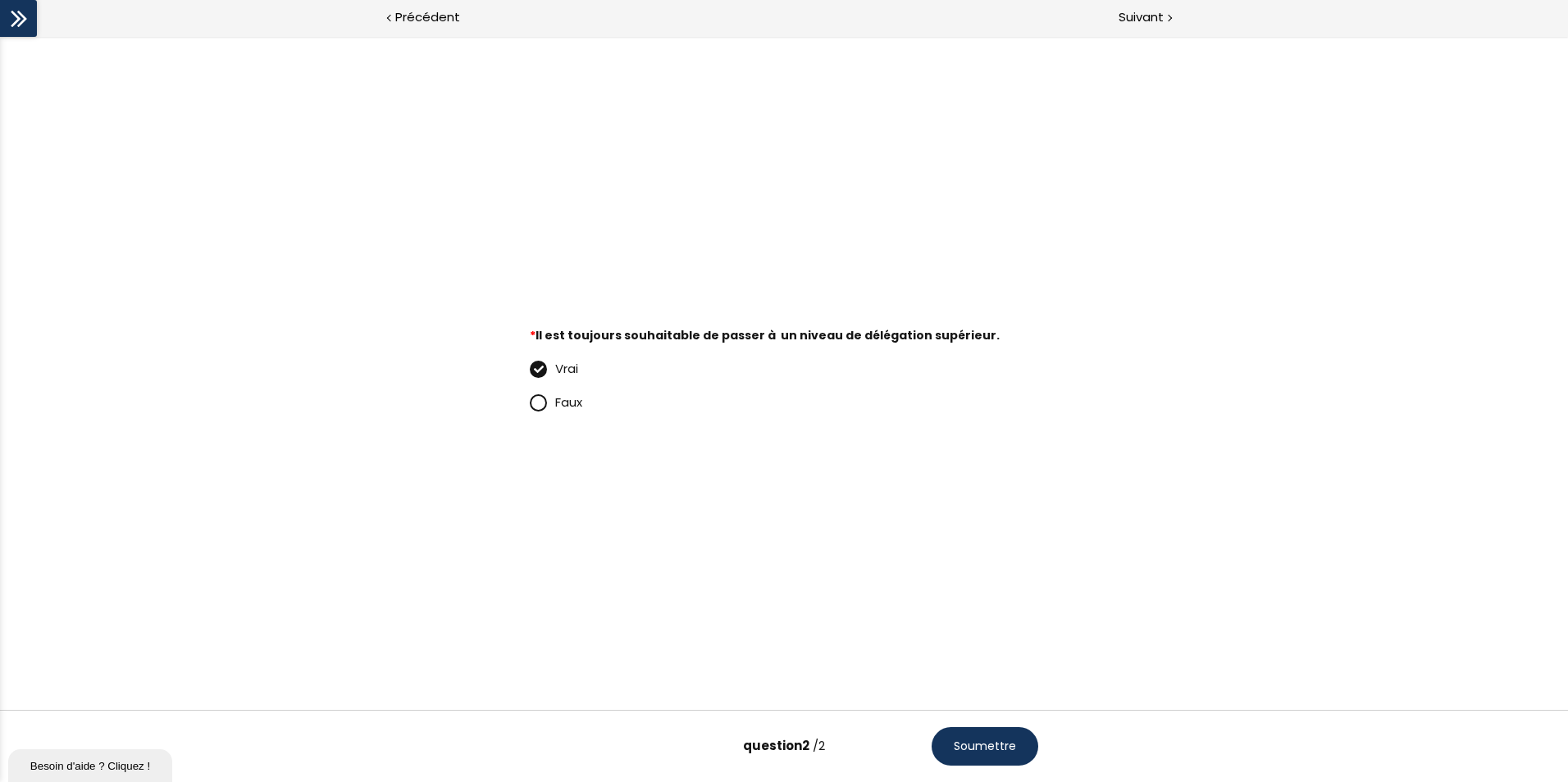
click at [585, 407] on p "Faux" at bounding box center [797, 402] width 483 height 20
click at [530, 407] on input "Faux" at bounding box center [530, 407] width 0 height 0
click at [1003, 728] on button "Soumettre" at bounding box center [984, 746] width 107 height 38
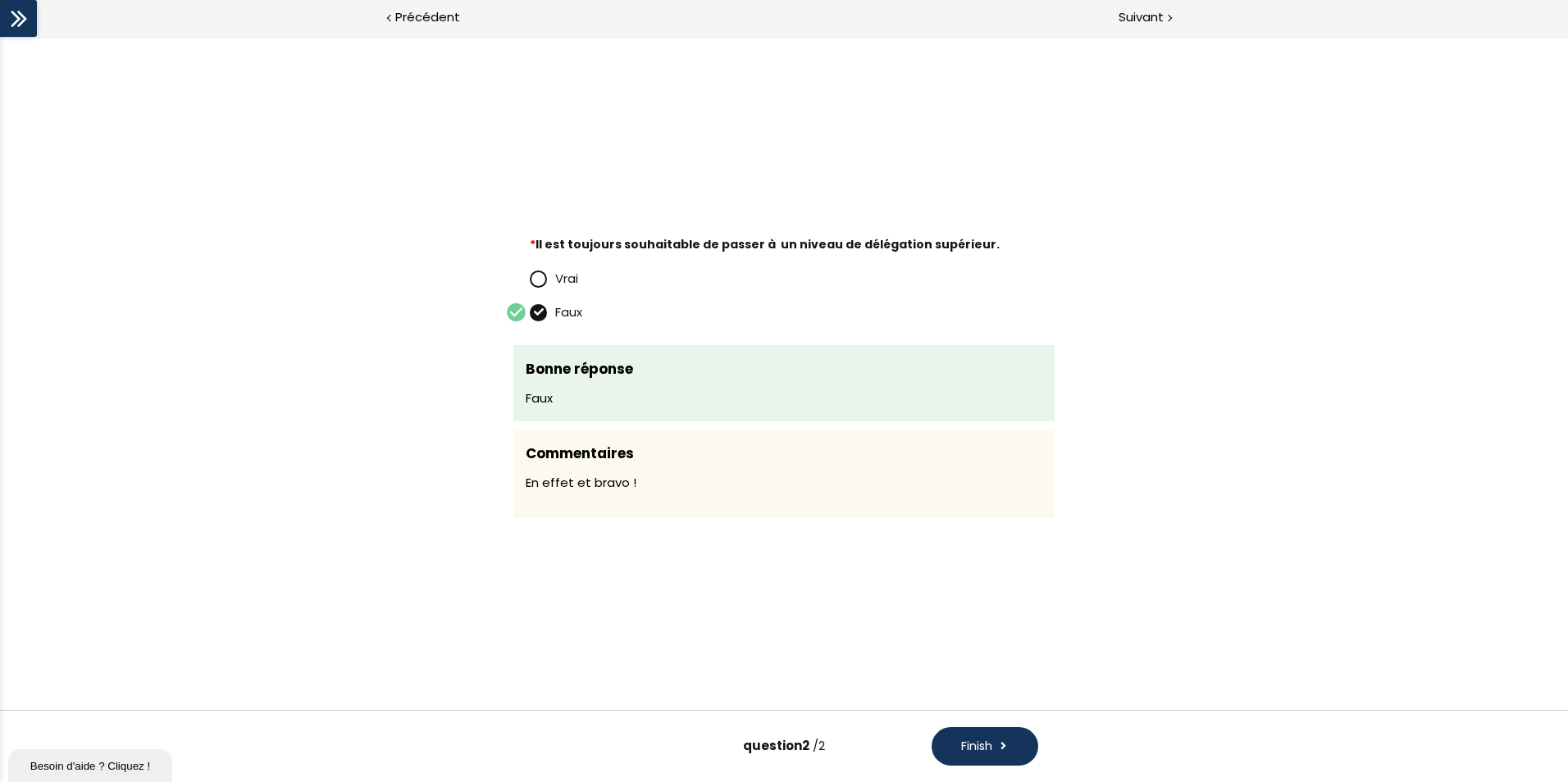
click at [995, 747] on button "Finish" at bounding box center [984, 746] width 107 height 38
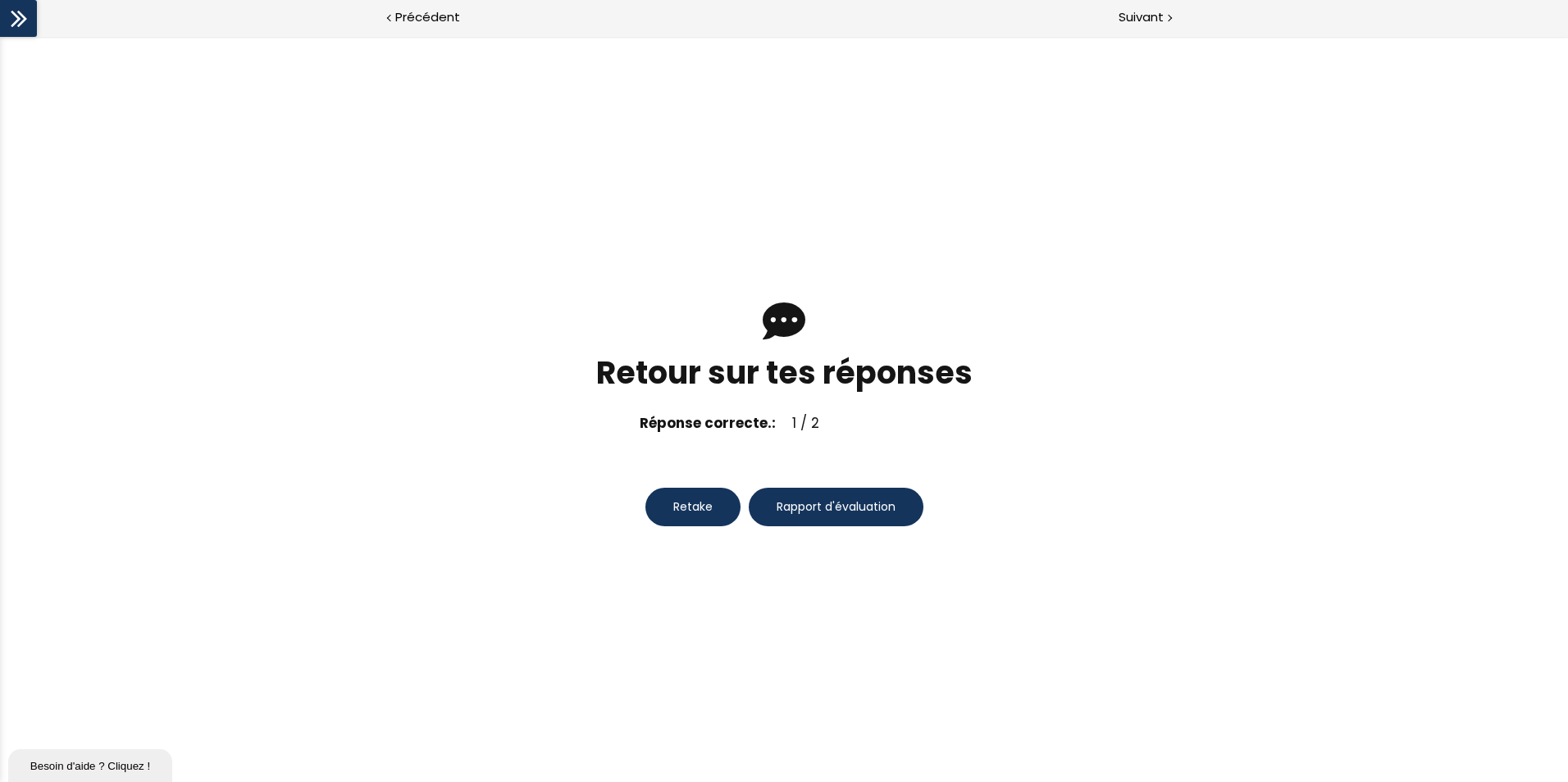
click at [714, 511] on button "Retake" at bounding box center [693, 507] width 95 height 38
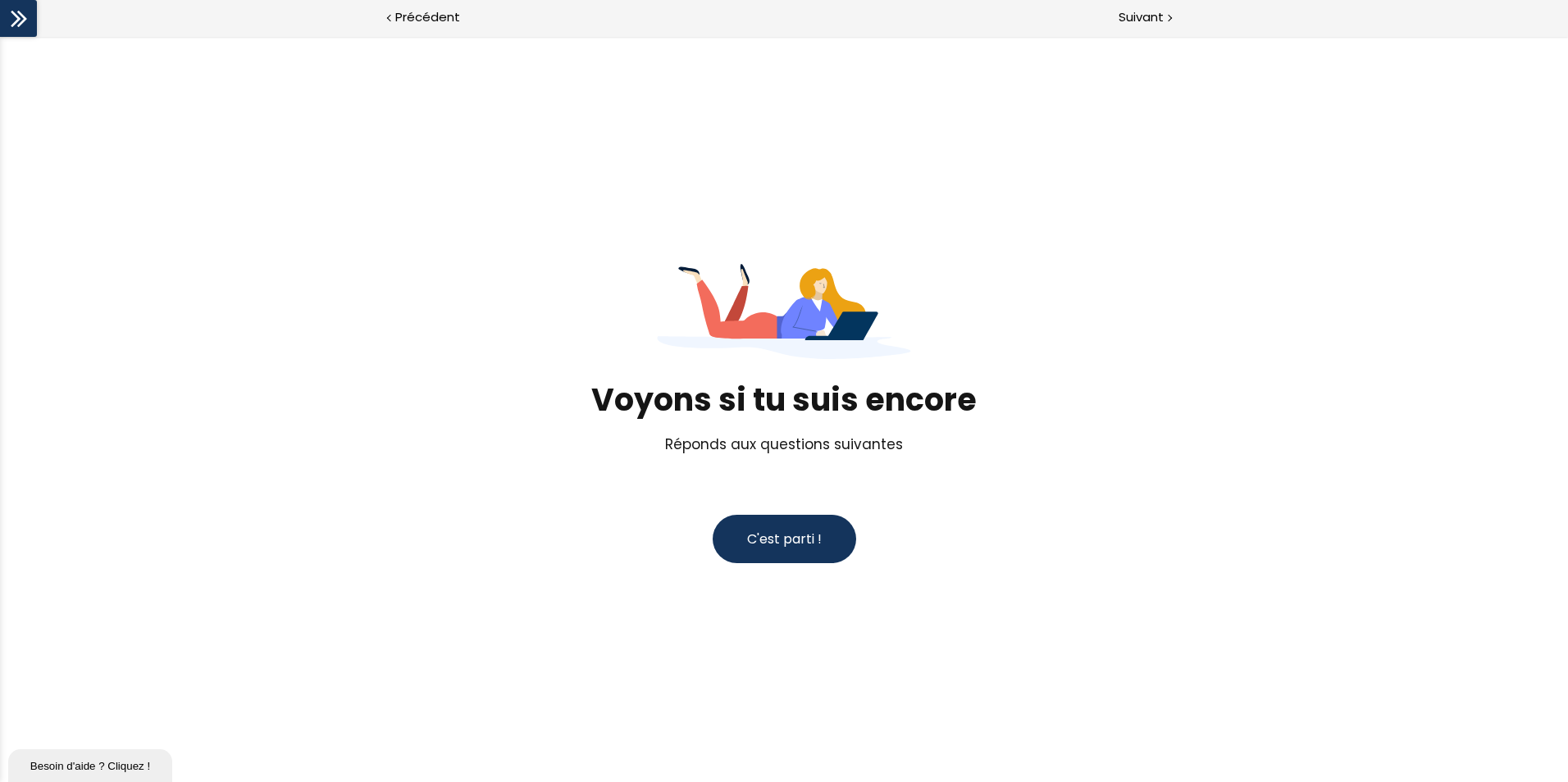
click at [768, 537] on span "C'est parti !" at bounding box center [784, 539] width 75 height 19
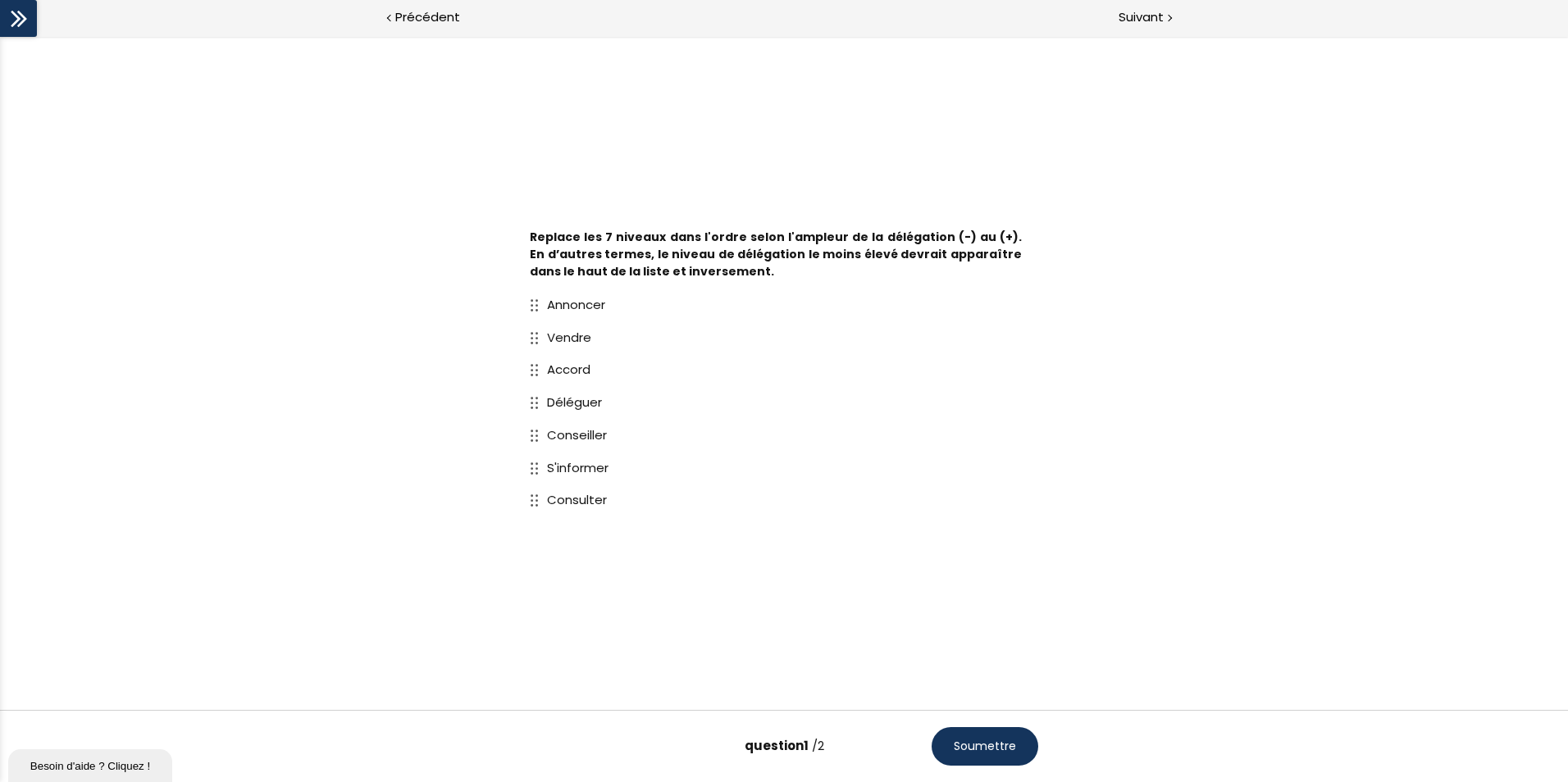
drag, startPoint x: 538, startPoint y: 436, endPoint x: 487, endPoint y: 476, distance: 64.8
click at [486, 476] on div "Replace les 7 niveaux dans l'ordre selon l'ampleur de la délégation (-) au (+).…" at bounding box center [783, 372] width 762 height 304
click at [534, 440] on div at bounding box center [538, 435] width 17 height 12
click at [945, 735] on button "Soumettre" at bounding box center [984, 746] width 107 height 38
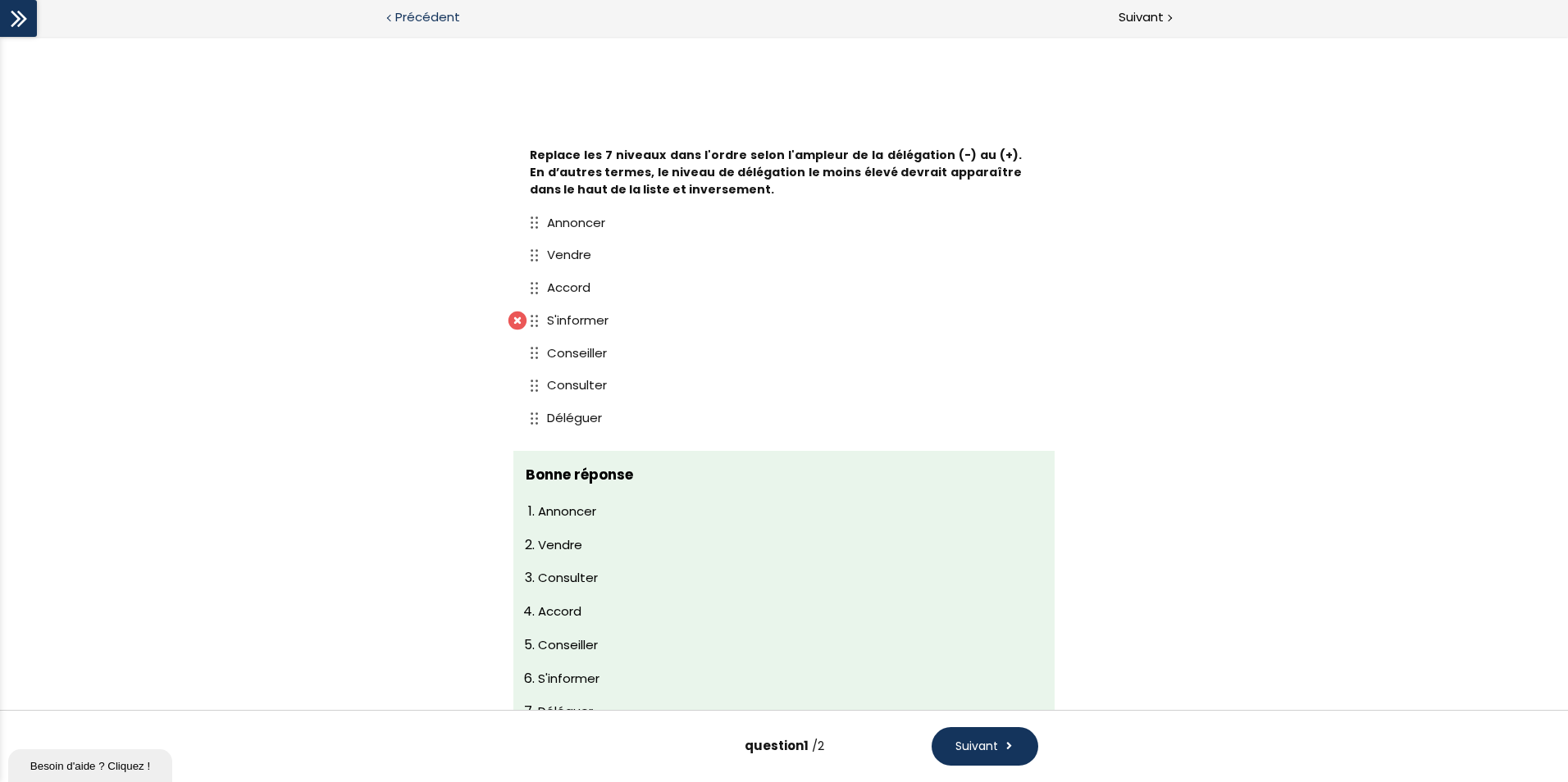
click at [456, 23] on span "Précédent" at bounding box center [427, 17] width 65 height 20
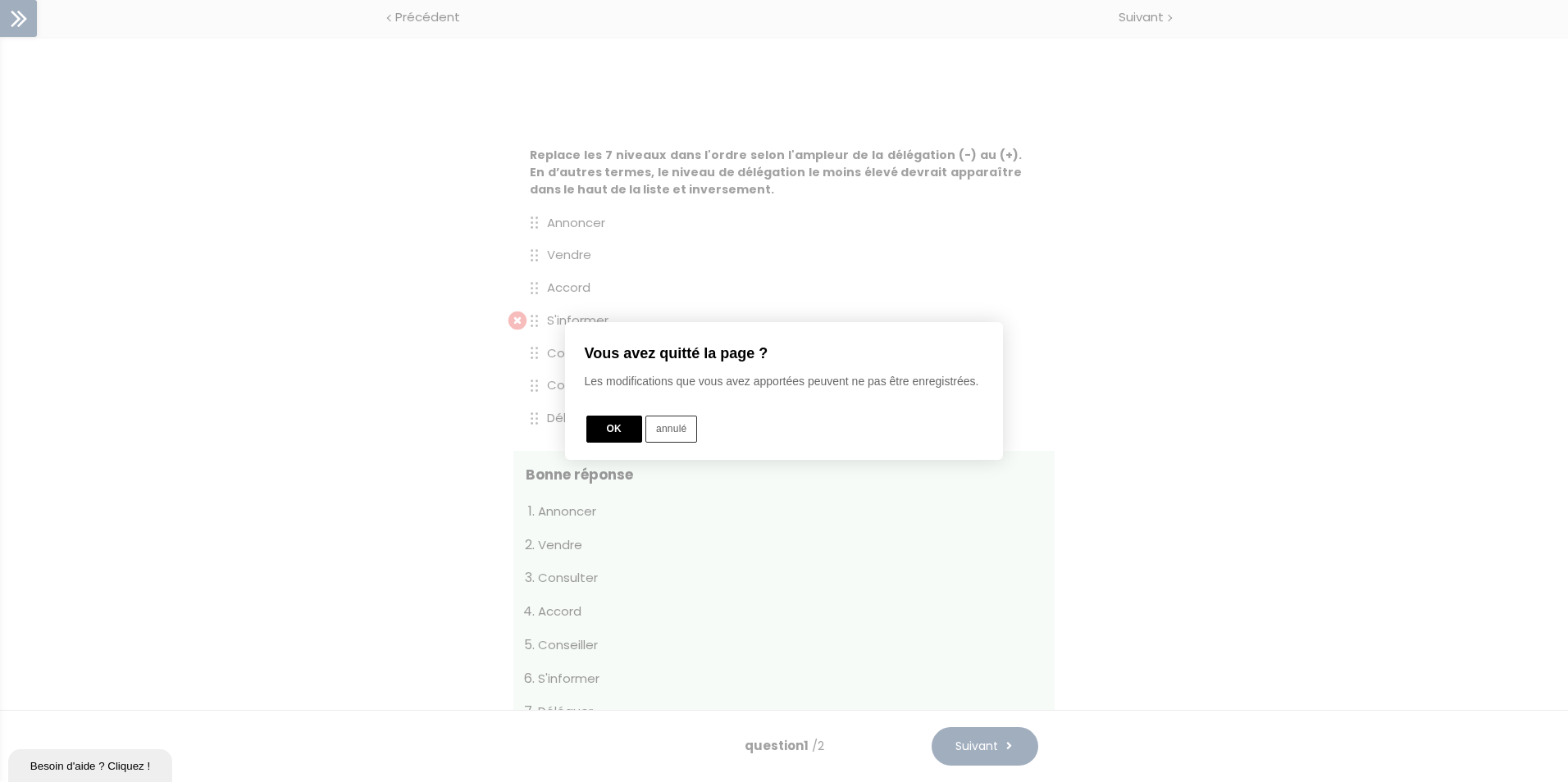
click at [649, 426] on button "annulé" at bounding box center [671, 429] width 51 height 27
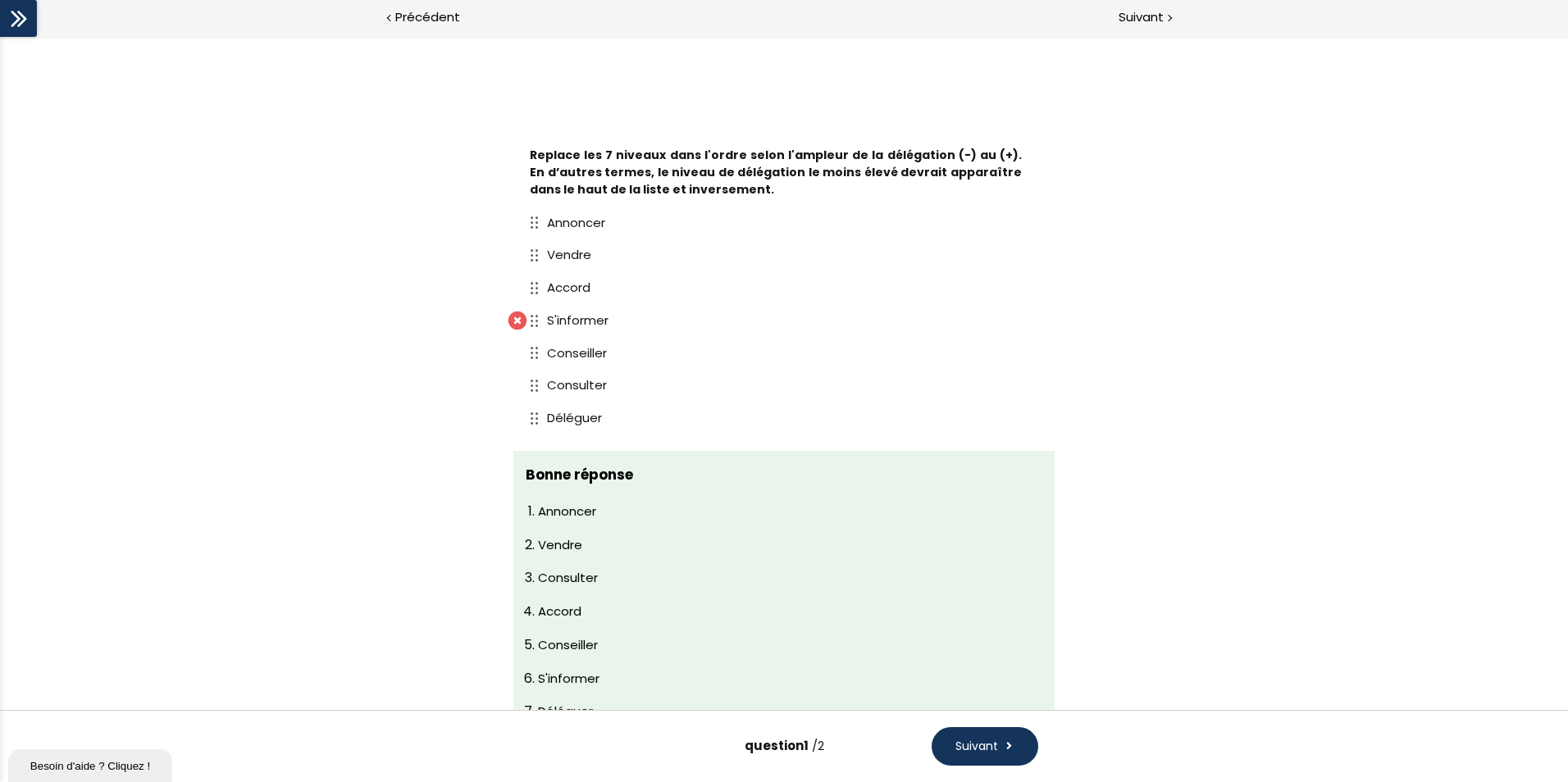
click at [981, 733] on button "Suivant" at bounding box center [984, 746] width 107 height 38
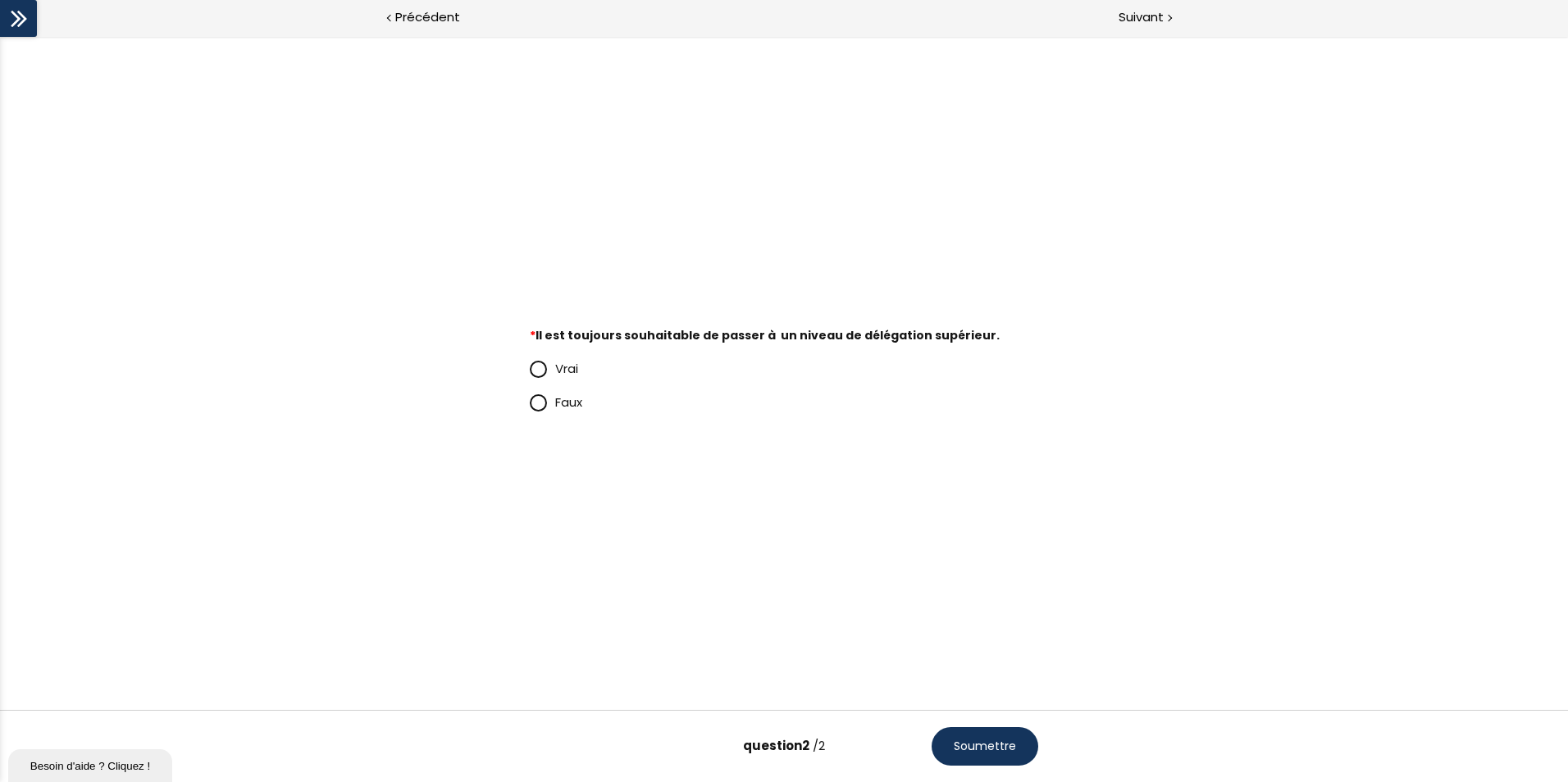
click at [541, 384] on div "Vrai" at bounding box center [784, 369] width 509 height 34
click at [565, 399] on span "Faux" at bounding box center [569, 402] width 27 height 17
click at [530, 407] on input "Faux" at bounding box center [530, 407] width 0 height 0
click at [1016, 750] on button "Soumettre" at bounding box center [984, 746] width 107 height 38
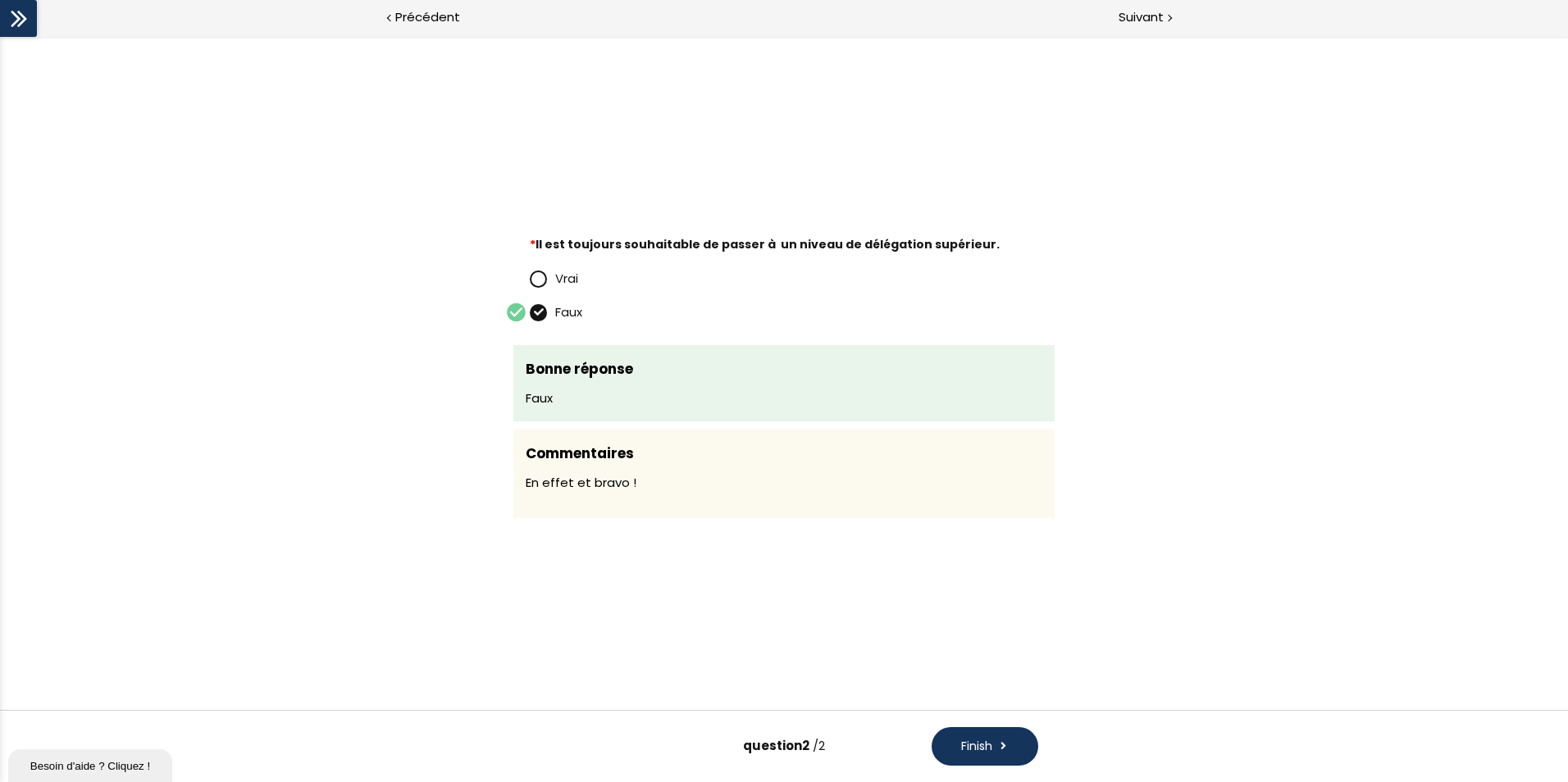
click at [954, 736] on button "Finish" at bounding box center [984, 746] width 107 height 38
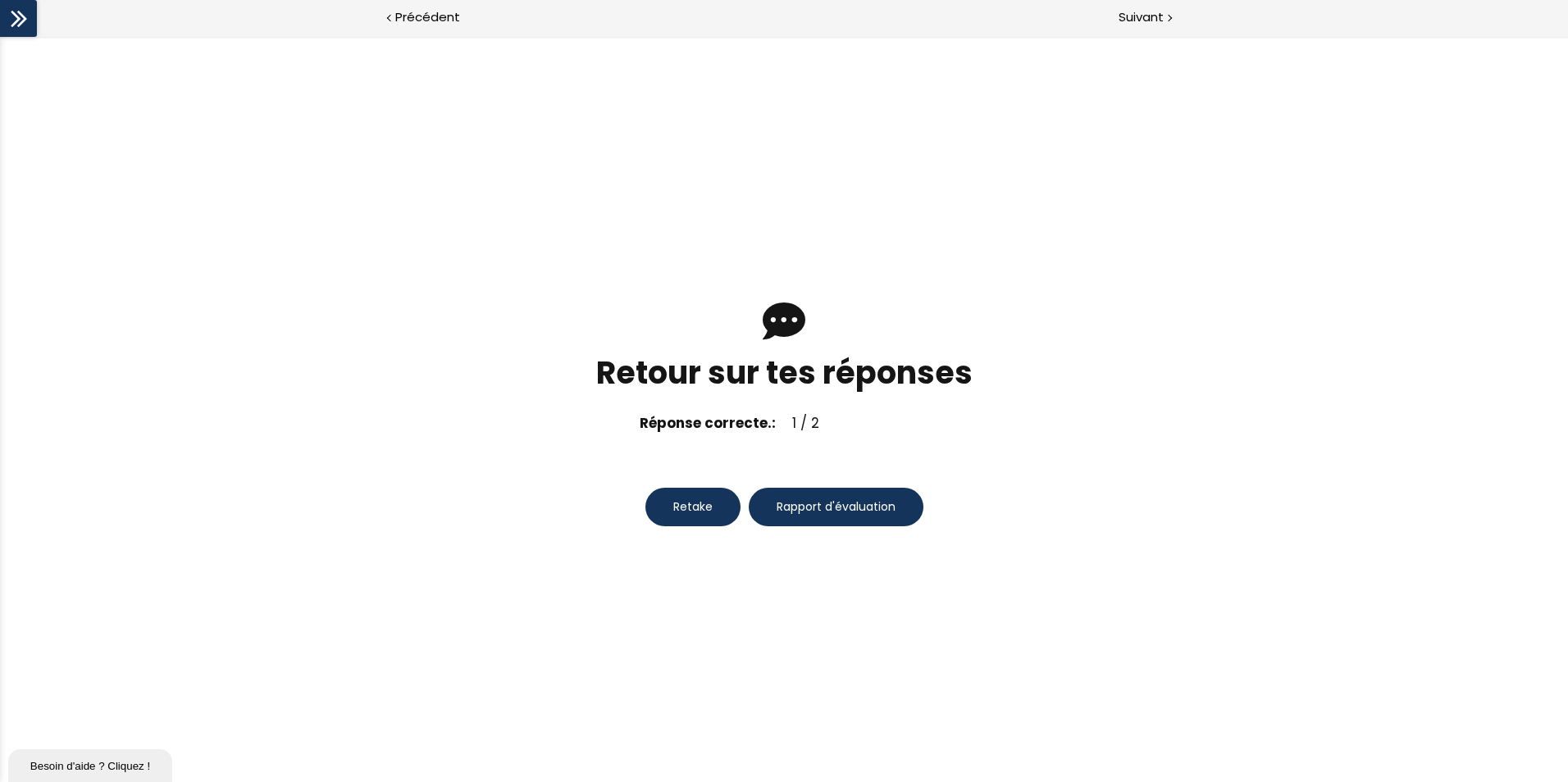
click at [693, 509] on span "Retake" at bounding box center [693, 507] width 39 height 17
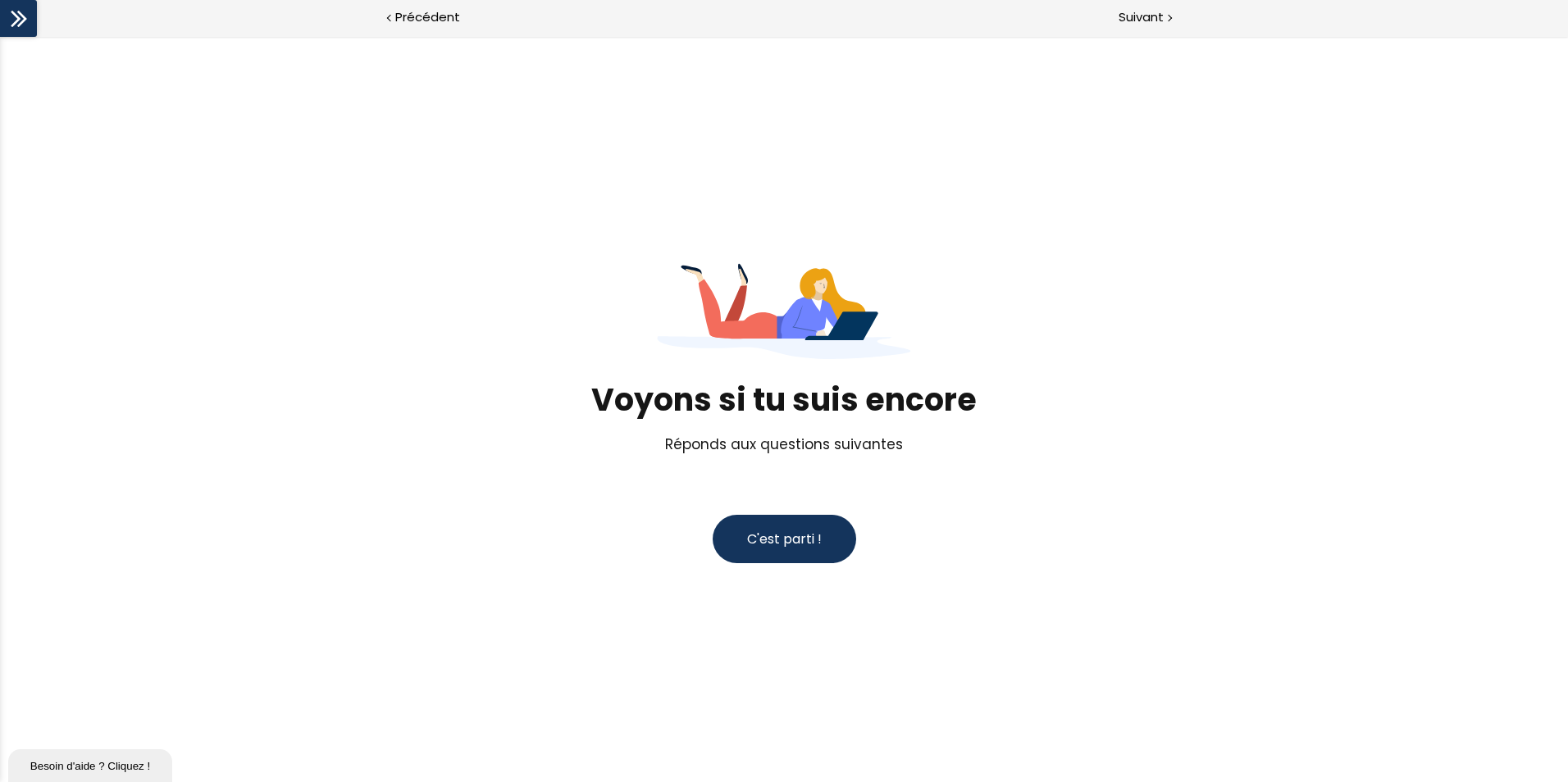
click at [787, 560] on button "C'est parti !" at bounding box center [784, 539] width 144 height 48
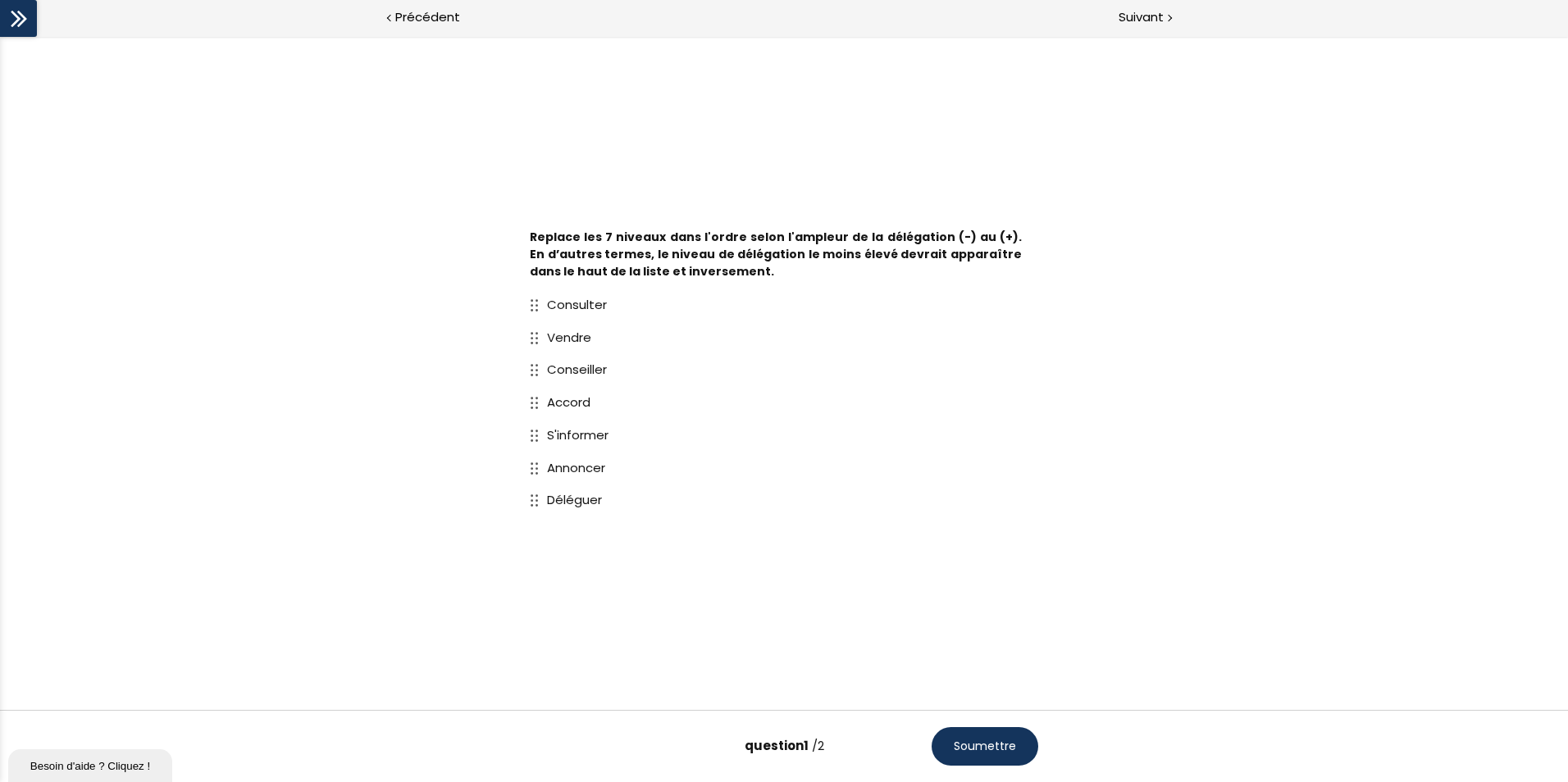
click at [988, 737] on button "Soumettre" at bounding box center [984, 746] width 107 height 38
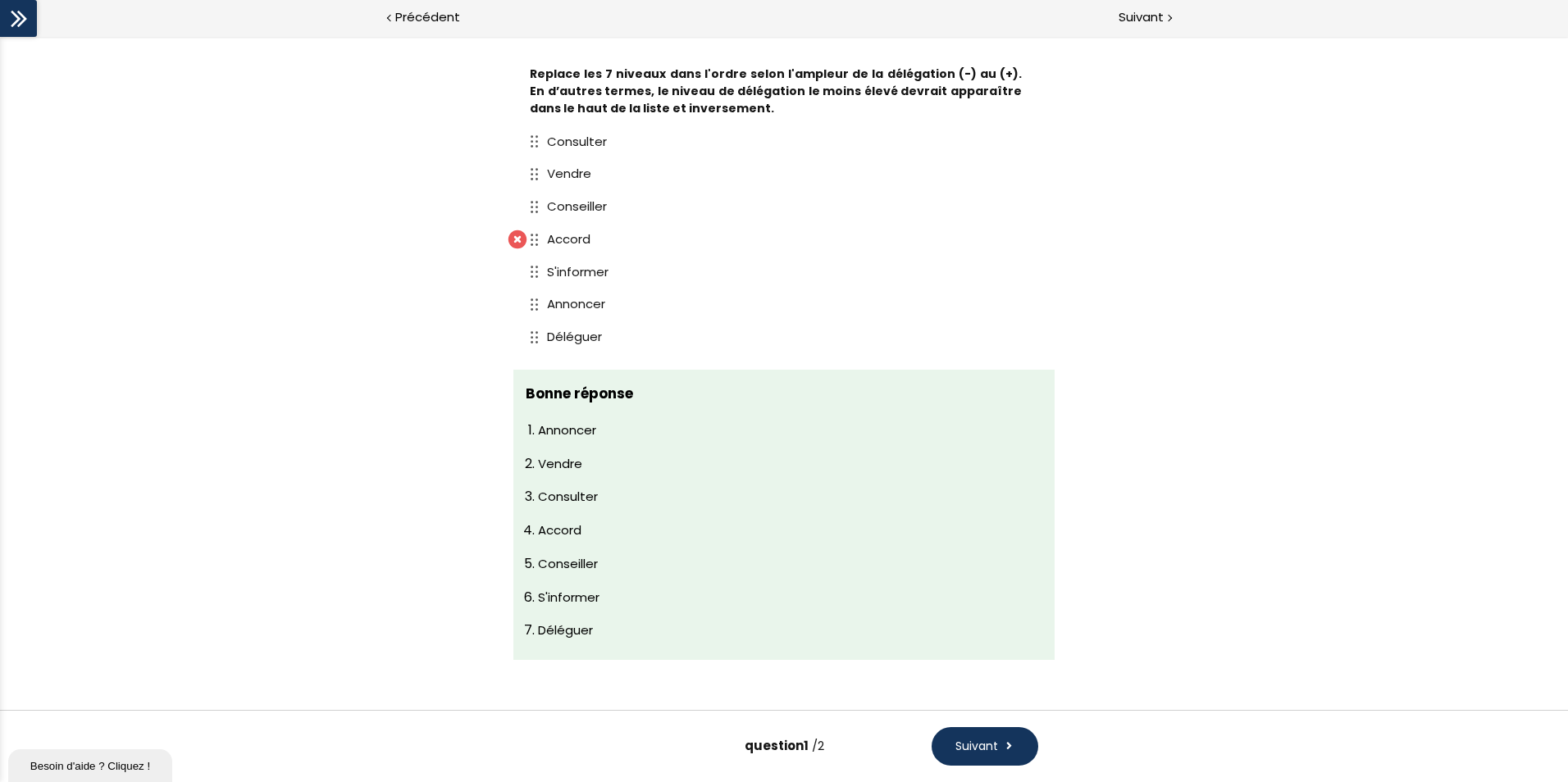
scroll to position [82, 0]
click at [992, 753] on span "Suivant" at bounding box center [976, 746] width 43 height 17
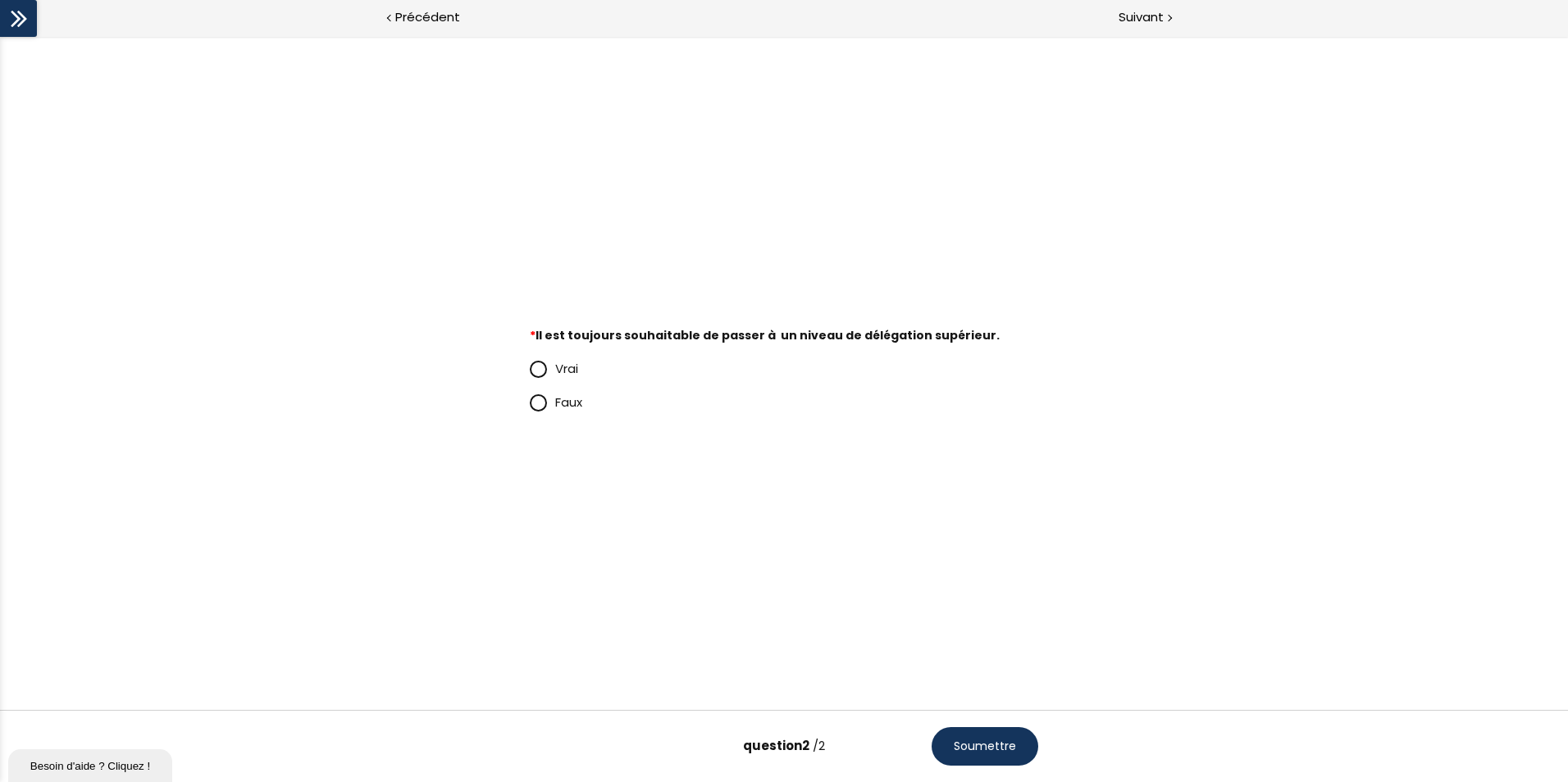
scroll to position [0, 0]
click at [549, 404] on span at bounding box center [542, 402] width 26 height 20
click at [530, 407] on input "Faux" at bounding box center [530, 407] width 0 height 0
click at [1002, 751] on span "Soumettre" at bounding box center [984, 746] width 62 height 17
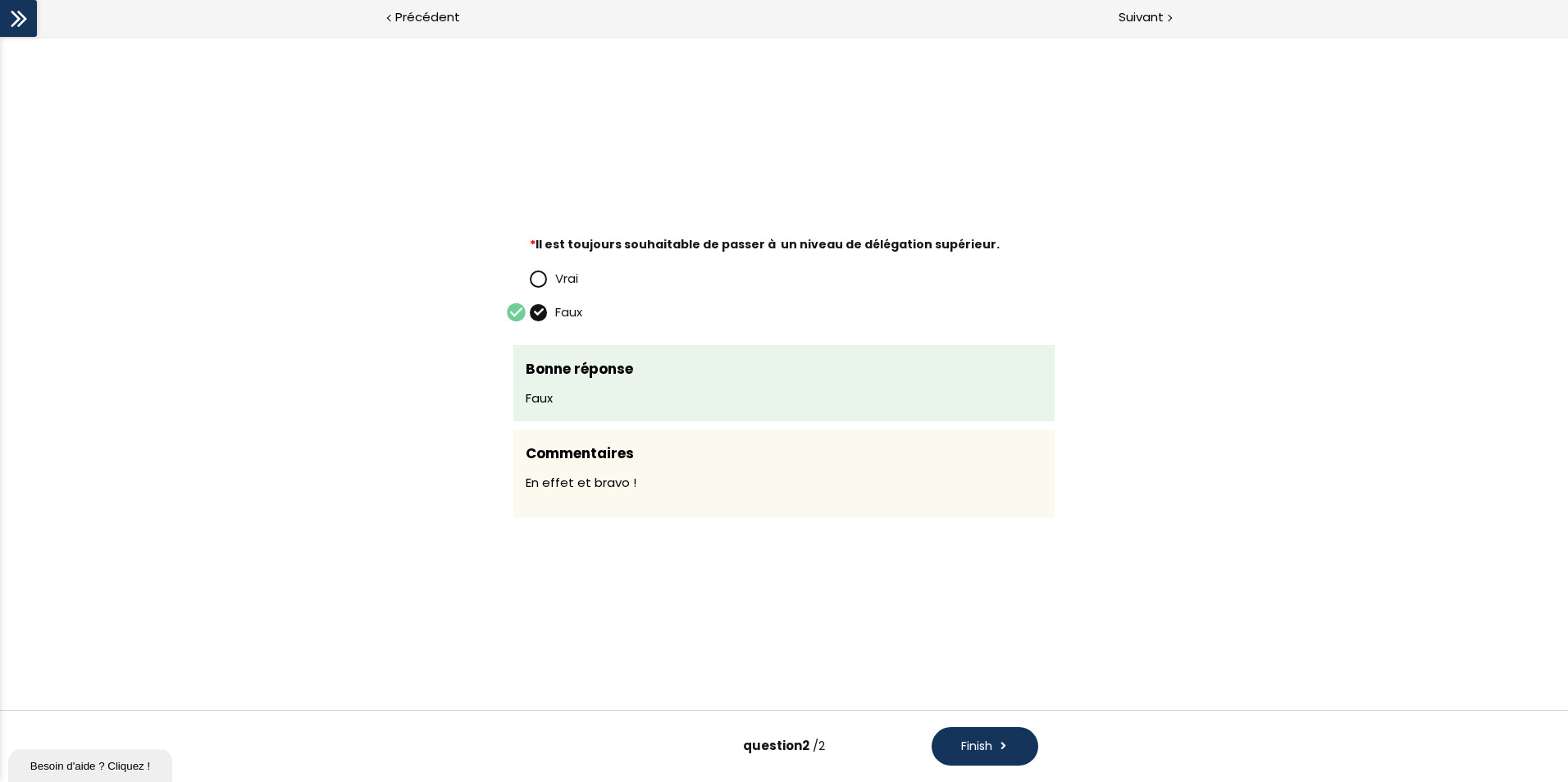
click at [976, 729] on button "Finish" at bounding box center [984, 746] width 107 height 38
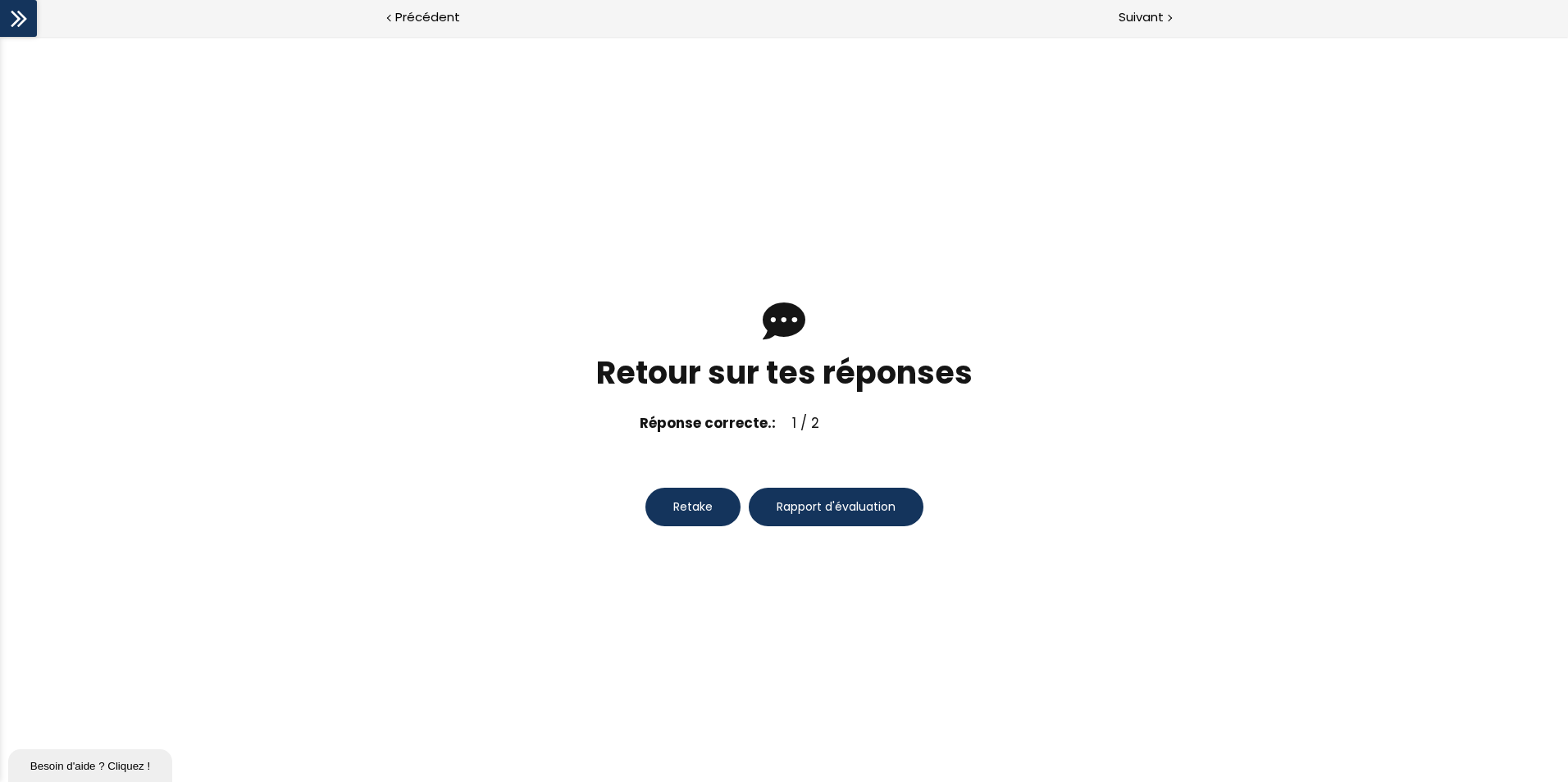
click at [719, 511] on button "Retake" at bounding box center [693, 507] width 95 height 38
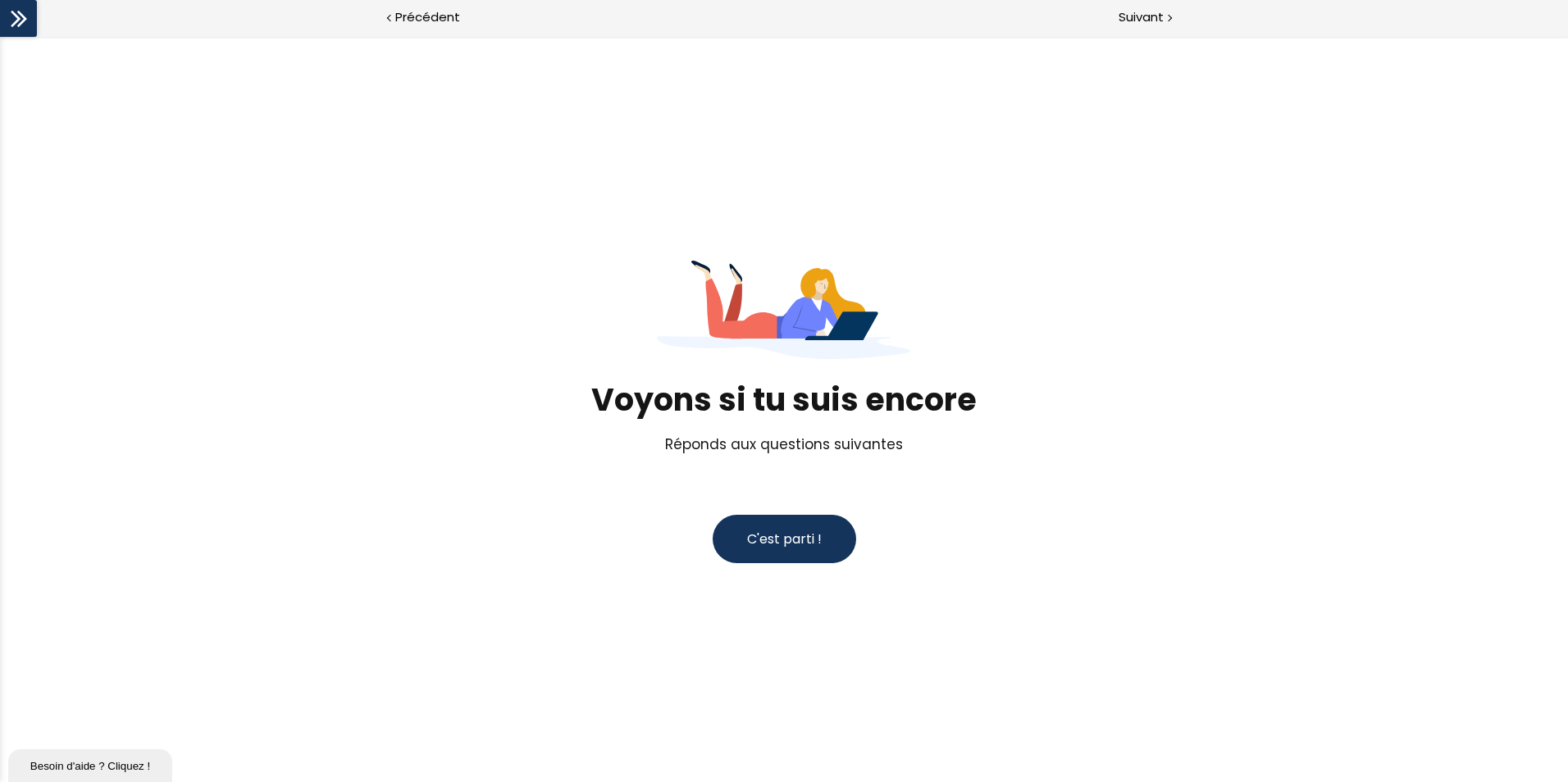
click at [768, 555] on button "C'est parti !" at bounding box center [784, 539] width 144 height 48
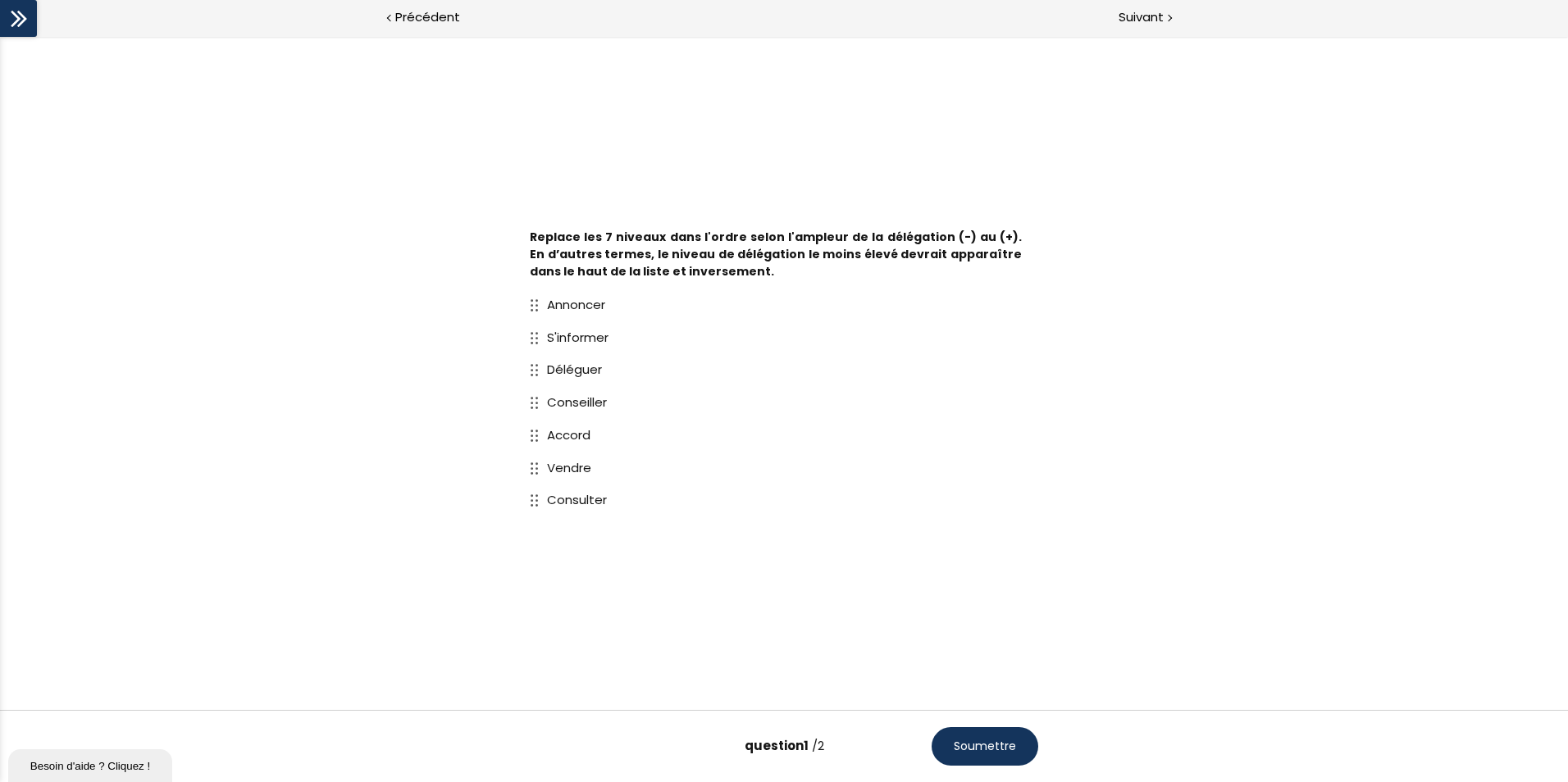
click at [529, 463] on div "Annoncer S'informer Déléguer Conseiller Accord Vendre Consulter" at bounding box center [784, 402] width 542 height 244
click at [539, 496] on div at bounding box center [538, 499] width 17 height 12
click at [995, 734] on button "Soumettre" at bounding box center [984, 746] width 107 height 38
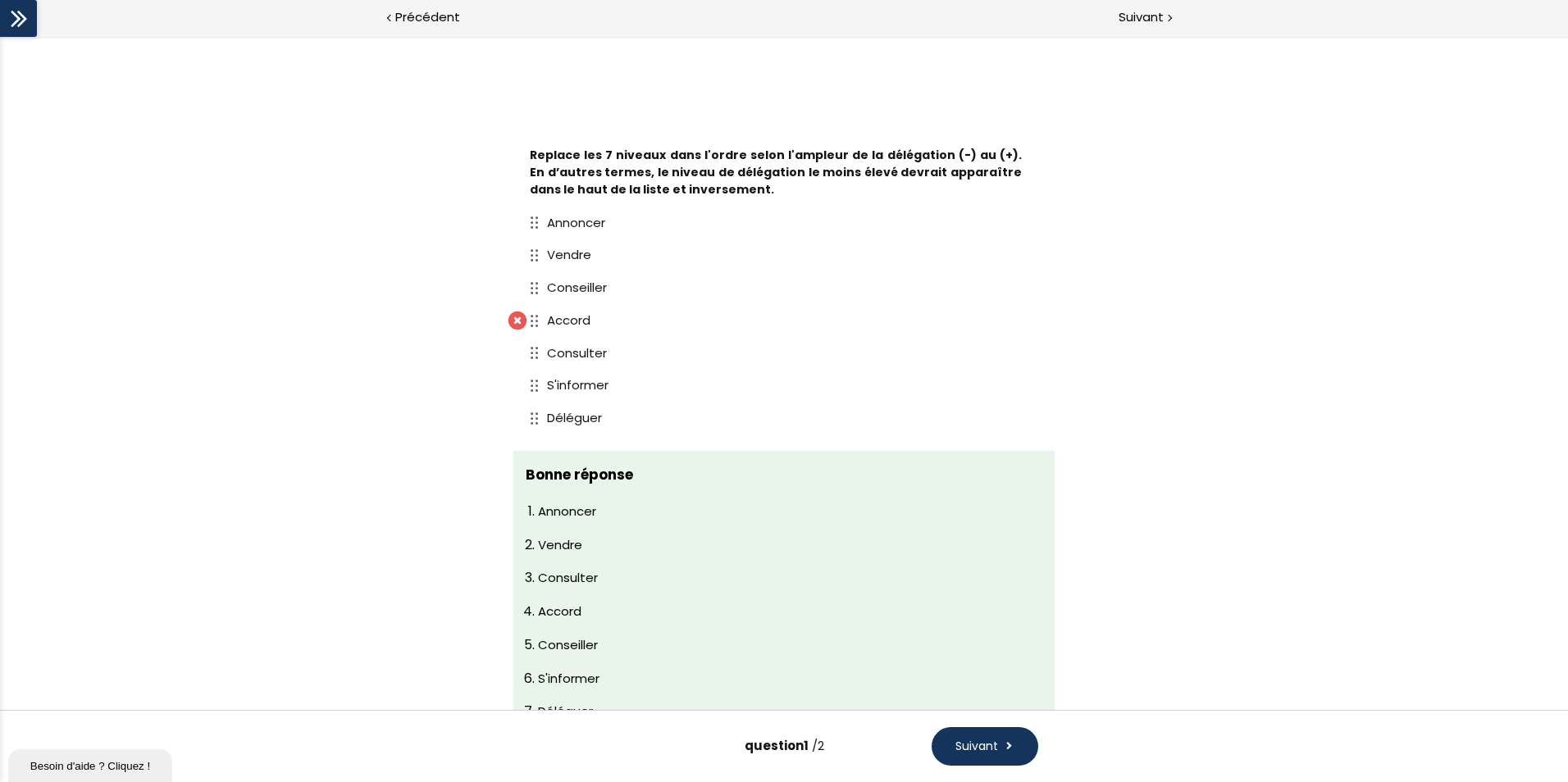
click at [972, 739] on span "Suivant" at bounding box center [976, 746] width 43 height 17
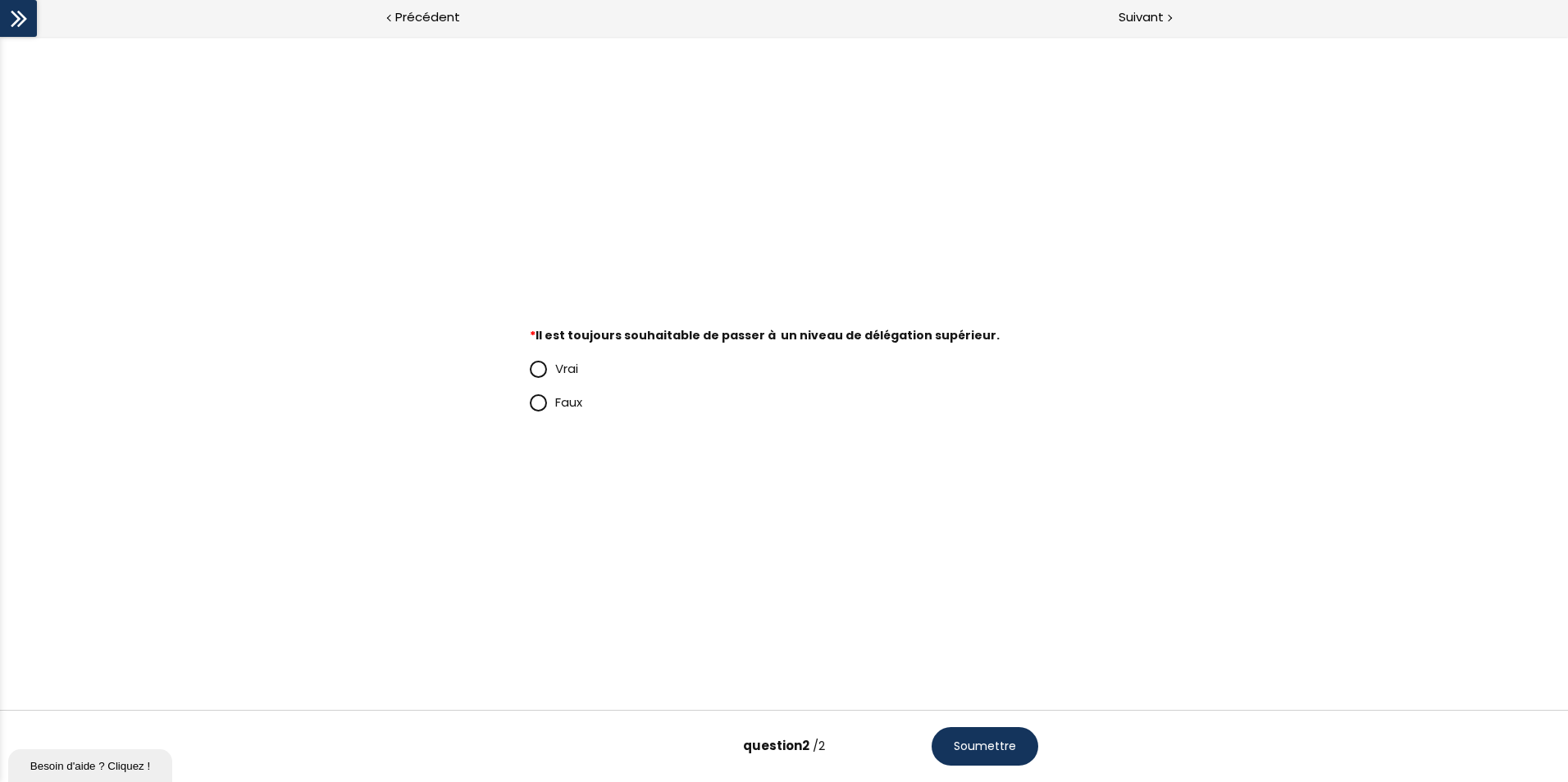
click at [568, 412] on p "Faux" at bounding box center [797, 402] width 483 height 20
click at [530, 407] on input "Faux" at bounding box center [530, 407] width 0 height 0
click at [1026, 732] on button "Soumettre" at bounding box center [984, 746] width 107 height 38
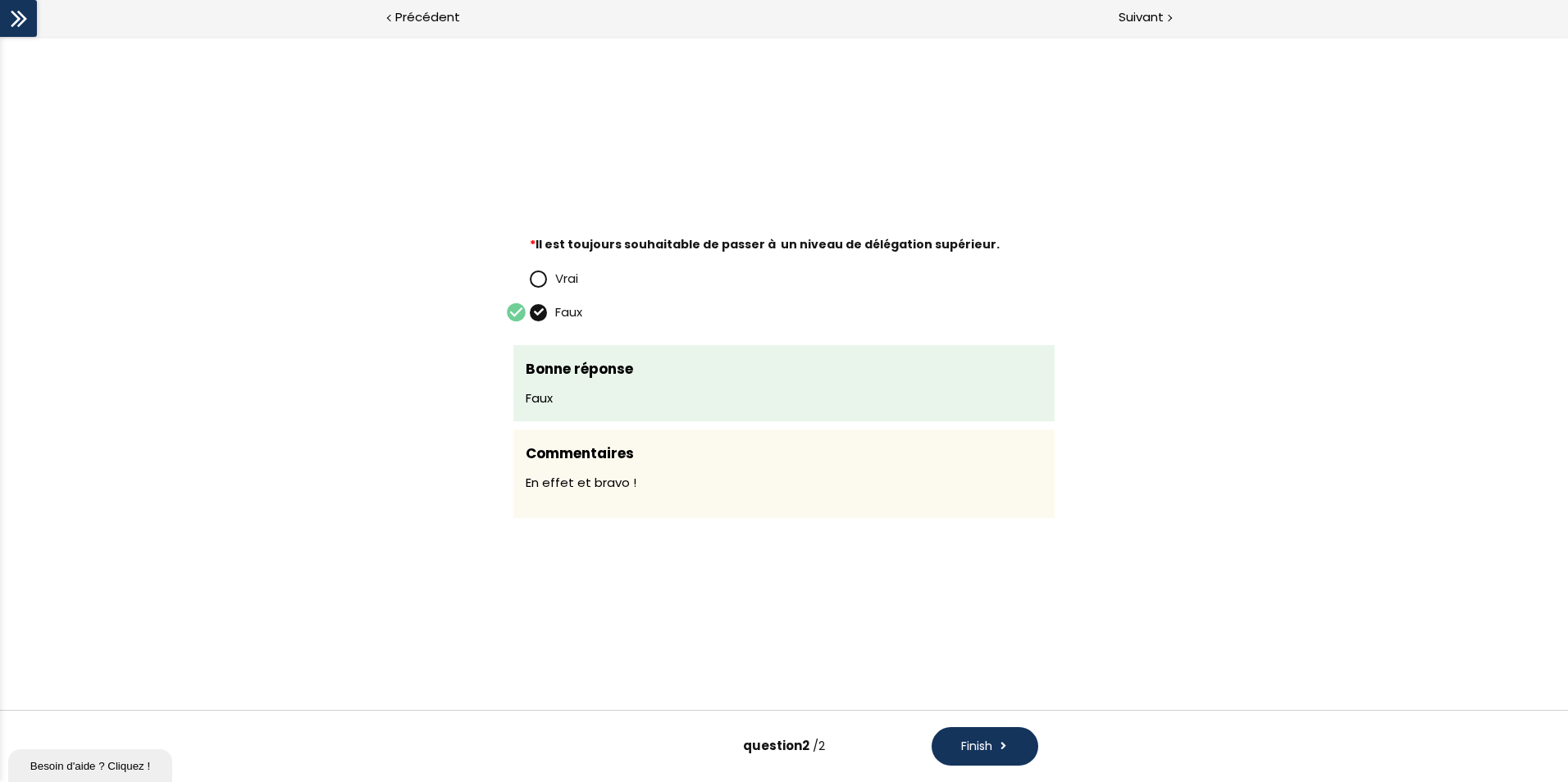
click at [978, 740] on span "Finish" at bounding box center [976, 746] width 31 height 17
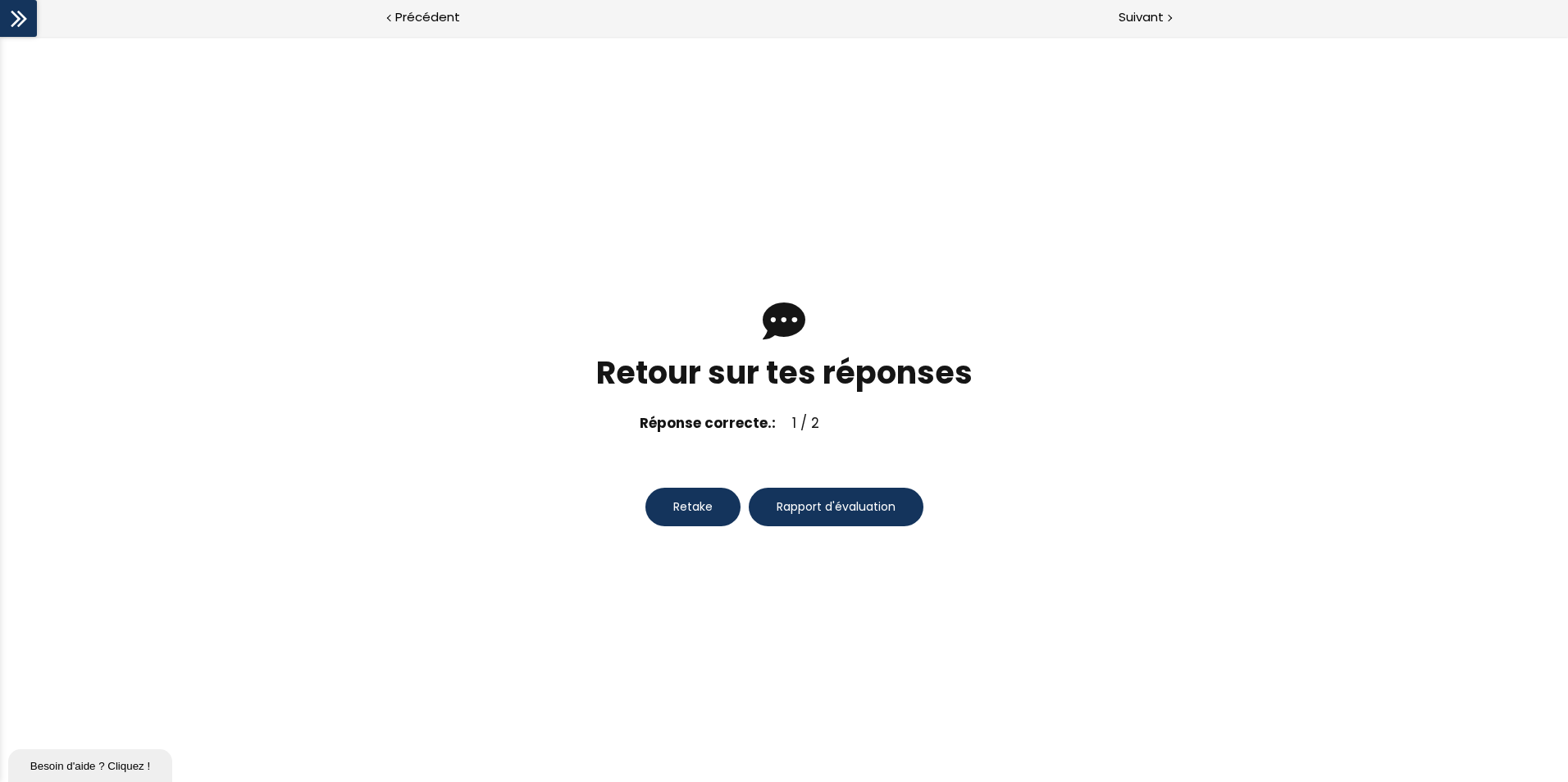
click at [675, 509] on span "Retake" at bounding box center [693, 507] width 39 height 17
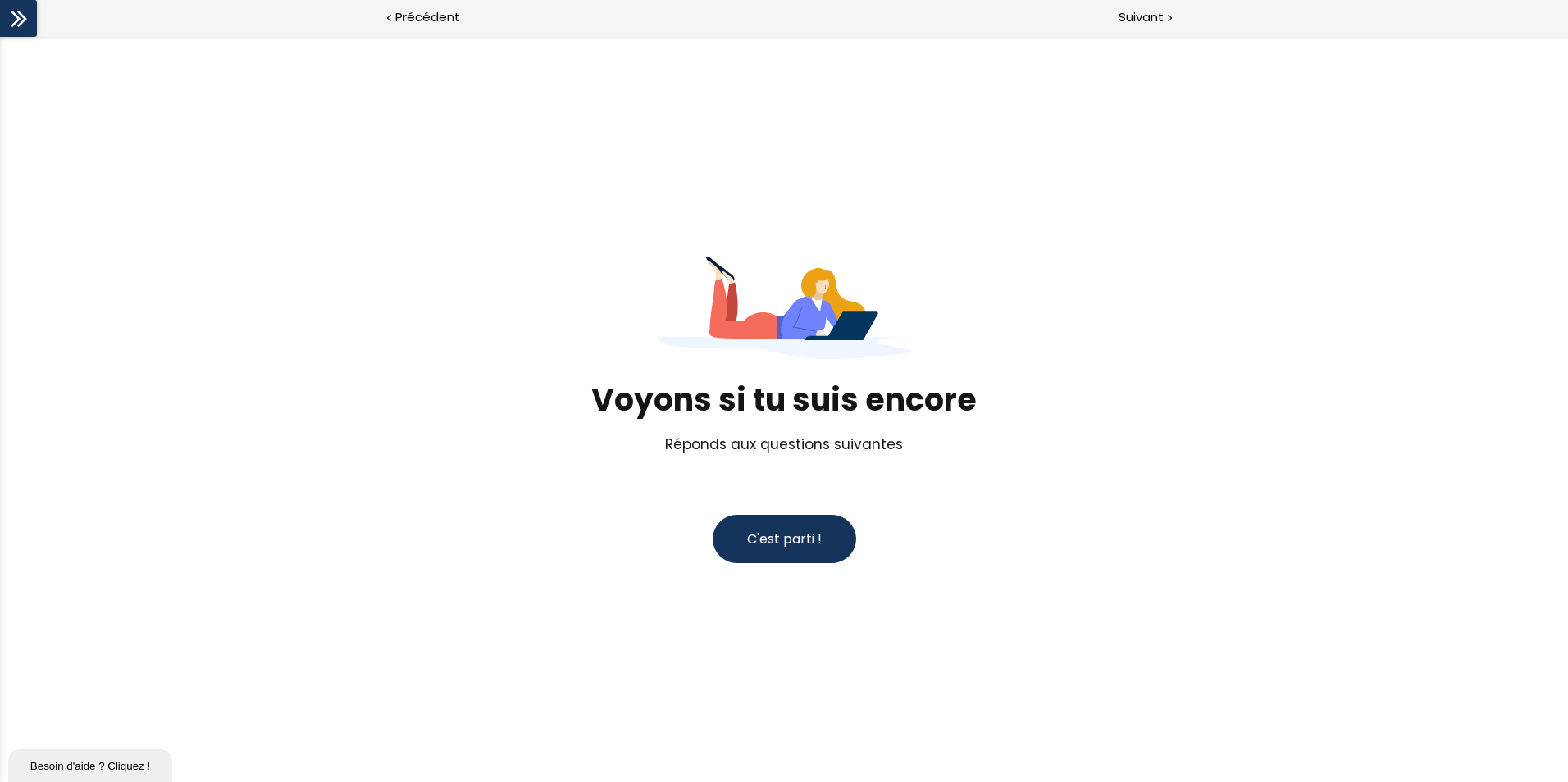
click at [873, 589] on div "Voyons si tu suis encore Réponds aux questions suivantes C'est parti !" at bounding box center [783, 409] width 762 height 407
click at [820, 553] on button "C'est parti !" at bounding box center [784, 539] width 144 height 48
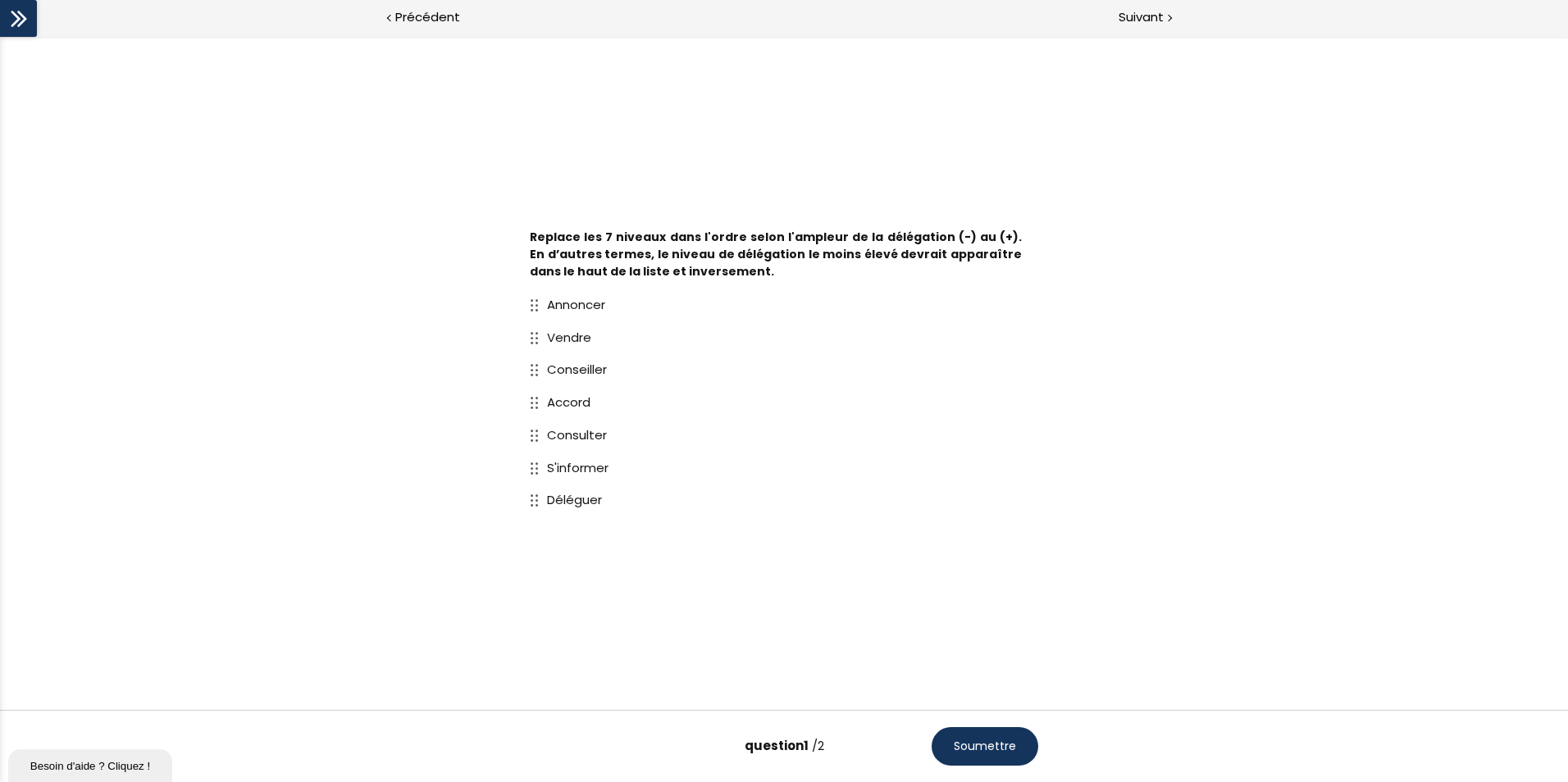
click at [973, 745] on span "Soumettre" at bounding box center [984, 746] width 62 height 17
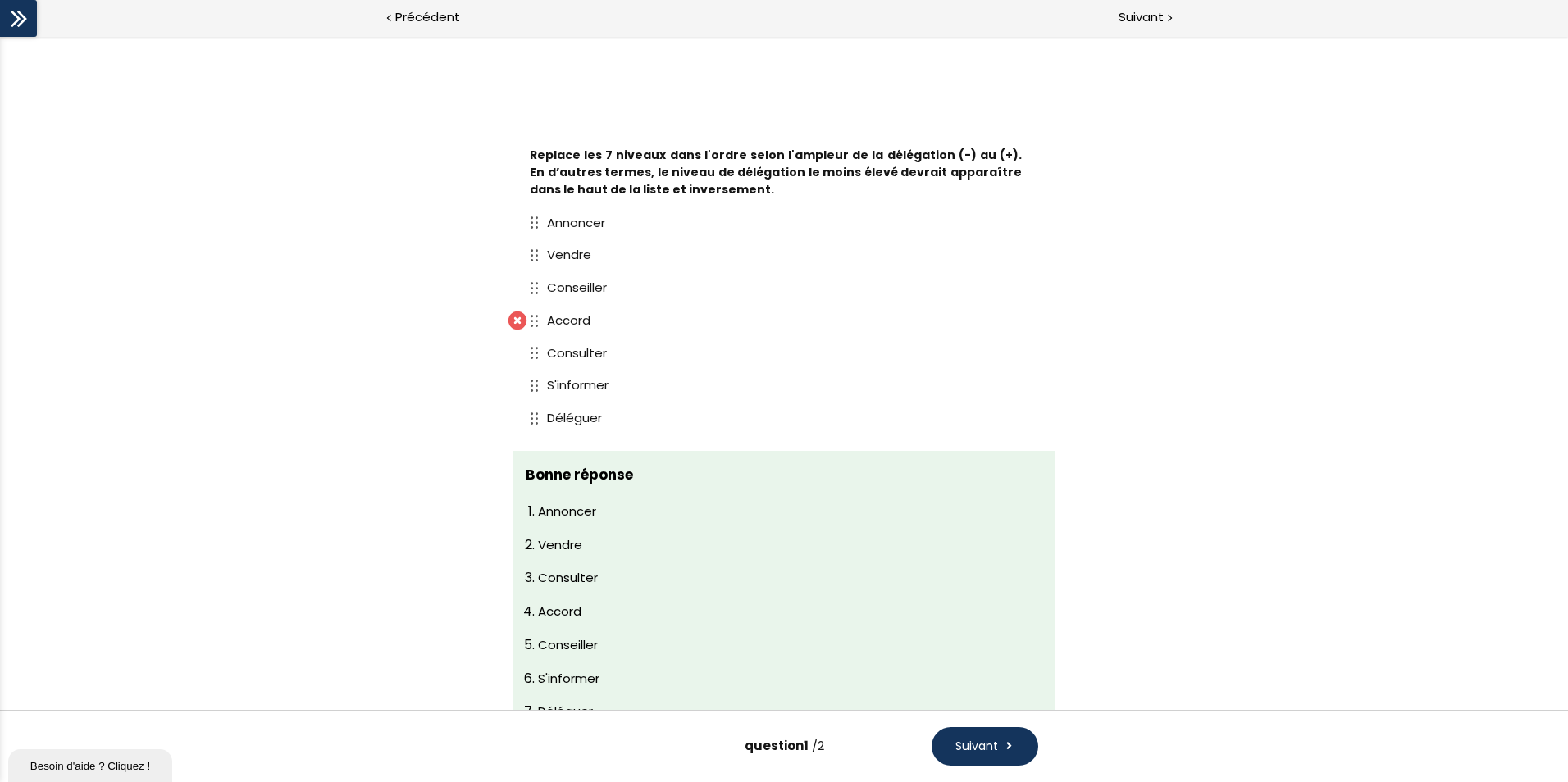
click at [967, 741] on span "Suivant" at bounding box center [976, 746] width 43 height 17
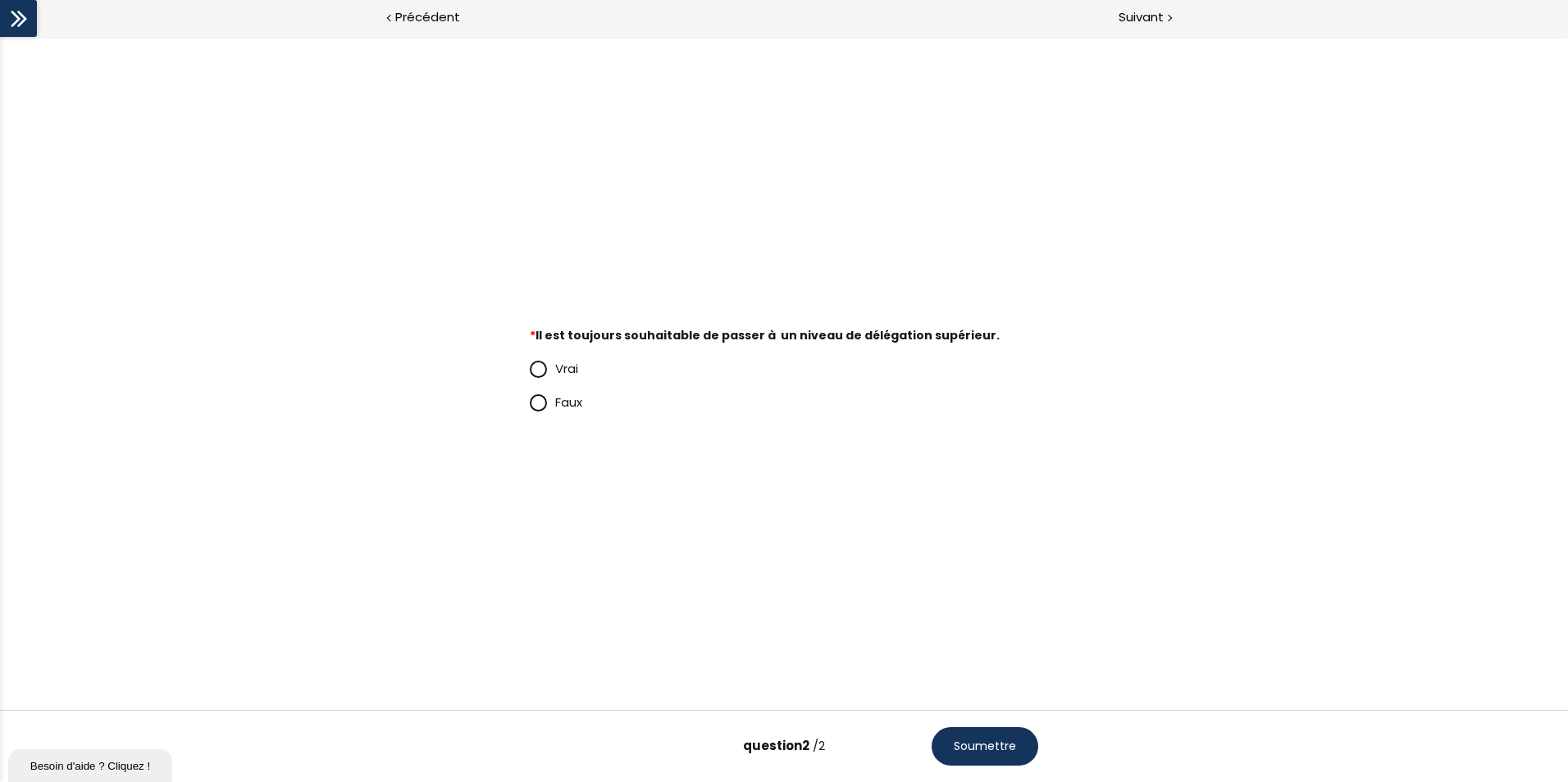
click at [552, 405] on span at bounding box center [542, 402] width 26 height 20
click at [530, 407] on input "Faux" at bounding box center [530, 407] width 0 height 0
click at [990, 757] on button "Soumettre" at bounding box center [984, 746] width 107 height 38
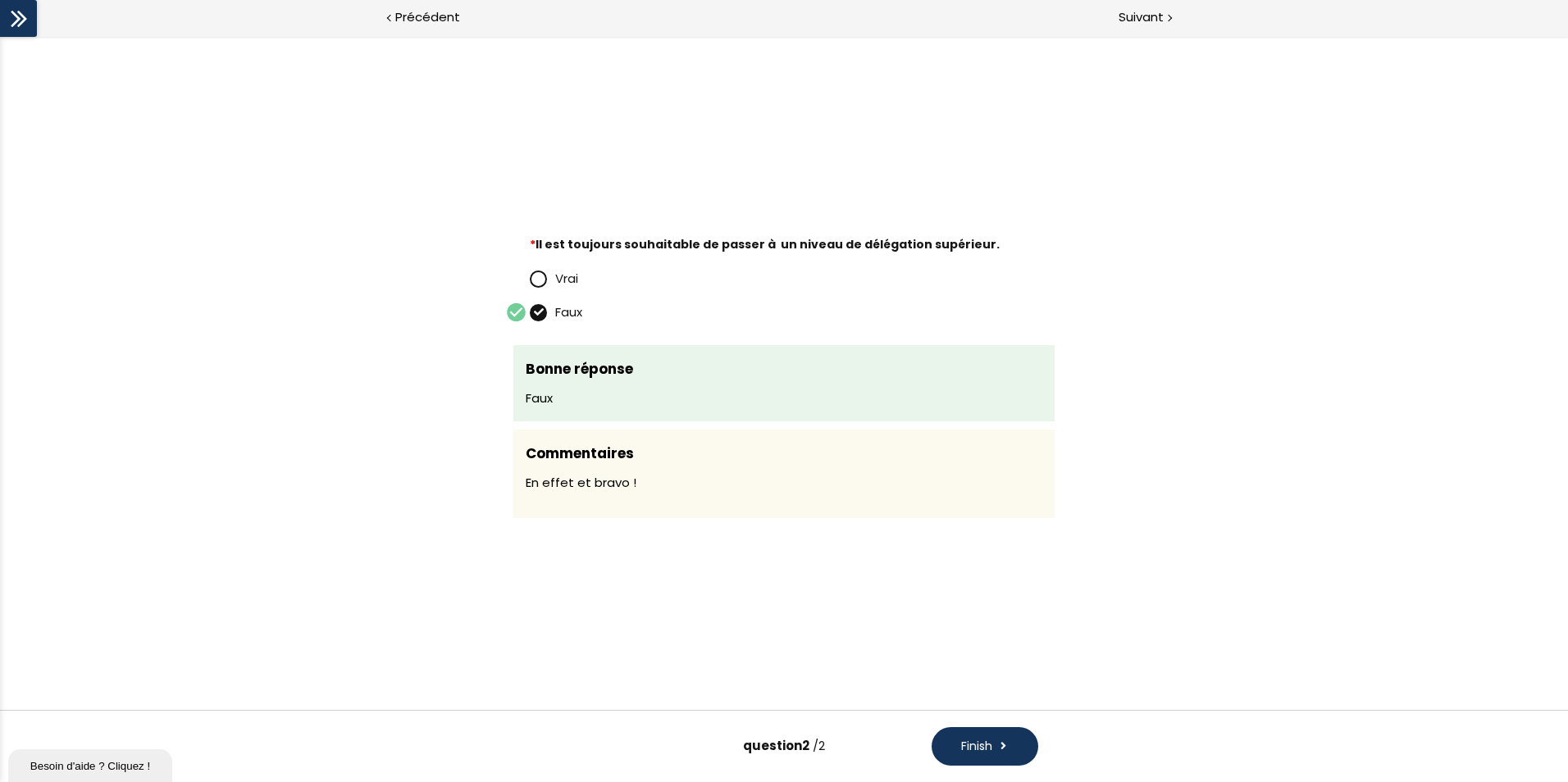
click at [981, 737] on button "Finish" at bounding box center [984, 746] width 107 height 38
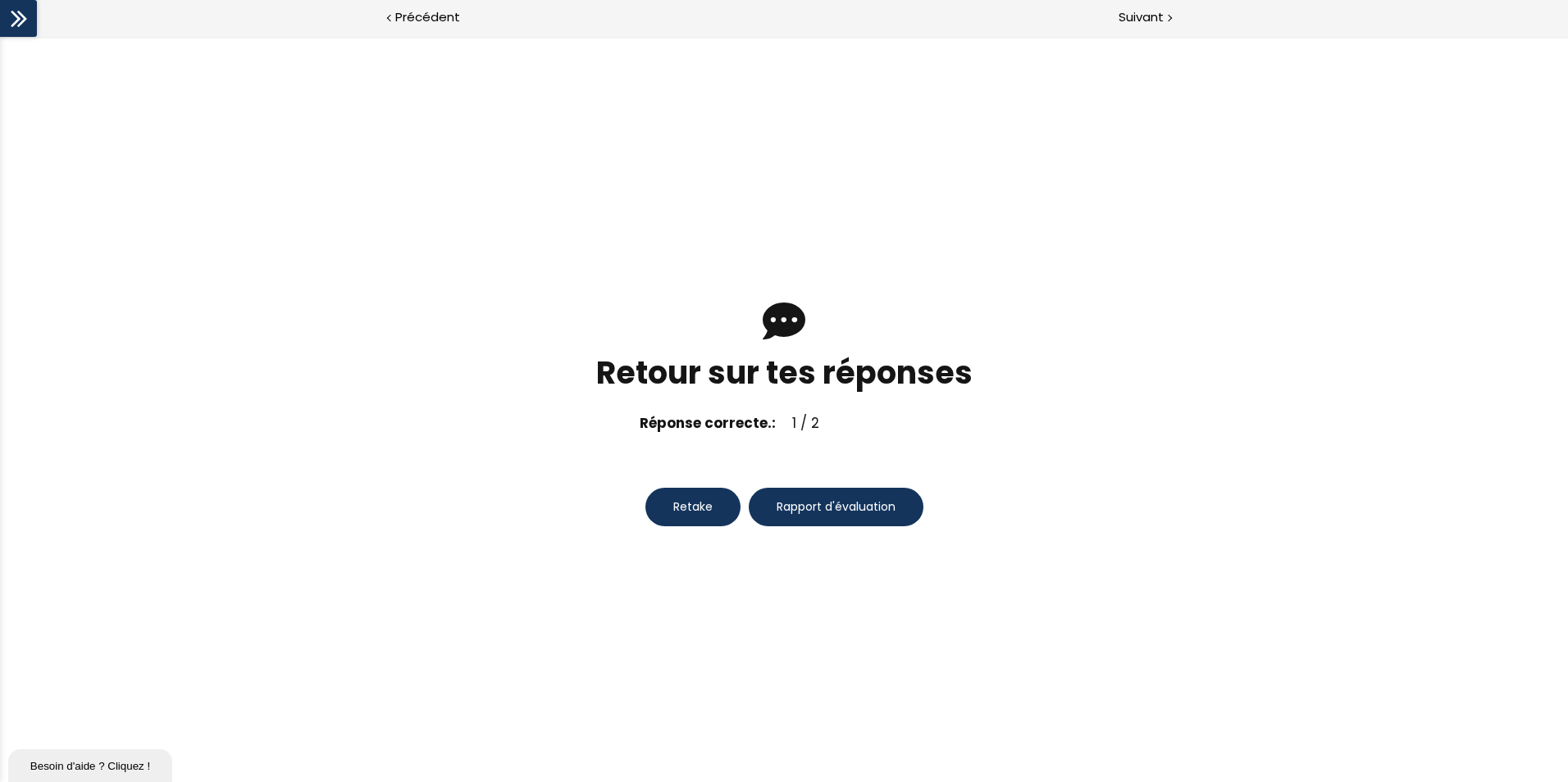
click at [717, 509] on button "Retake" at bounding box center [693, 507] width 95 height 38
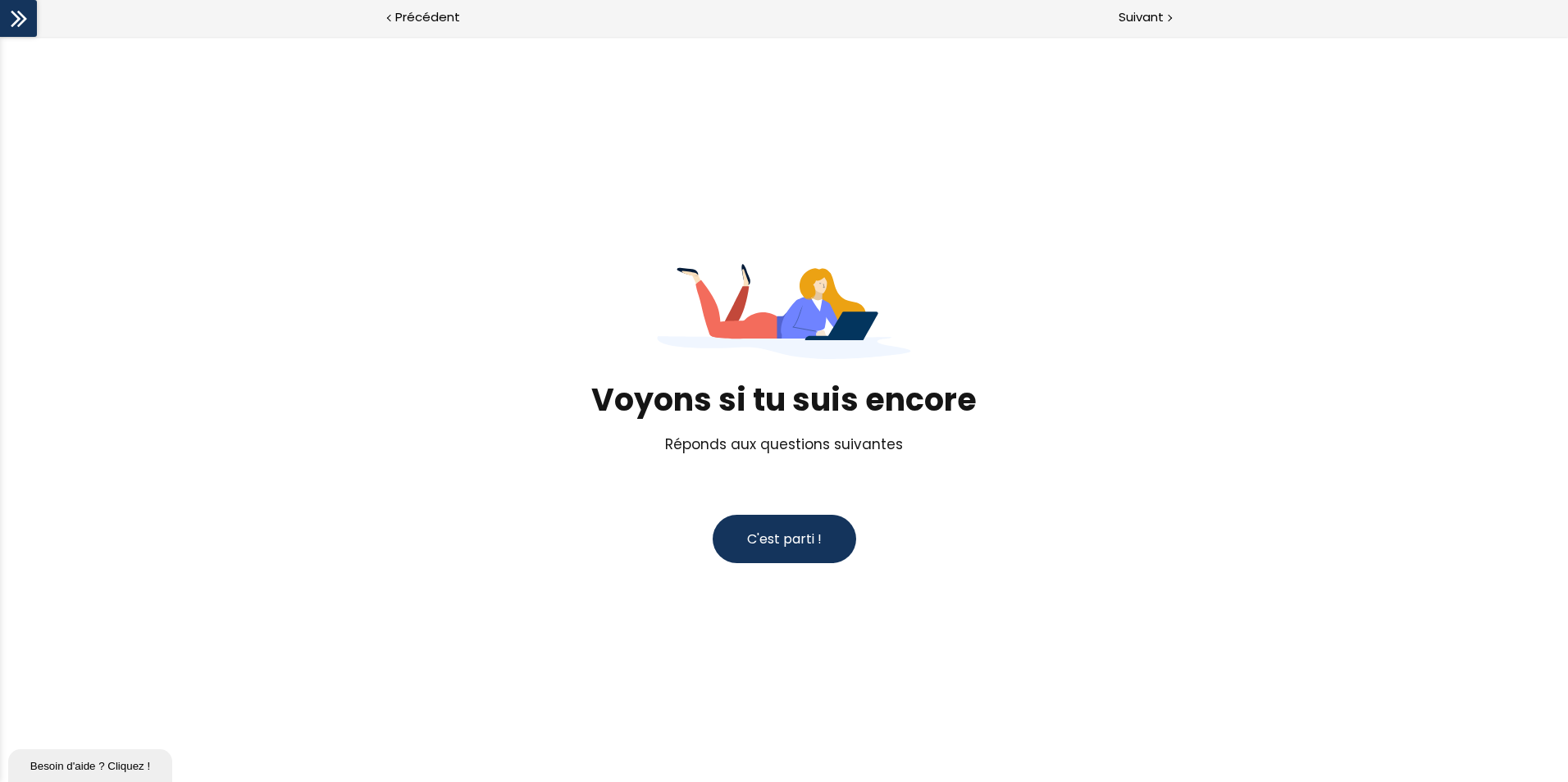
click at [755, 541] on span "C'est parti !" at bounding box center [784, 539] width 75 height 19
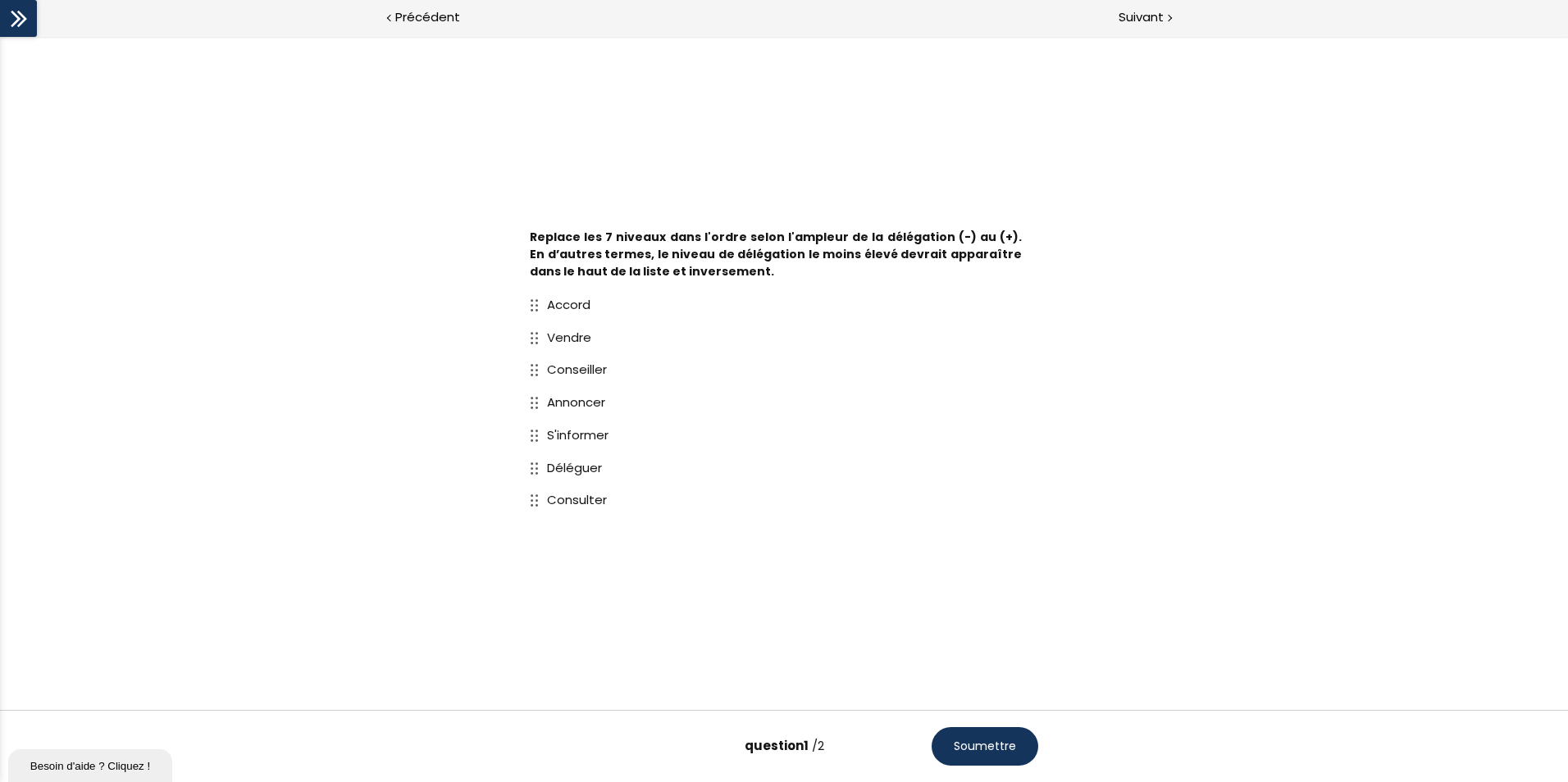
click at [528, 405] on div "Accord Vendre Conseiller Annoncer S'informer Déléguer Consulter" at bounding box center [784, 402] width 542 height 244
click at [991, 731] on button "Soumettre" at bounding box center [984, 746] width 107 height 38
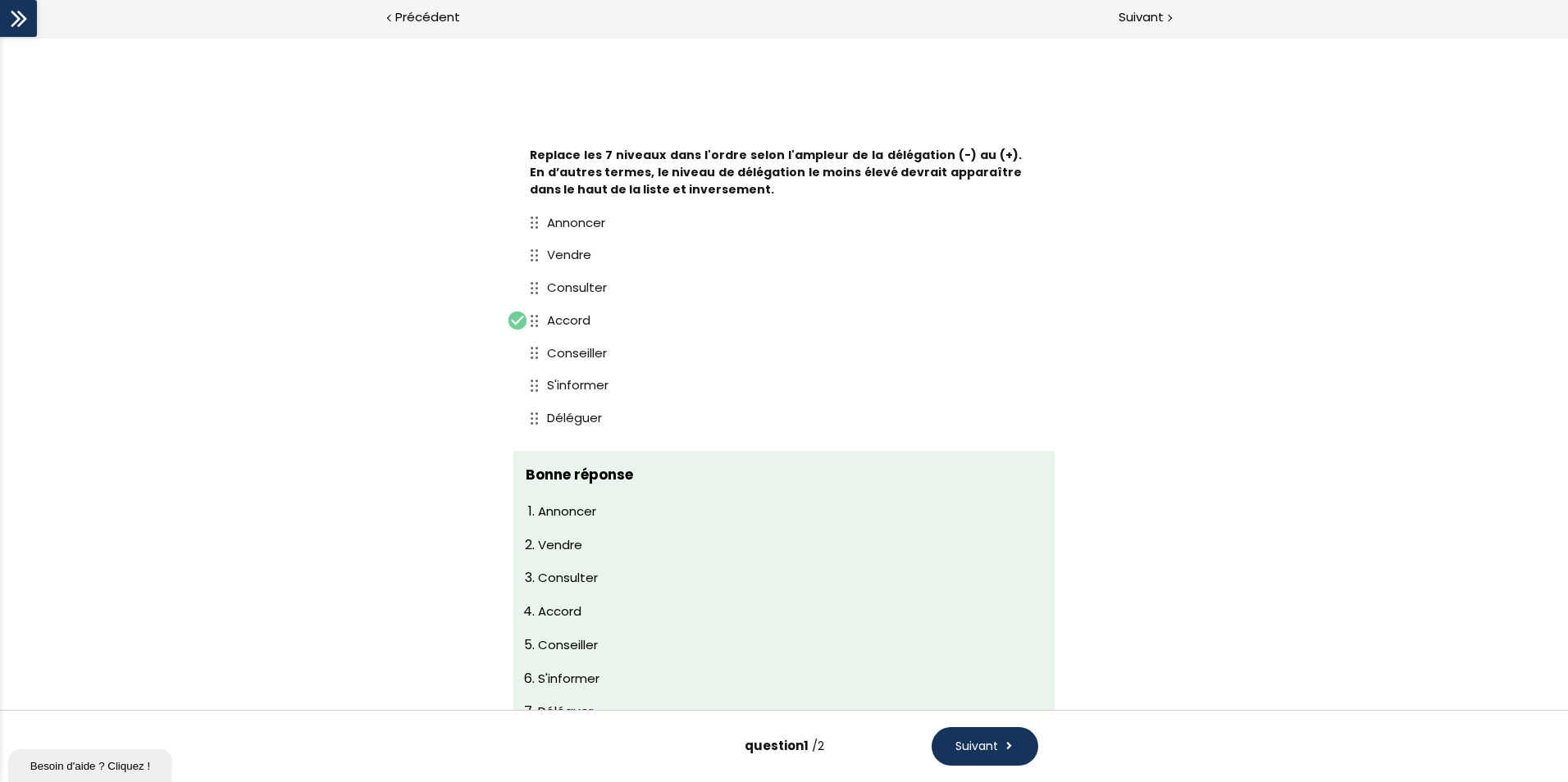
click at [977, 749] on span "Suivant" at bounding box center [976, 746] width 43 height 17
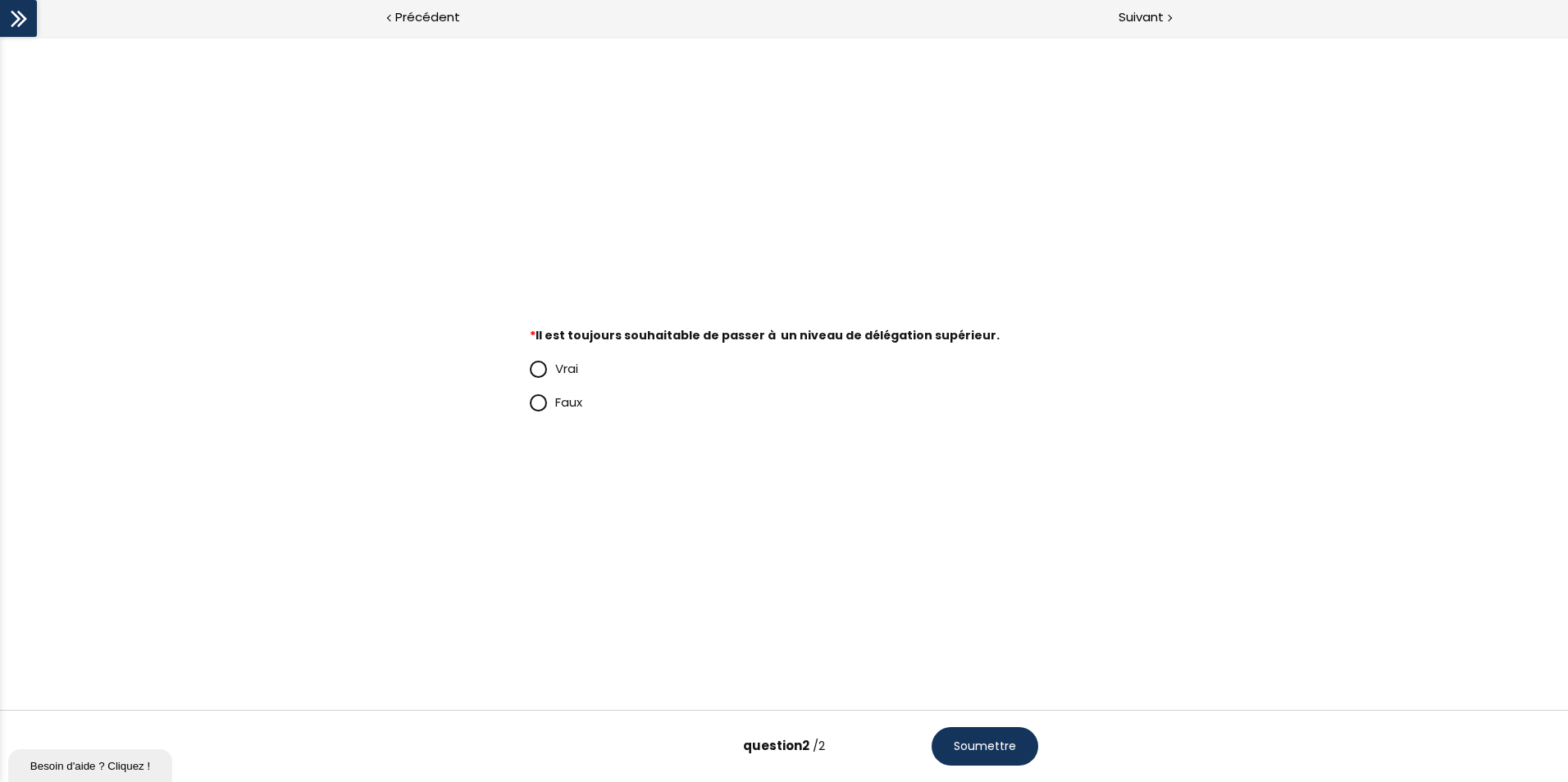
click at [575, 412] on p "Faux" at bounding box center [797, 402] width 483 height 20
click at [530, 407] on input "Faux" at bounding box center [530, 407] width 0 height 0
click at [1004, 748] on span "Soumettre" at bounding box center [984, 746] width 62 height 17
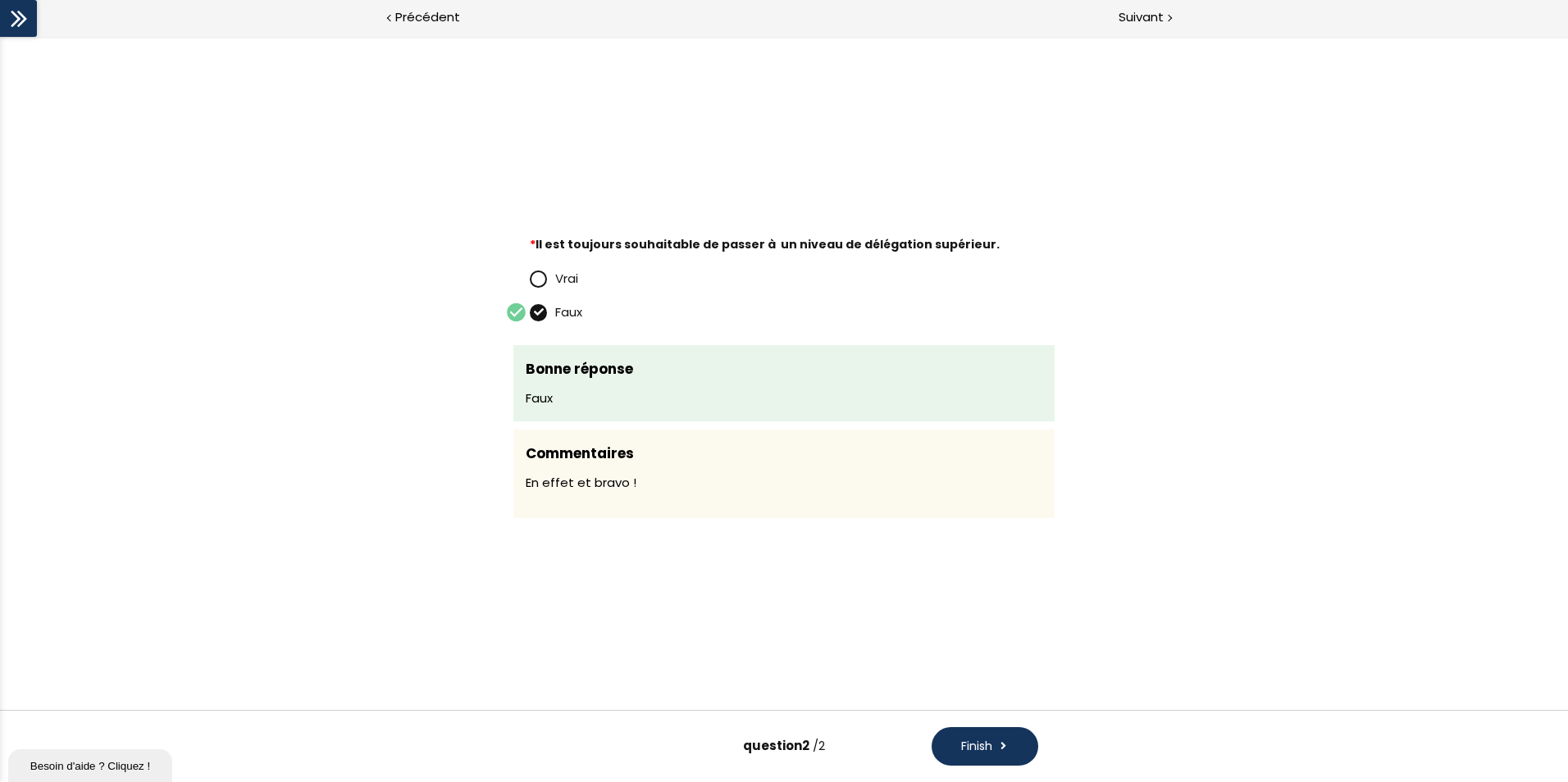
click at [1001, 736] on button "Finish" at bounding box center [984, 746] width 107 height 38
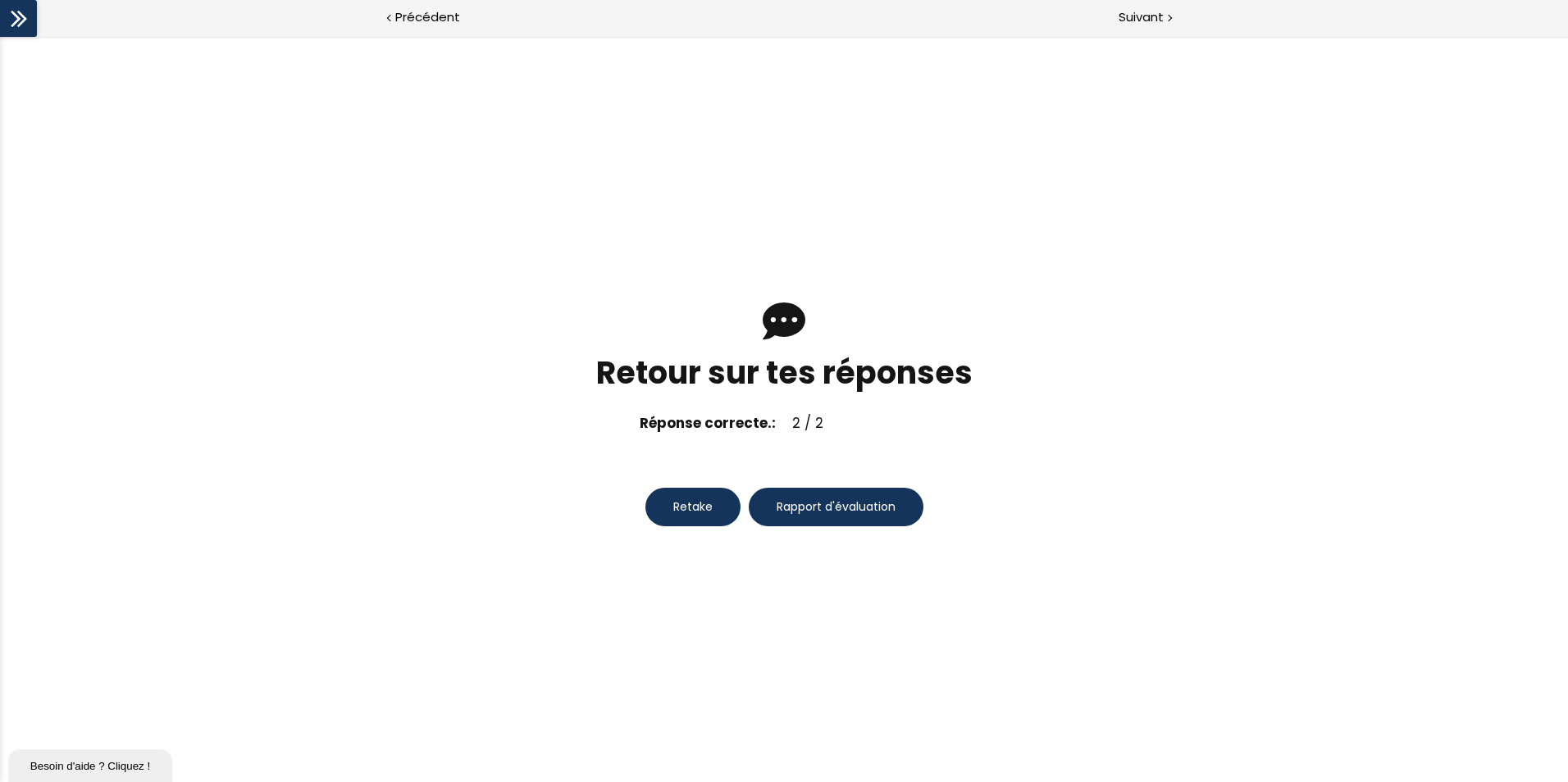
click at [842, 505] on span "Rapport d'évaluation" at bounding box center [836, 507] width 119 height 17
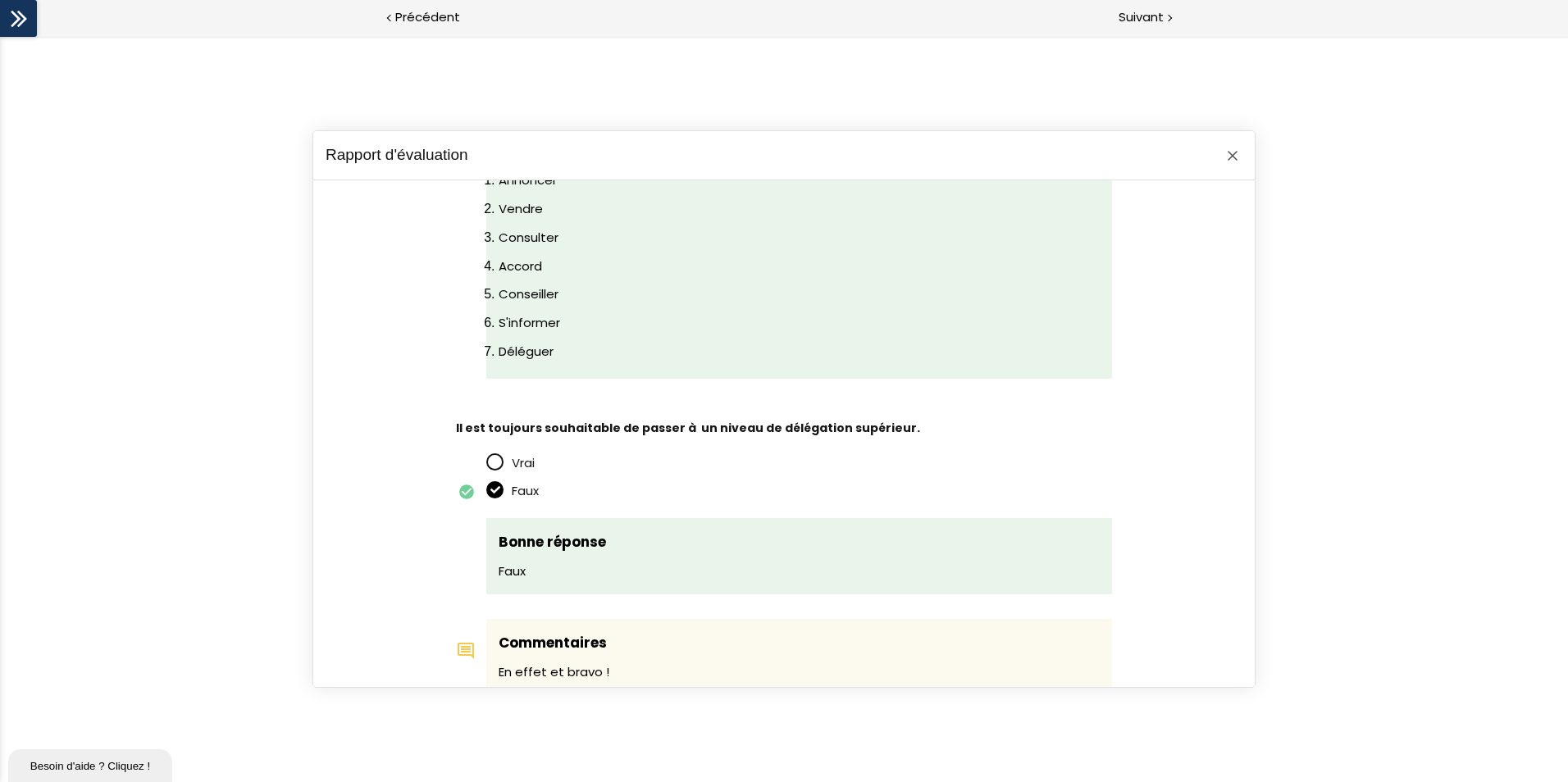
scroll to position [402, 0]
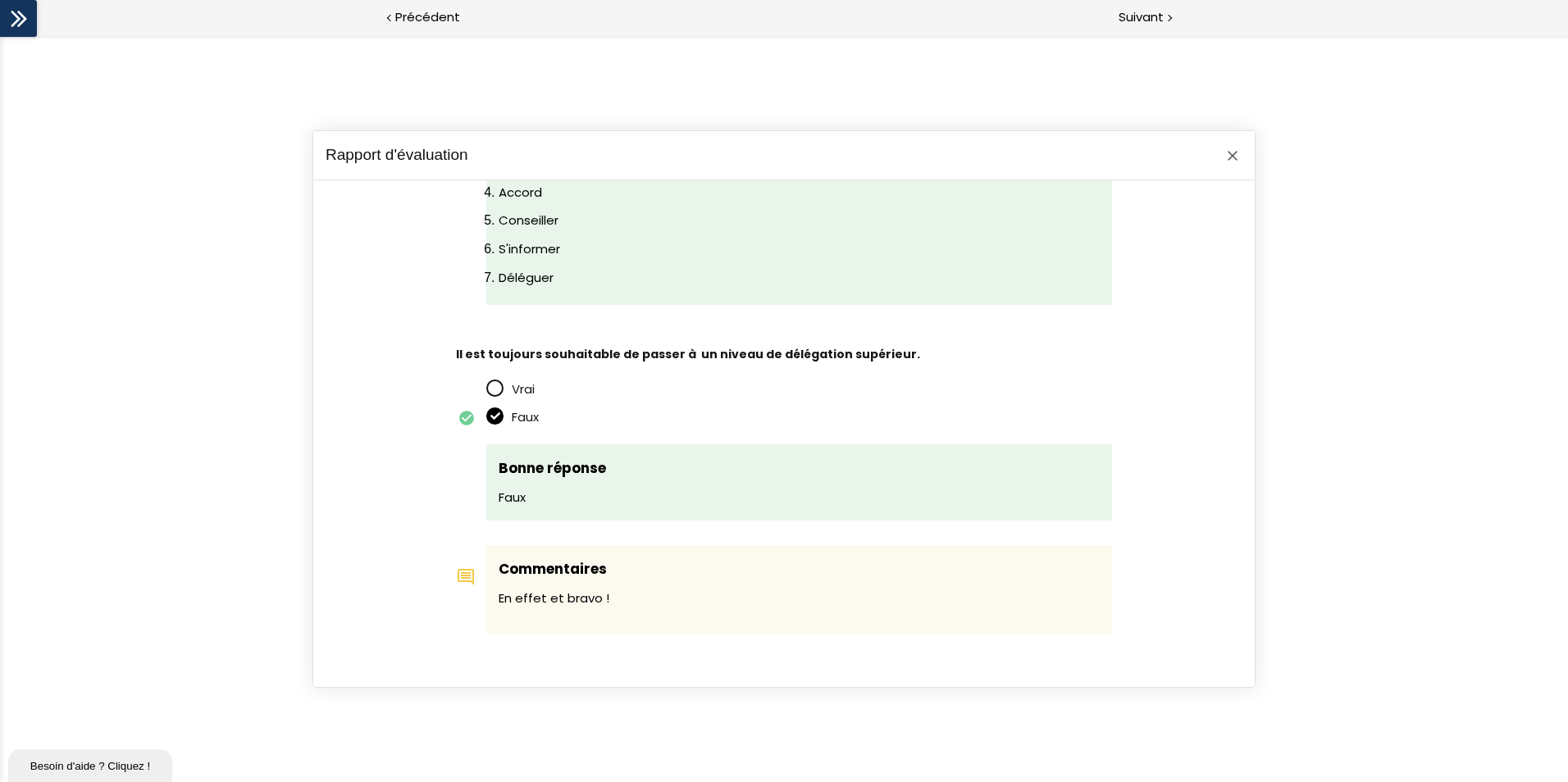
click at [1227, 149] on div at bounding box center [1232, 156] width 20 height 20
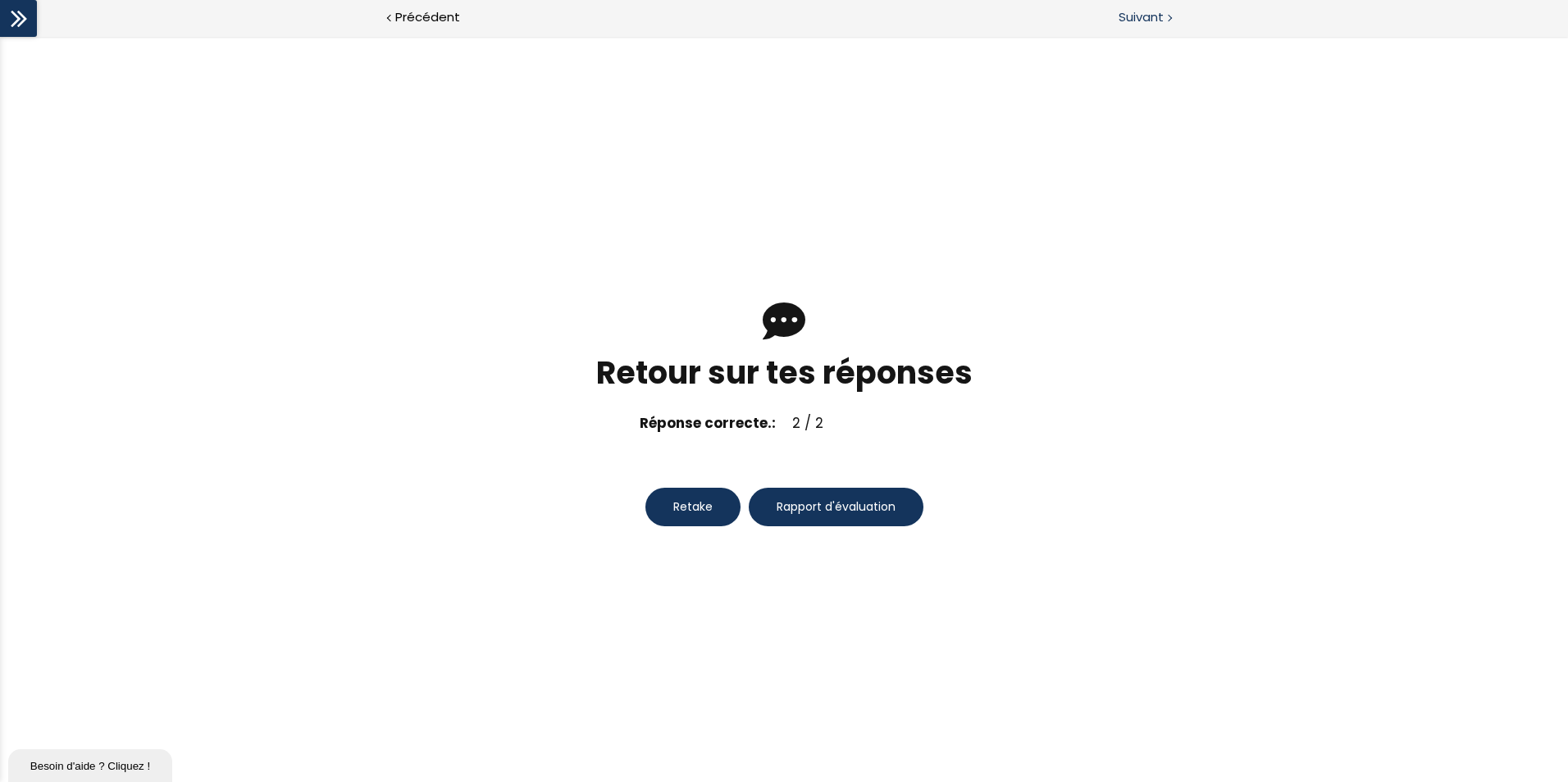
click at [1156, 24] on span "Suivant" at bounding box center [1140, 17] width 45 height 20
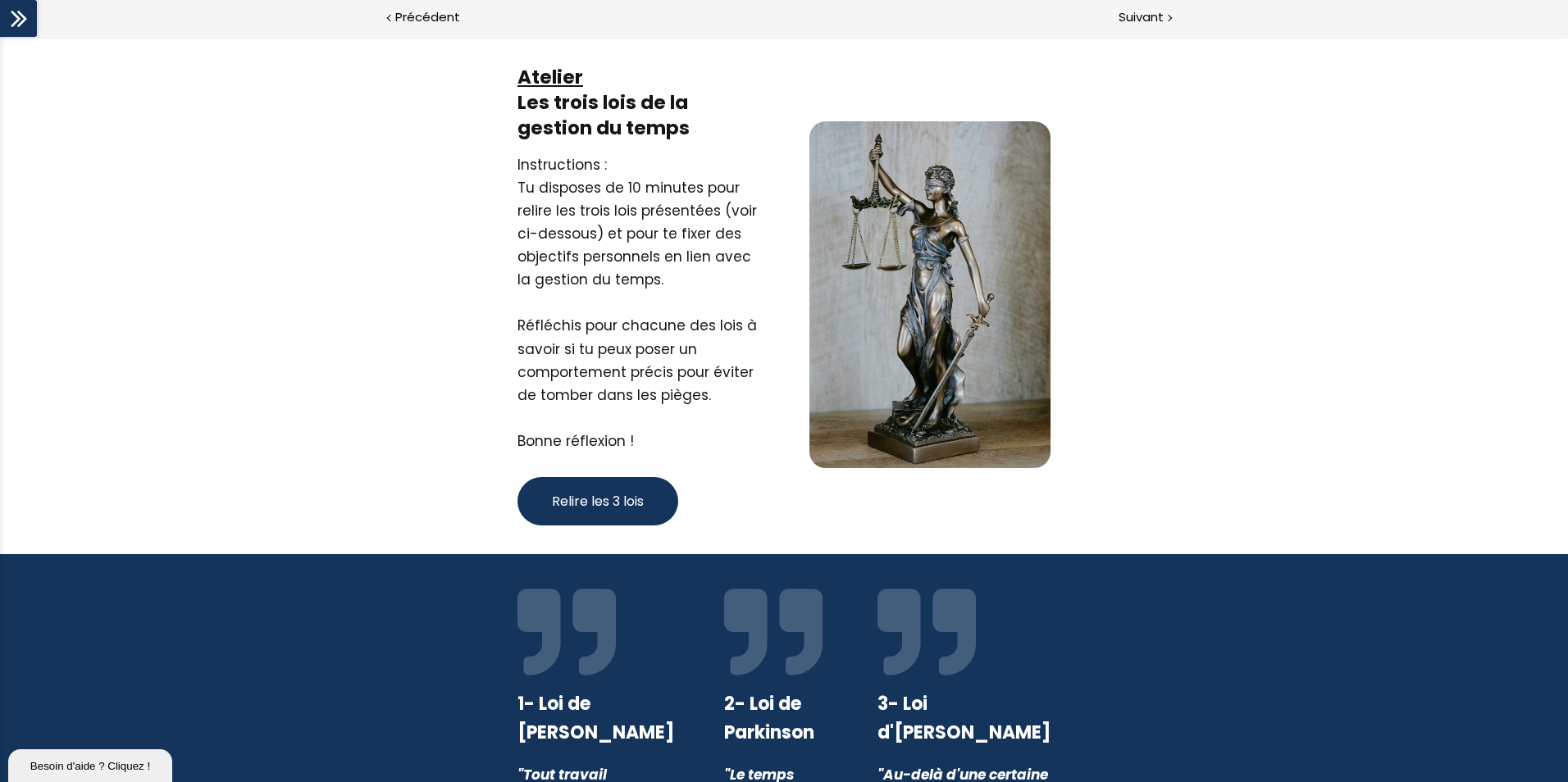
click at [582, 502] on span "Relire les 3 lois" at bounding box center [597, 501] width 91 height 20
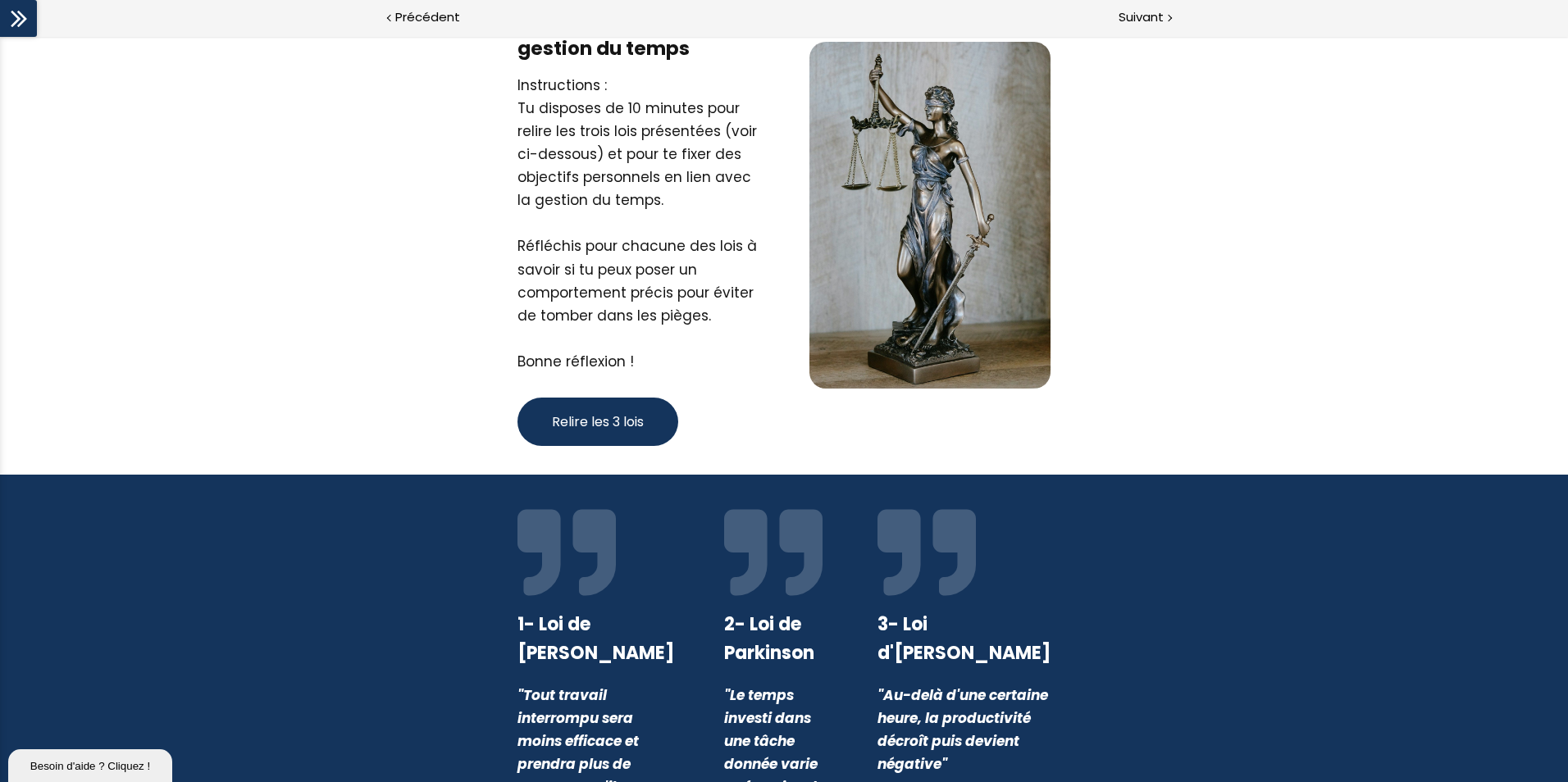
scroll to position [147, 0]
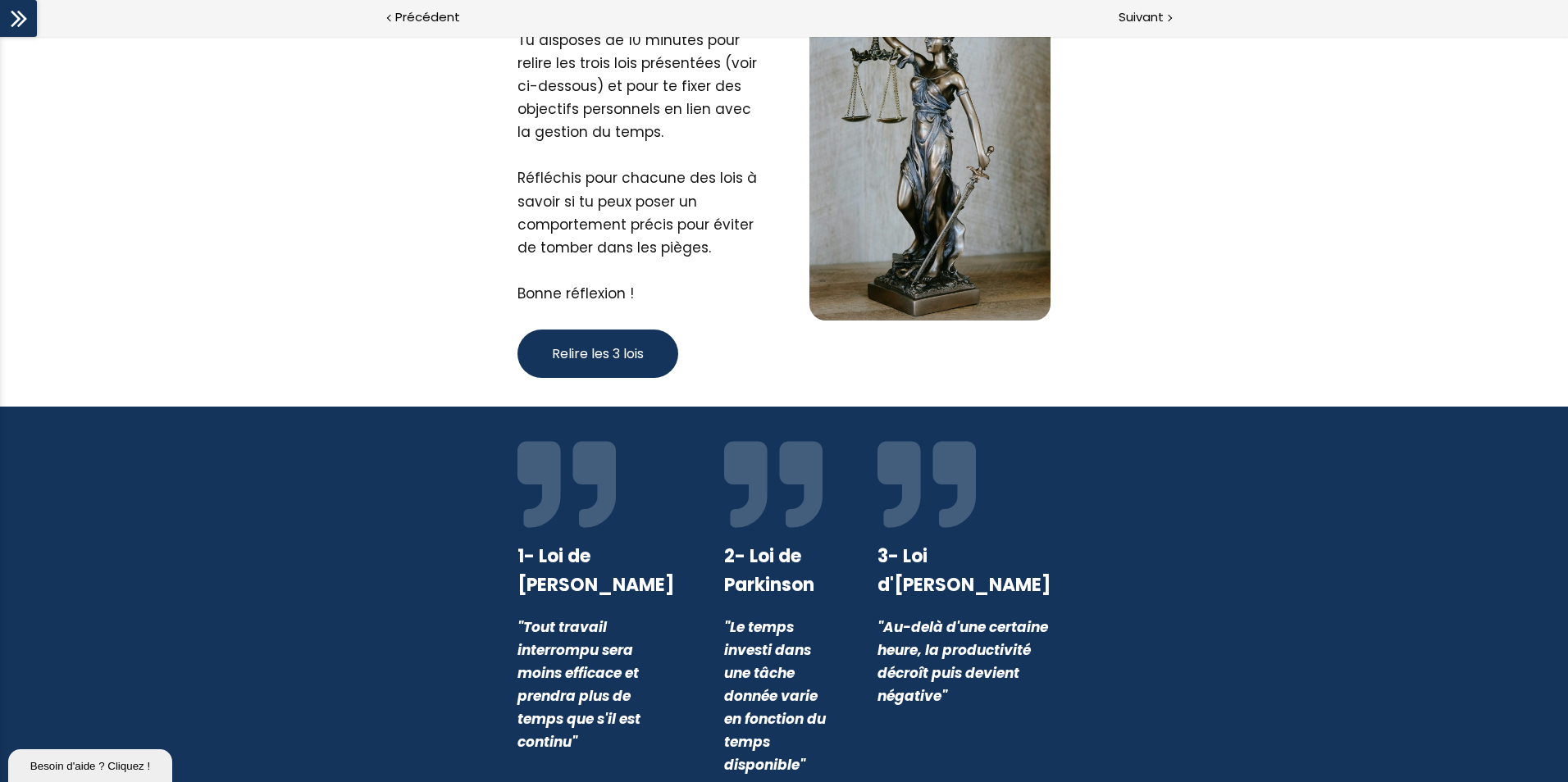
click at [601, 370] on button "Relire les 3 lois" at bounding box center [598, 353] width 161 height 48
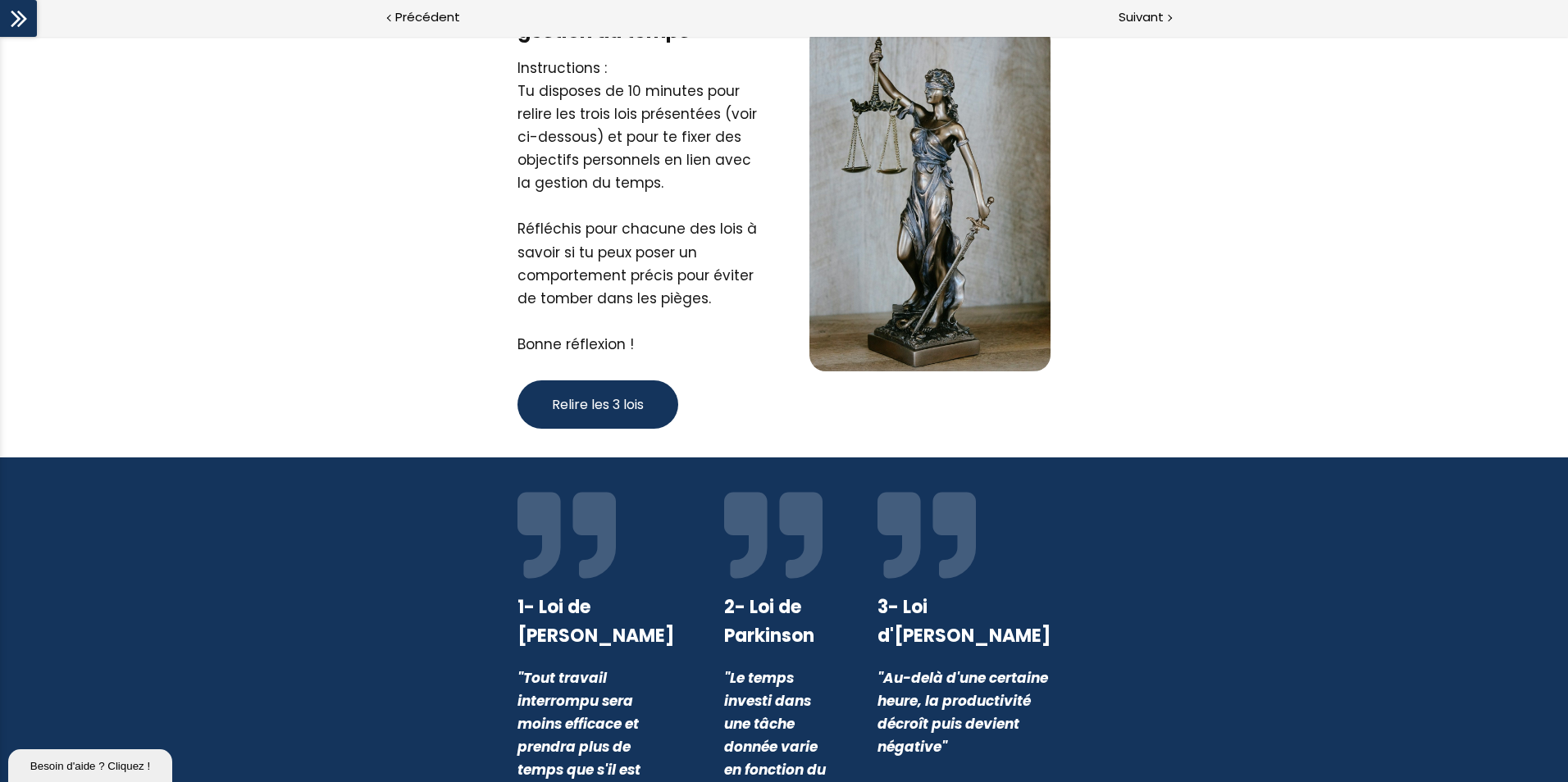
scroll to position [0, 0]
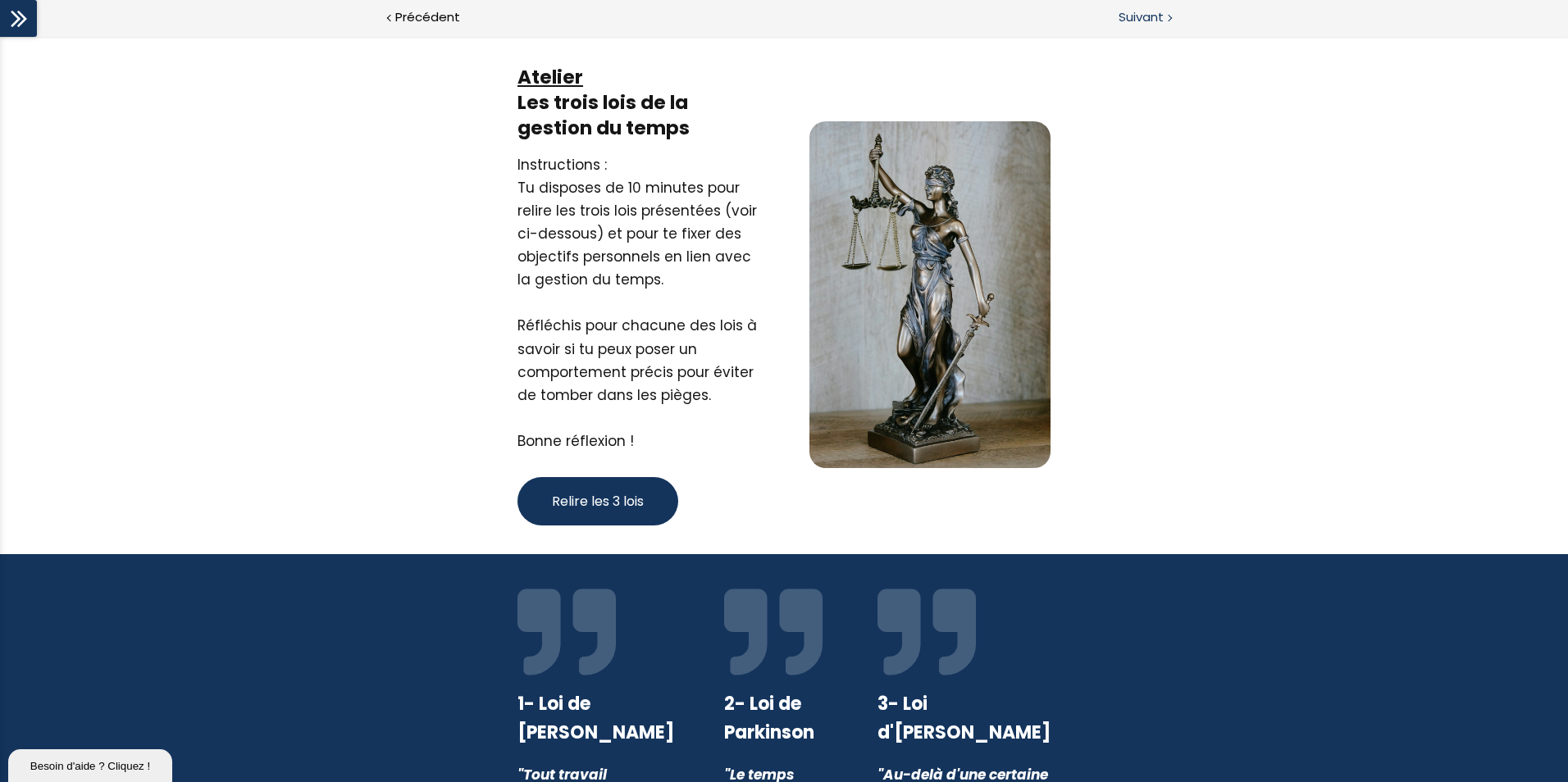
click at [1144, 18] on span "Suivant" at bounding box center [1140, 17] width 45 height 20
click at [1137, 27] on div "Suivant" at bounding box center [1176, 18] width 784 height 37
click at [28, 9] on icon at bounding box center [18, 18] width 25 height 25
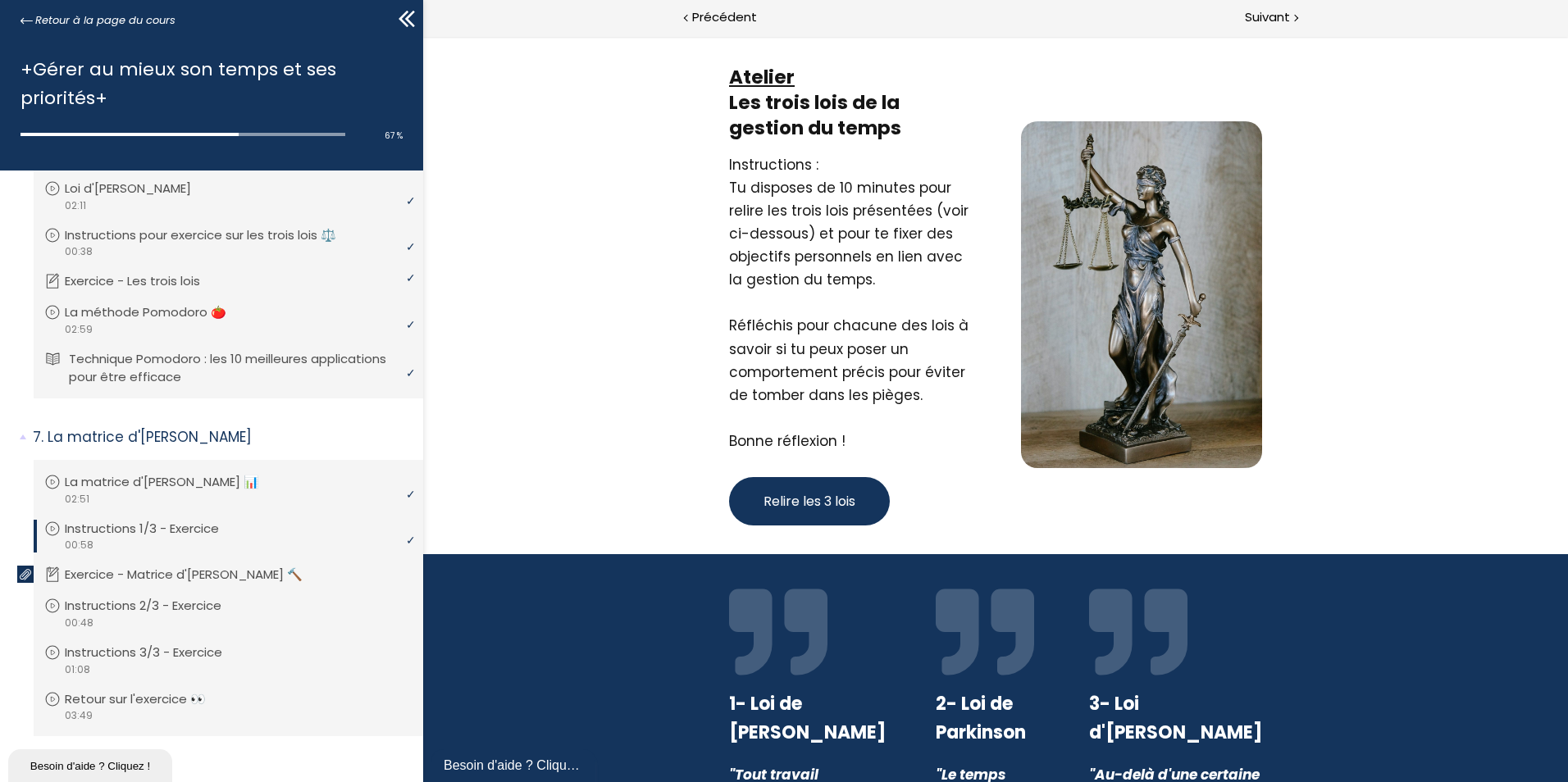
scroll to position [1796, 0]
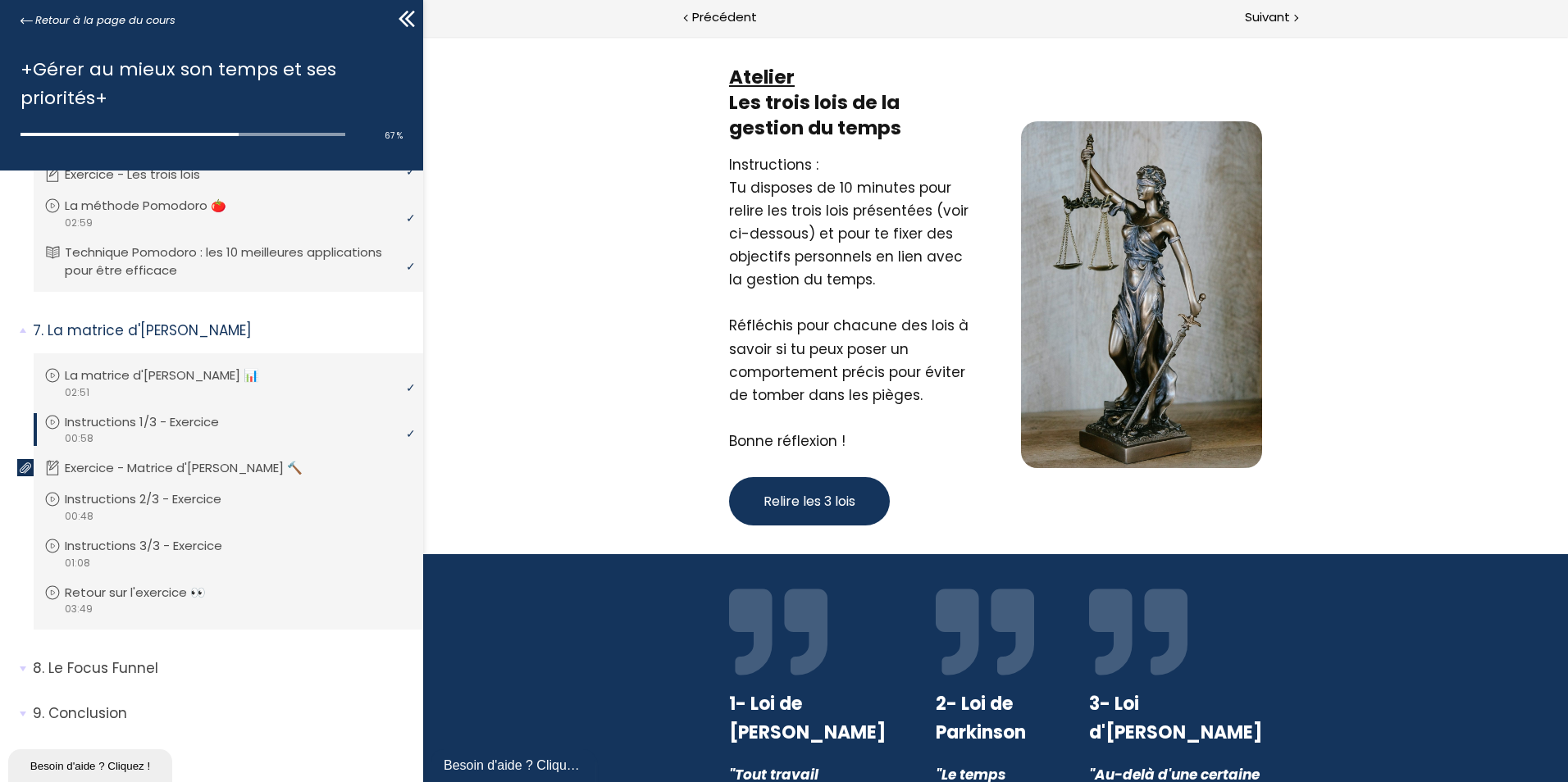
click at [406, 16] on icon at bounding box center [406, 18] width 25 height 25
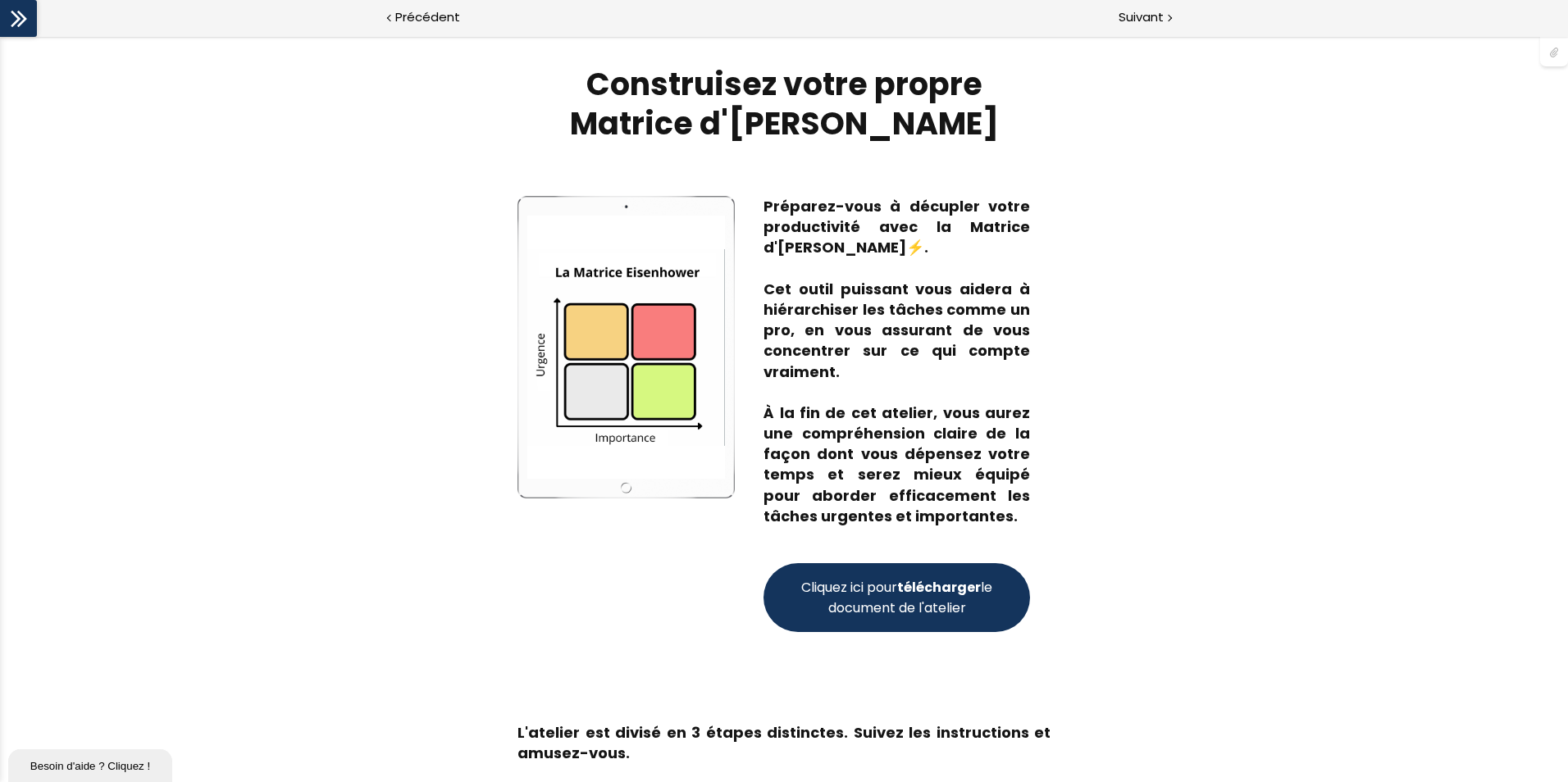
click at [896, 605] on span "Cliquez ici pour télécharger le document de l'atelier" at bounding box center [897, 597] width 198 height 41
click at [1144, 15] on span "Suivant" at bounding box center [1140, 17] width 45 height 20
click at [20, 24] on icon at bounding box center [22, 19] width 10 height 16
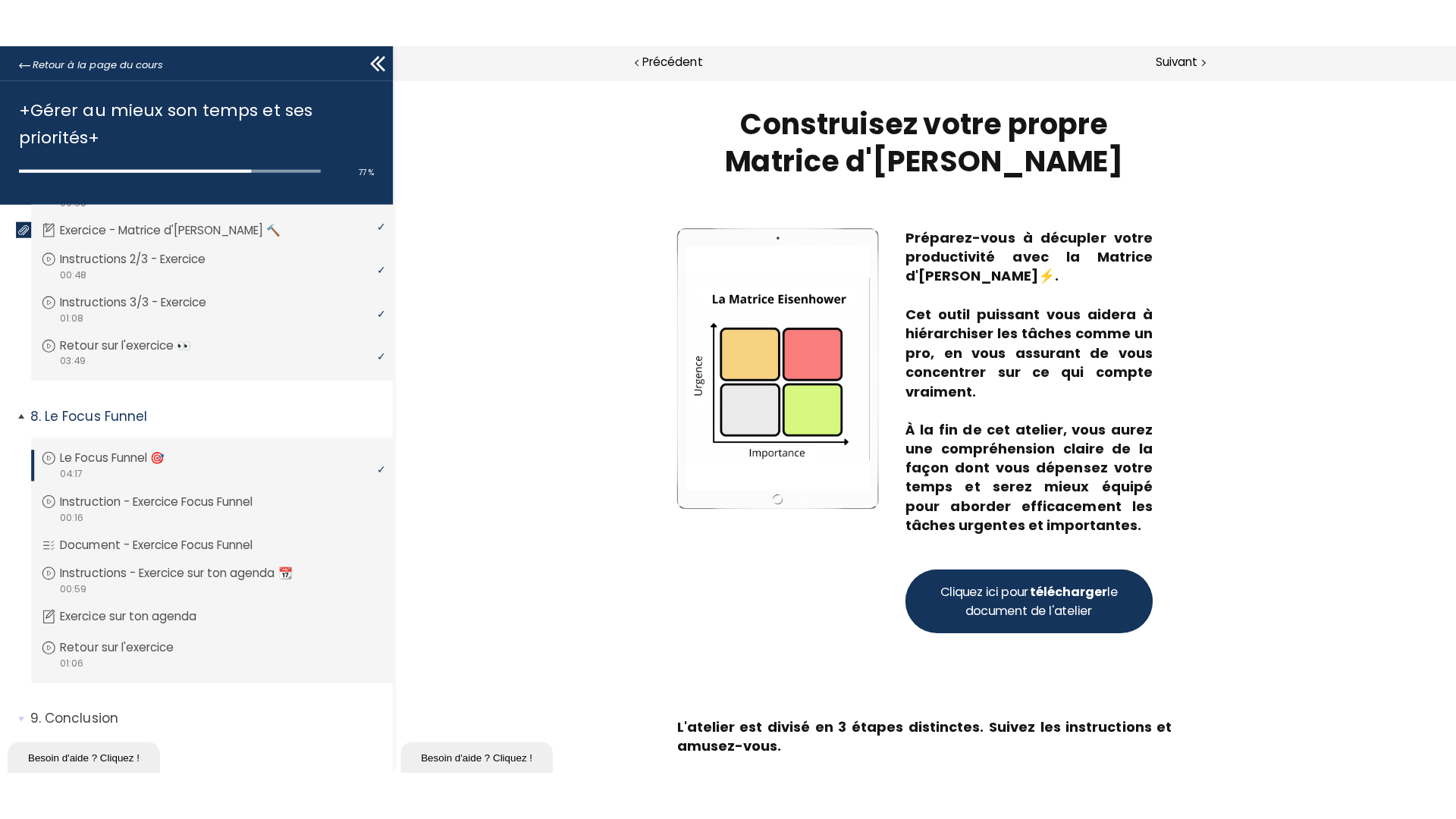
scroll to position [1921, 0]
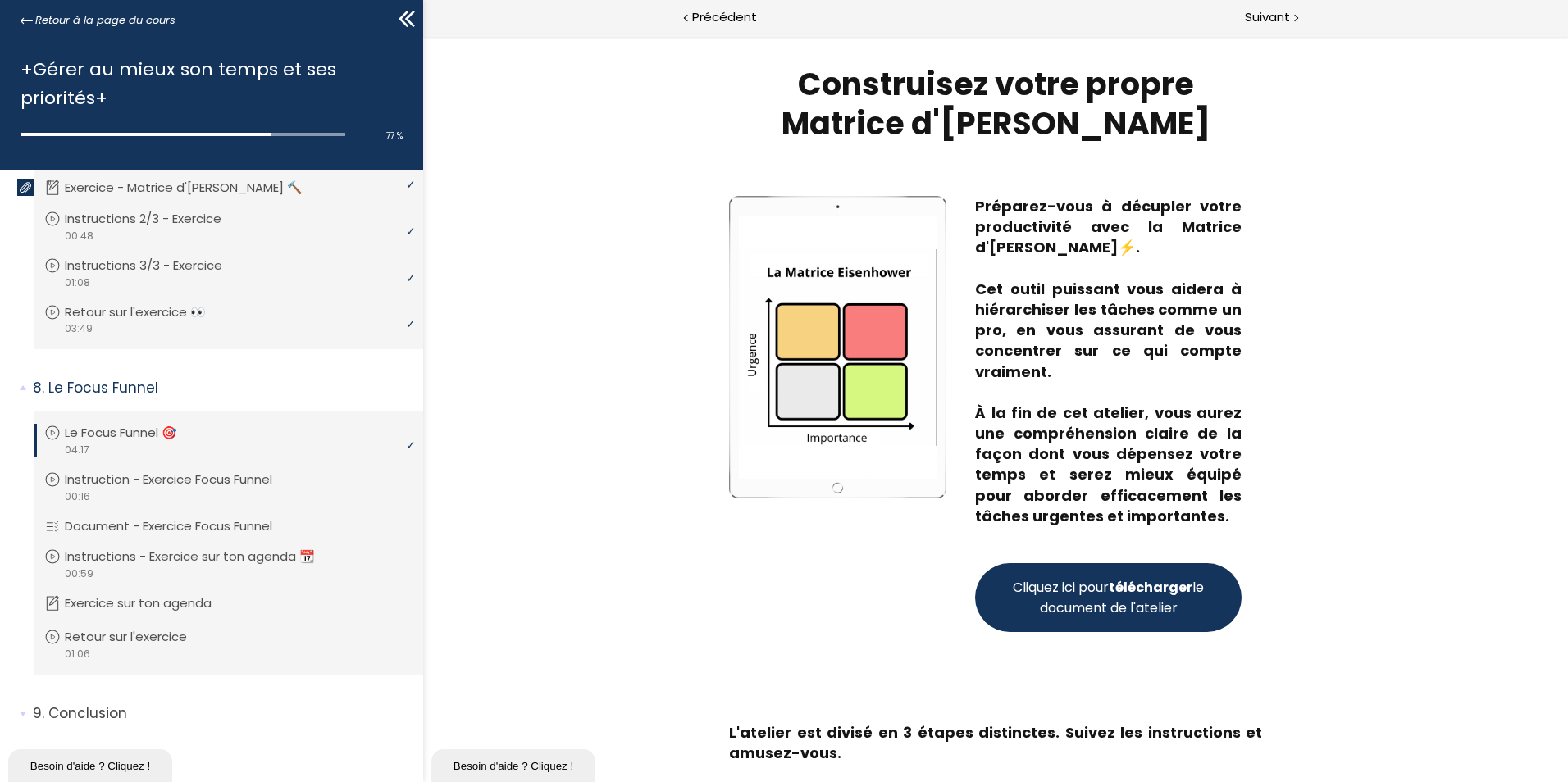
click at [404, 6] on icon at bounding box center [406, 18] width 25 height 25
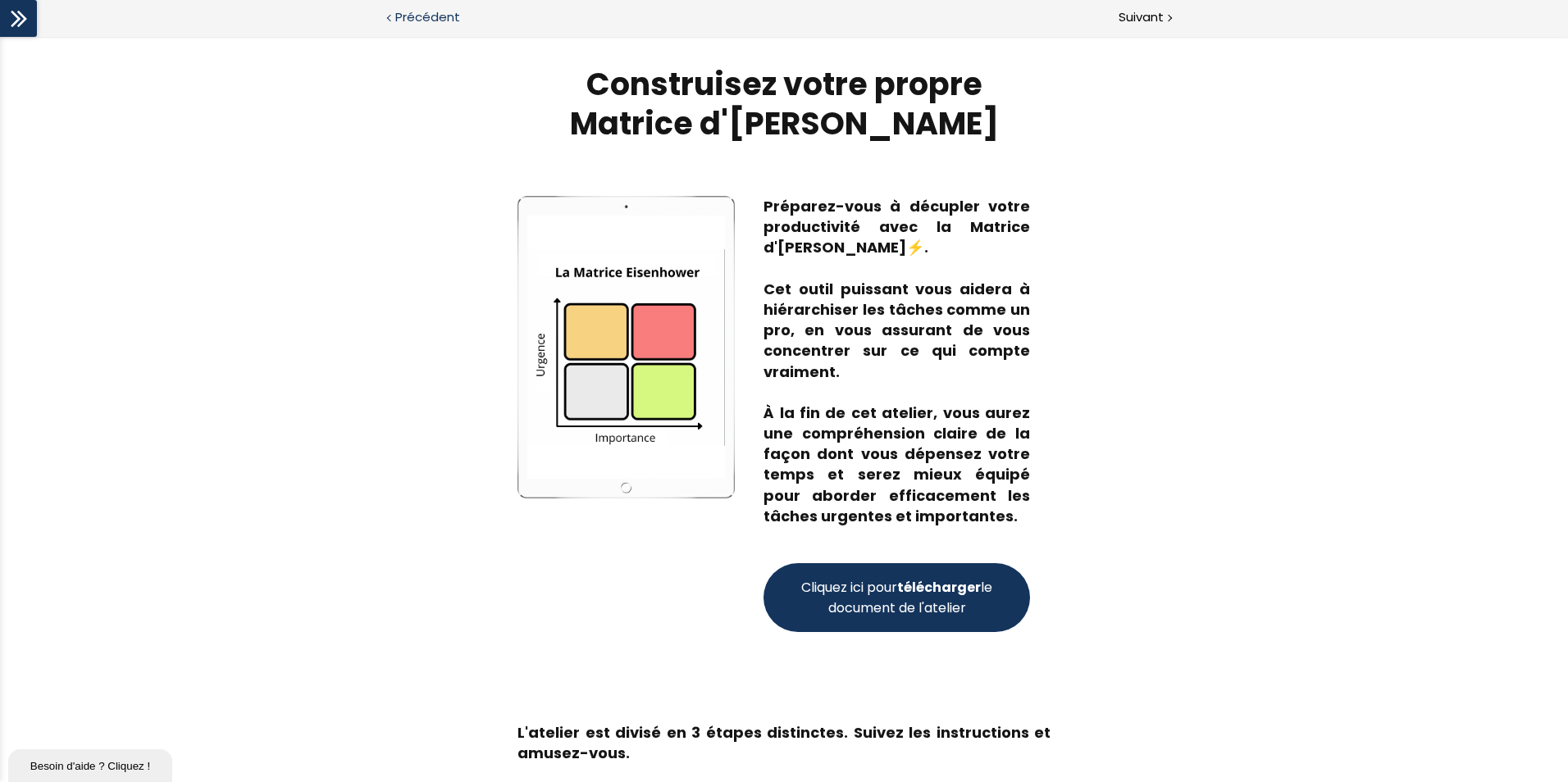
scroll to position [1973, 0]
click at [26, 11] on icon at bounding box center [18, 18] width 25 height 25
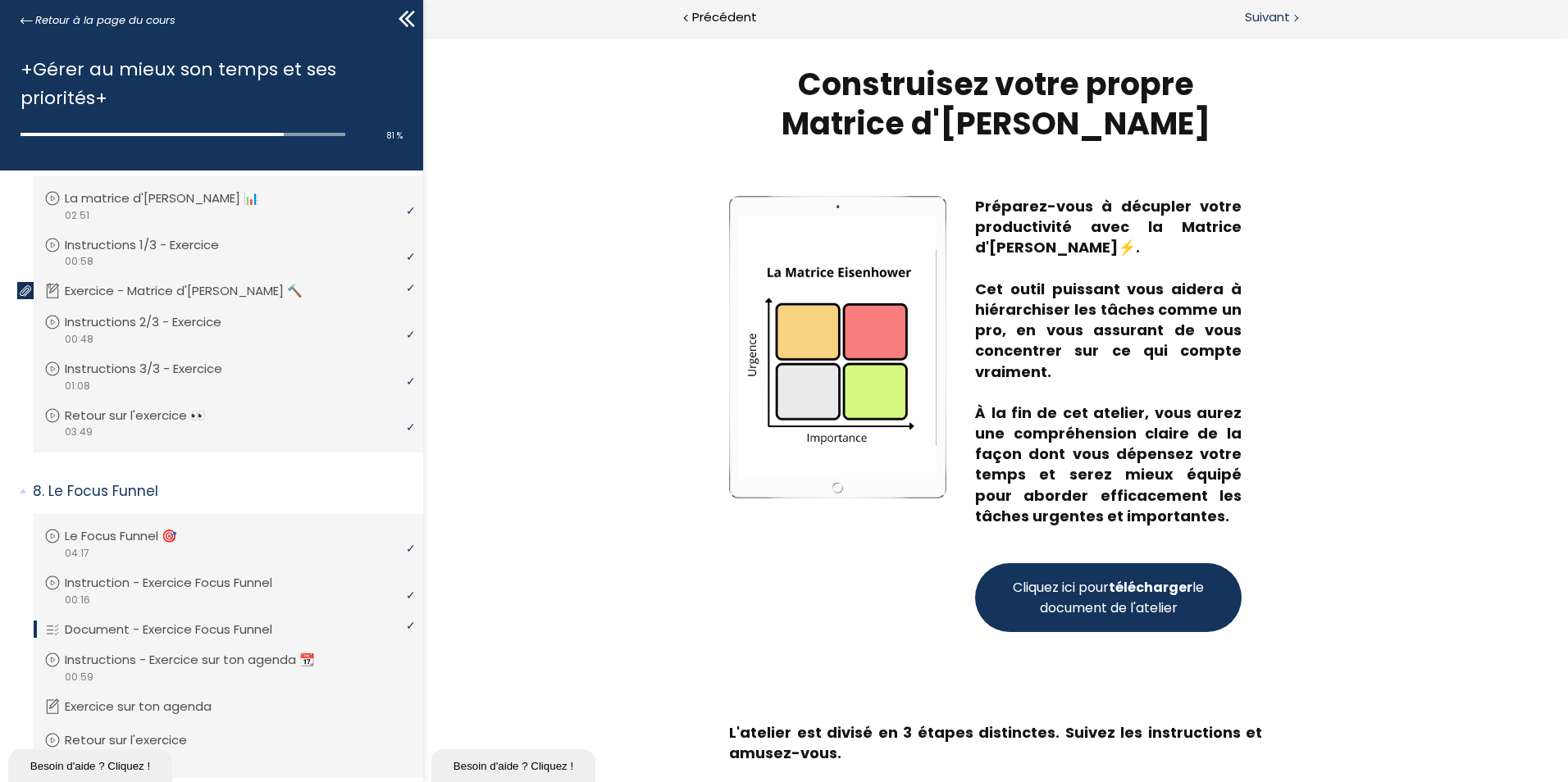
click at [1266, 16] on span "Suivant" at bounding box center [1266, 17] width 45 height 20
click at [413, 18] on icon at bounding box center [406, 18] width 25 height 25
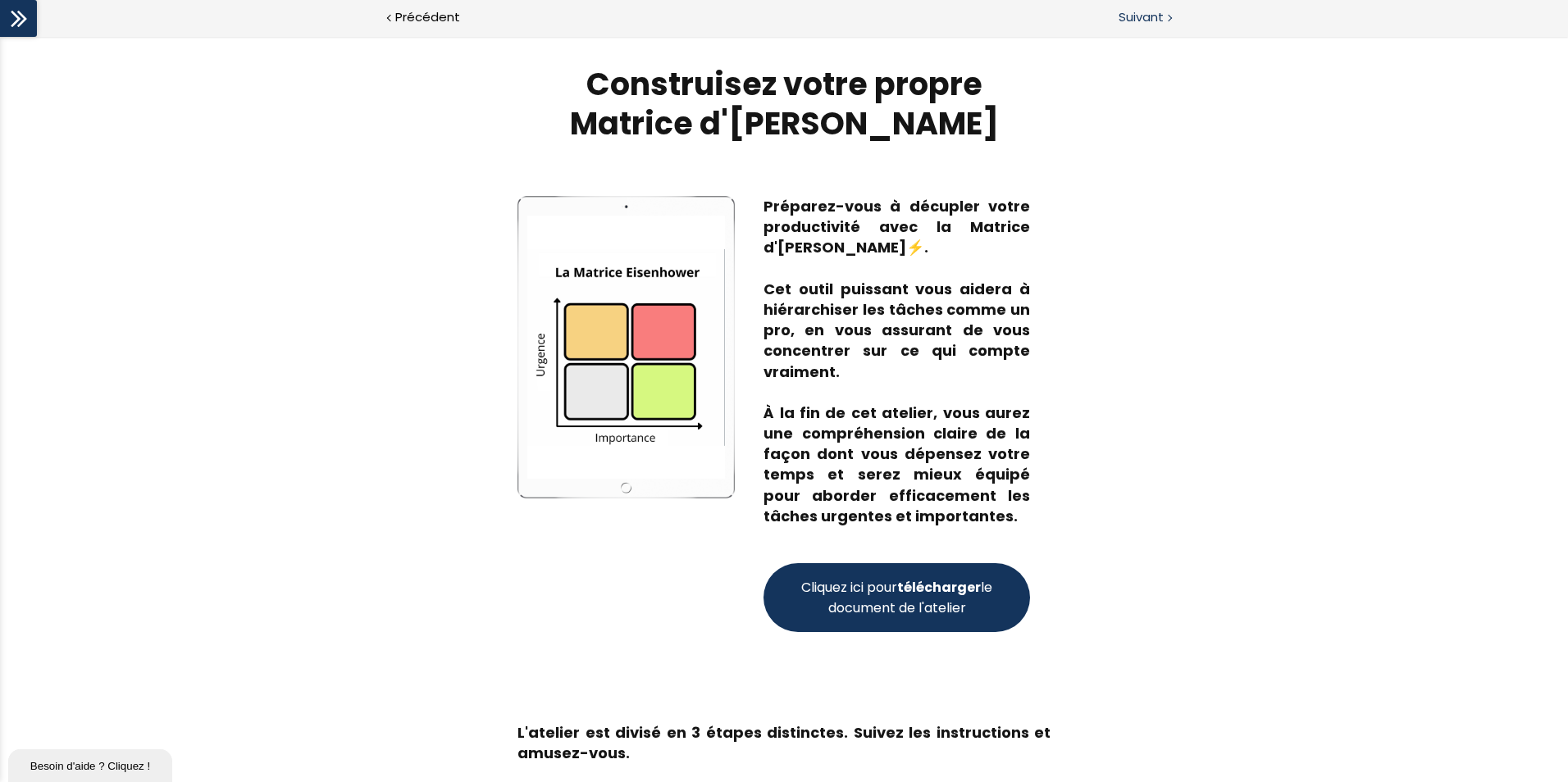
click at [1142, 8] on span "Suivant" at bounding box center [1140, 17] width 45 height 20
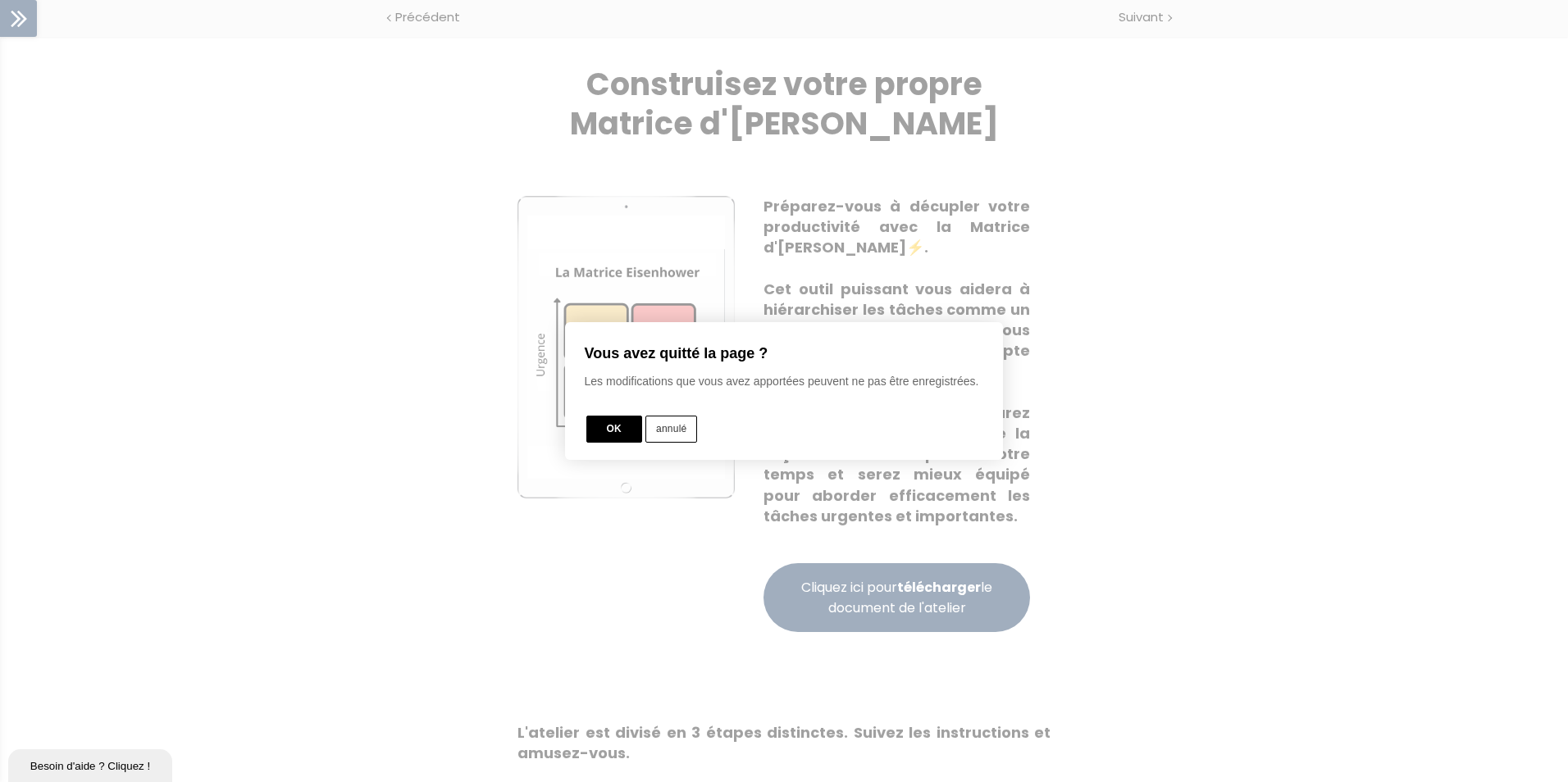
click at [657, 430] on button "annulé" at bounding box center [671, 429] width 51 height 27
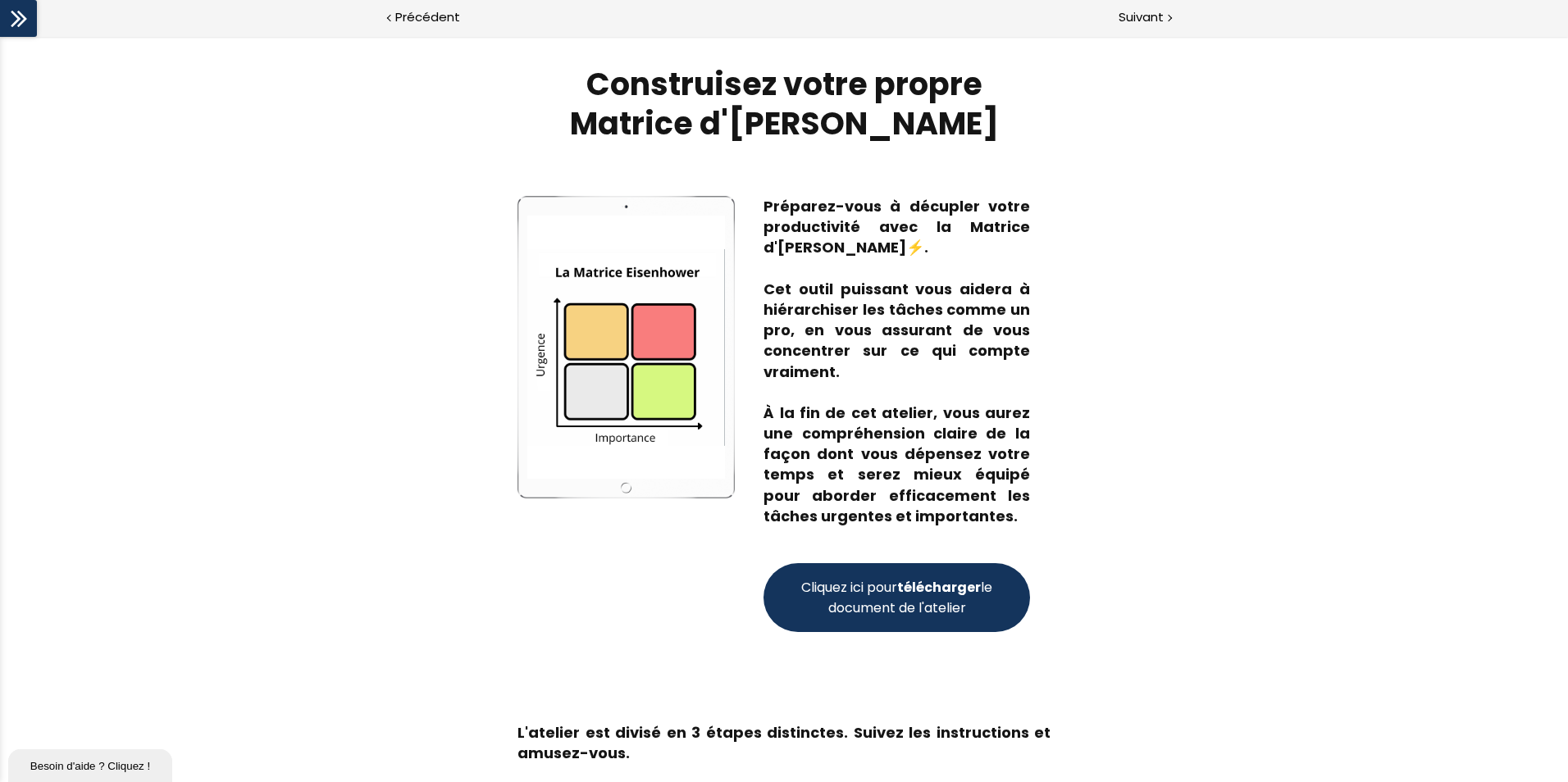
click at [650, 445] on div at bounding box center [784, 391] width 1568 height 946
click at [1143, 27] on span "Suivant" at bounding box center [1140, 17] width 45 height 20
